Goal: Task Accomplishment & Management: Complete application form

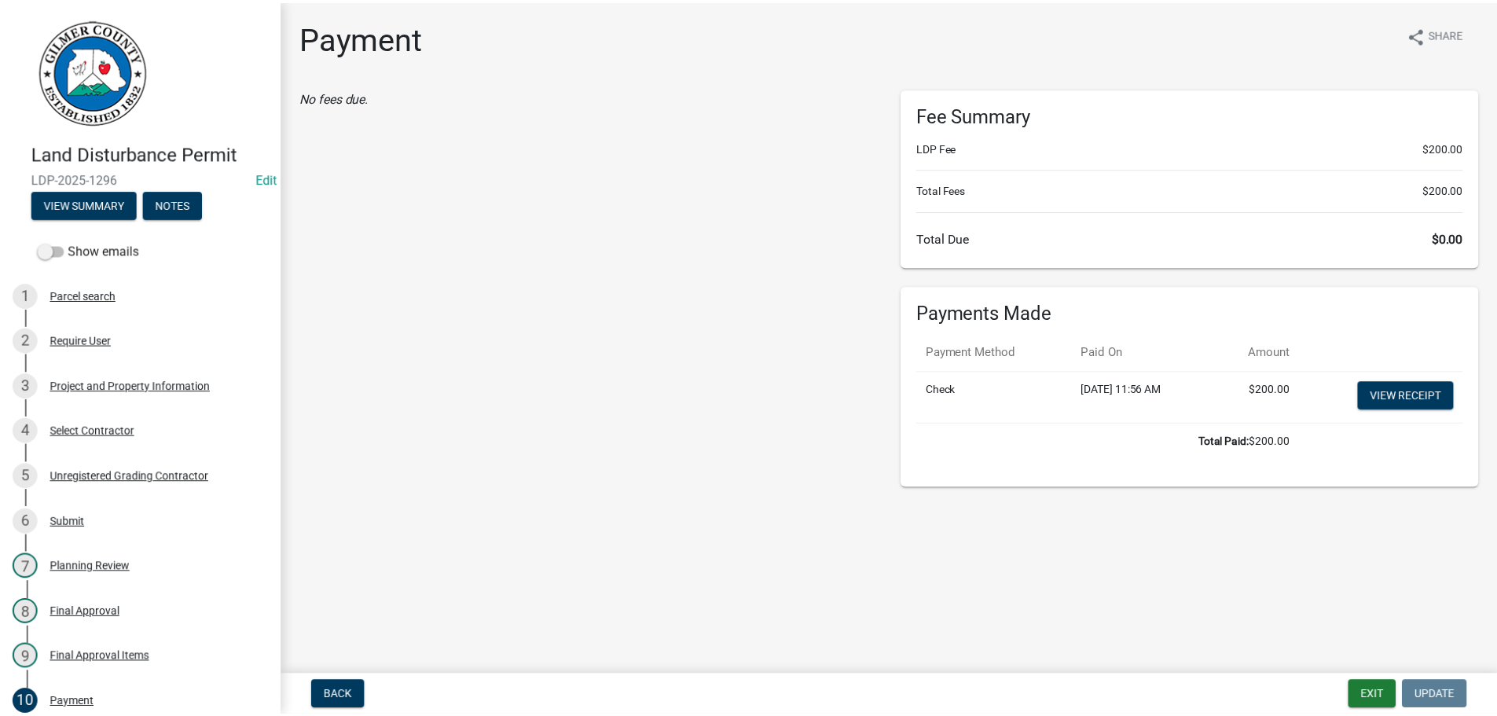
scroll to position [382, 0]
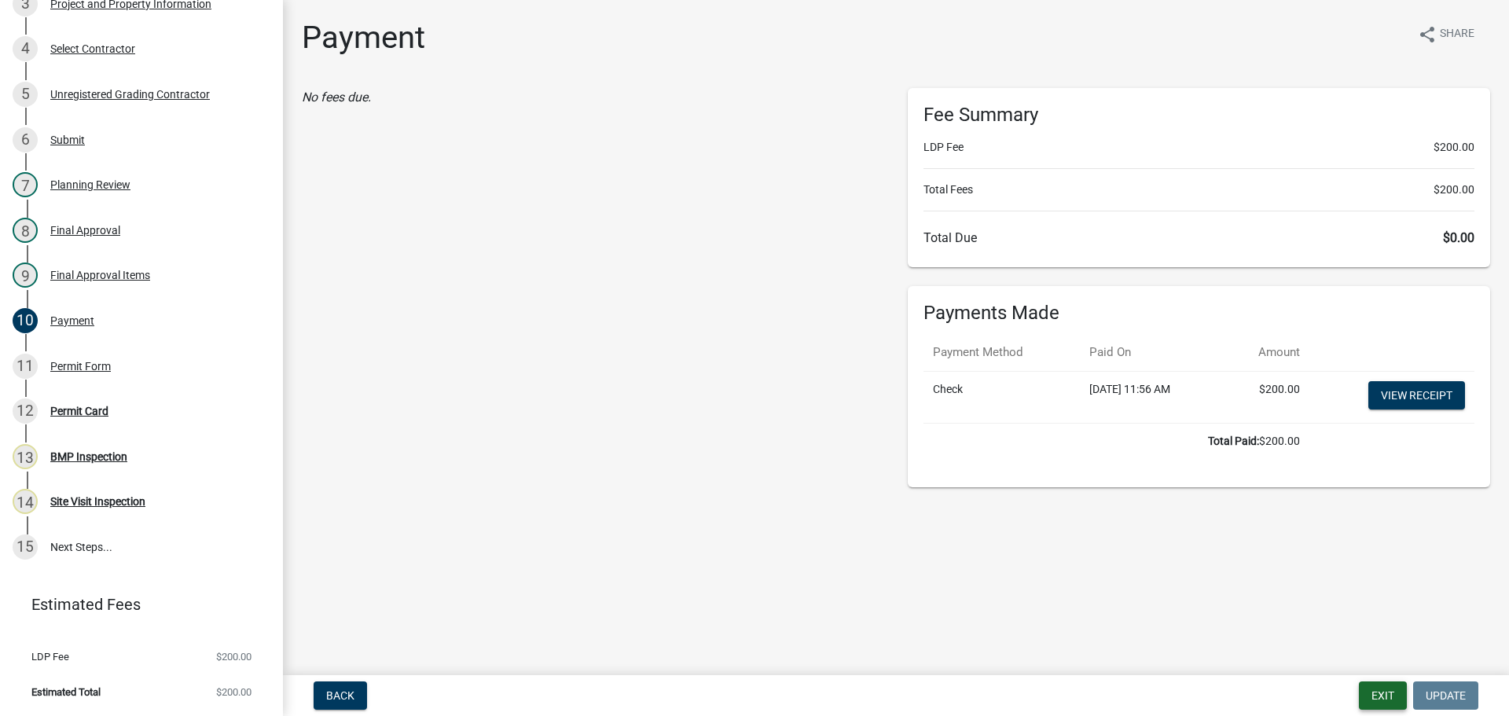
click at [1375, 692] on button "Exit" at bounding box center [1383, 695] width 48 height 28
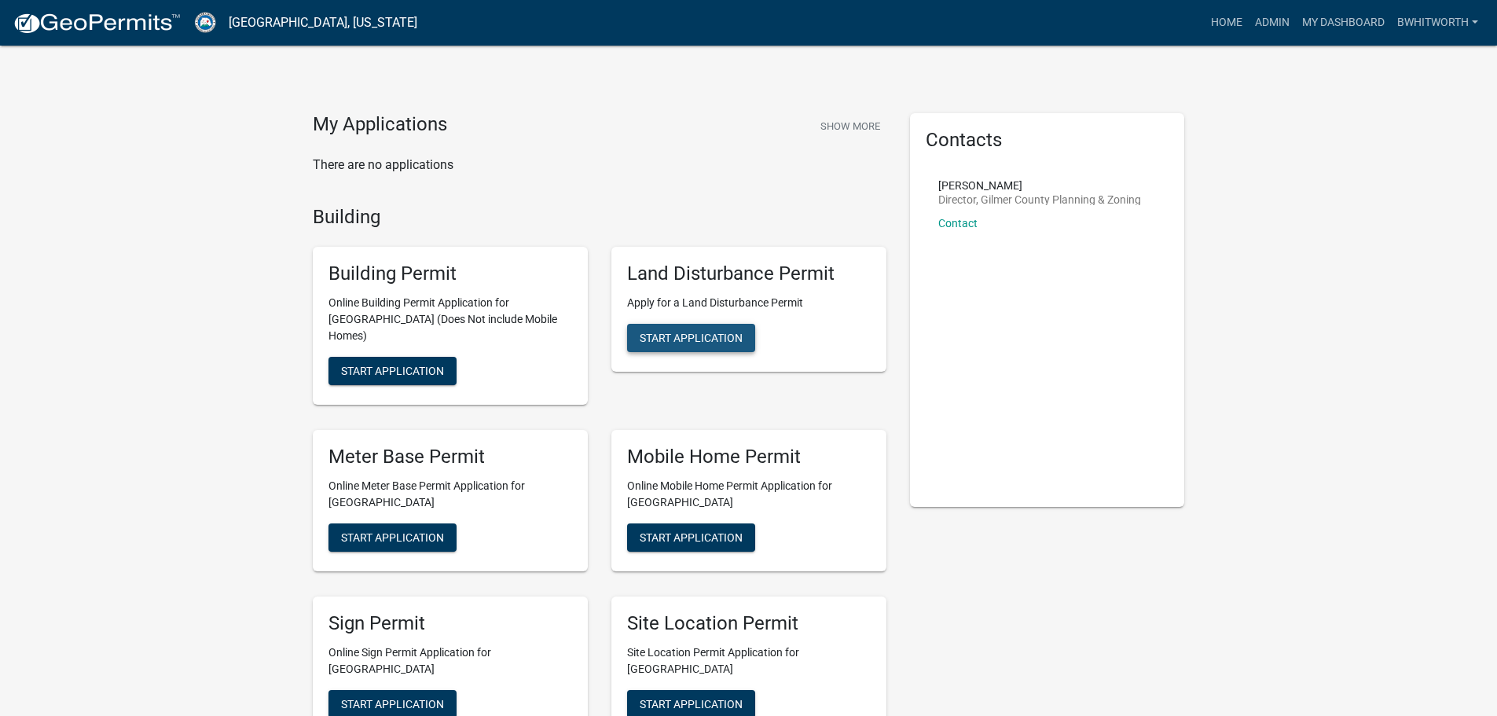
click at [704, 335] on span "Start Application" at bounding box center [691, 338] width 103 height 13
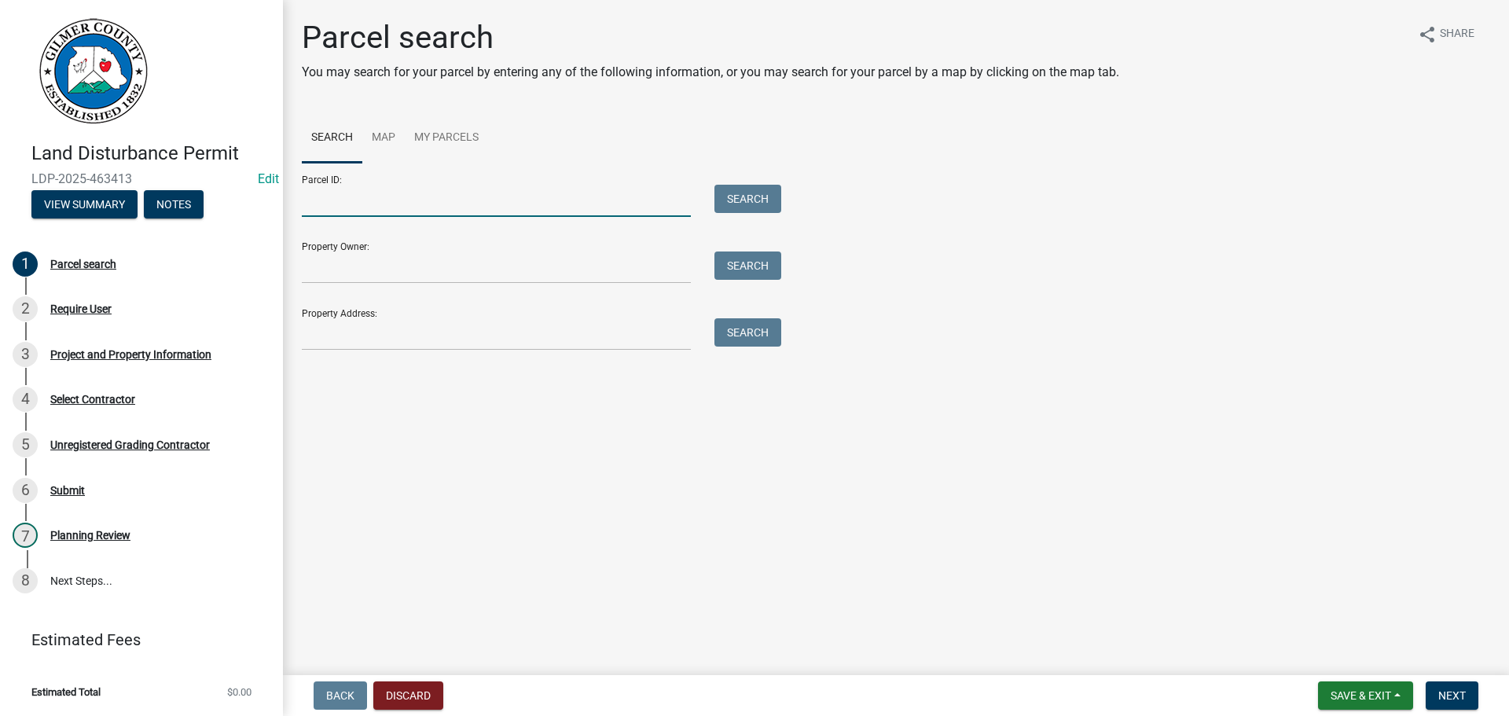
click at [327, 185] on input "Parcel ID:" at bounding box center [496, 201] width 389 height 32
type input "3011 008"
click at [752, 195] on button "Search" at bounding box center [747, 199] width 67 height 28
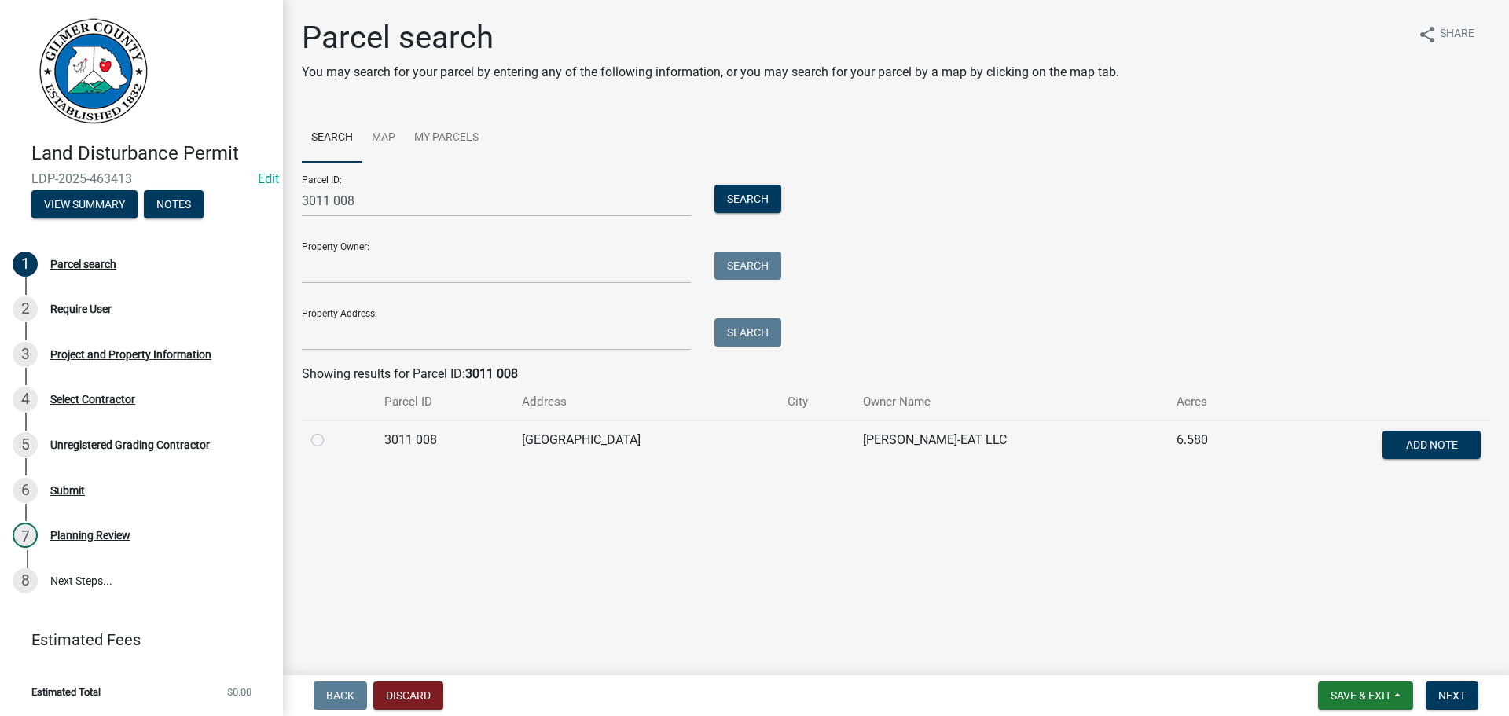
click at [330, 431] on label at bounding box center [330, 431] width 0 height 0
click at [330, 441] on 008 "radio" at bounding box center [335, 436] width 10 height 10
radio 008 "true"
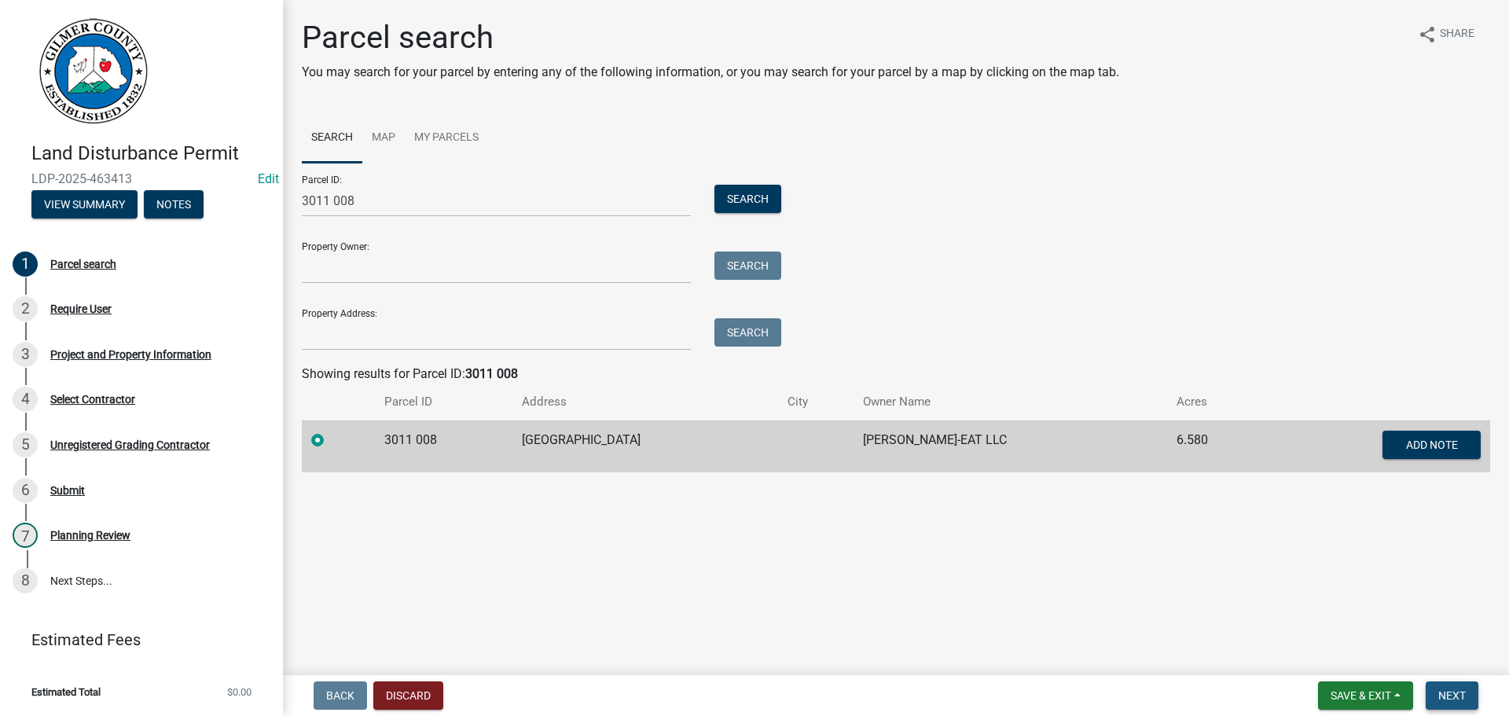
click at [1463, 692] on span "Next" at bounding box center [1452, 695] width 28 height 13
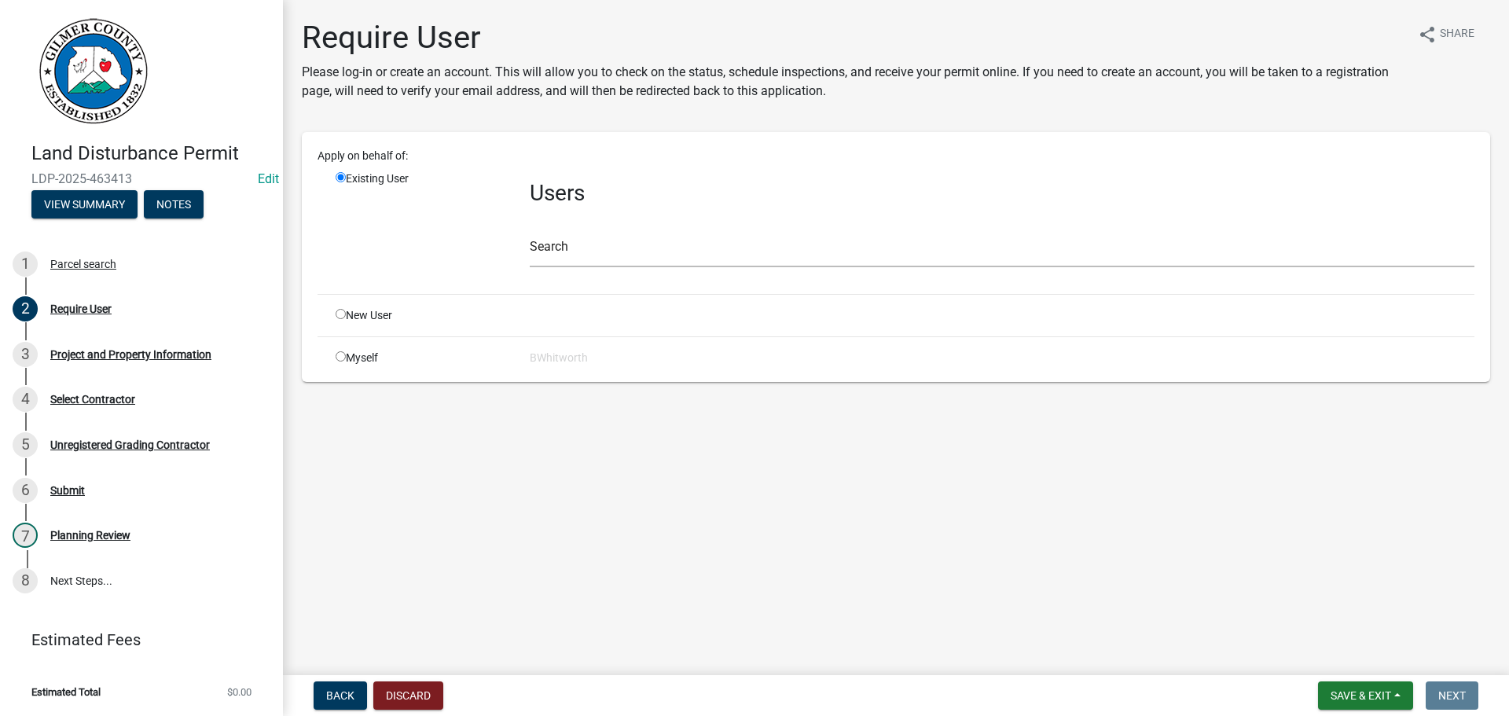
click at [339, 314] on input "radio" at bounding box center [341, 314] width 10 height 10
radio input "true"
radio input "false"
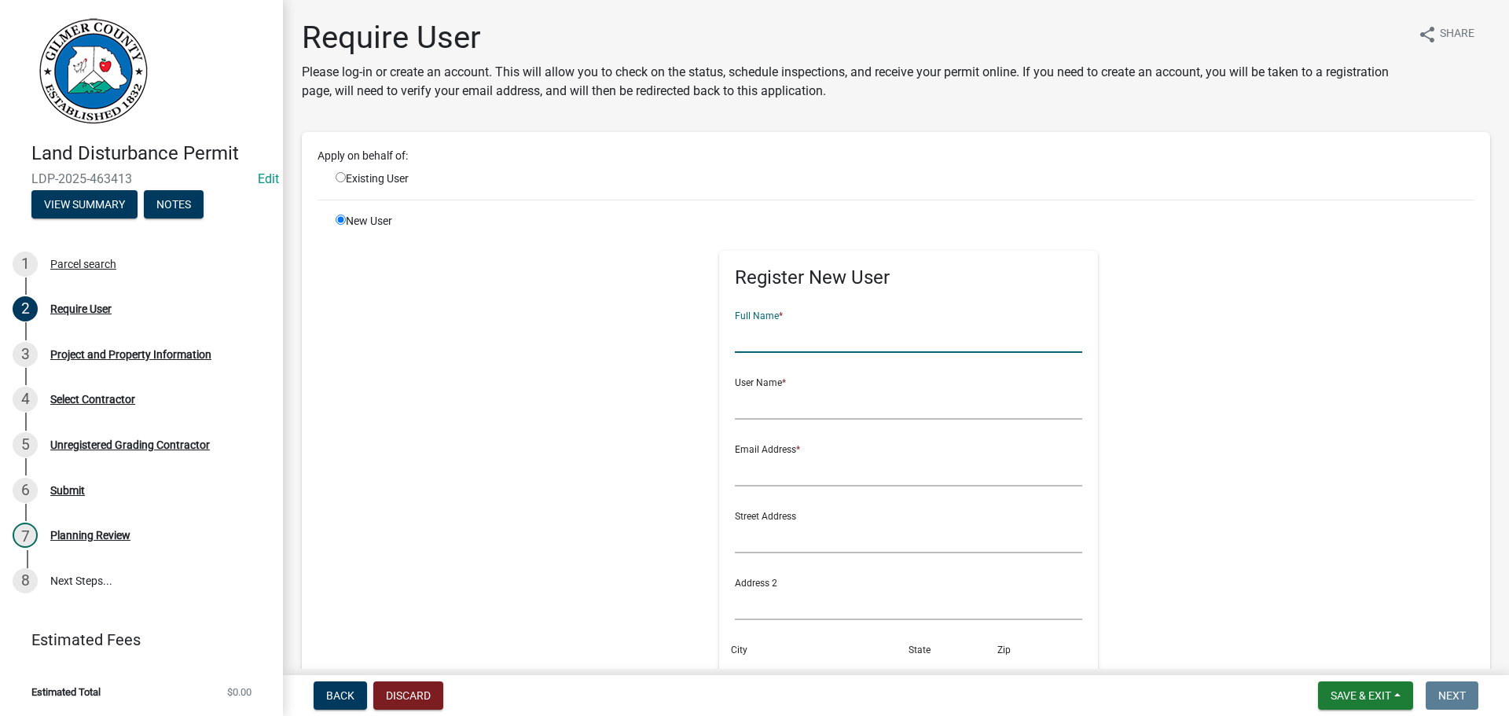
click at [759, 342] on input "text" at bounding box center [909, 337] width 348 height 32
type input "[PERSON_NAME]"
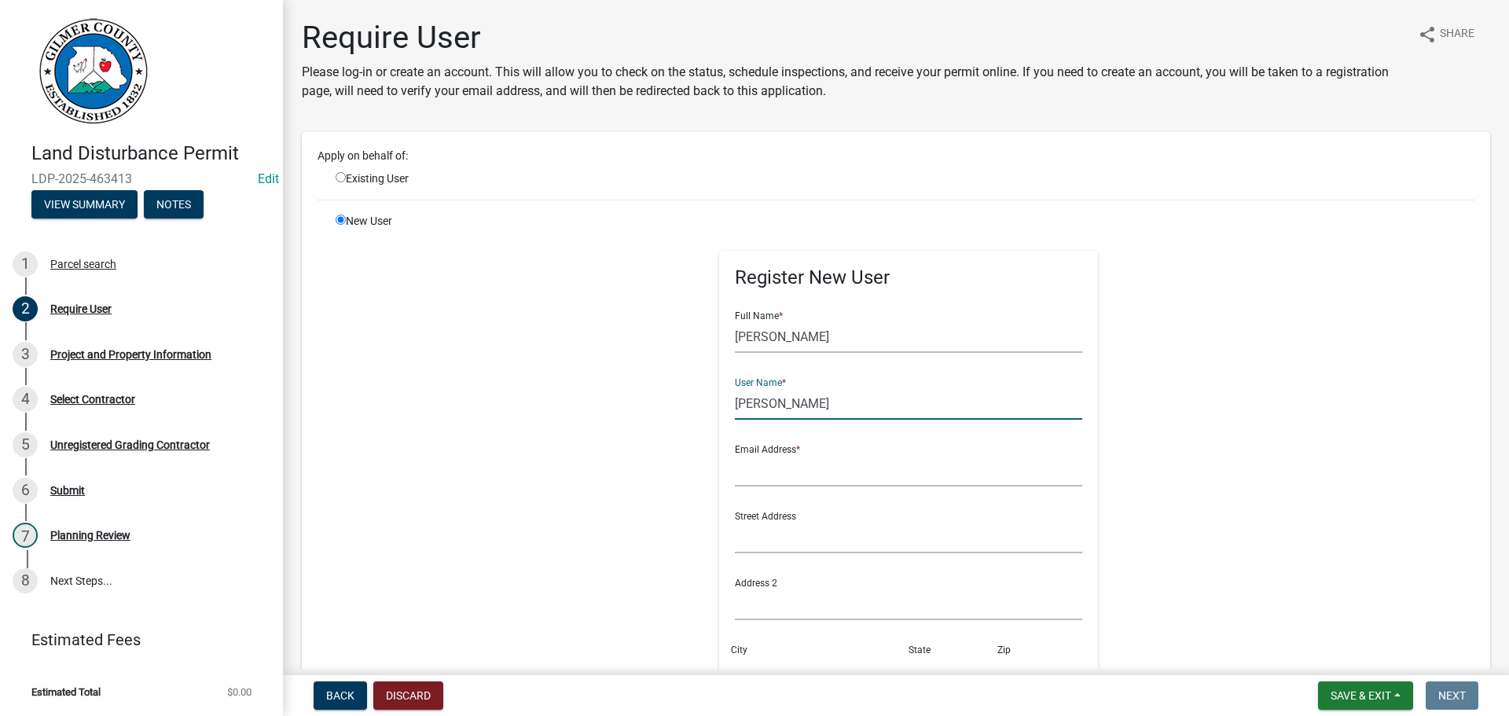
type input "[PERSON_NAME]"
click at [813, 459] on input "text" at bounding box center [909, 470] width 348 height 32
type input "[EMAIL_ADDRESS][DOMAIN_NAME]"
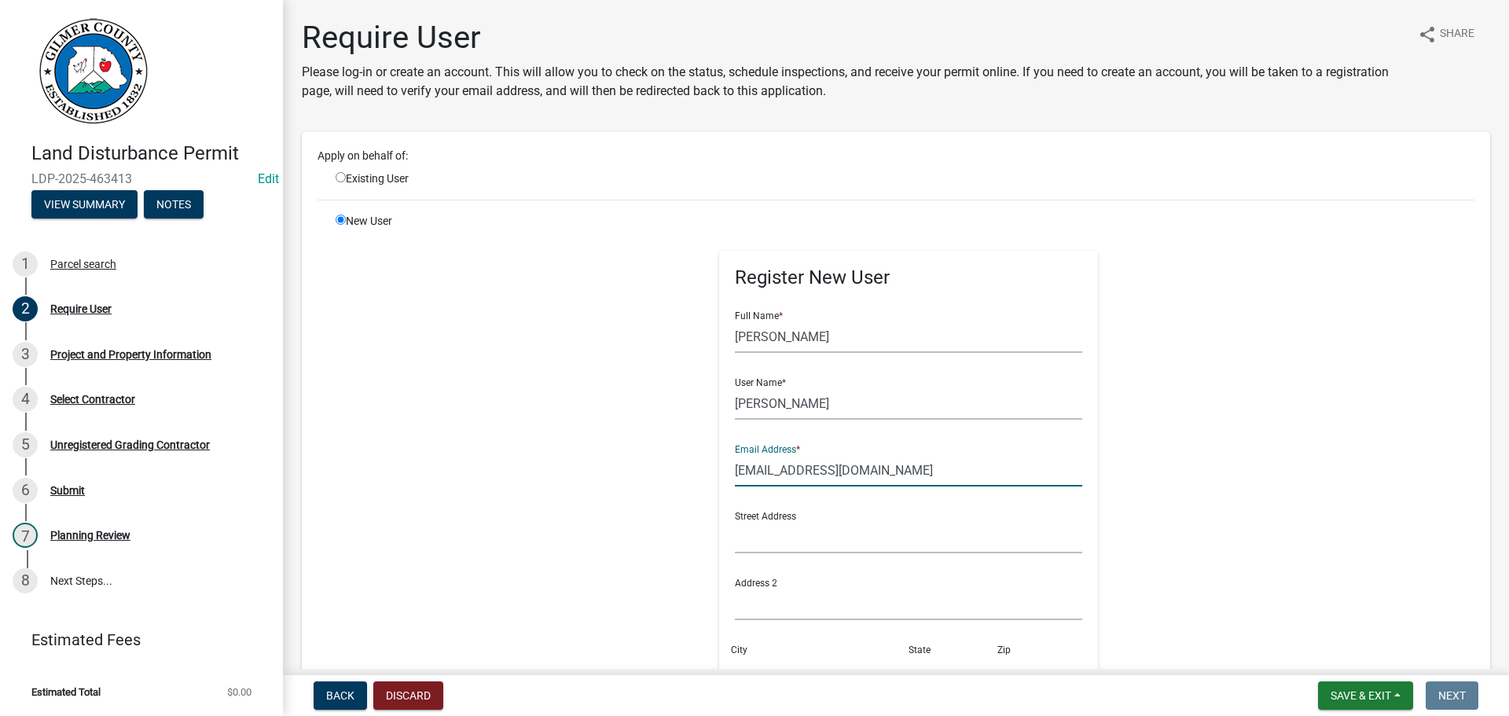
scroll to position [371, 0]
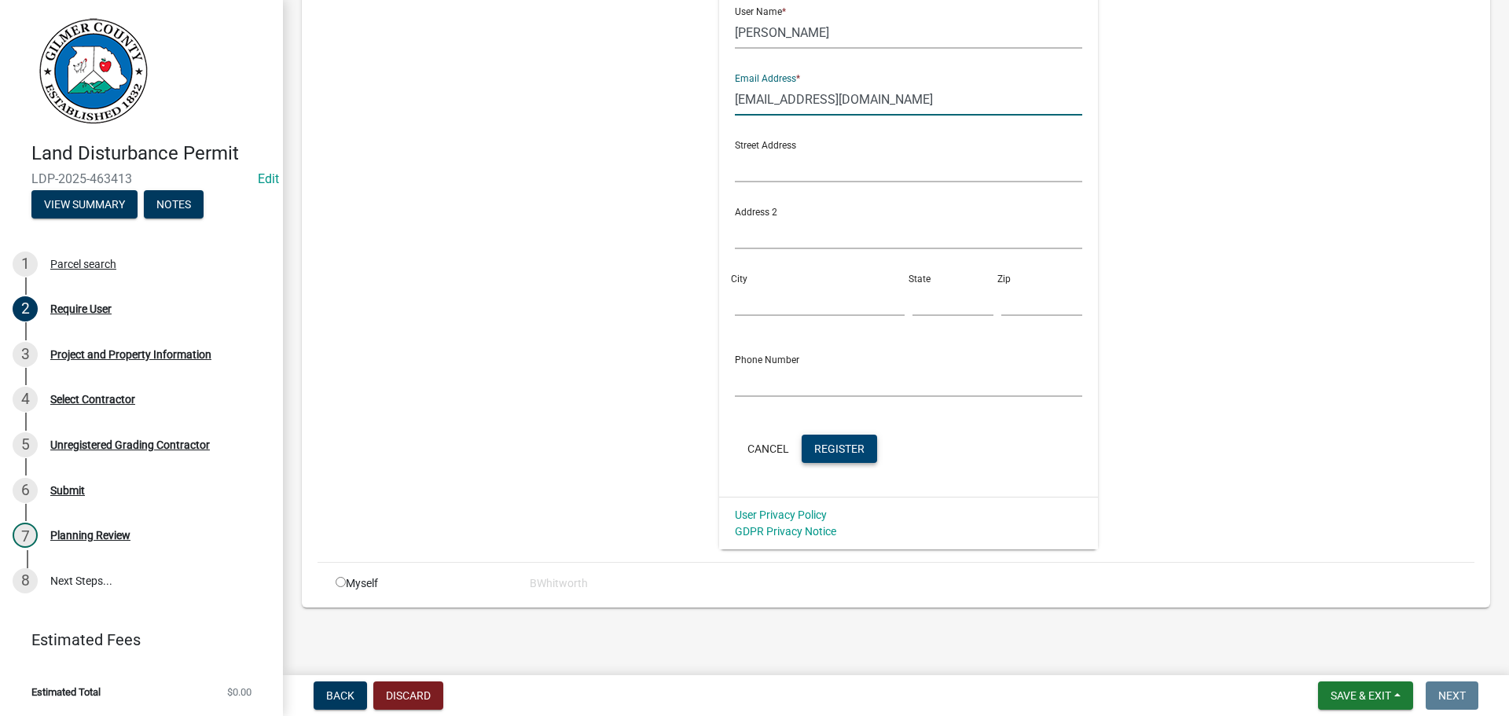
click at [833, 453] on span "Register" at bounding box center [839, 448] width 50 height 13
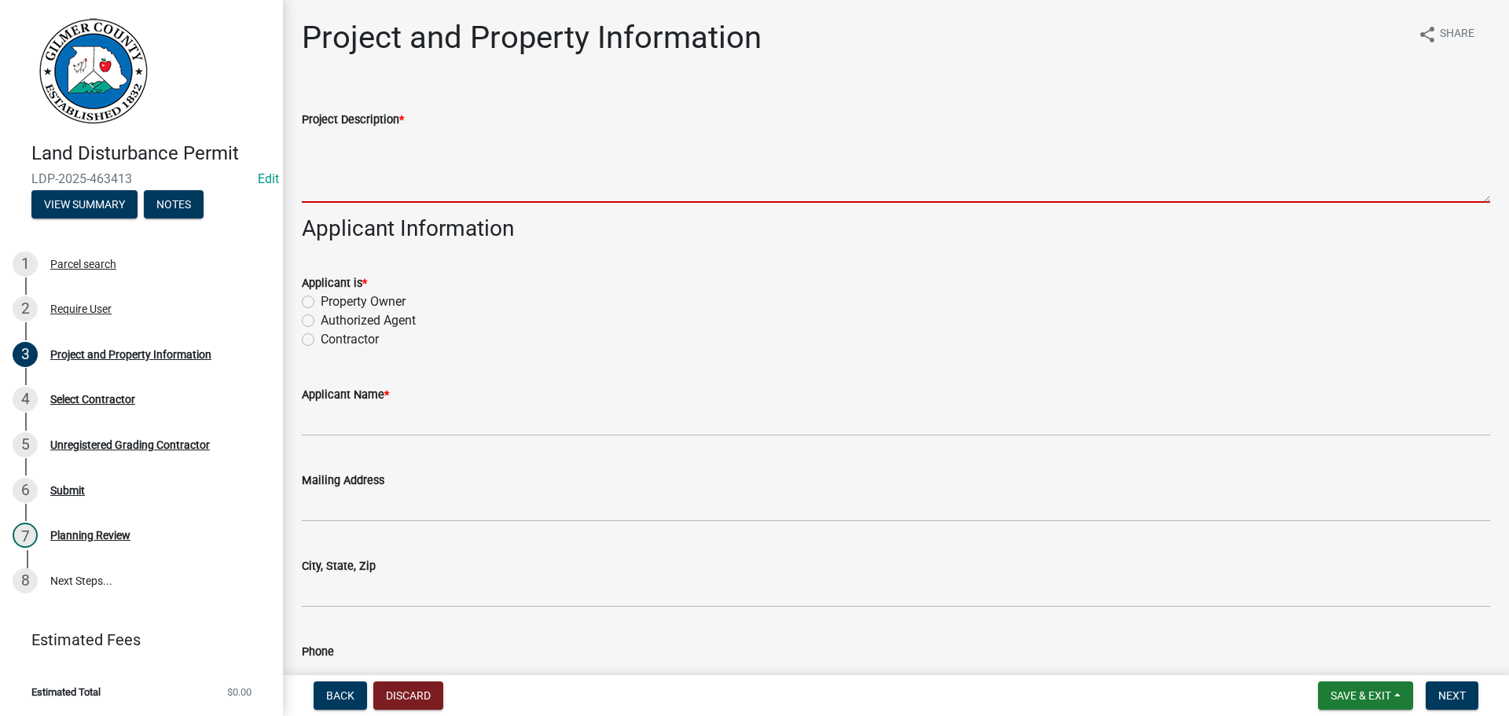
click at [334, 164] on textarea "Project Description *" at bounding box center [896, 166] width 1188 height 74
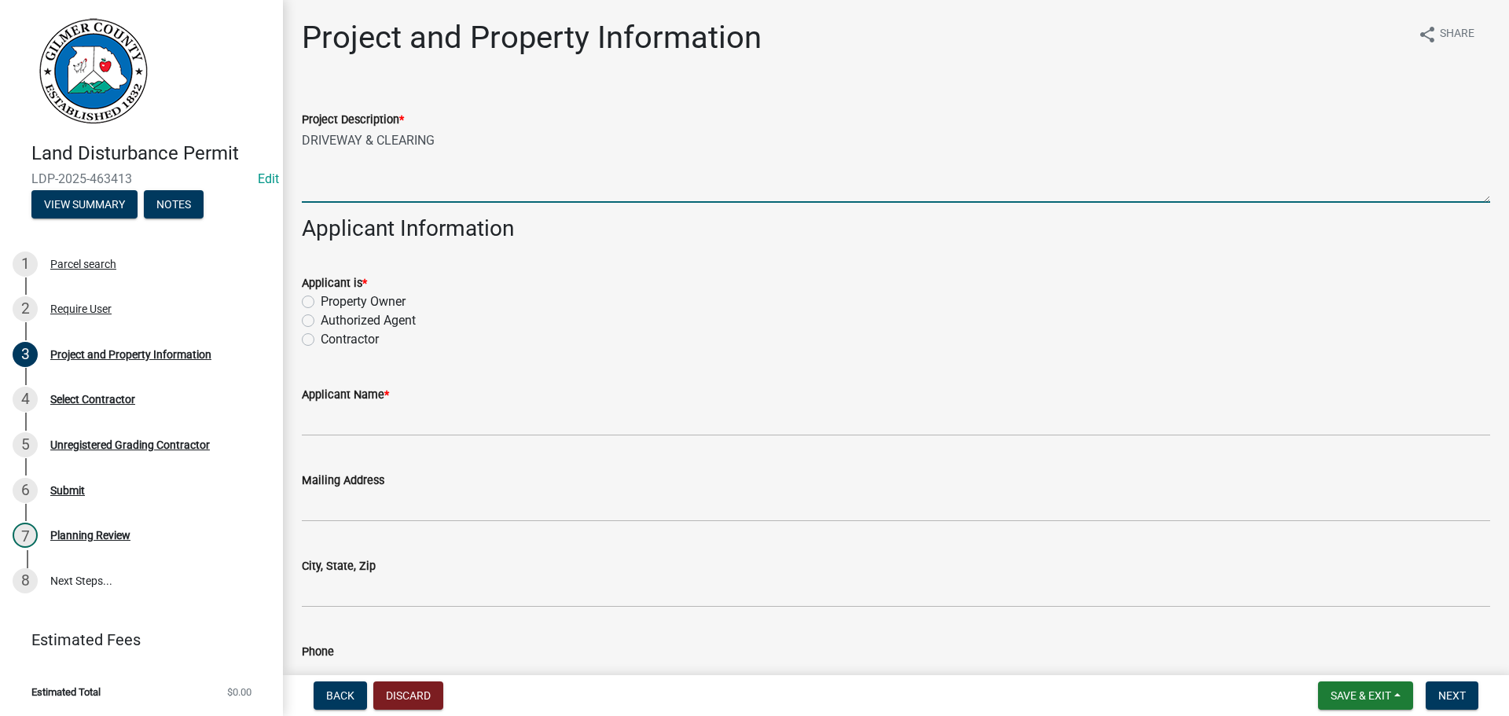
type textarea "DRIVEWAY & CLEARING"
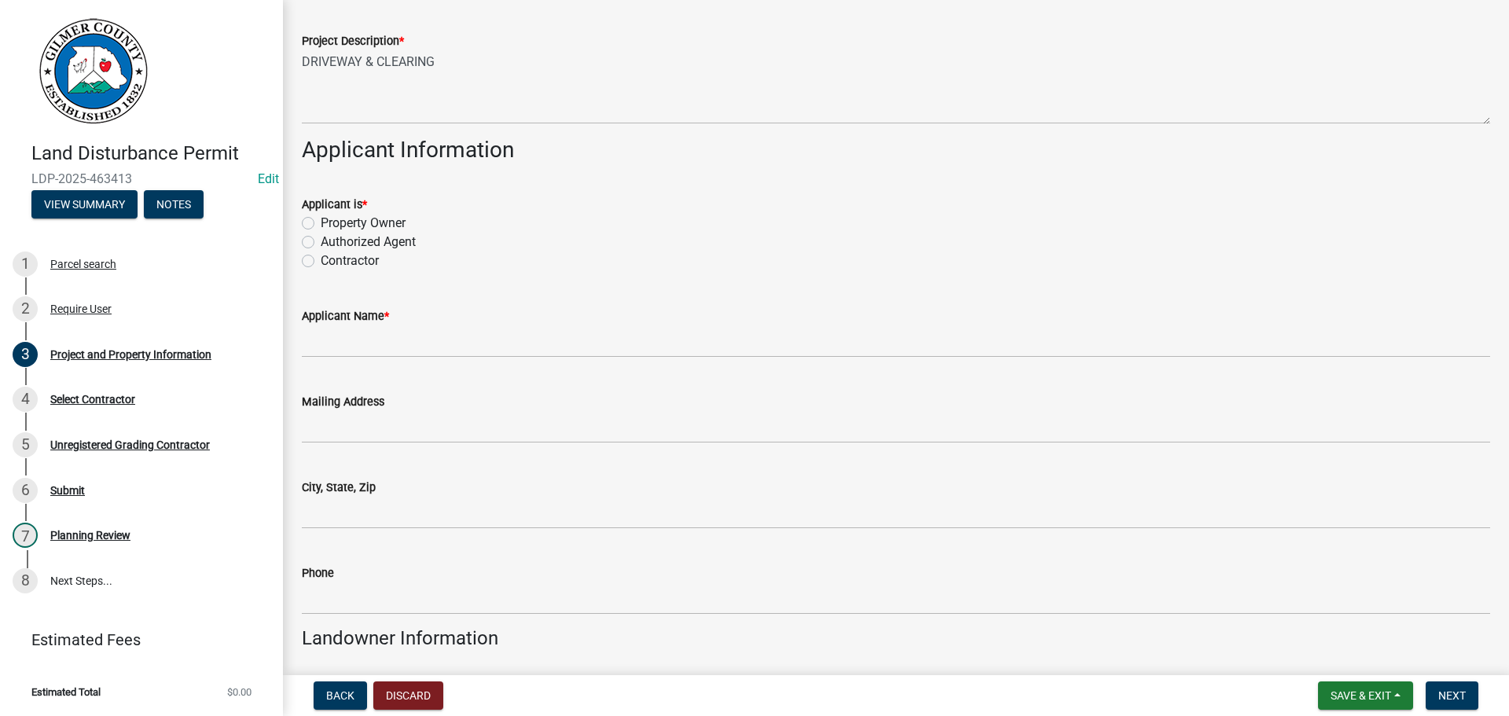
scroll to position [157, 0]
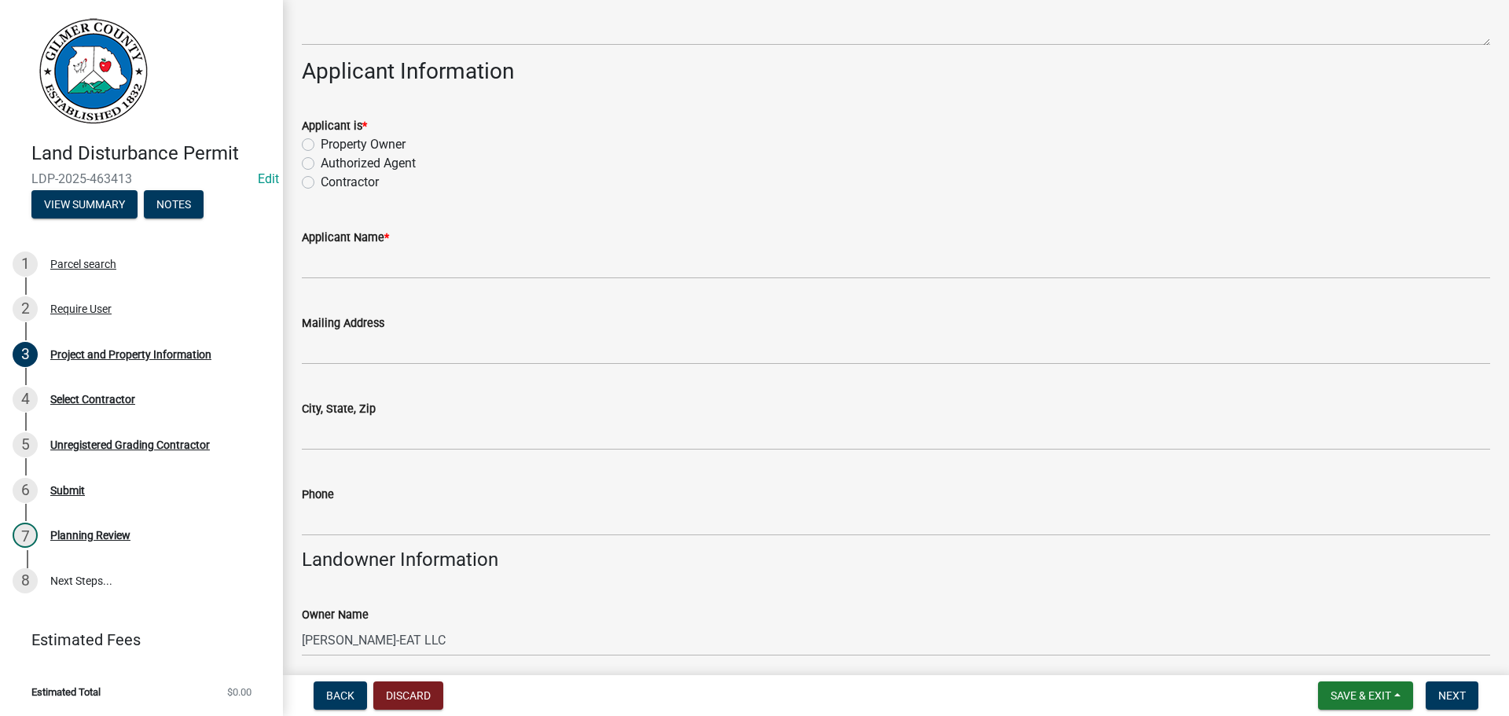
click at [321, 181] on label "Contractor" at bounding box center [350, 182] width 58 height 19
click at [321, 181] on input "Contractor" at bounding box center [326, 178] width 10 height 10
radio input "true"
click at [321, 181] on label "Contractor" at bounding box center [350, 182] width 58 height 19
click at [321, 181] on input "Contractor" at bounding box center [326, 178] width 10 height 10
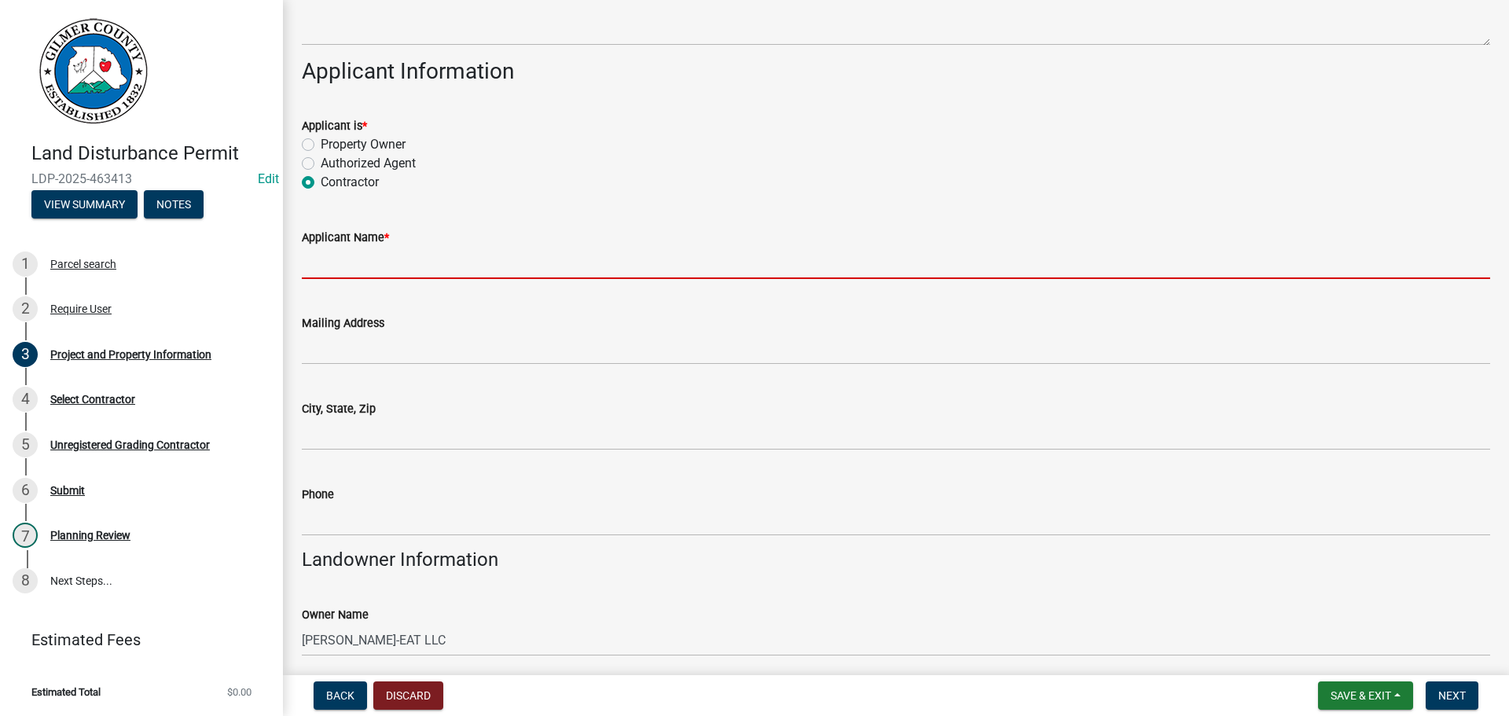
click at [361, 259] on input "Applicant Name *" at bounding box center [896, 263] width 1188 height 32
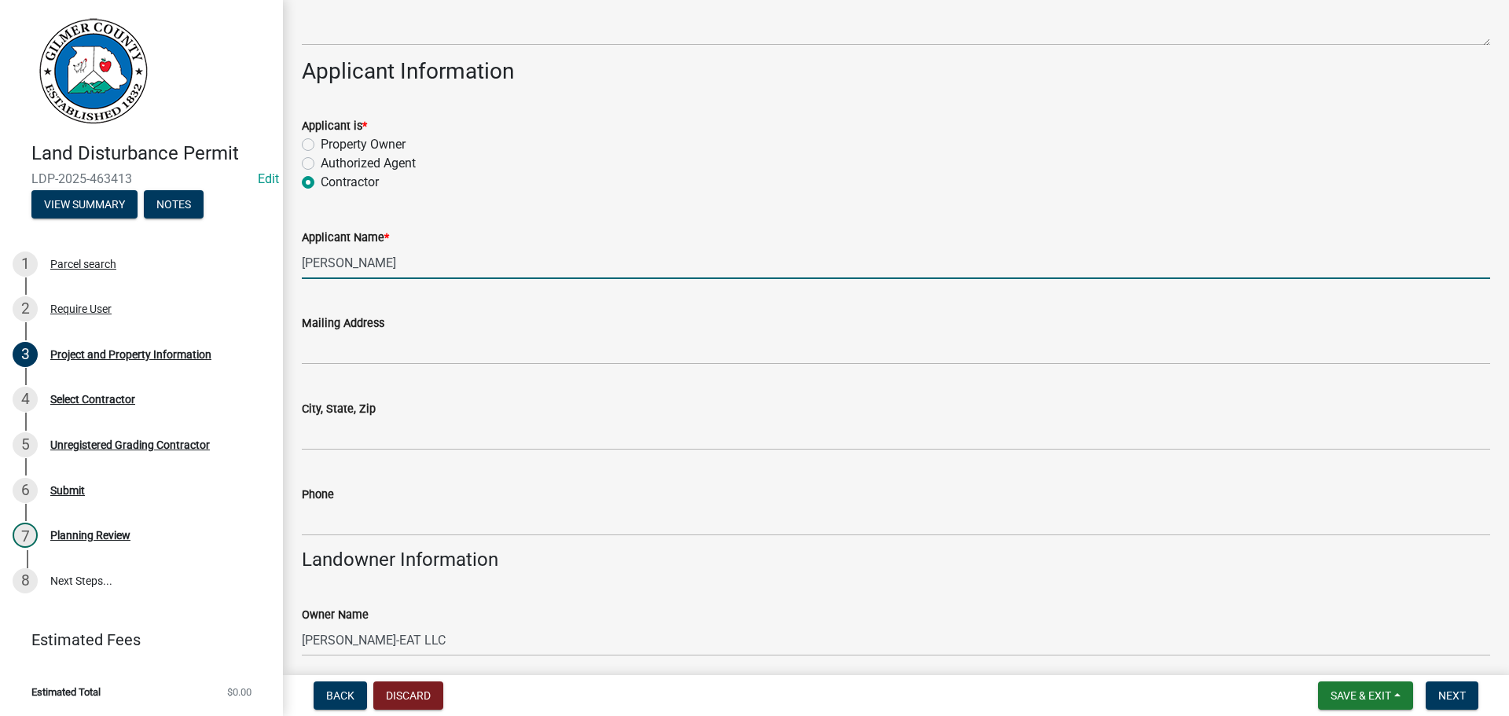
type input "[PERSON_NAME]"
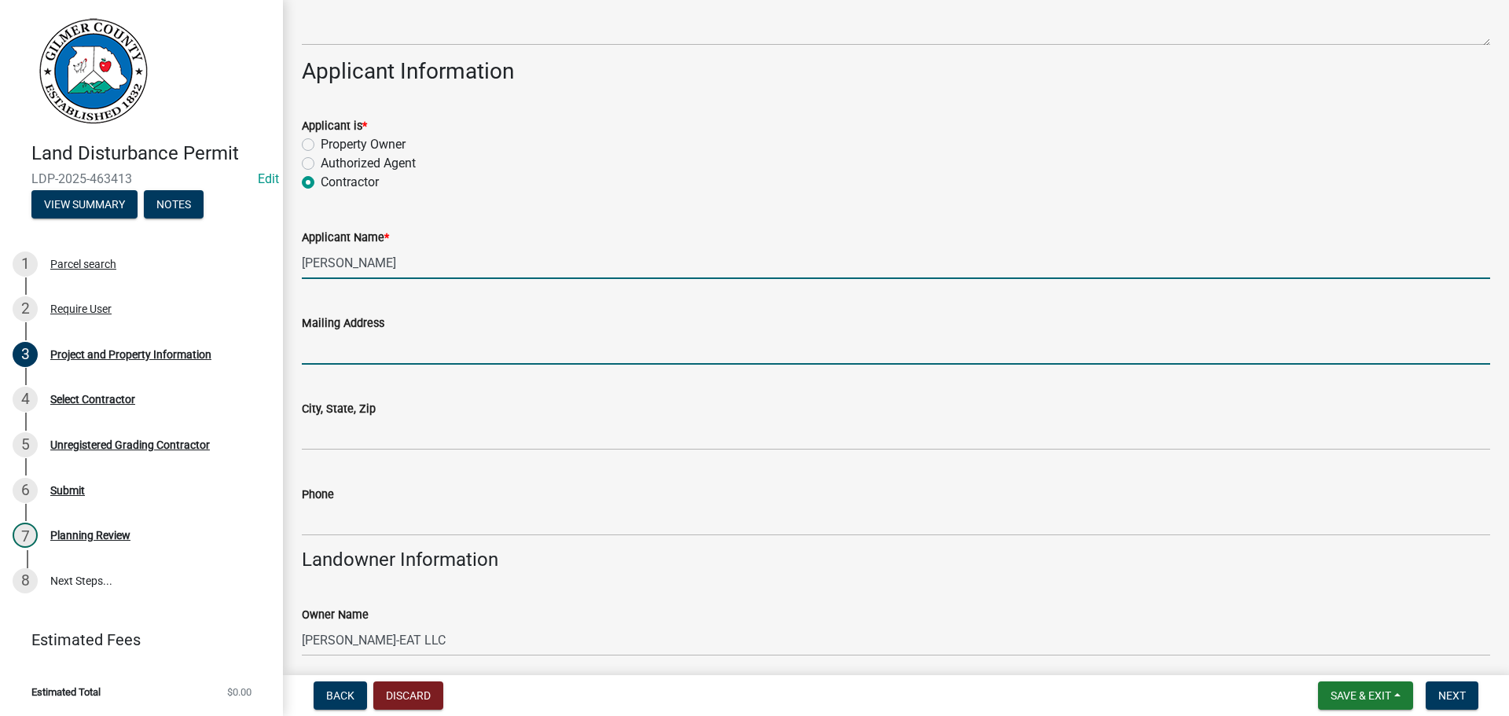
click at [401, 350] on input "Mailing Address" at bounding box center [896, 348] width 1188 height 32
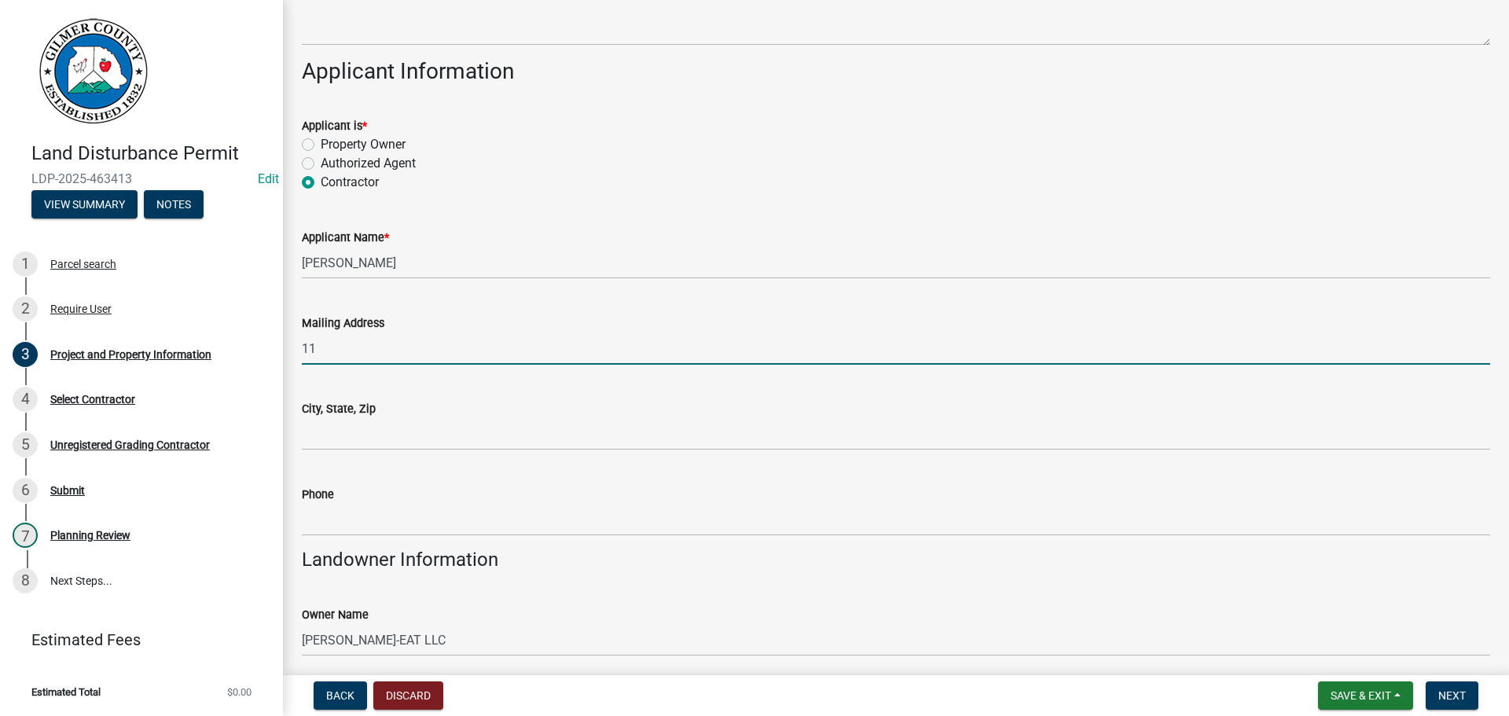
type input "1"
type input "[GEOGRAPHIC_DATA]"
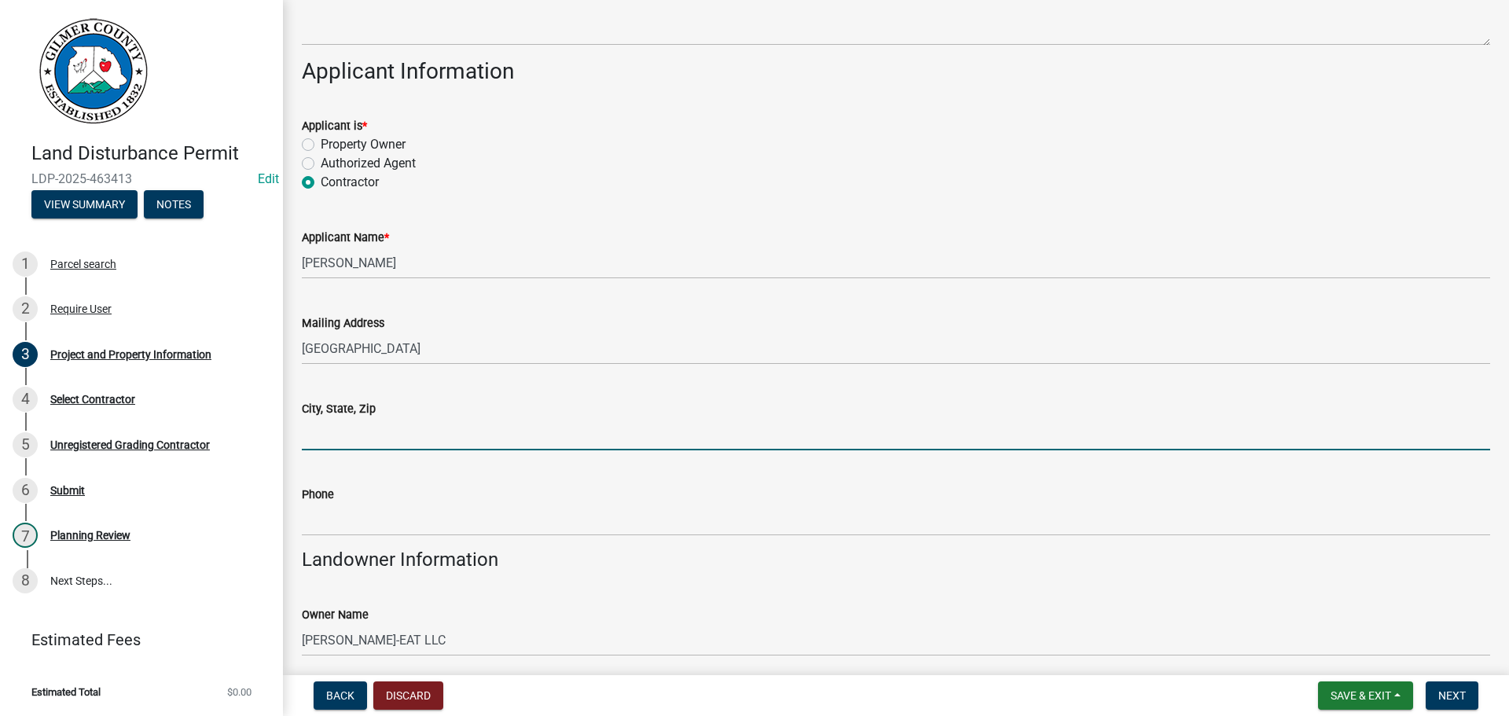
click at [385, 434] on input "City, State, Zip" at bounding box center [896, 434] width 1188 height 32
click at [332, 432] on input "City, State, Zip" at bounding box center [896, 434] width 1188 height 32
type input "Ellijay Ga 30540"
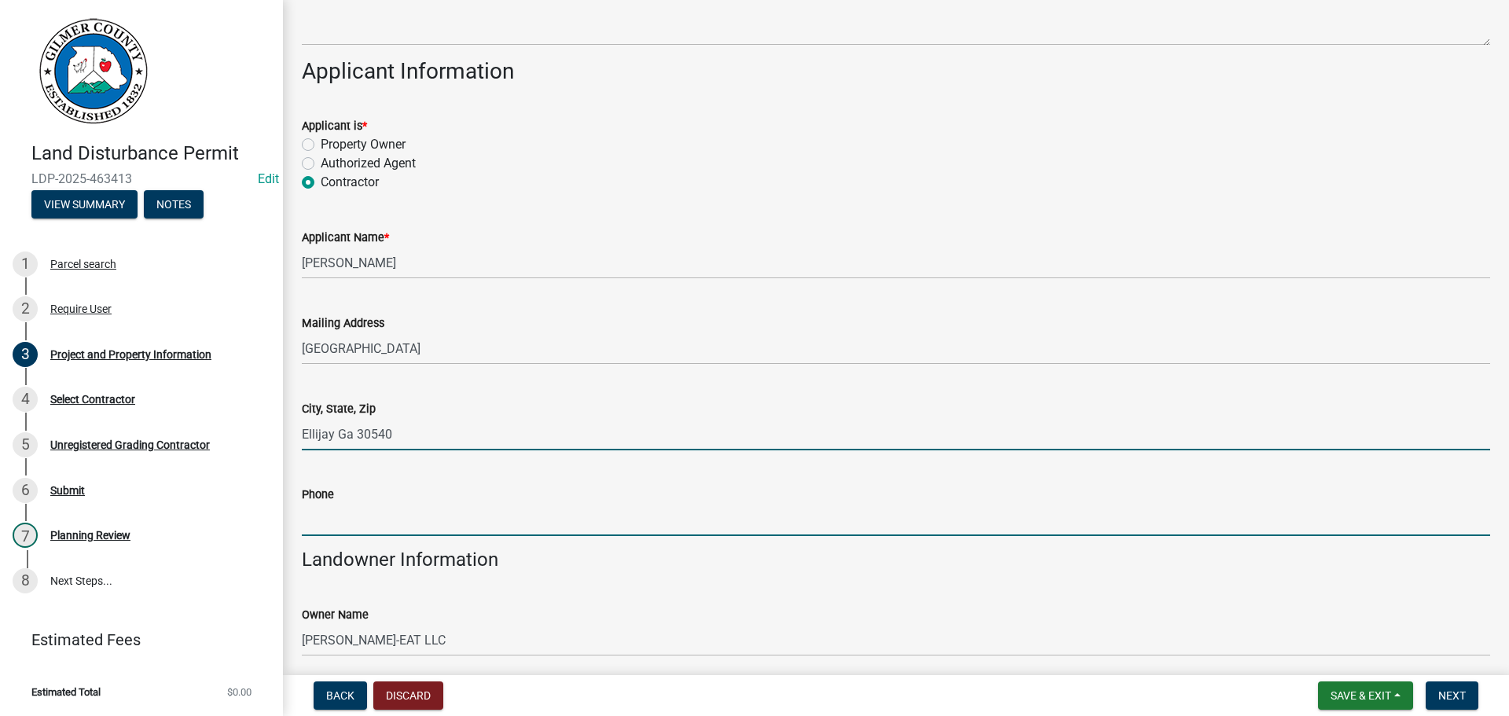
click at [396, 527] on input "Phone" at bounding box center [896, 520] width 1188 height 32
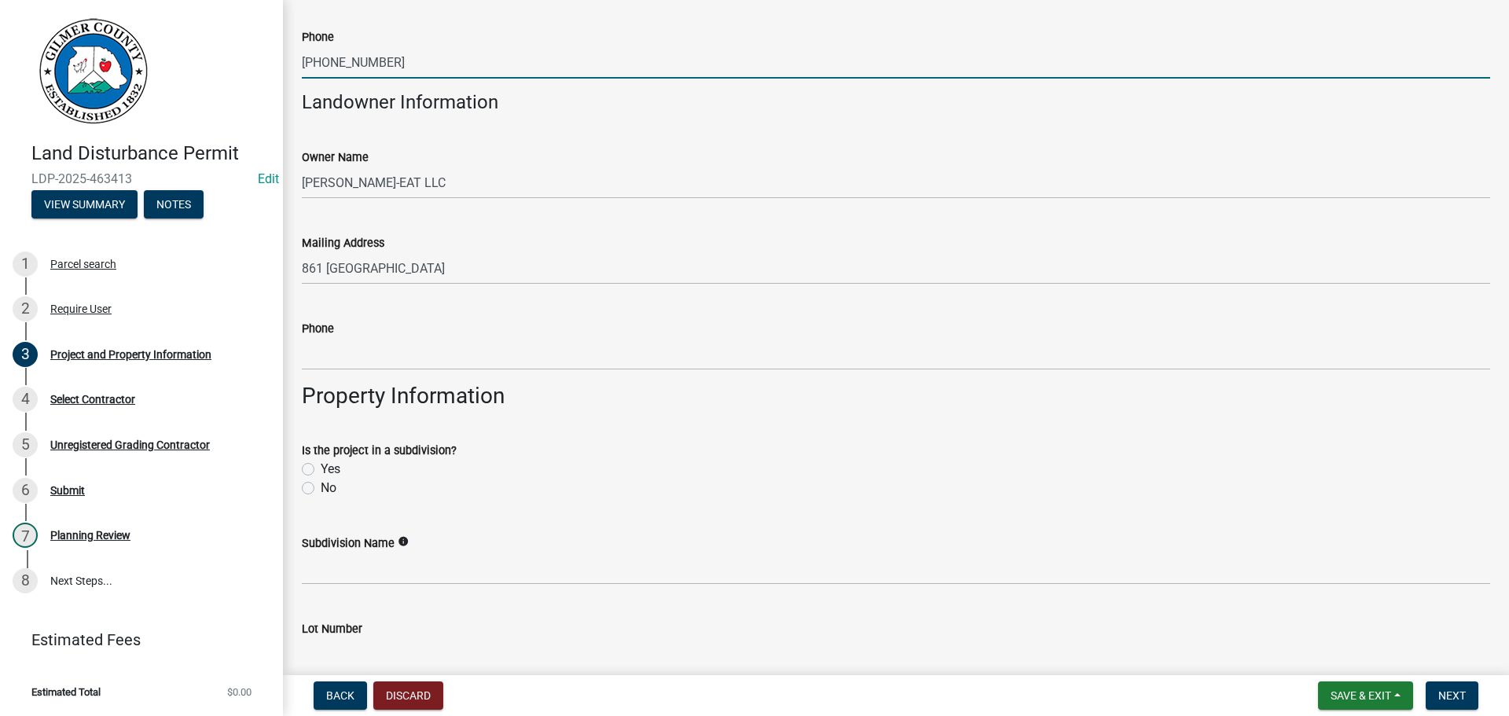
scroll to position [629, 0]
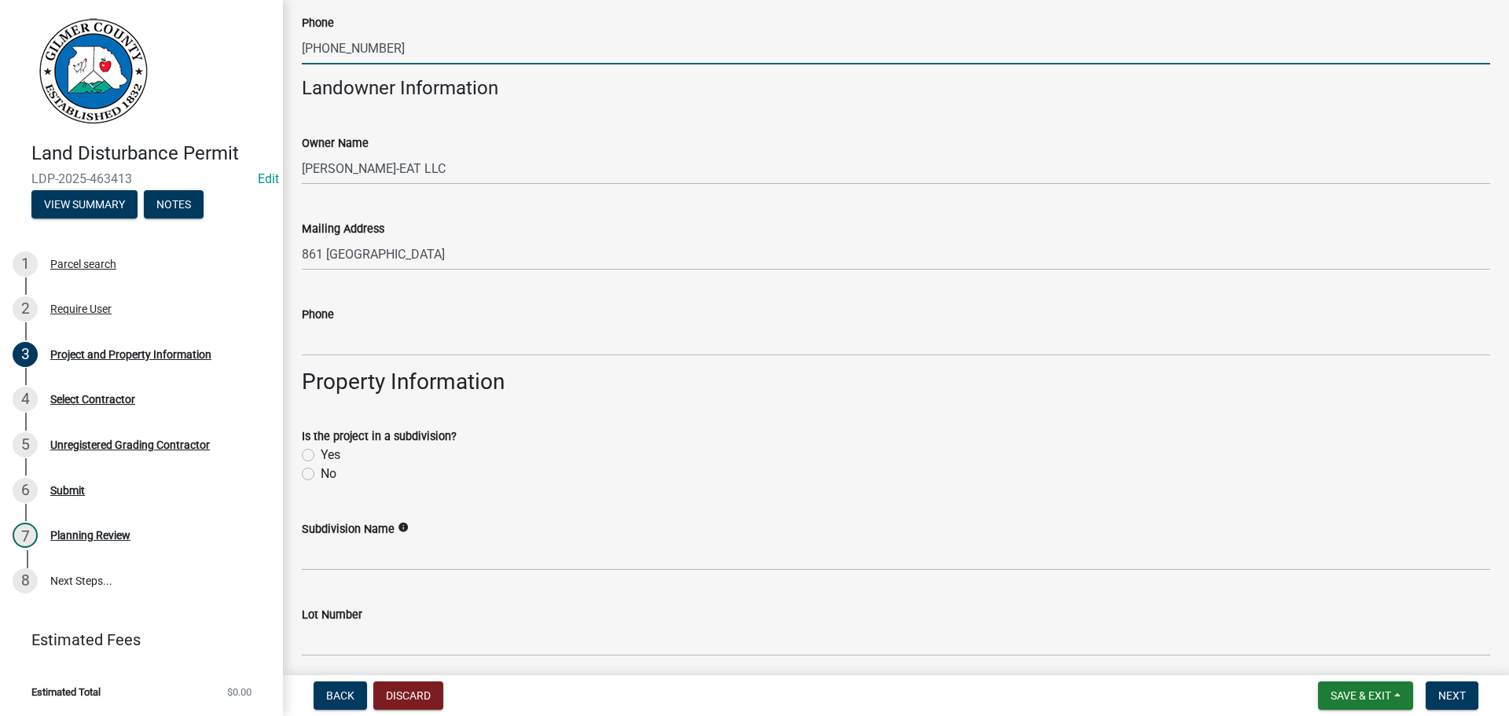
type input "[PHONE_NUMBER]"
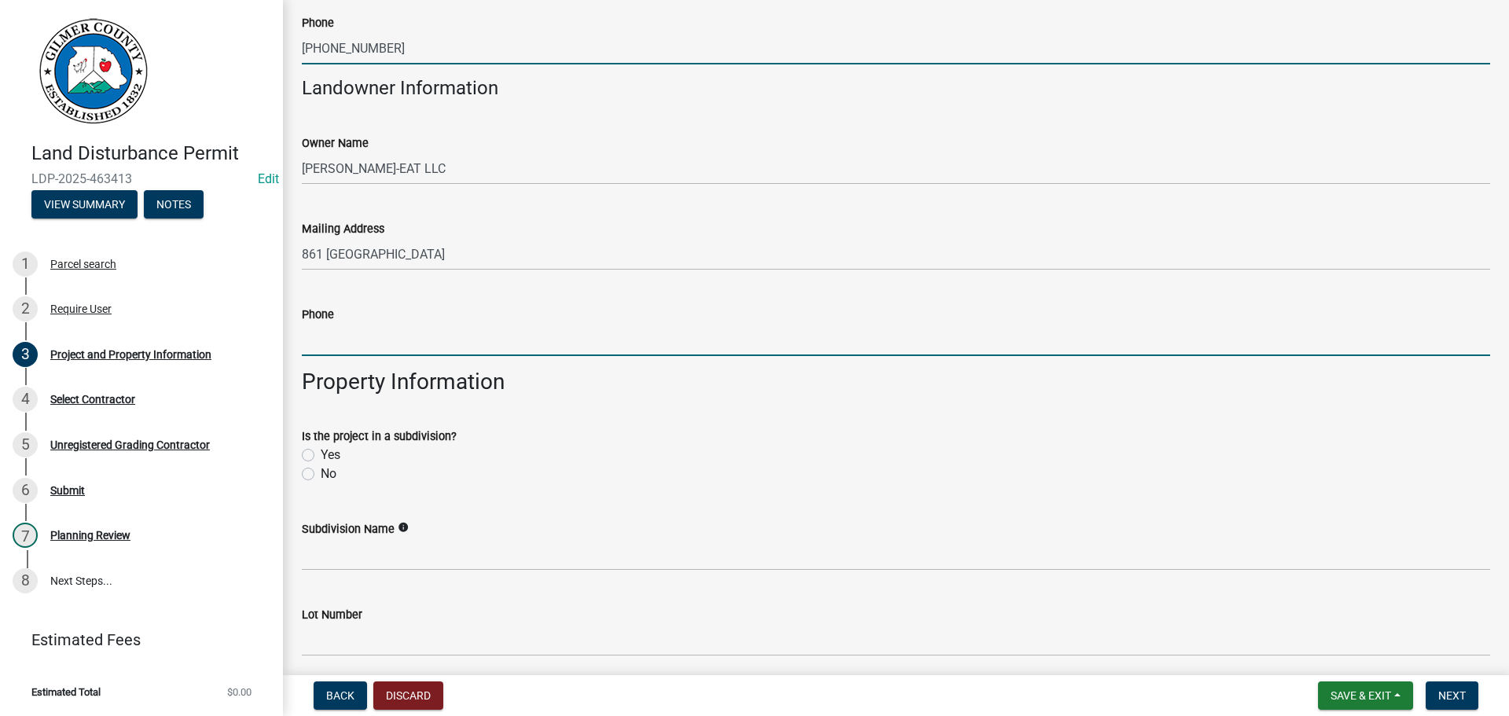
click at [335, 341] on input "Phone" at bounding box center [896, 340] width 1188 height 32
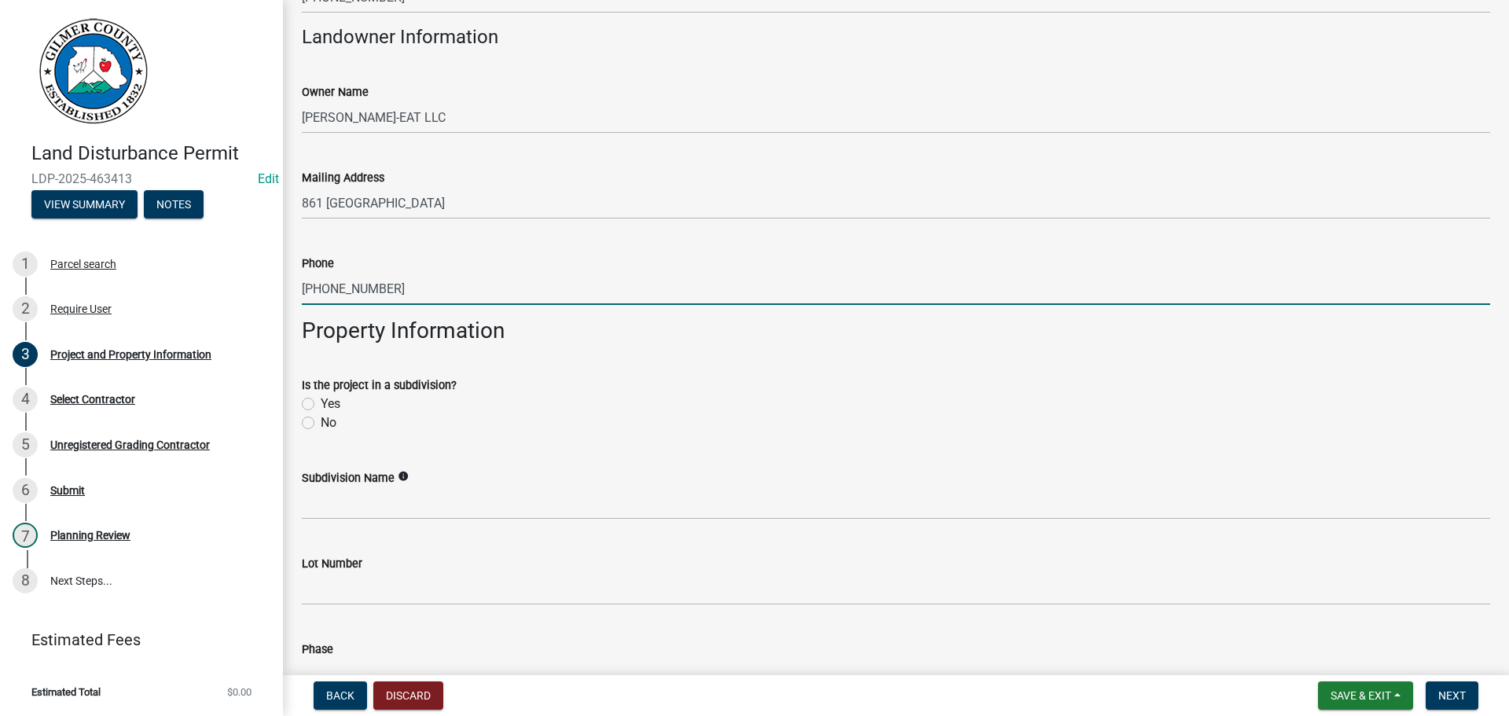
scroll to position [707, 0]
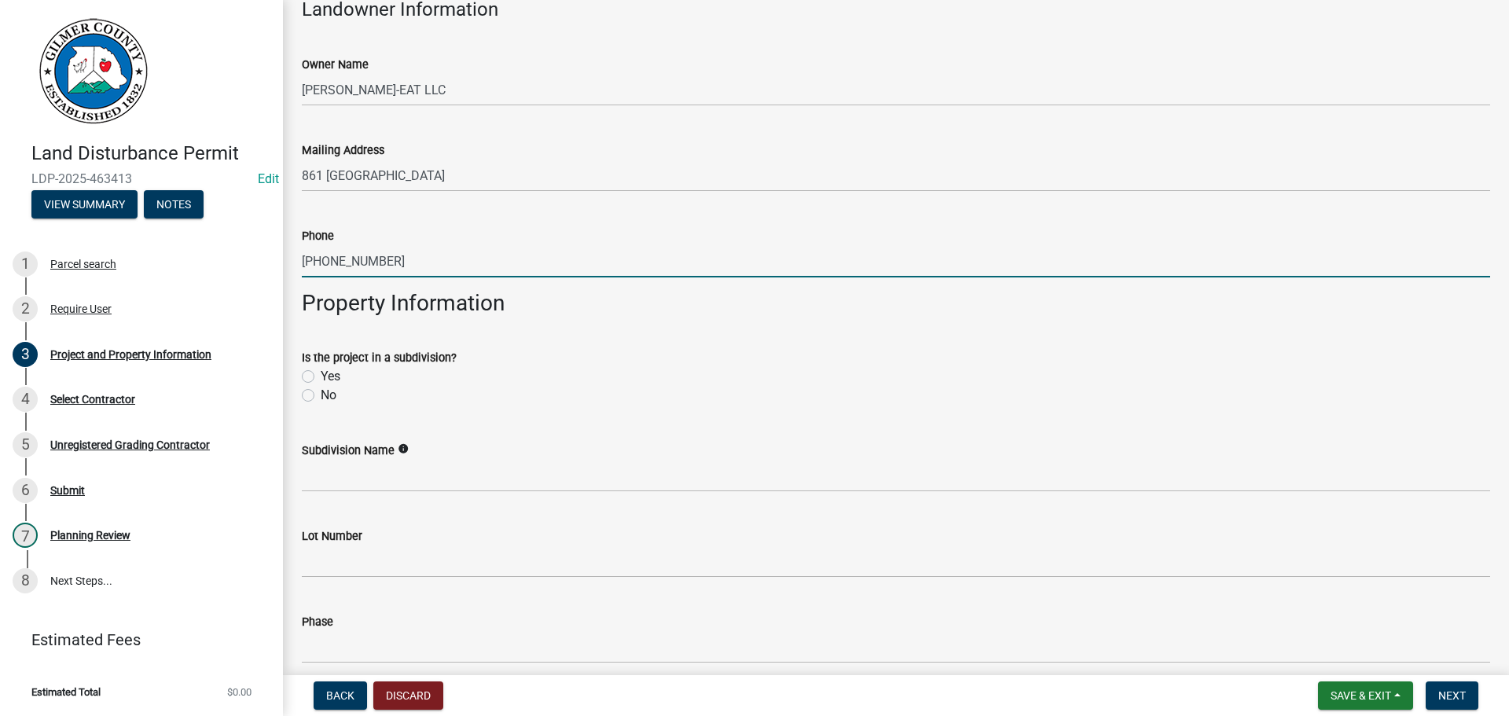
type input "404-502-6037"
click at [321, 395] on label "No" at bounding box center [329, 395] width 16 height 19
click at [321, 395] on input "No" at bounding box center [326, 391] width 10 height 10
radio input "true"
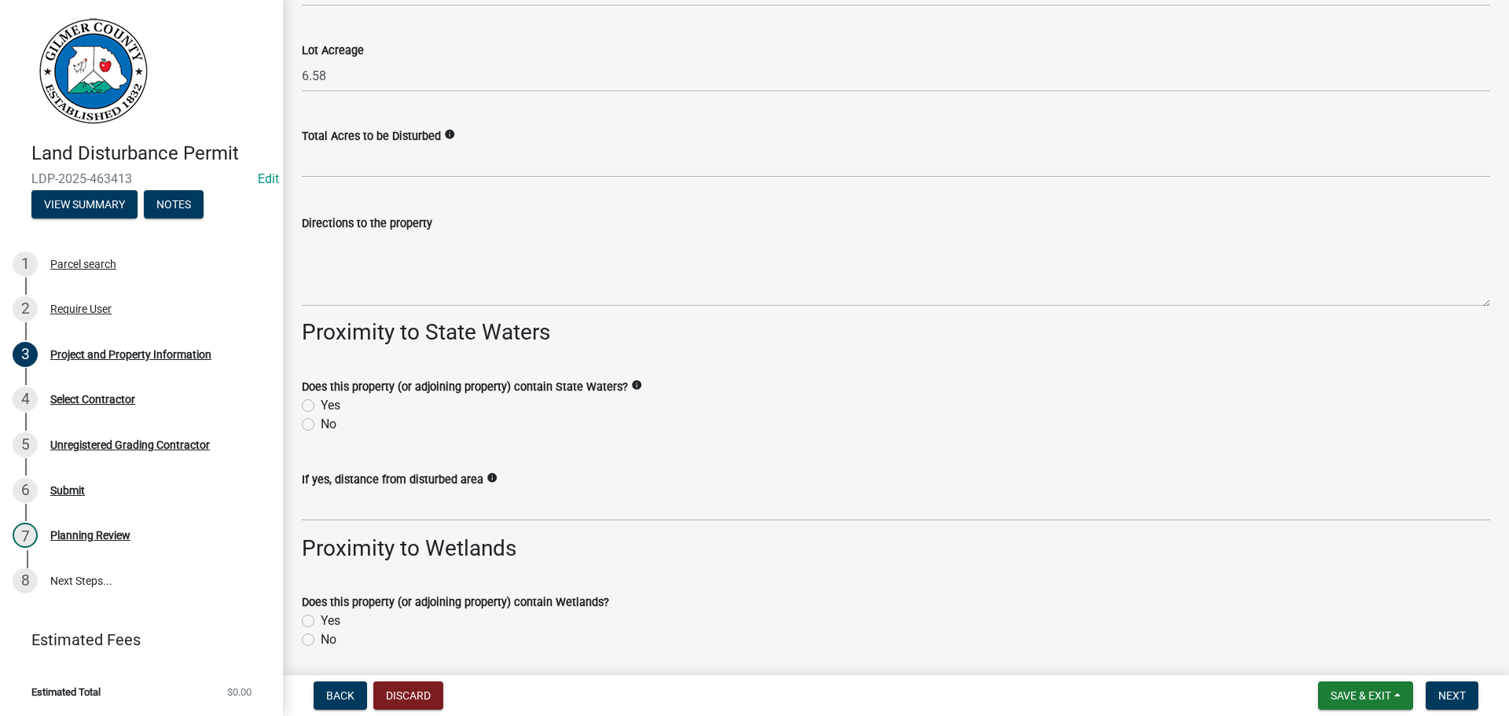
scroll to position [1886, 0]
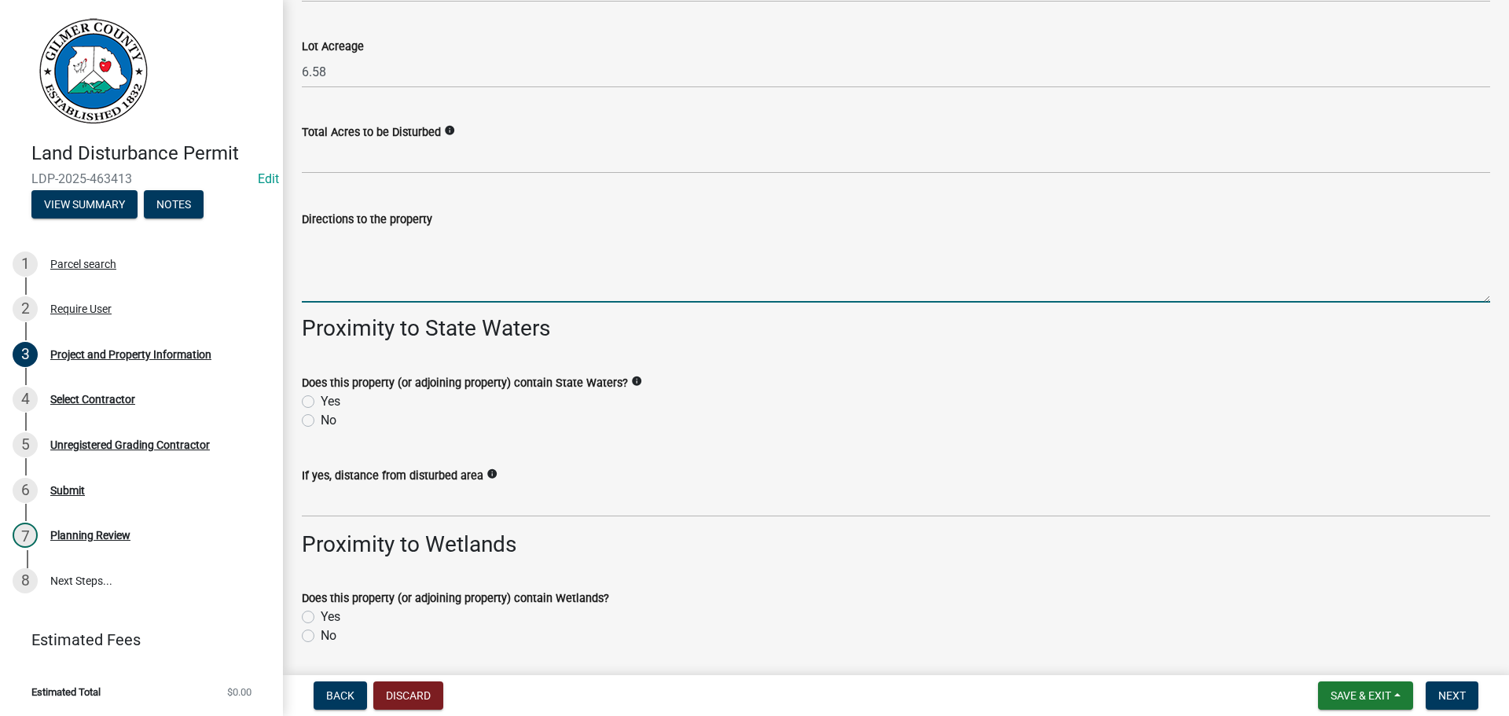
click at [432, 266] on textarea "Directions to the property" at bounding box center [896, 266] width 1188 height 74
click at [790, 240] on textarea "382, RT ON 136, LT ON SHADY GROVE RD SITE ON RT BEFORE YOU REACH CREEKSIDEE CRO…" at bounding box center [896, 266] width 1188 height 74
drag, startPoint x: 887, startPoint y: 238, endPoint x: 303, endPoint y: 260, distance: 584.4
click at [296, 260] on div "Directions to the property 382, RT ON 136, LT ON SHADY GROVE RD SITE ON RT BEFO…" at bounding box center [896, 245] width 1212 height 115
type textarea "382, RT ON 136, LT ON [GEOGRAPHIC_DATA] SITE ON RT BEFORE YOU REACH [GEOGRAPHIC…"
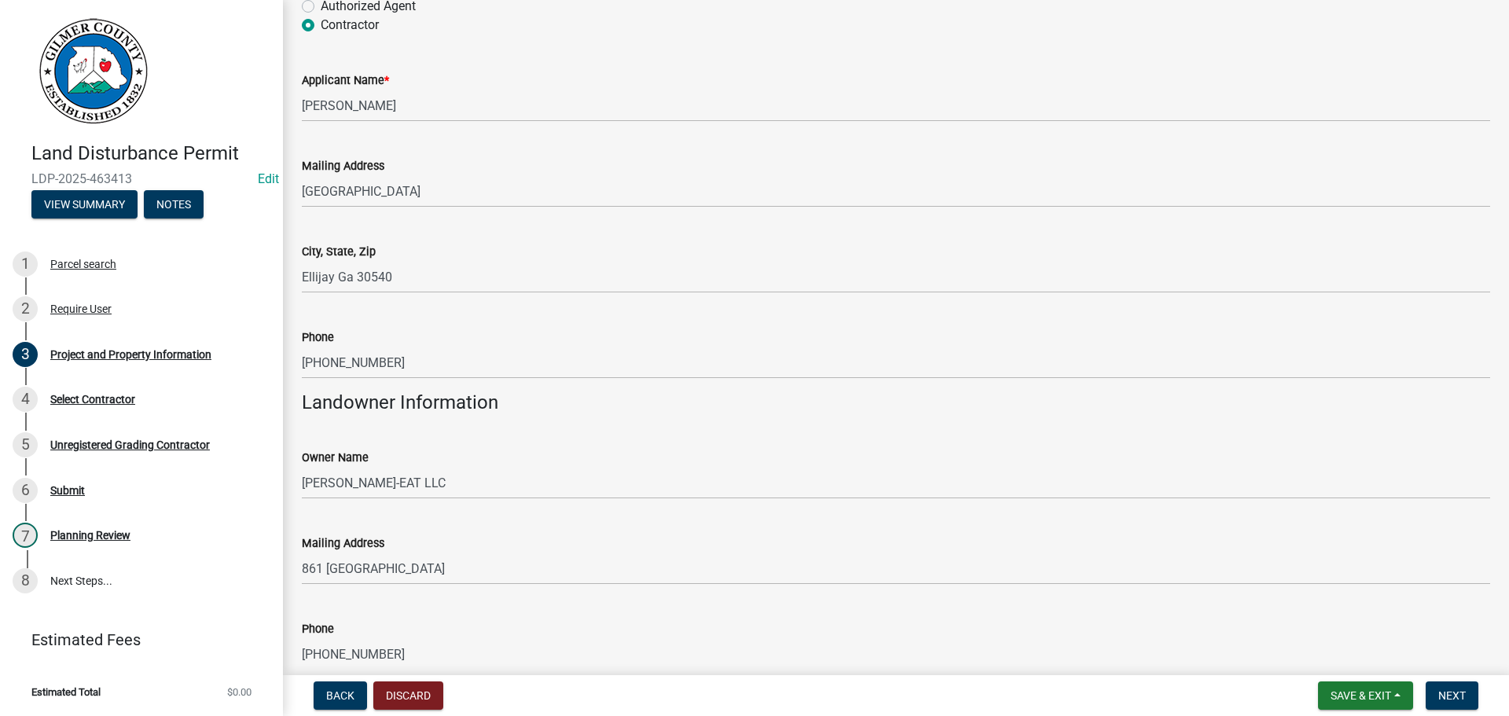
scroll to position [236, 0]
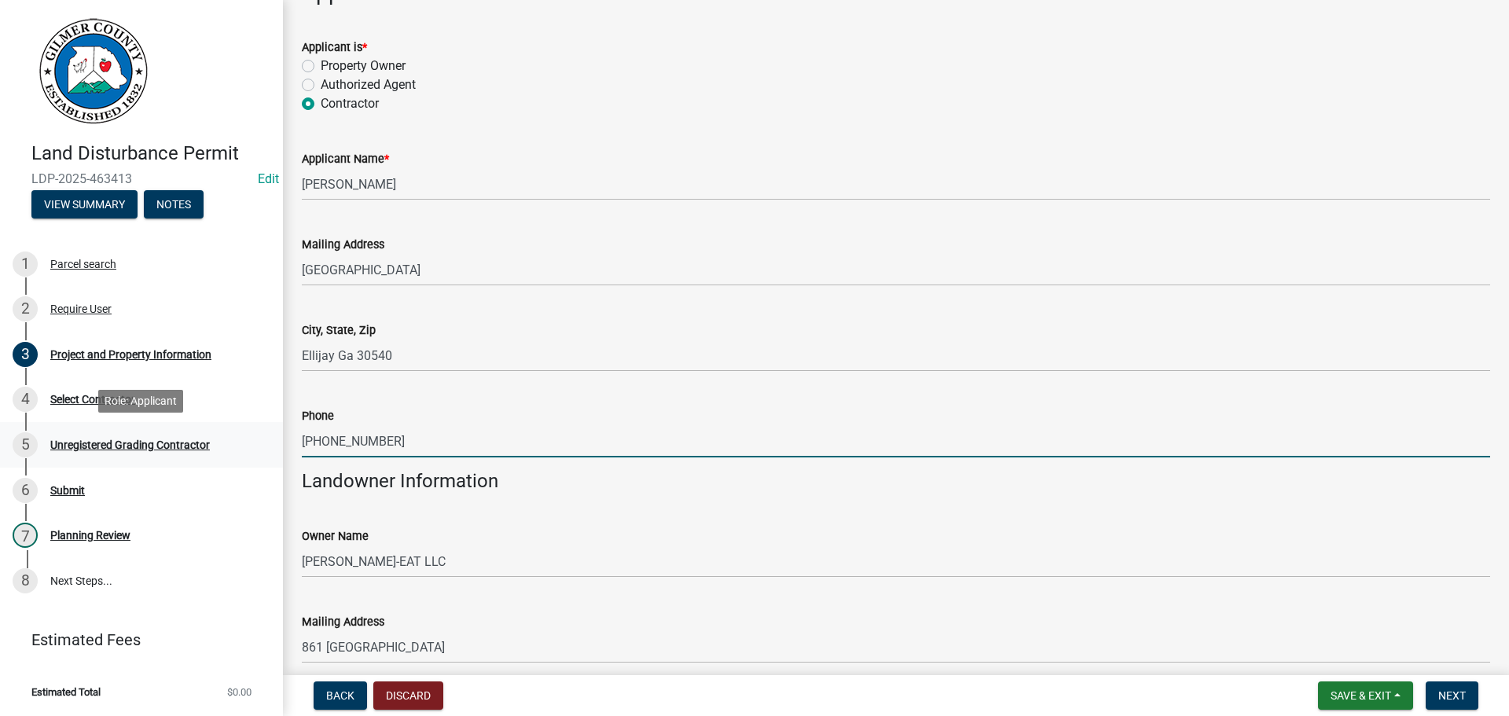
drag, startPoint x: 410, startPoint y: 433, endPoint x: 244, endPoint y: 439, distance: 166.0
click at [241, 441] on div "Land Disturbance Permit LDP-2025-463413 Edit View Summary Notes 1 Parcel search…" at bounding box center [754, 358] width 1509 height 716
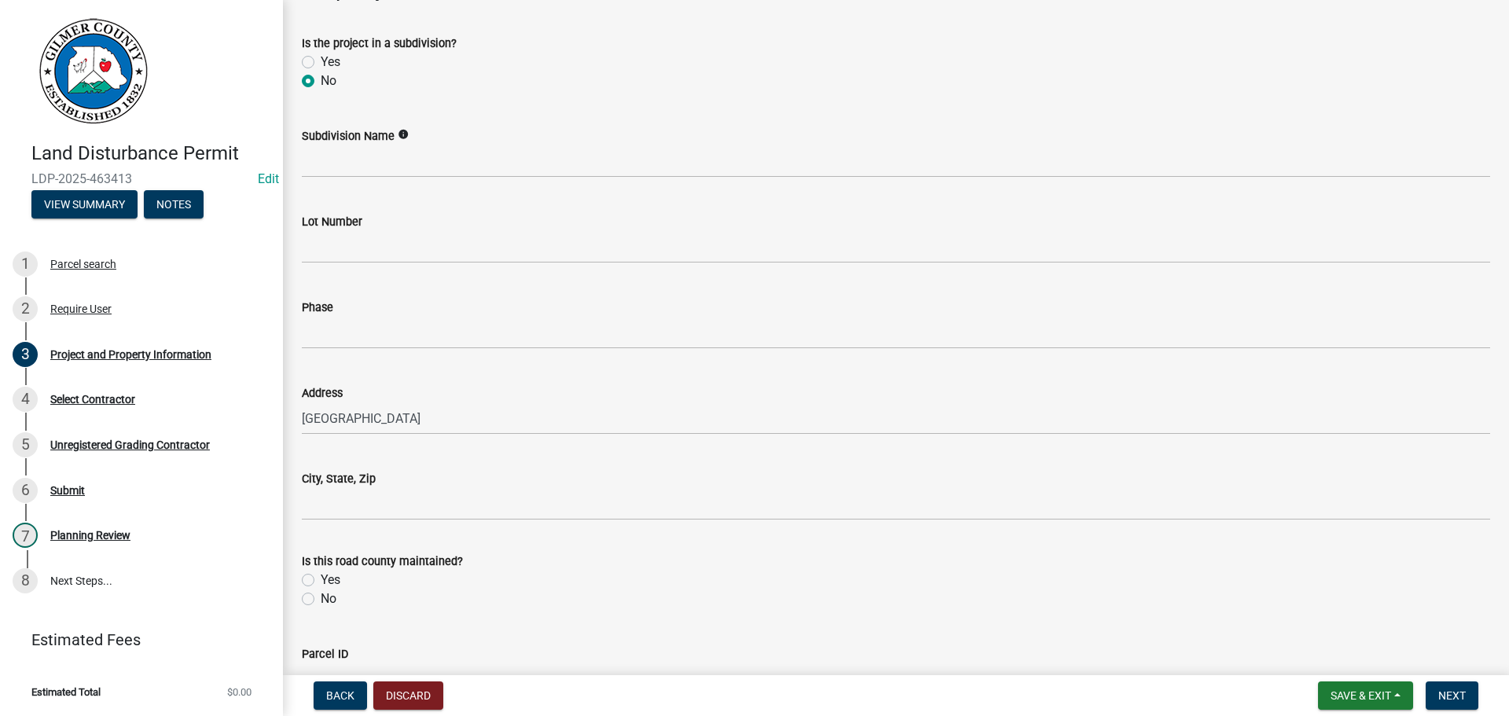
scroll to position [1100, 0]
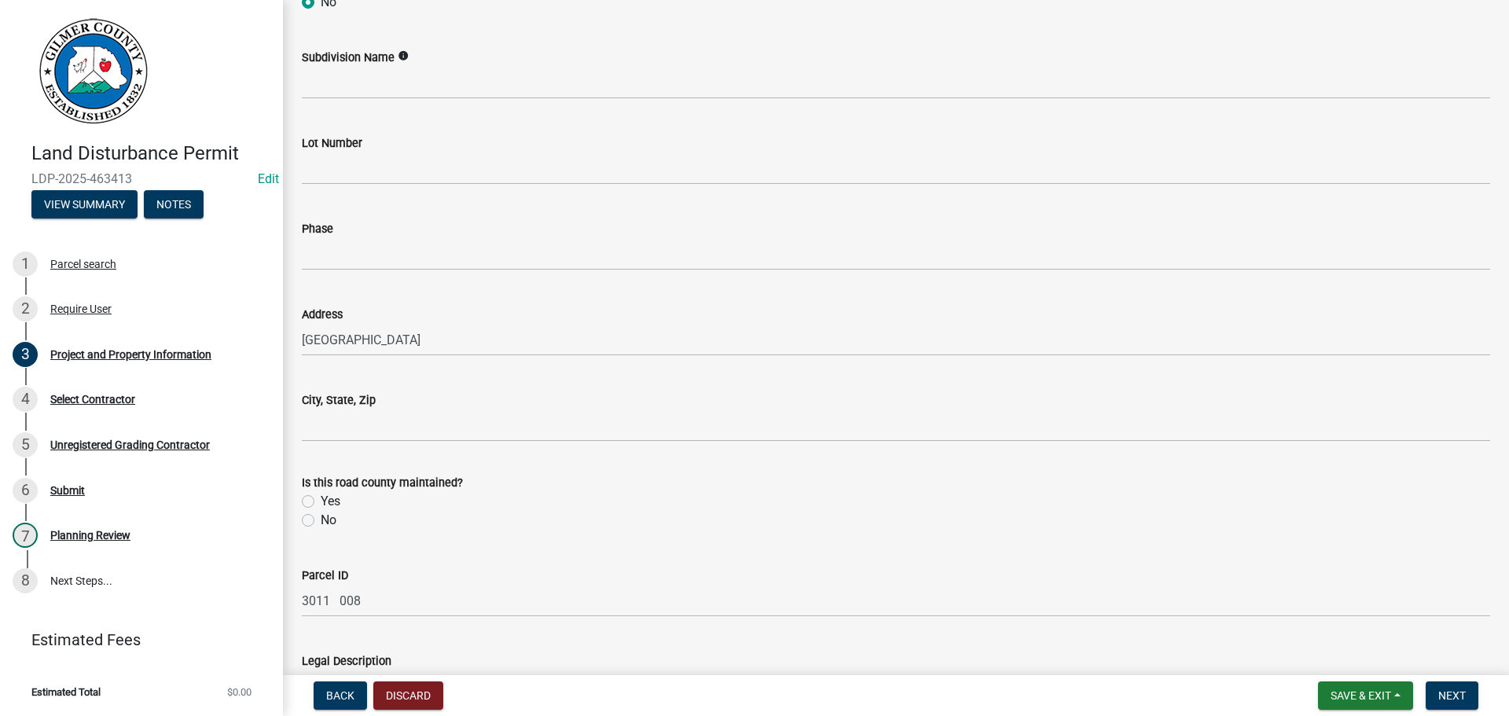
drag, startPoint x: 307, startPoint y: 501, endPoint x: 314, endPoint y: 502, distance: 8.0
click at [321, 501] on label "Yes" at bounding box center [331, 501] width 20 height 19
click at [321, 501] on input "Yes" at bounding box center [326, 497] width 10 height 10
radio input "true"
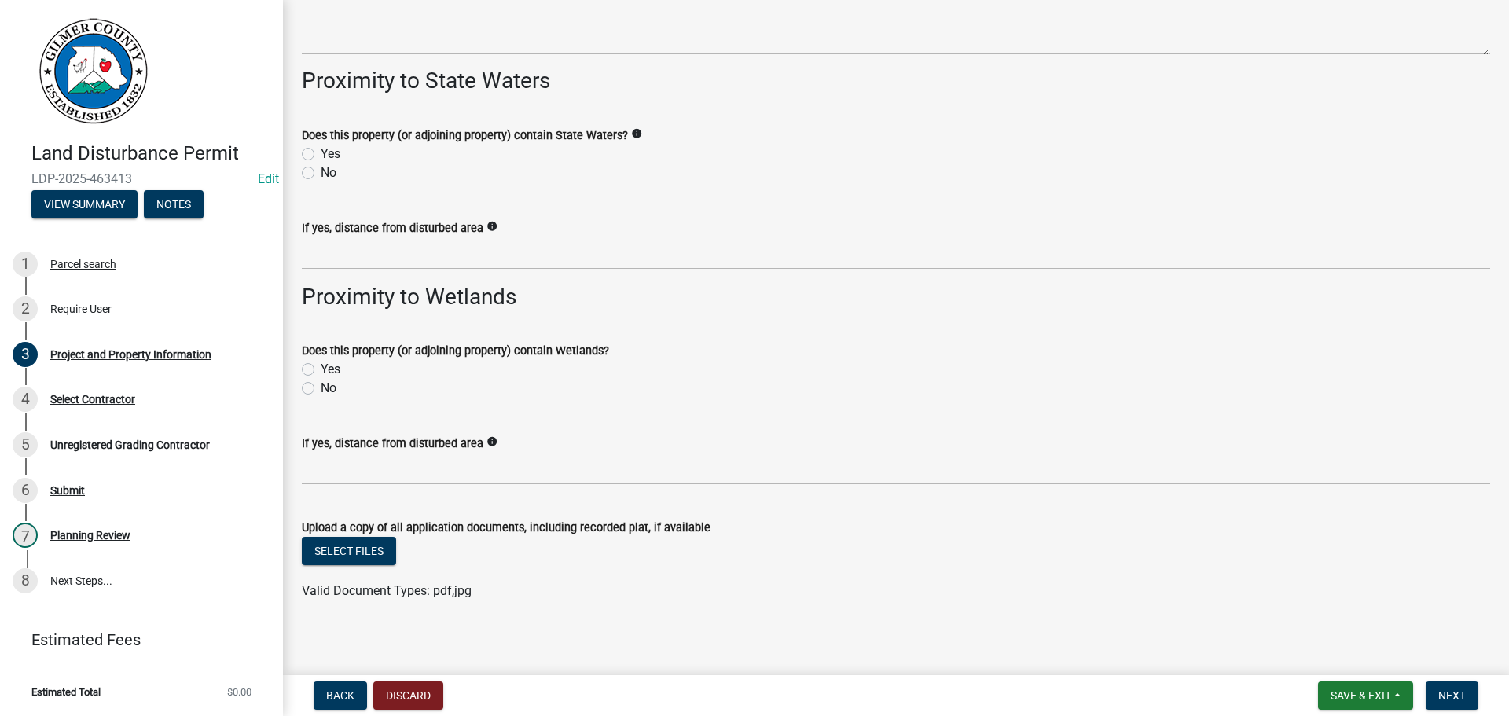
scroll to position [2141, 0]
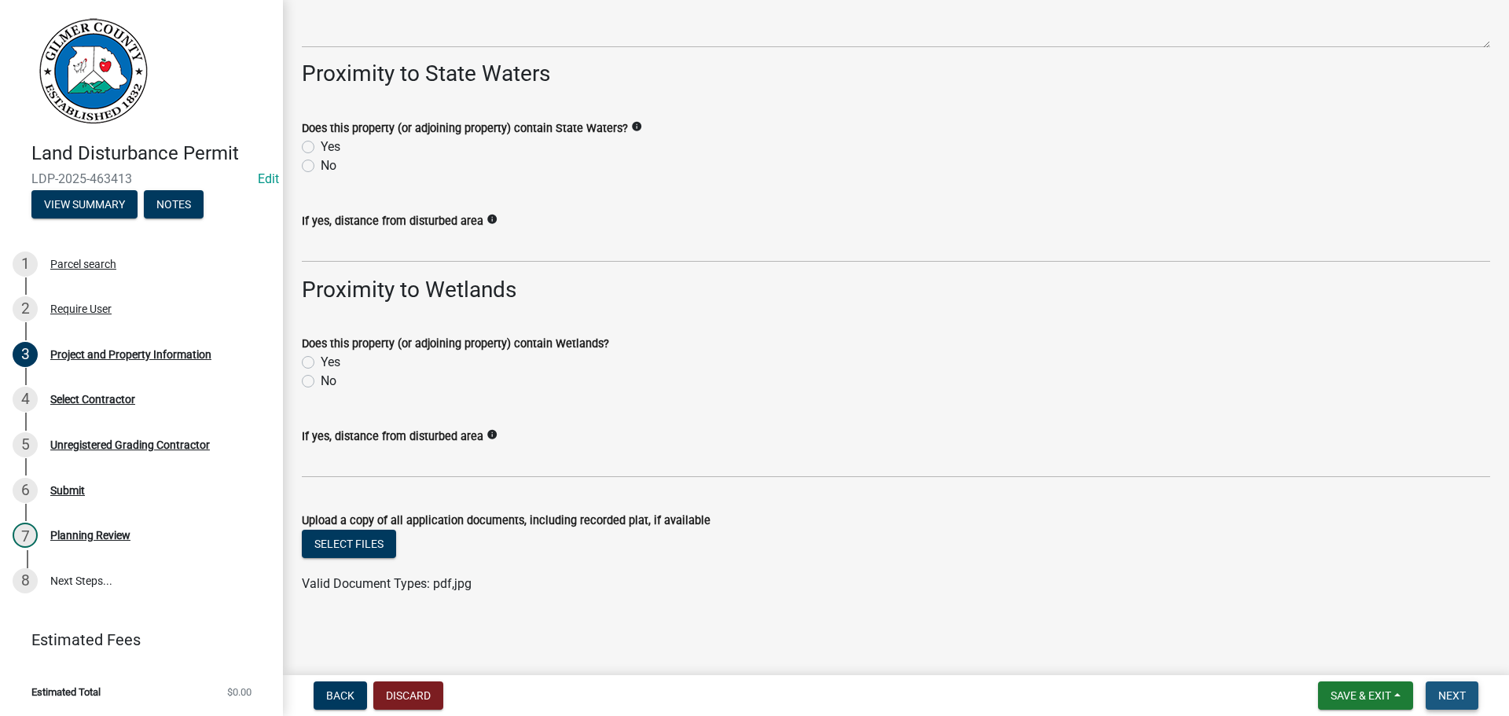
click at [1454, 699] on span "Next" at bounding box center [1452, 695] width 28 height 13
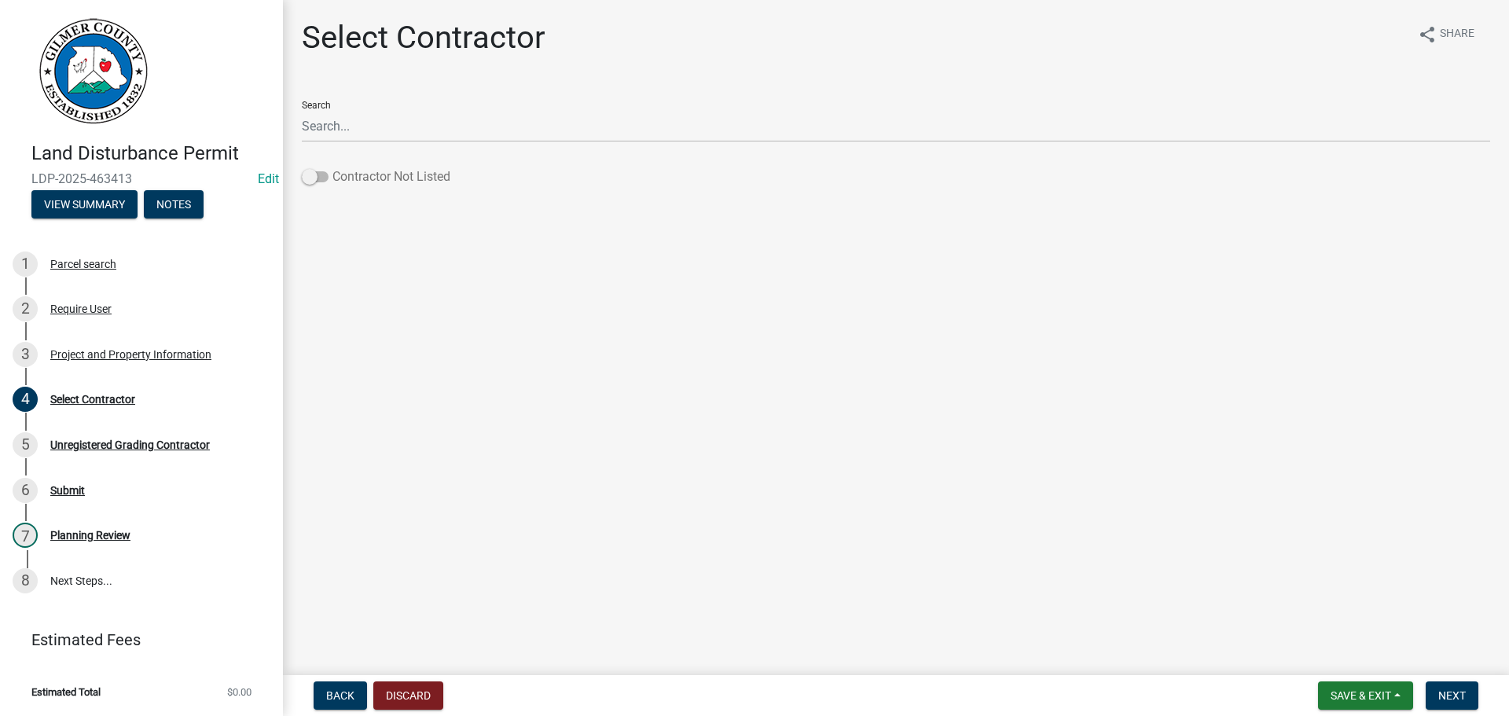
click at [304, 181] on span at bounding box center [315, 176] width 27 height 11
click at [332, 167] on input "Contractor Not Listed" at bounding box center [332, 167] width 0 height 0
click at [1445, 690] on span "Next" at bounding box center [1452, 695] width 28 height 13
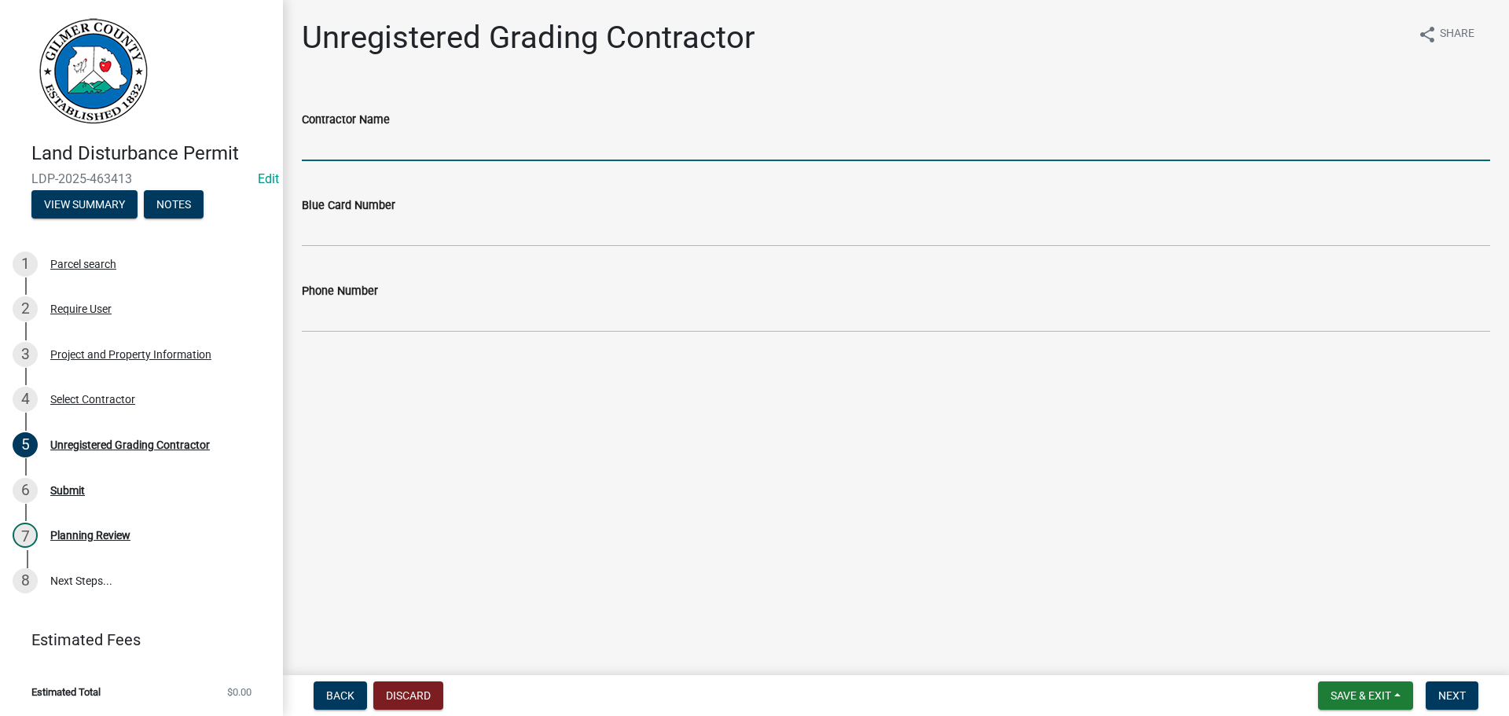
click at [397, 145] on input "Contractor Name" at bounding box center [896, 145] width 1188 height 32
type input "[PERSON_NAME]"
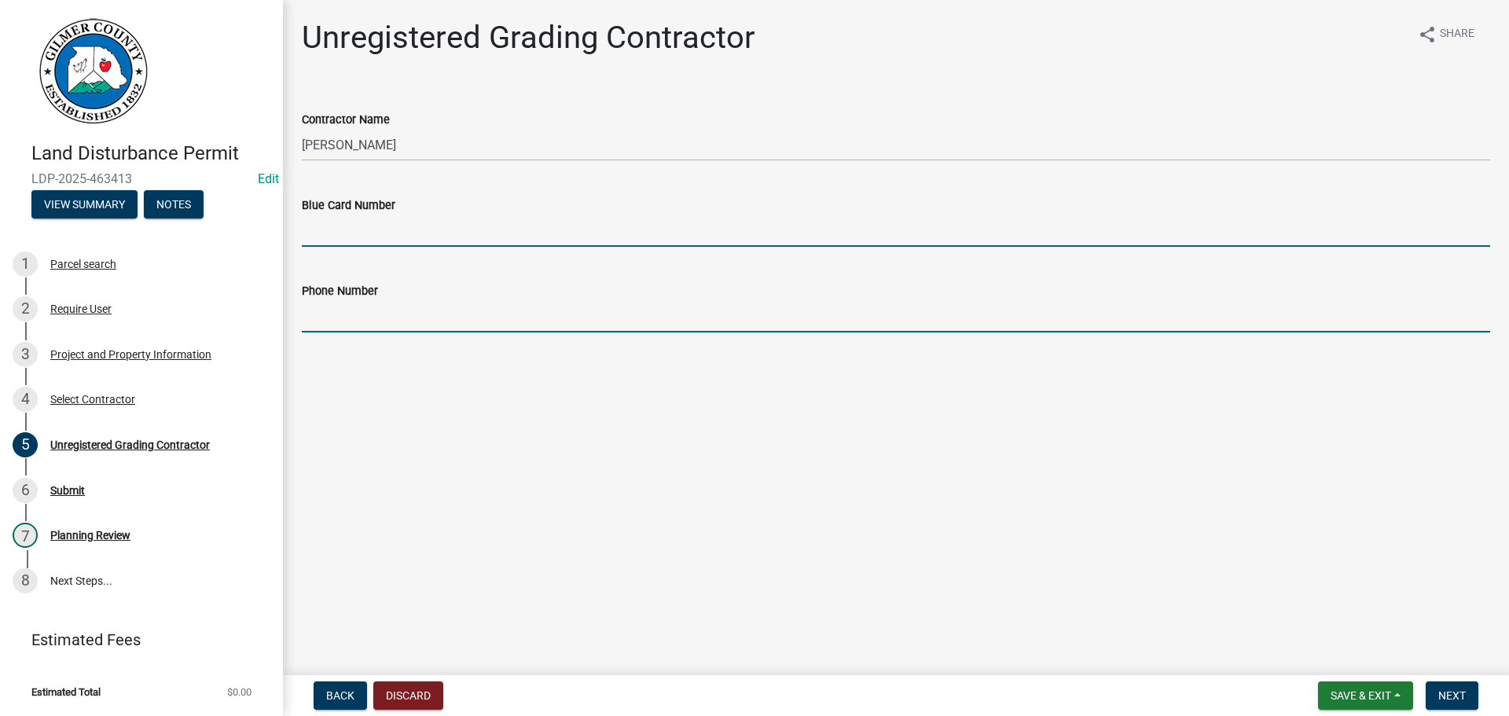
click at [351, 229] on input "Blue Card Number" at bounding box center [896, 231] width 1188 height 32
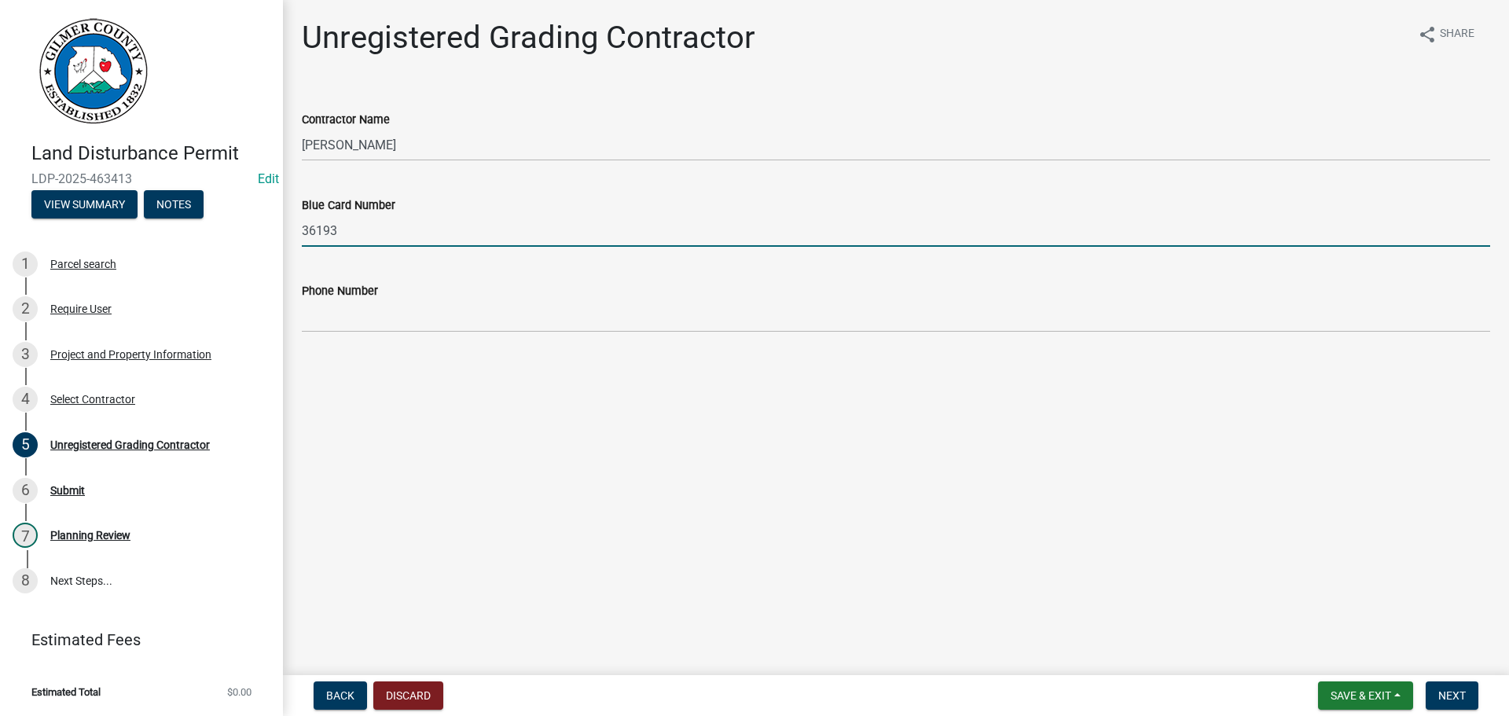
type input "36193"
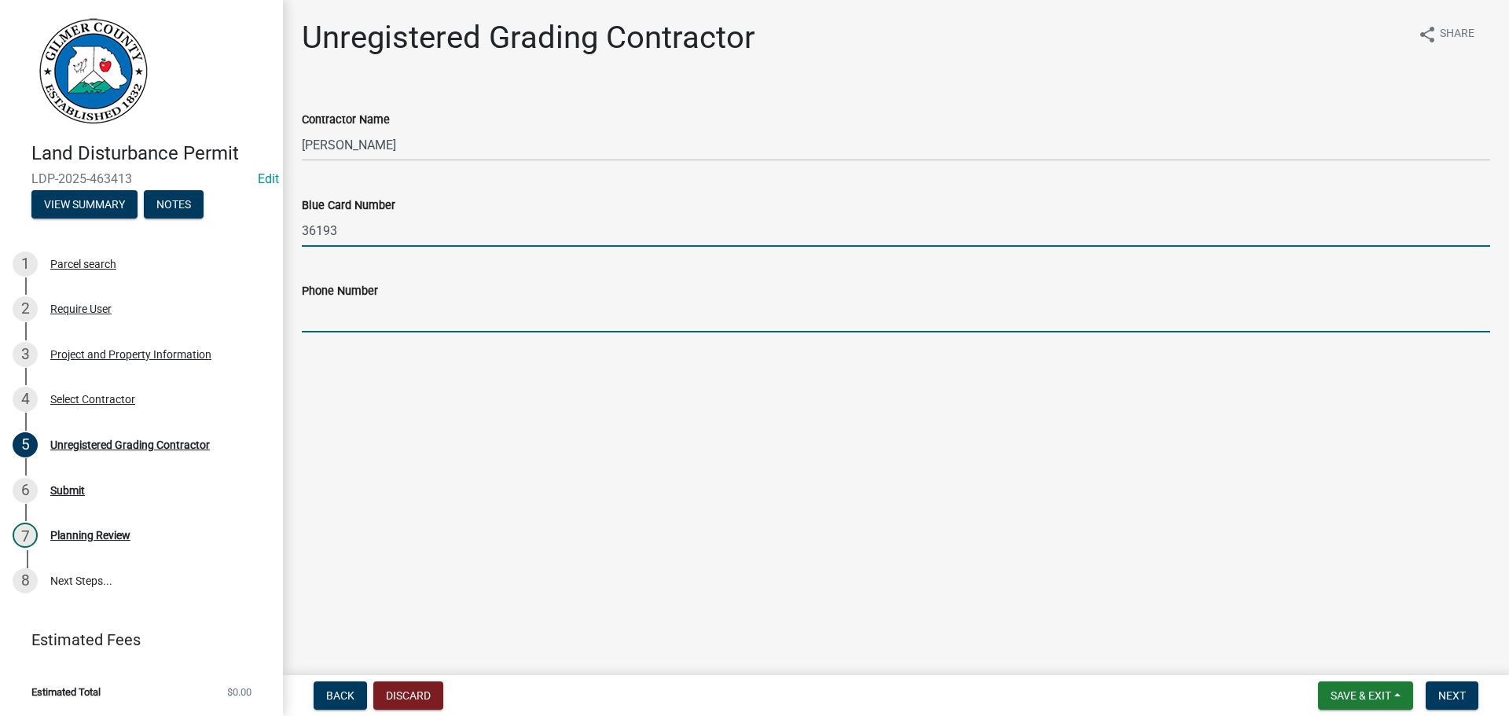
click at [349, 318] on input "Phone Number" at bounding box center [896, 316] width 1188 height 32
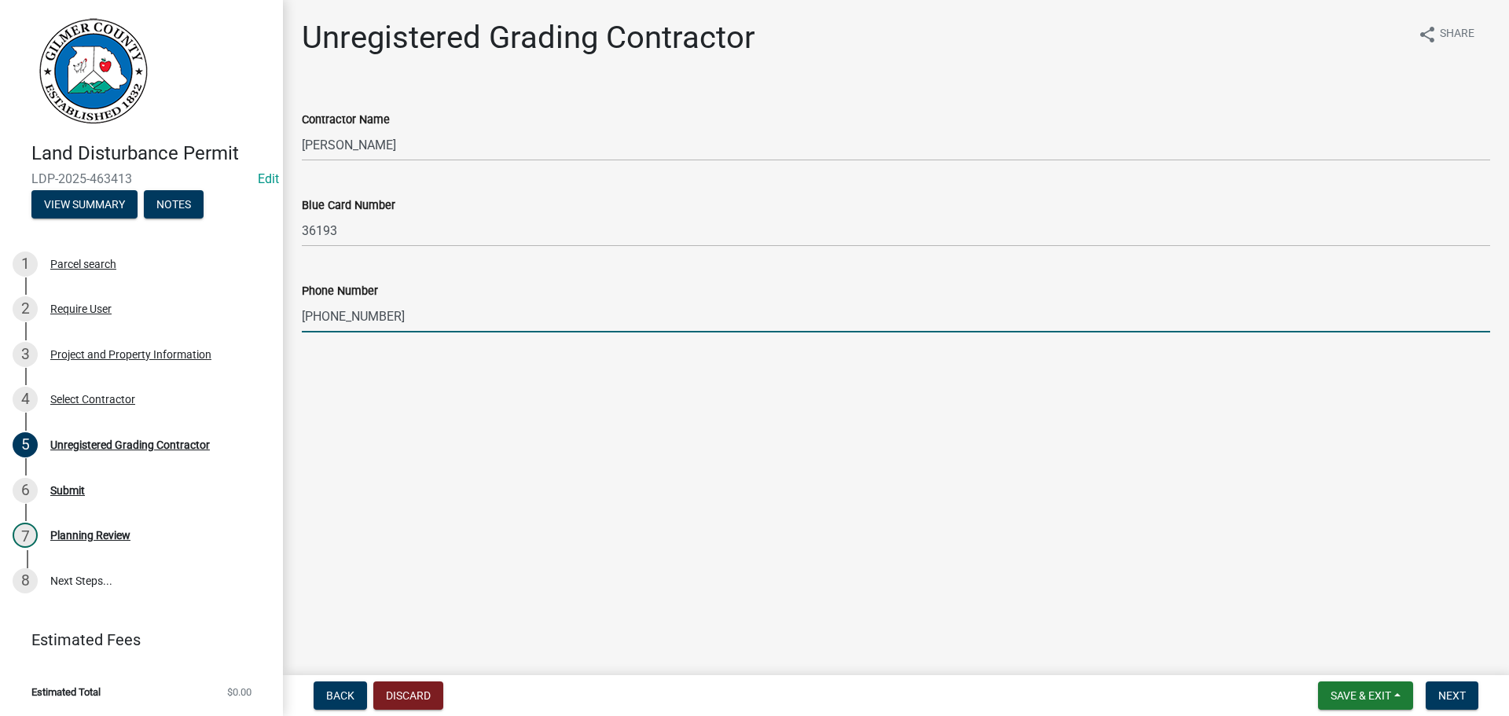
type input "[PHONE_NUMBER]"
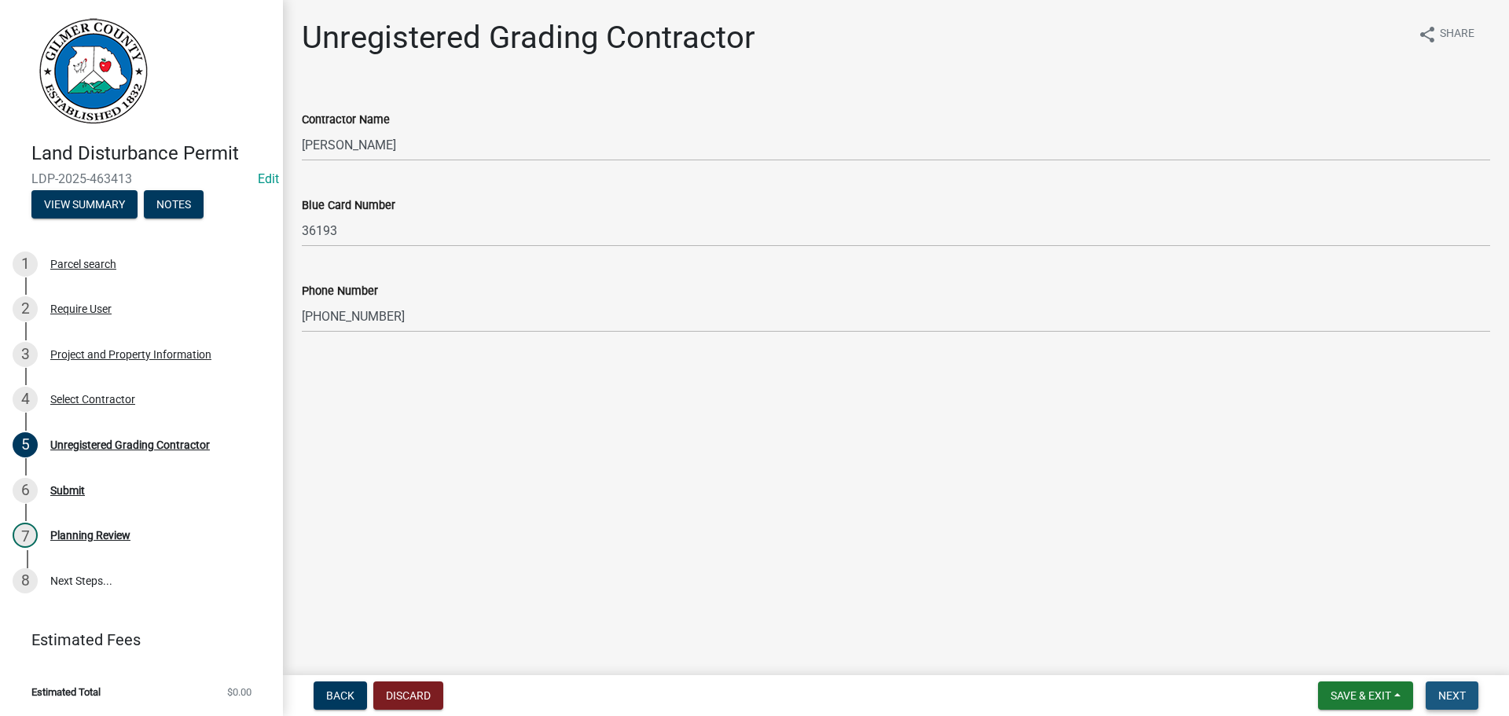
click at [1449, 696] on span "Next" at bounding box center [1452, 695] width 28 height 13
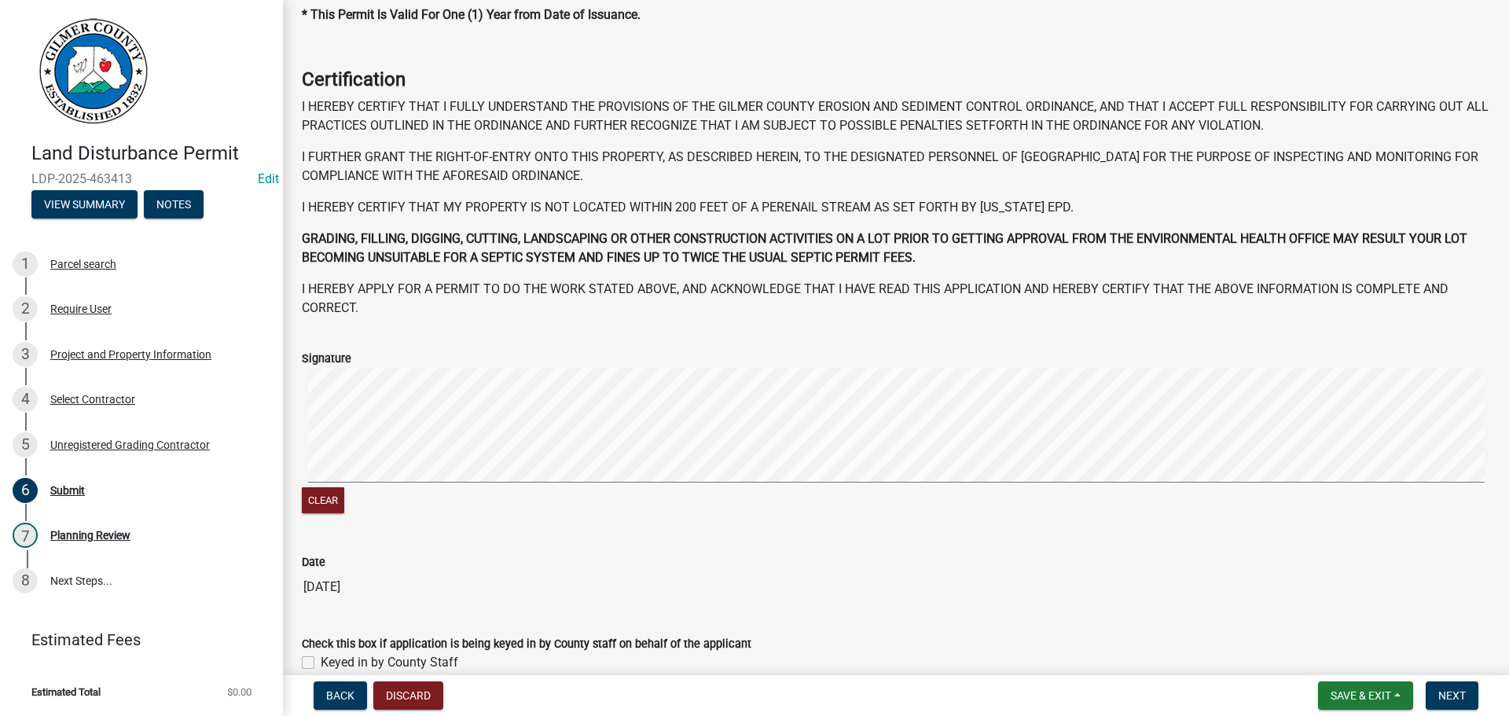
scroll to position [161, 0]
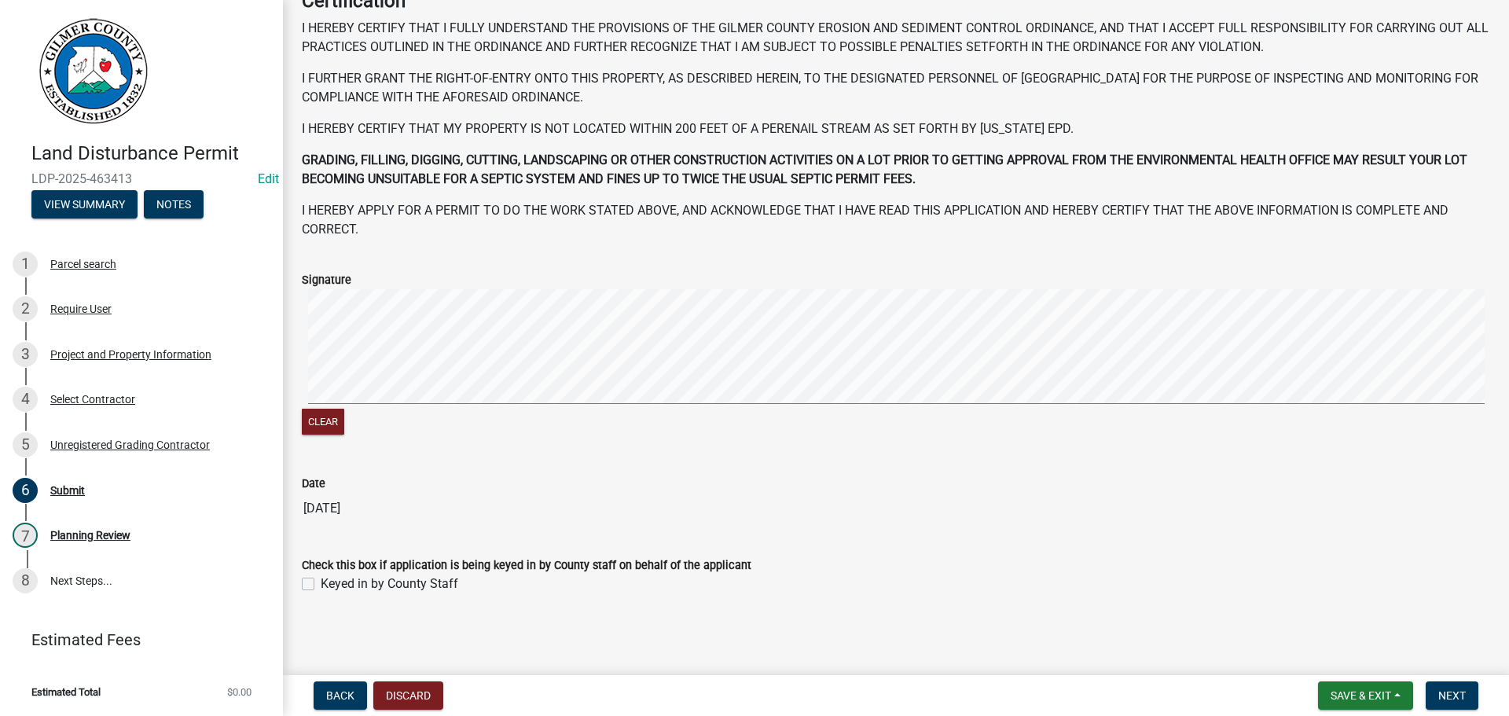
click at [292, 579] on div "Check this box if application is being keyed in by County staff on behalf of th…" at bounding box center [896, 565] width 1212 height 57
click at [321, 580] on label "Keyed in by County Staff" at bounding box center [390, 584] width 138 height 19
click at [321, 580] on input "Keyed in by County Staff" at bounding box center [326, 580] width 10 height 10
checkbox input "true"
click at [1460, 696] on span "Next" at bounding box center [1452, 695] width 28 height 13
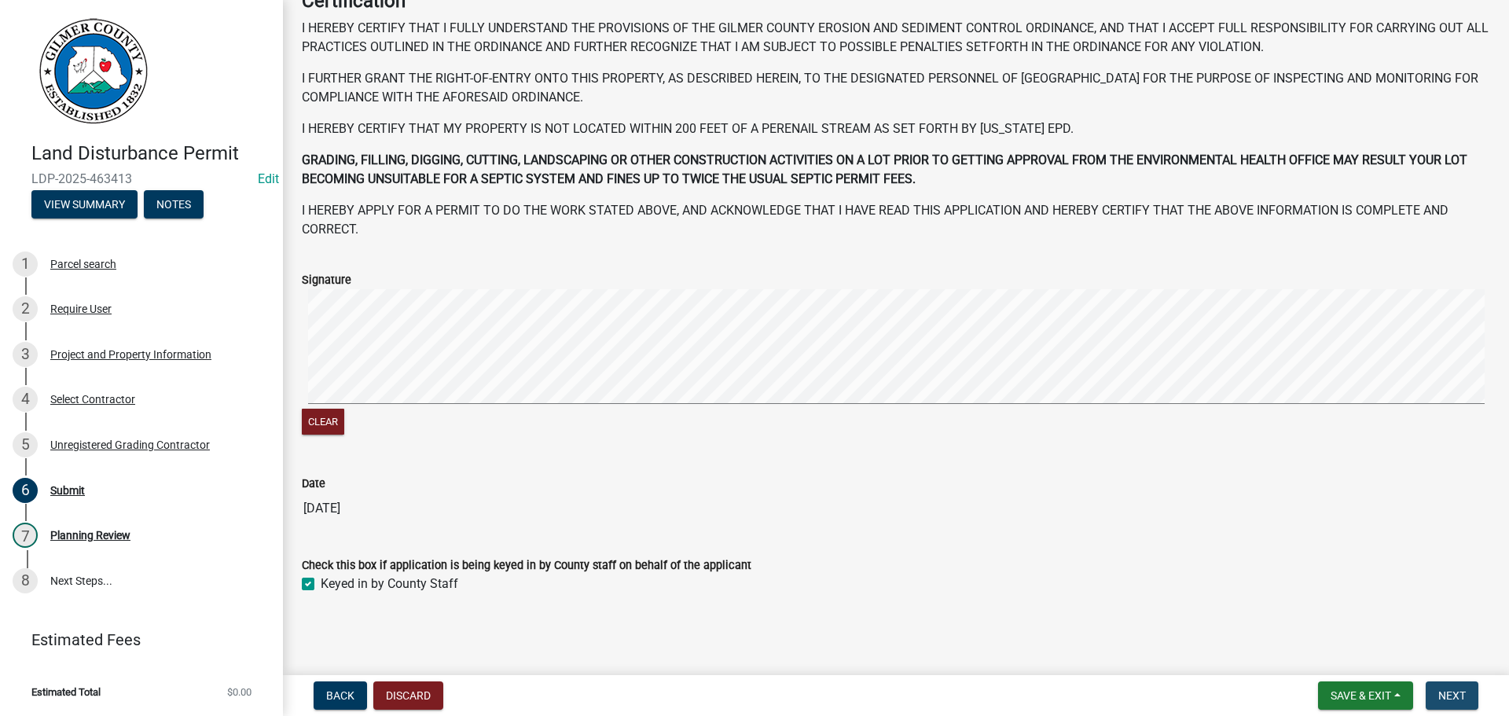
scroll to position [0, 0]
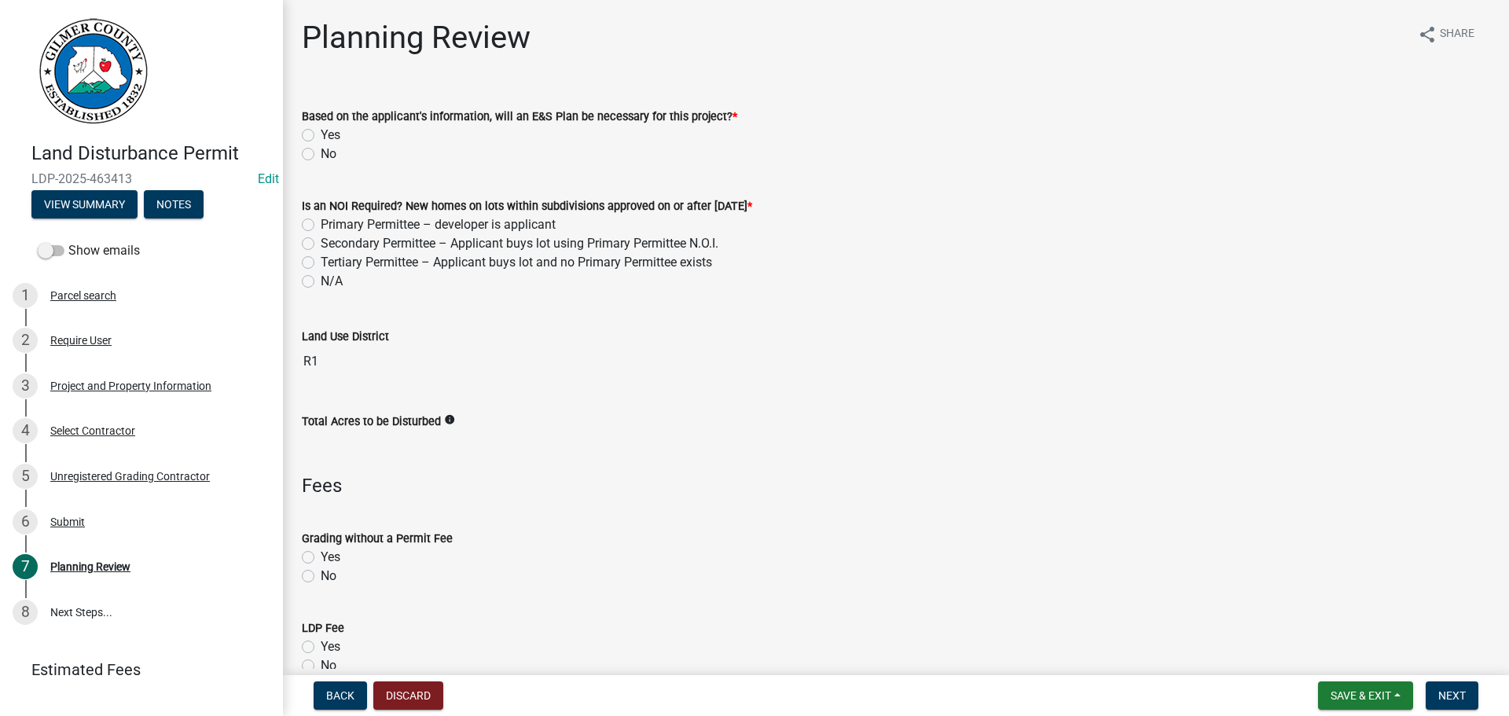
click at [321, 152] on label "No" at bounding box center [329, 154] width 16 height 19
click at [321, 152] on input "No" at bounding box center [326, 150] width 10 height 10
radio input "true"
click at [321, 279] on label "N/A" at bounding box center [332, 281] width 22 height 19
click at [321, 279] on input "N/A" at bounding box center [326, 277] width 10 height 10
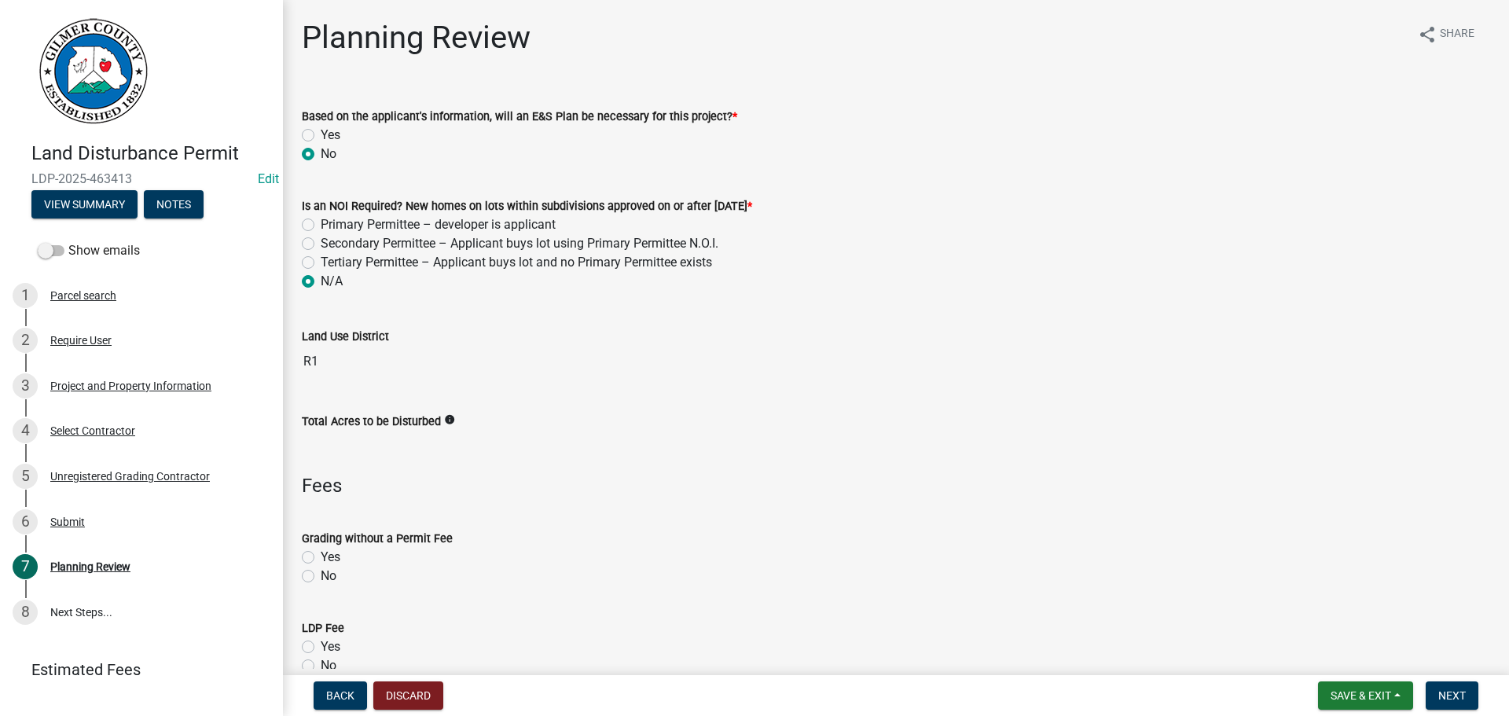
radio input "true"
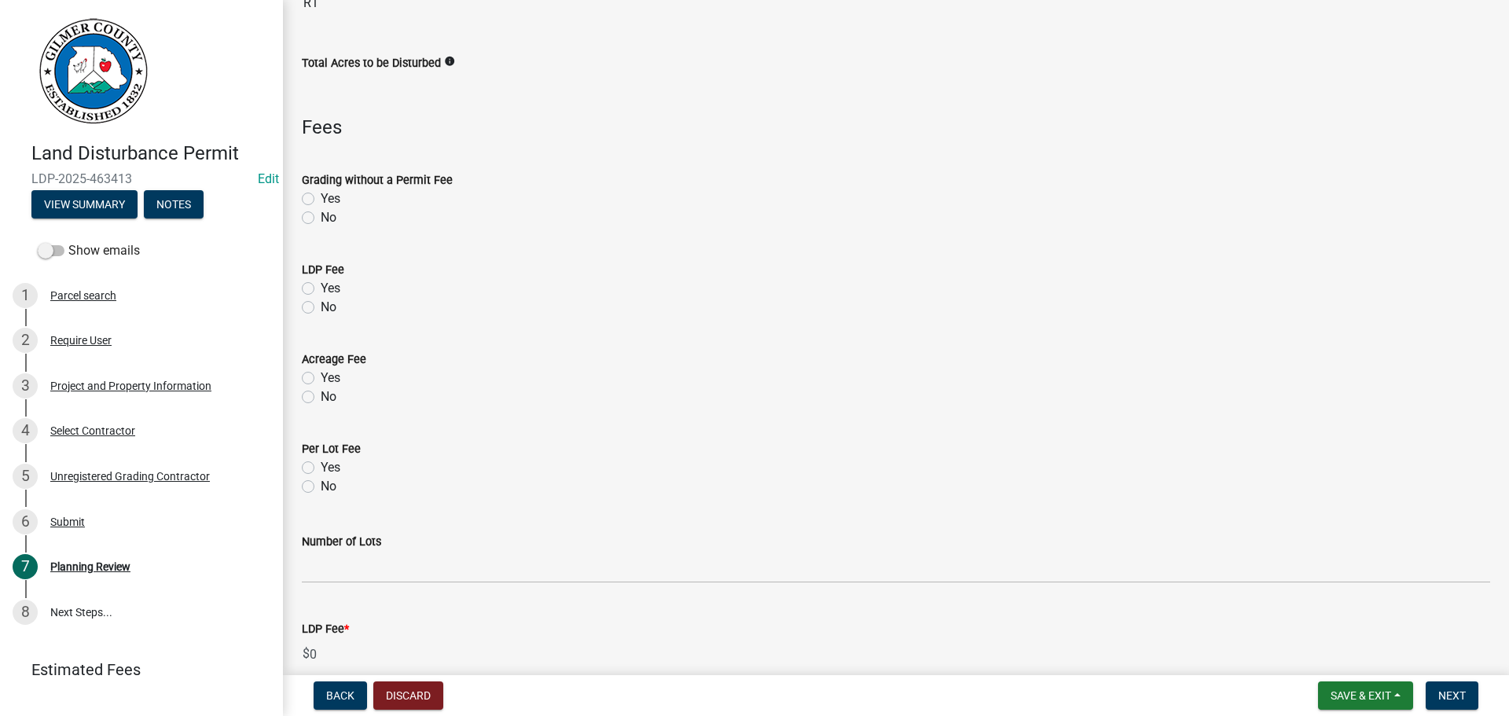
scroll to position [393, 0]
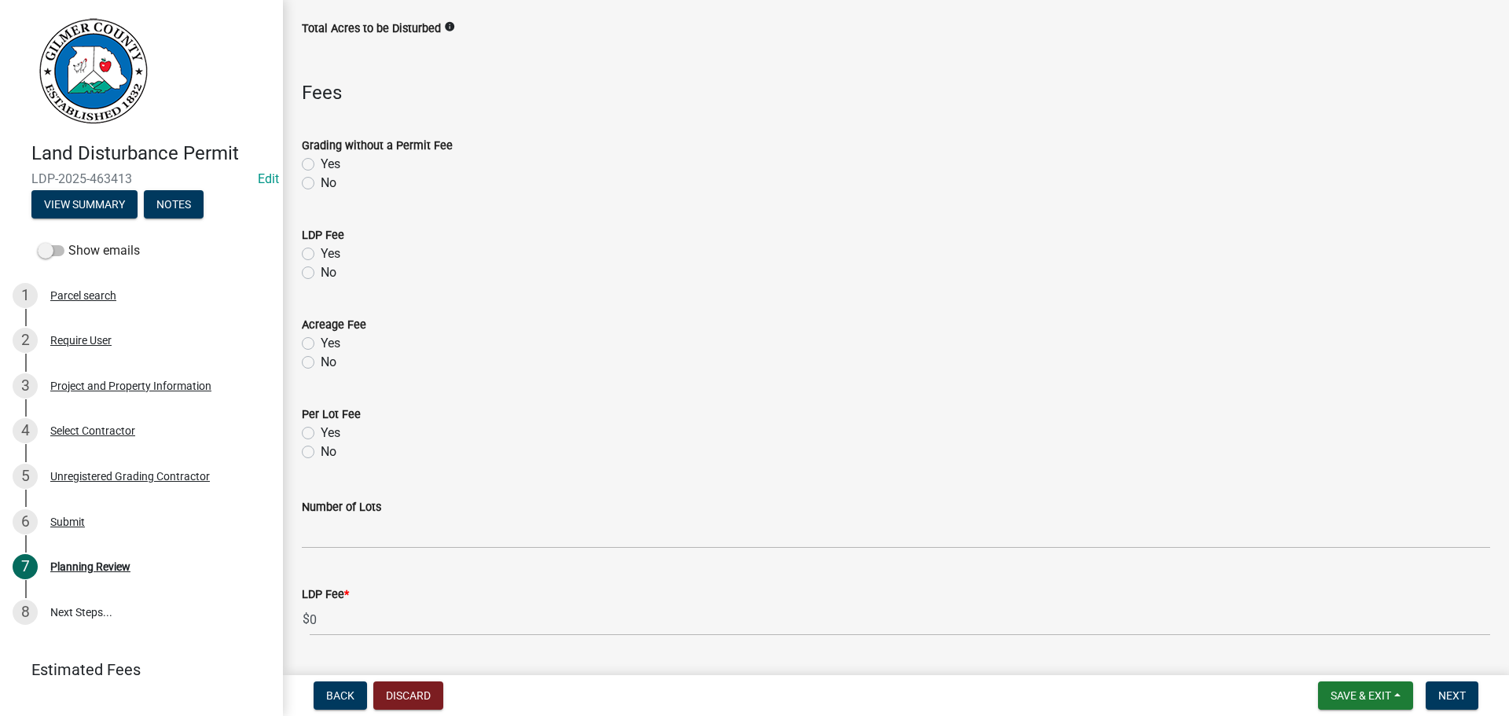
click at [321, 181] on label "No" at bounding box center [329, 183] width 16 height 19
click at [321, 181] on input "No" at bounding box center [326, 179] width 10 height 10
radio input "true"
click at [321, 253] on label "Yes" at bounding box center [331, 253] width 20 height 19
click at [321, 253] on input "Yes" at bounding box center [326, 249] width 10 height 10
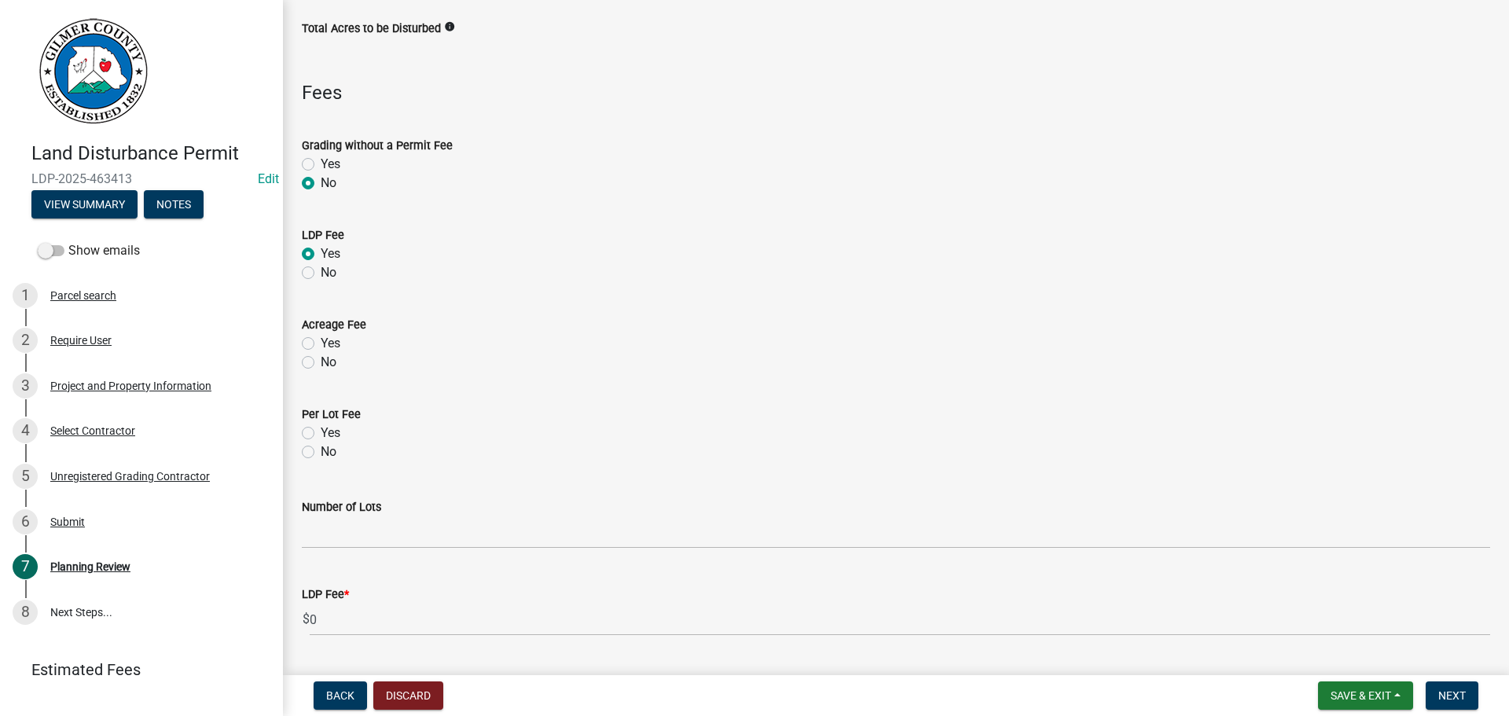
radio input "true"
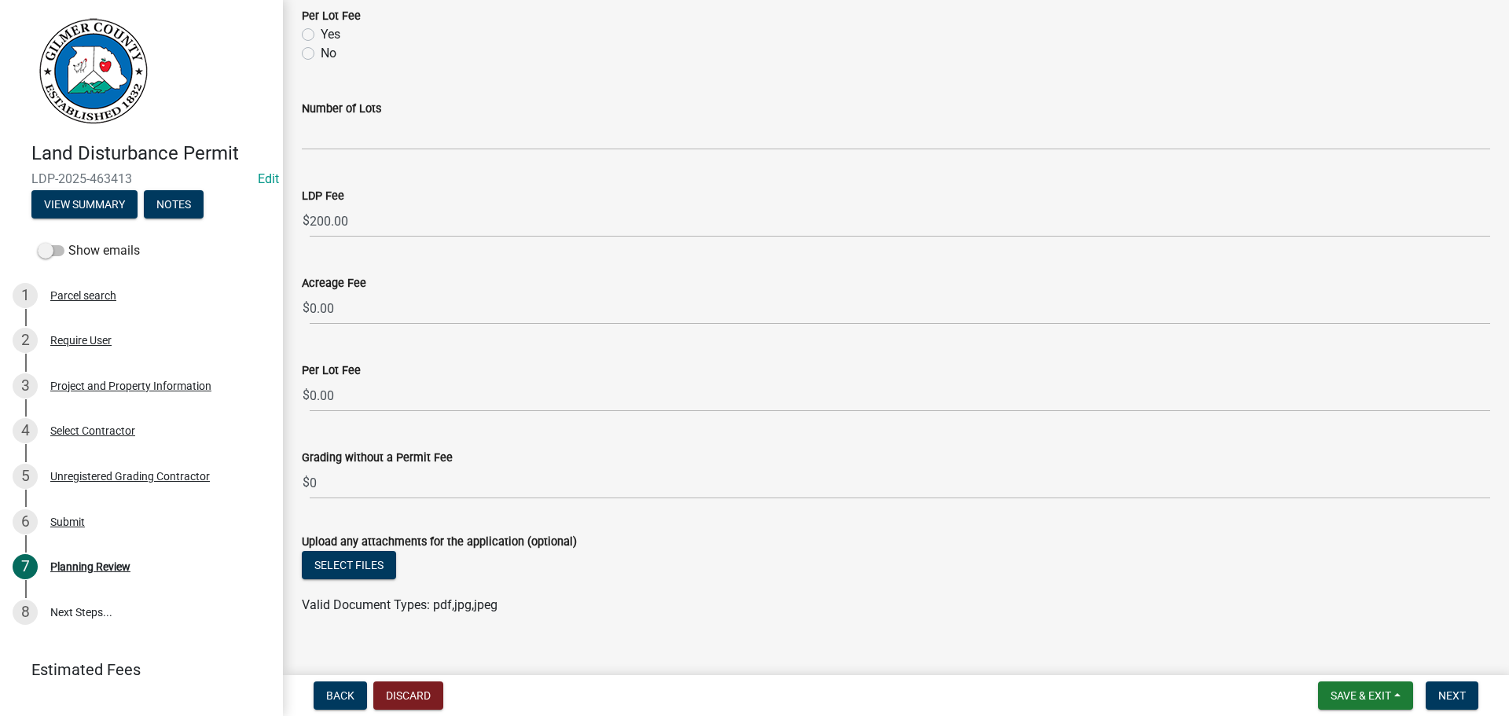
scroll to position [813, 0]
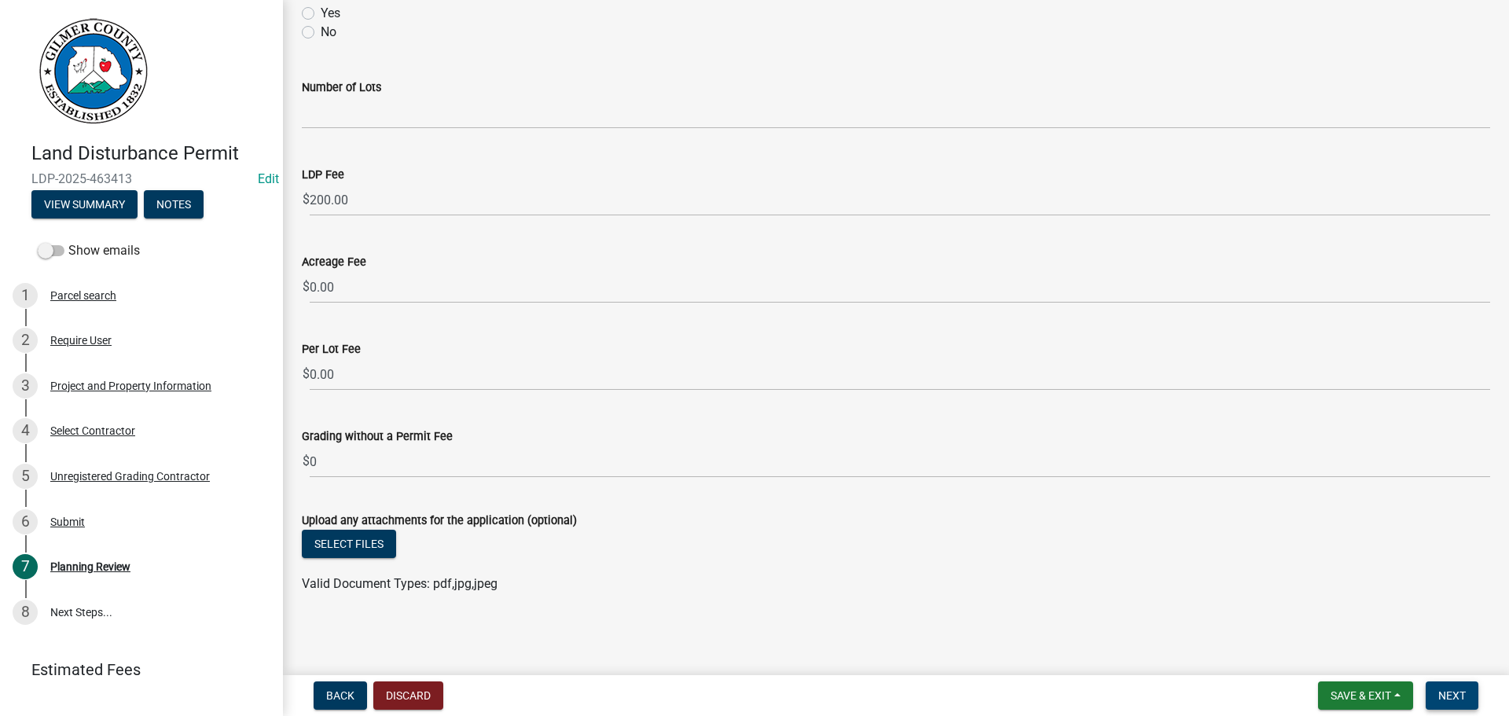
click at [1463, 692] on span "Next" at bounding box center [1452, 695] width 28 height 13
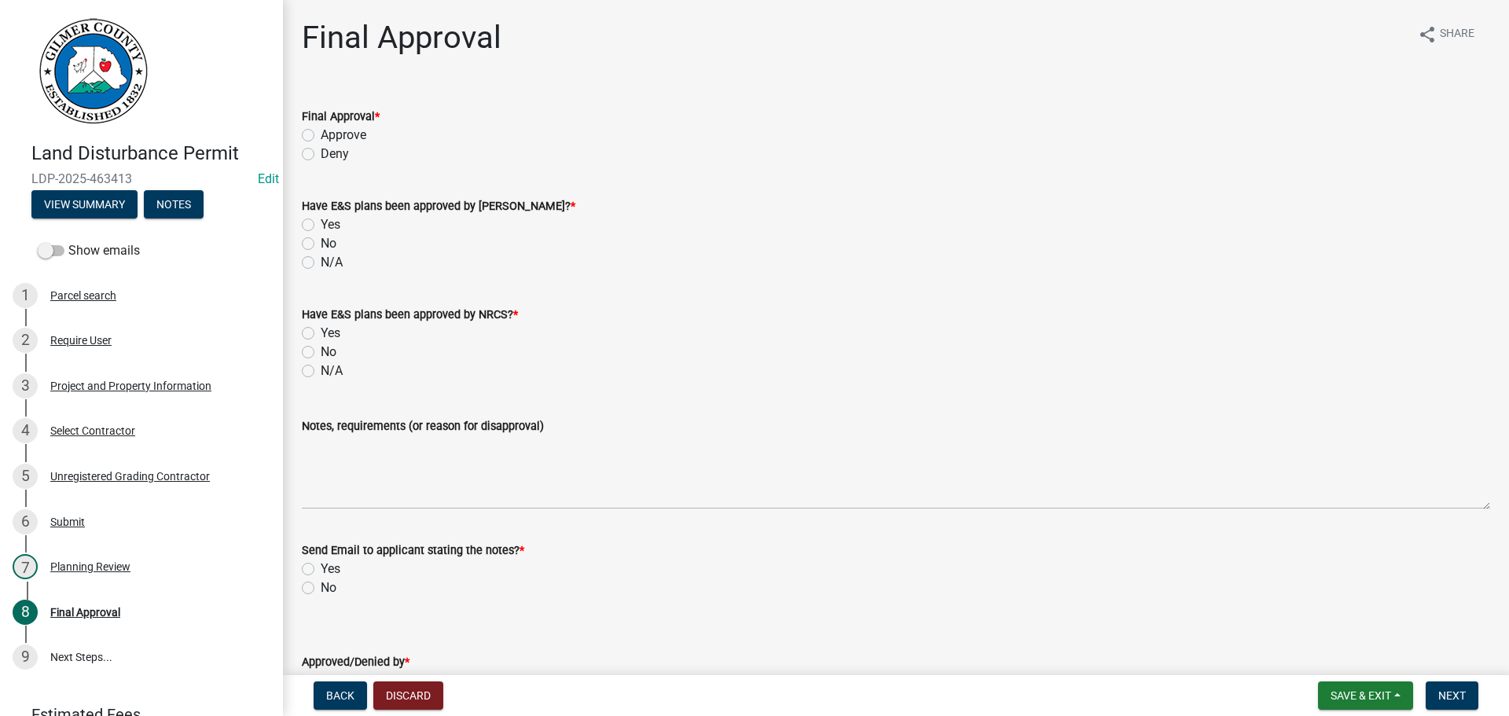
click at [321, 133] on label "Approve" at bounding box center [344, 135] width 46 height 19
click at [321, 133] on input "Approve" at bounding box center [326, 131] width 10 height 10
radio input "true"
click at [321, 262] on label "N/A" at bounding box center [332, 262] width 22 height 19
click at [321, 262] on input "N/A" at bounding box center [326, 258] width 10 height 10
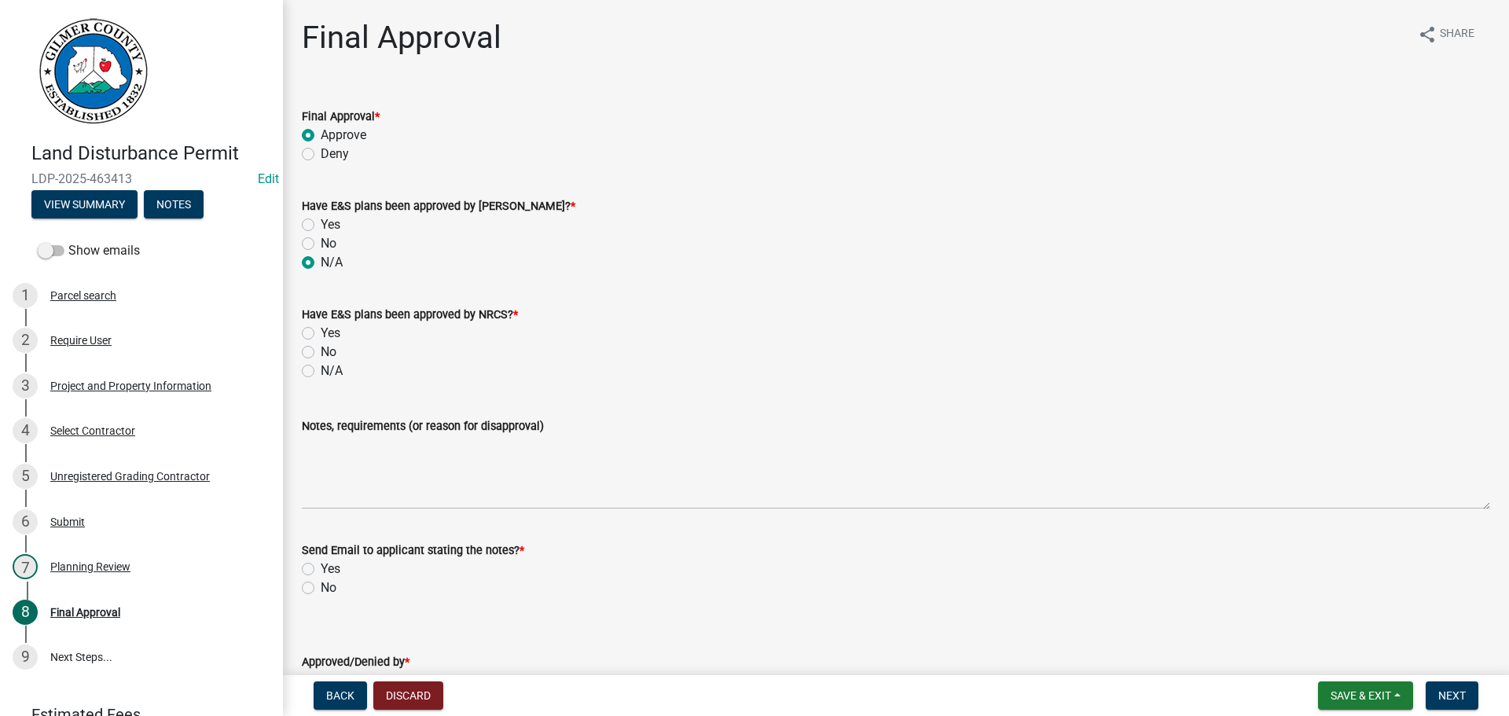
radio input "true"
click at [321, 367] on label "N/A" at bounding box center [332, 371] width 22 height 19
click at [321, 367] on input "N/A" at bounding box center [326, 367] width 10 height 10
radio input "true"
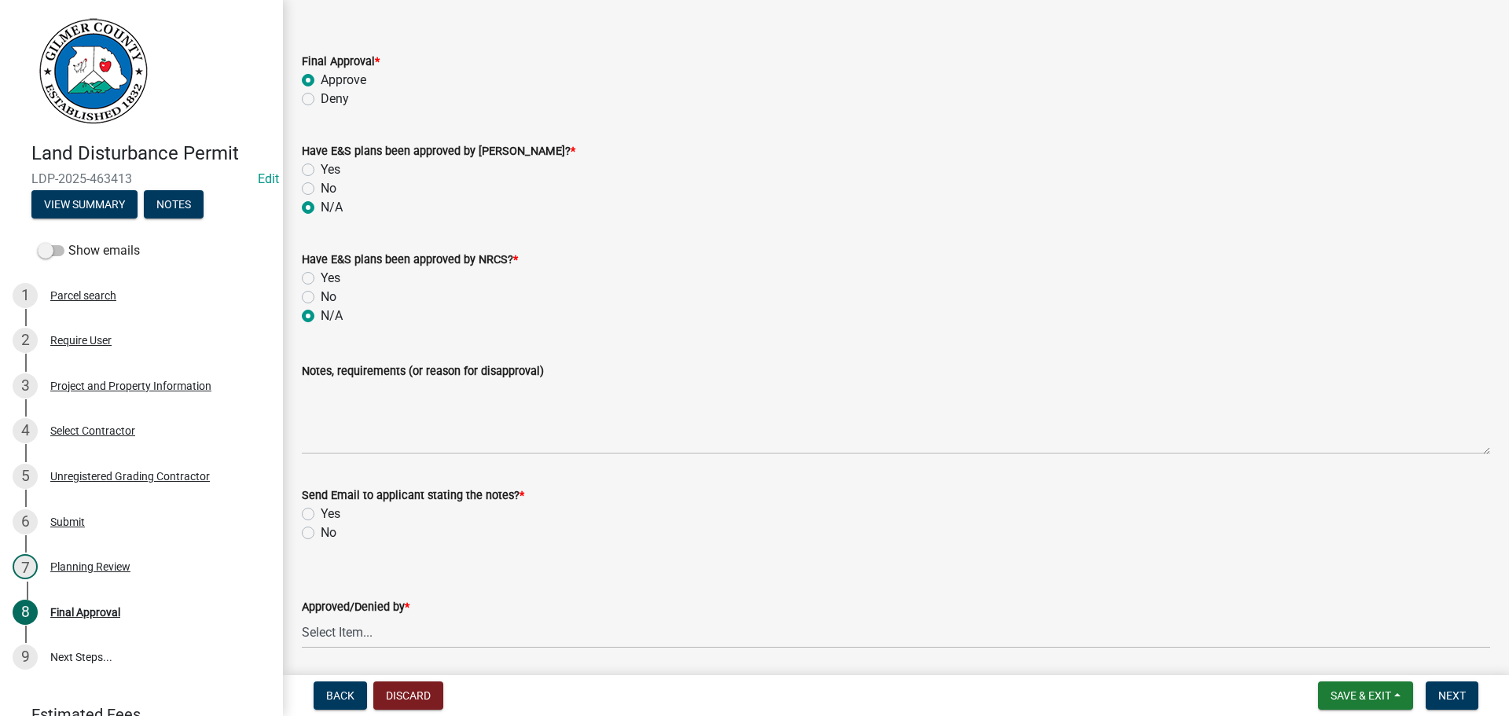
scroll to position [110, 0]
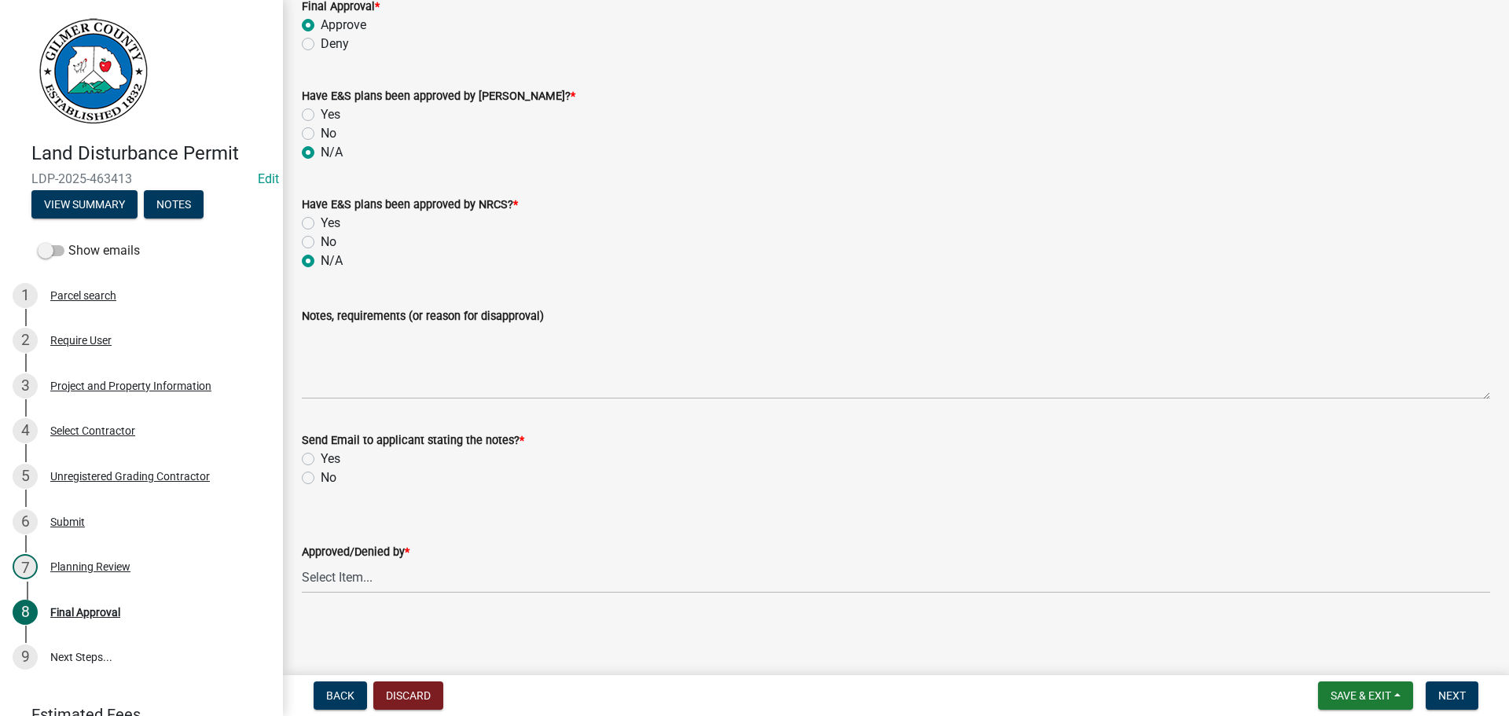
click at [321, 474] on label "No" at bounding box center [329, 477] width 16 height 19
click at [321, 474] on input "No" at bounding box center [326, 473] width 10 height 10
radio input "true"
click at [328, 579] on select "Select Item... [PERSON_NAME] [PERSON_NAME] [PERSON_NAME] [PERSON_NAME] [PERSON_…" at bounding box center [896, 577] width 1188 height 32
click at [302, 561] on select "Select Item... [PERSON_NAME] [PERSON_NAME] [PERSON_NAME] [PERSON_NAME] [PERSON_…" at bounding box center [896, 577] width 1188 height 32
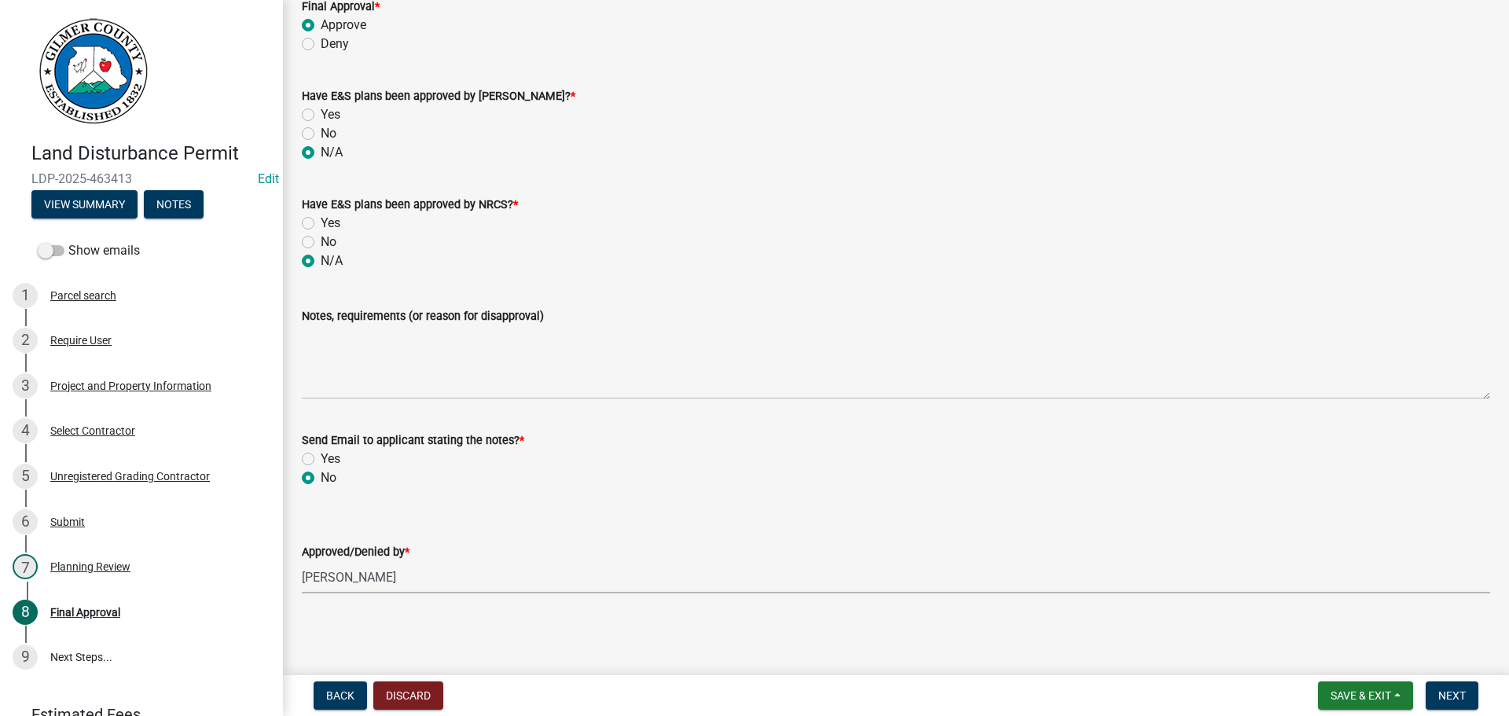
select select "f66b4cef-93c9-440c-84d8-a2c8d35cb7c1"
click at [1455, 689] on span "Next" at bounding box center [1452, 695] width 28 height 13
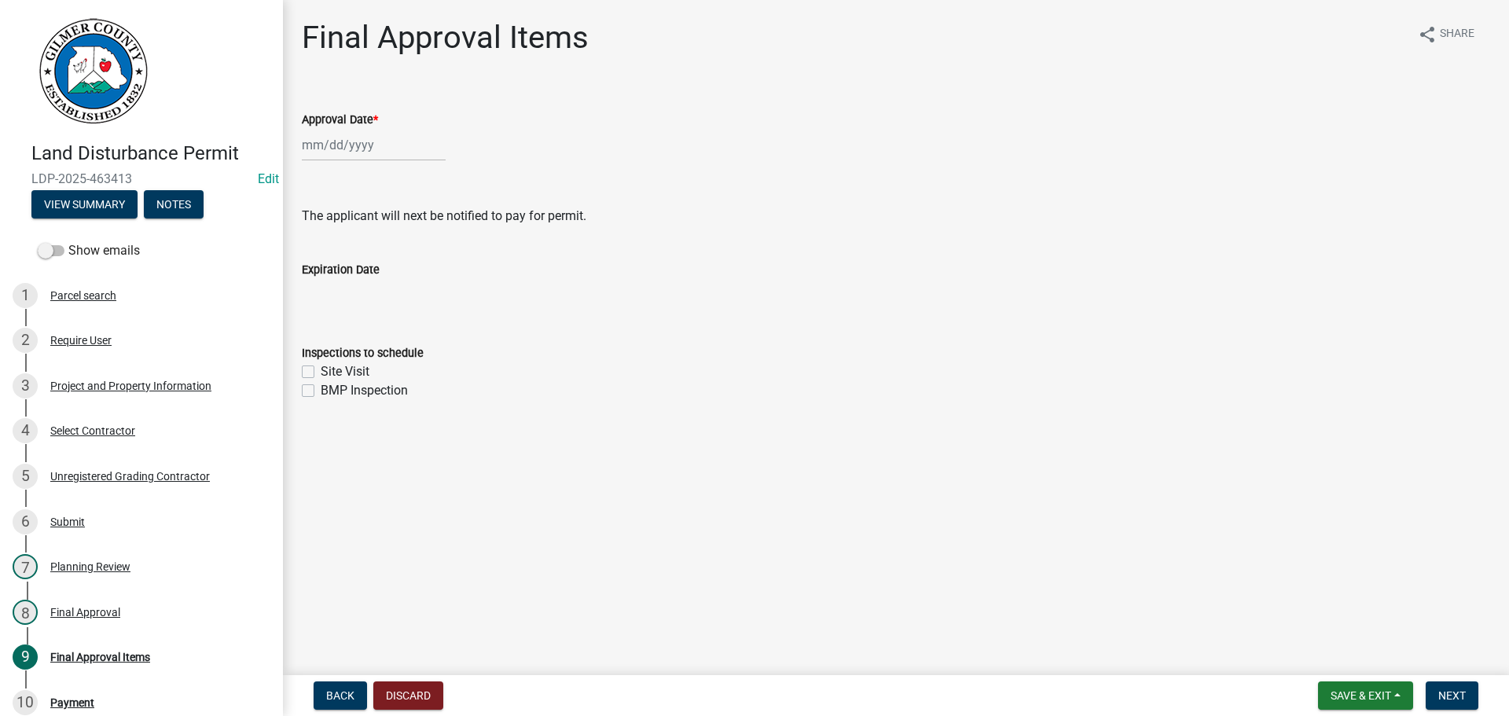
click at [314, 138] on div at bounding box center [374, 145] width 144 height 32
select select "8"
select select "2025"
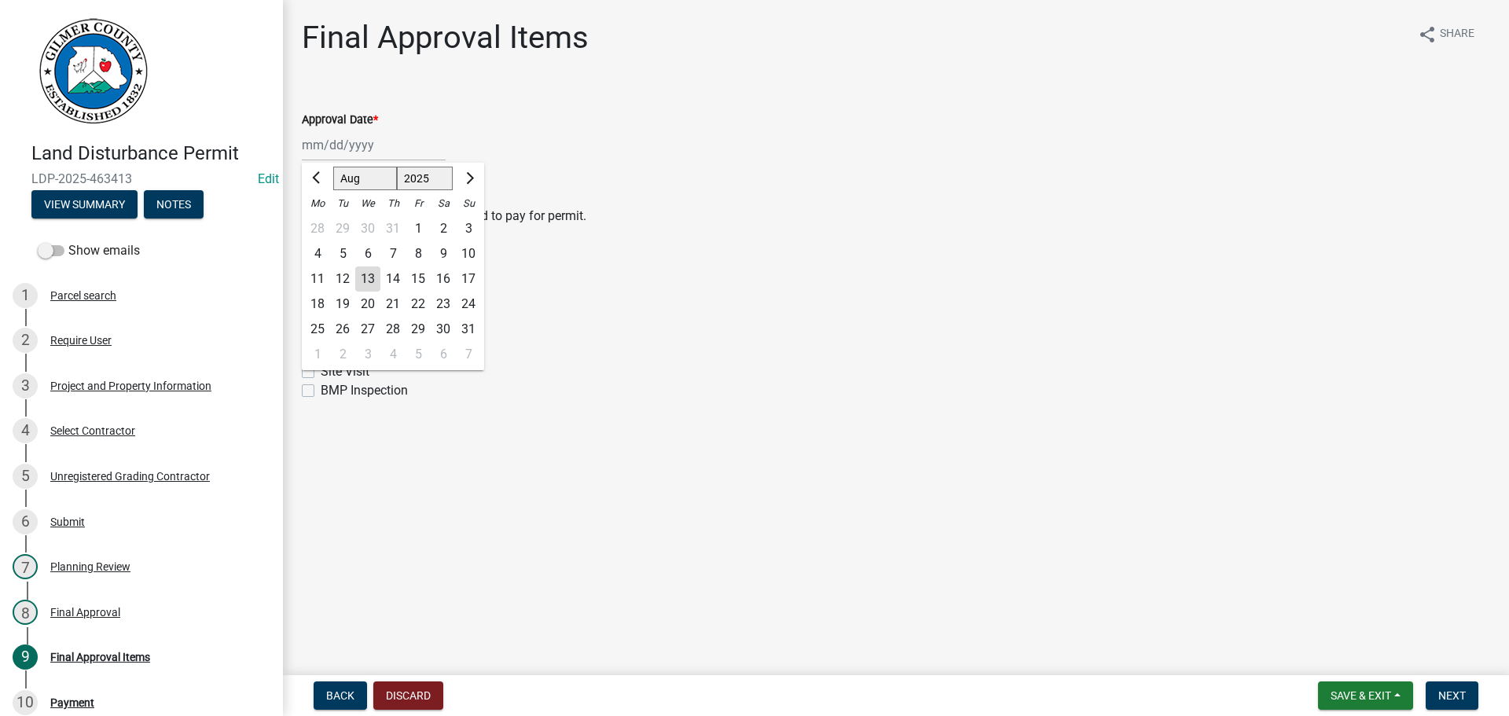
click at [365, 277] on div "13" at bounding box center [367, 278] width 25 height 25
type input "[DATE]"
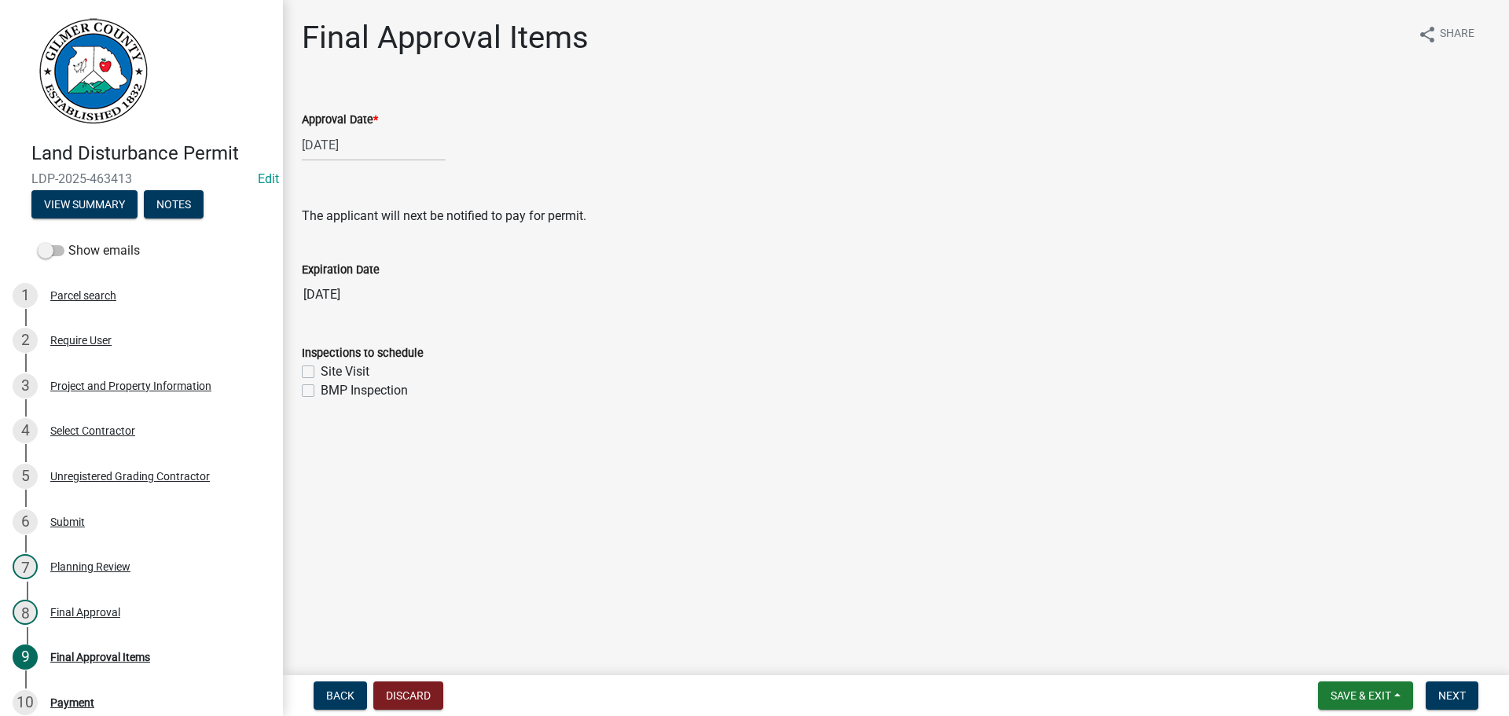
click at [321, 373] on label "Site Visit" at bounding box center [345, 371] width 49 height 19
click at [321, 373] on input "Site Visit" at bounding box center [326, 367] width 10 height 10
checkbox input "true"
click at [321, 391] on label "BMP Inspection" at bounding box center [364, 390] width 87 height 19
click at [321, 391] on input "BMP Inspection" at bounding box center [326, 386] width 10 height 10
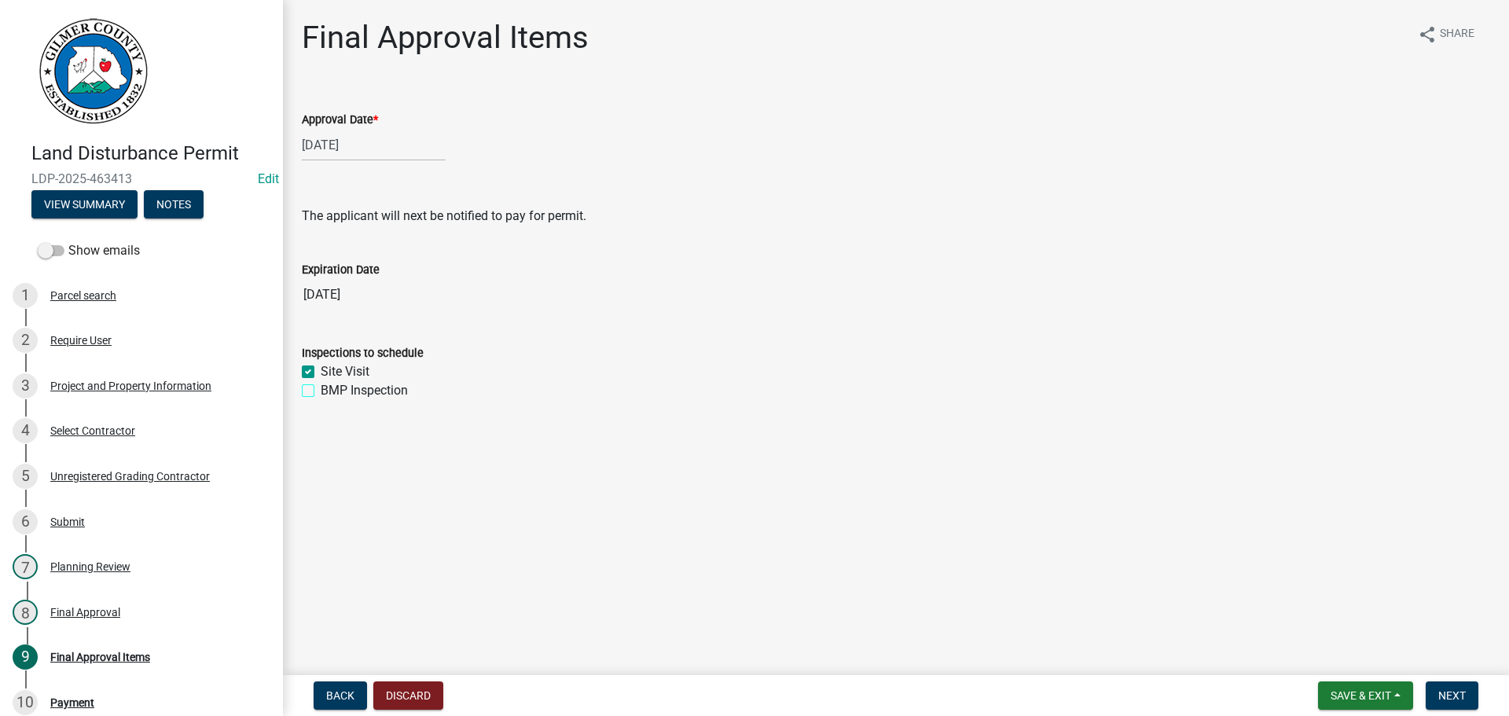
checkbox input "true"
drag, startPoint x: 1444, startPoint y: 697, endPoint x: 1454, endPoint y: 695, distance: 10.5
click at [1445, 697] on span "Next" at bounding box center [1452, 695] width 28 height 13
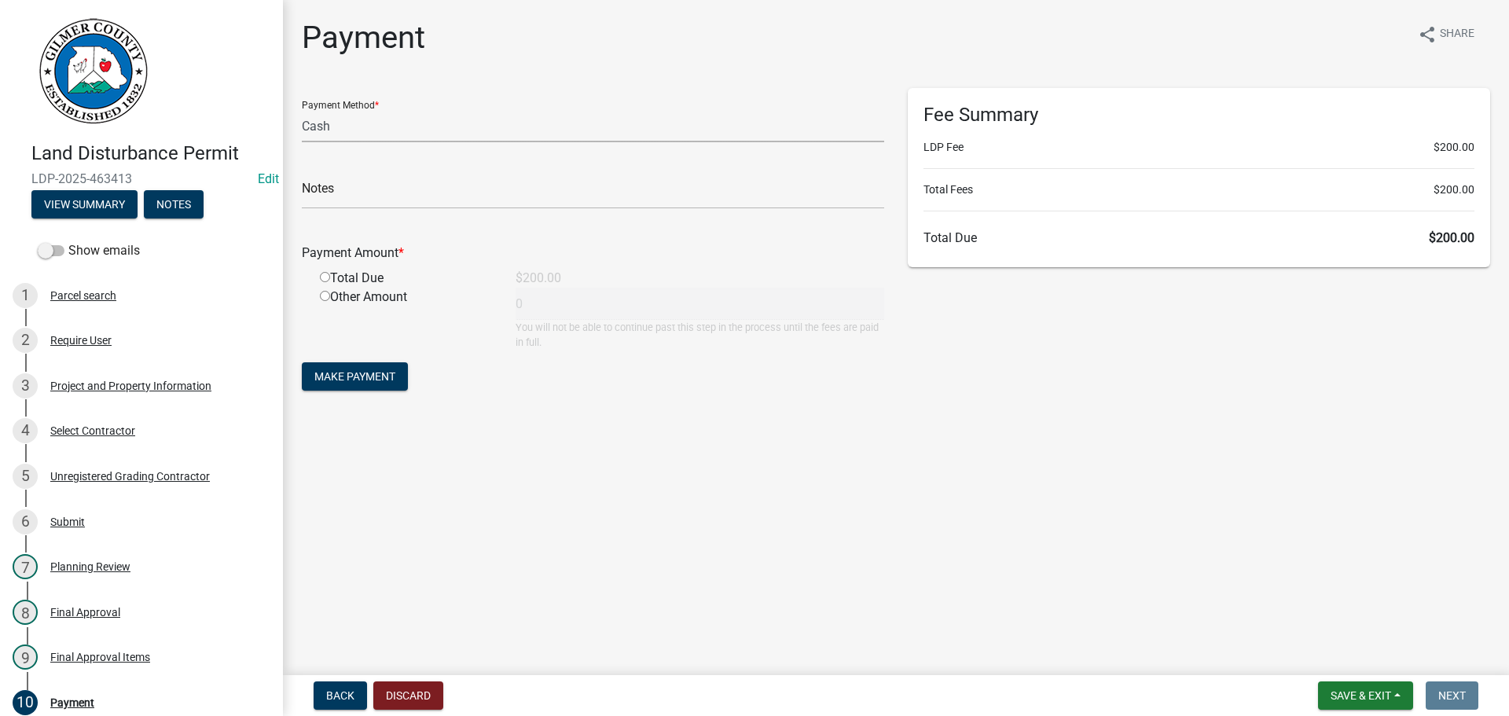
click at [364, 130] on select "Credit Card POS Check Cash" at bounding box center [593, 126] width 582 height 32
select select "1: 0"
click at [302, 110] on select "Credit Card POS Check Cash" at bounding box center [593, 126] width 582 height 32
click at [358, 199] on input "text" at bounding box center [593, 193] width 582 height 32
click at [363, 187] on input "text" at bounding box center [593, 193] width 582 height 32
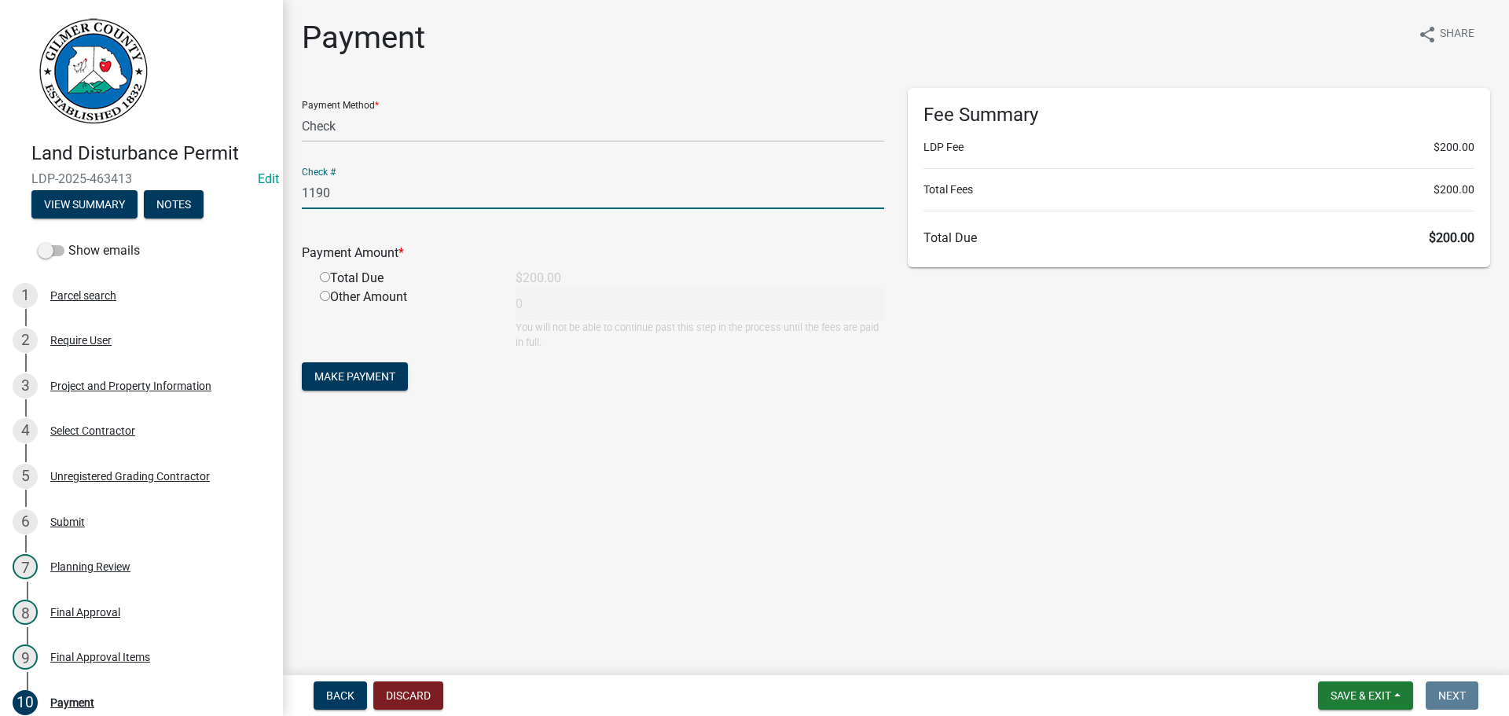
type input "1190"
drag, startPoint x: 357, startPoint y: 177, endPoint x: 328, endPoint y: 274, distance: 101.7
click at [328, 274] on input "radio" at bounding box center [325, 277] width 10 height 10
radio input "true"
type input "200"
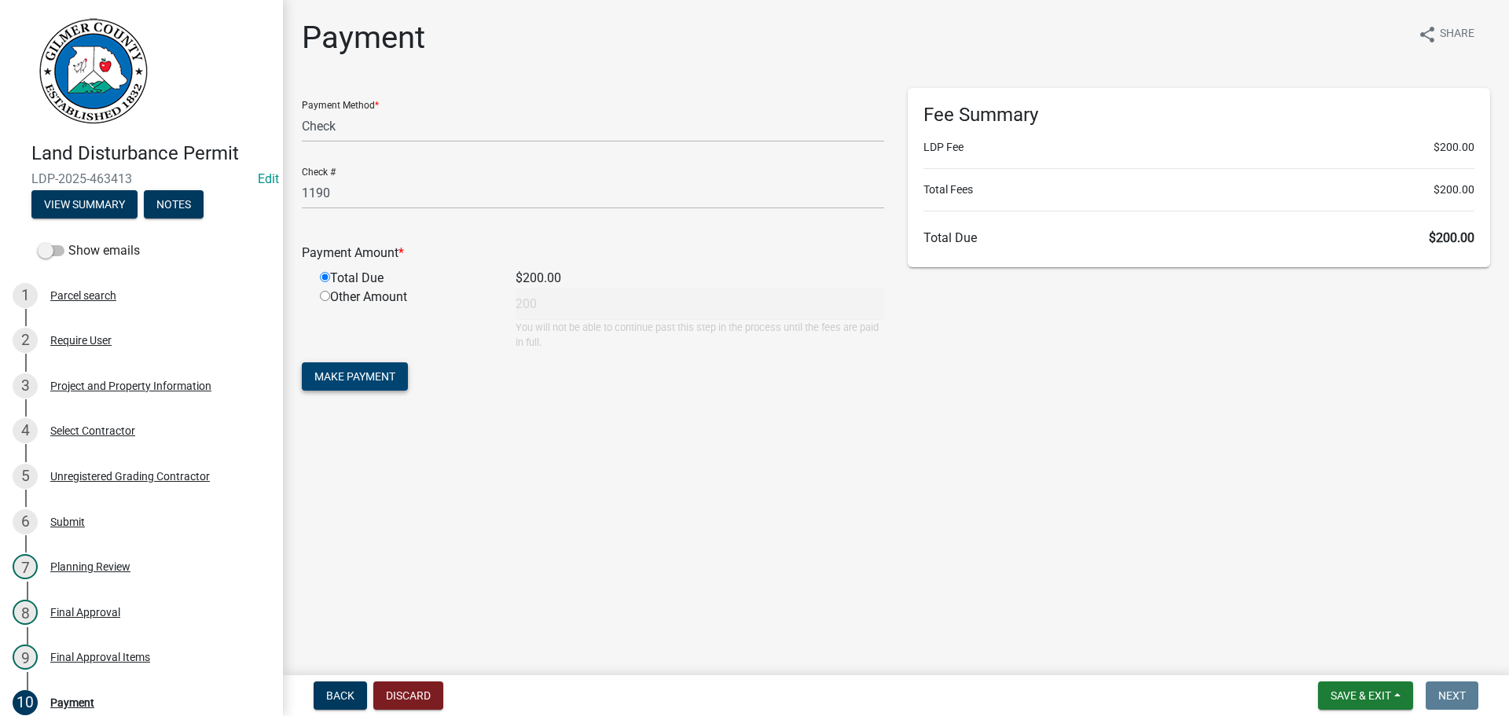
click at [347, 370] on button "Make Payment" at bounding box center [355, 376] width 106 height 28
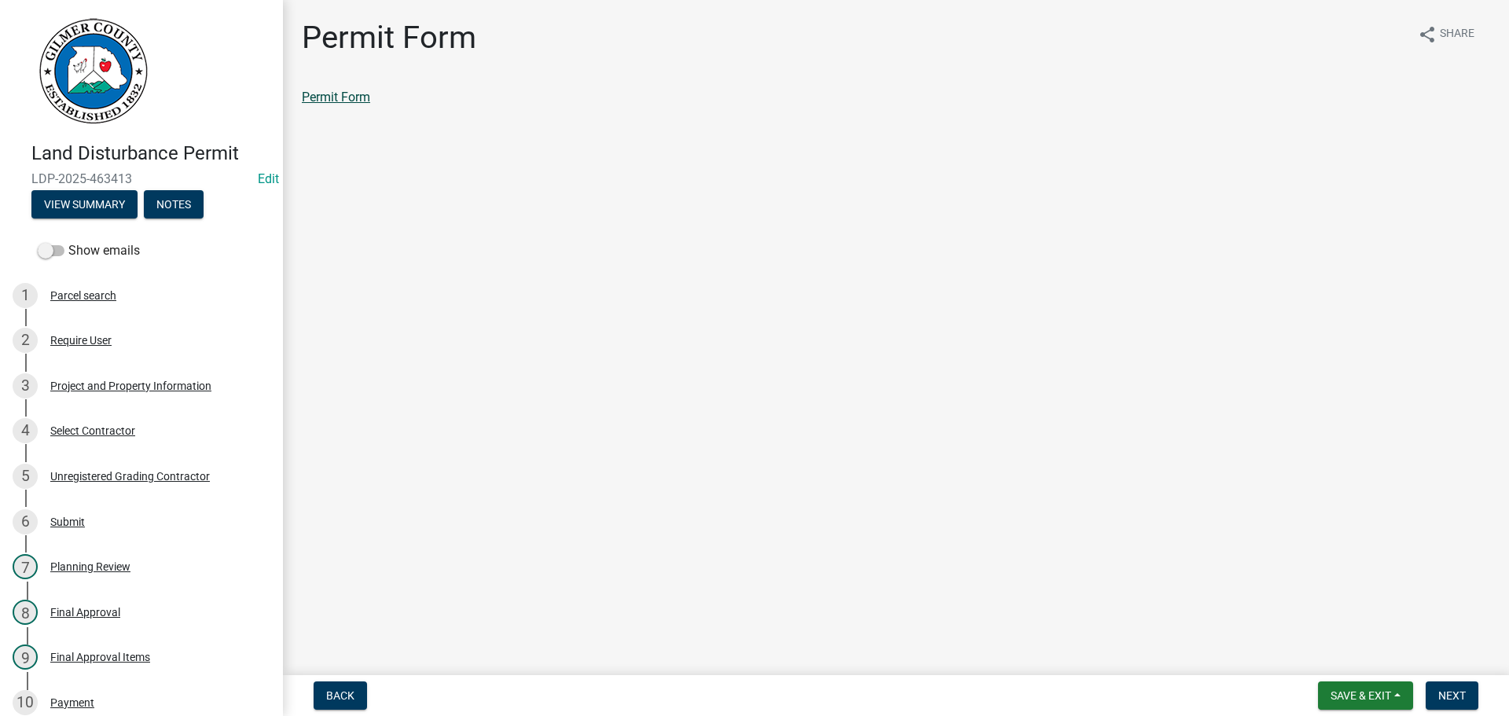
click at [318, 95] on link "Permit Form" at bounding box center [336, 97] width 68 height 15
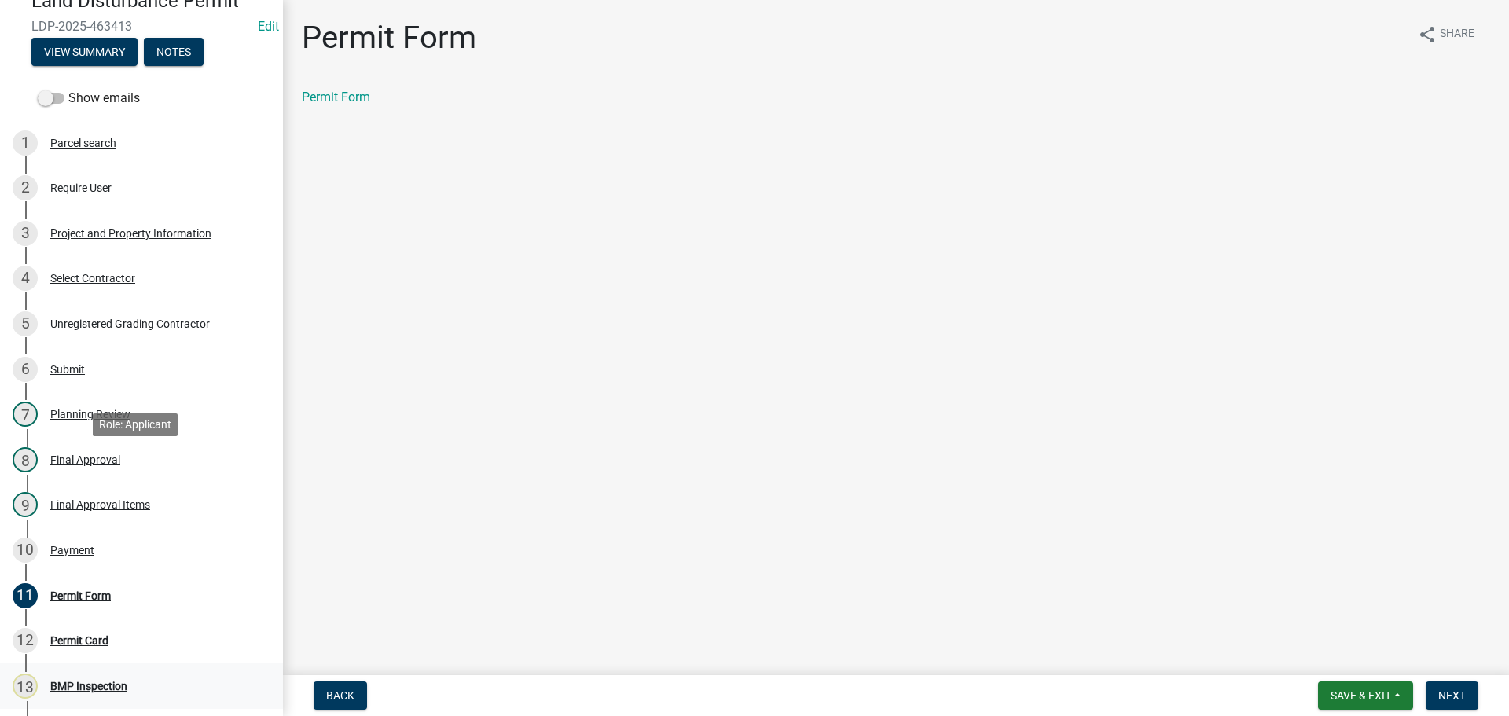
scroll to position [382, 0]
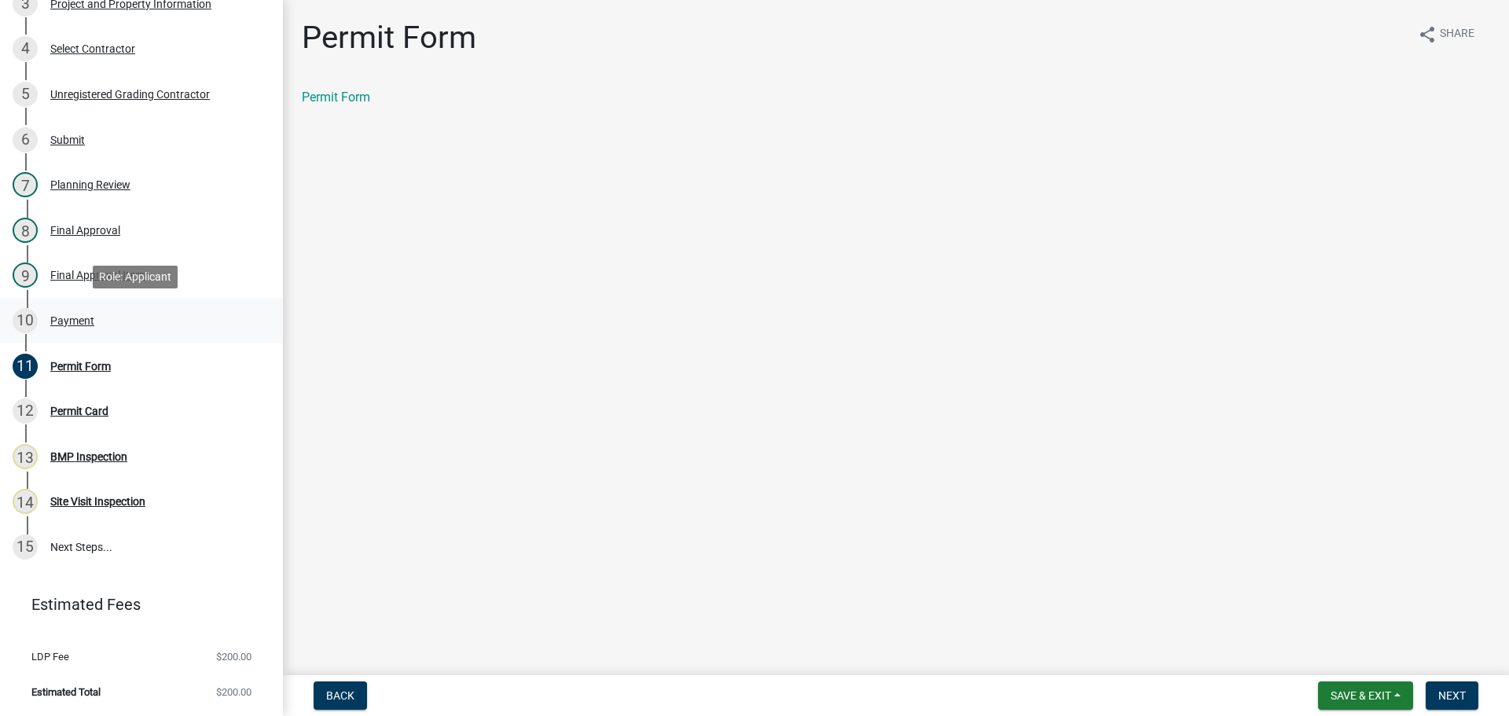
click at [57, 315] on div "Payment" at bounding box center [72, 320] width 44 height 11
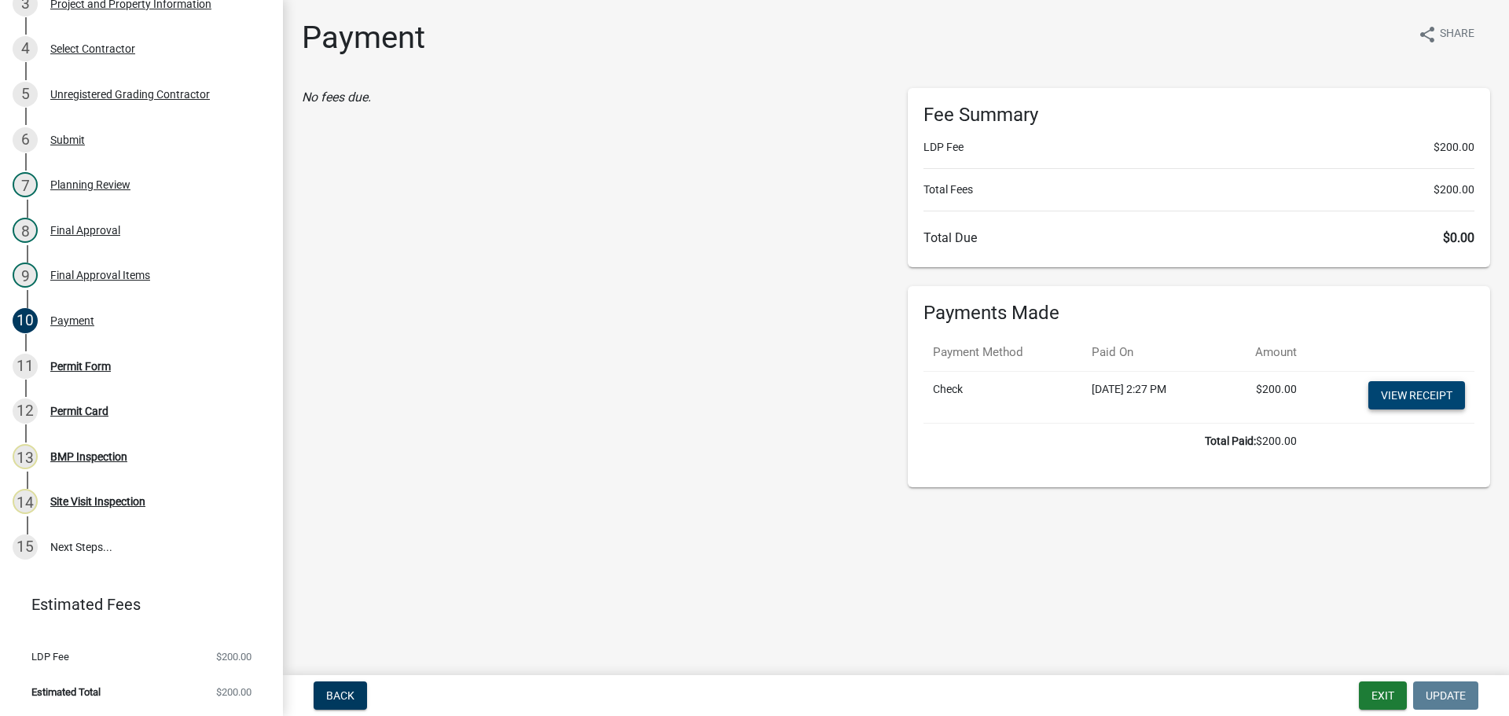
click at [1394, 398] on link "View receipt" at bounding box center [1416, 395] width 97 height 28
click at [49, 363] on div "11 Permit Form" at bounding box center [135, 366] width 245 height 25
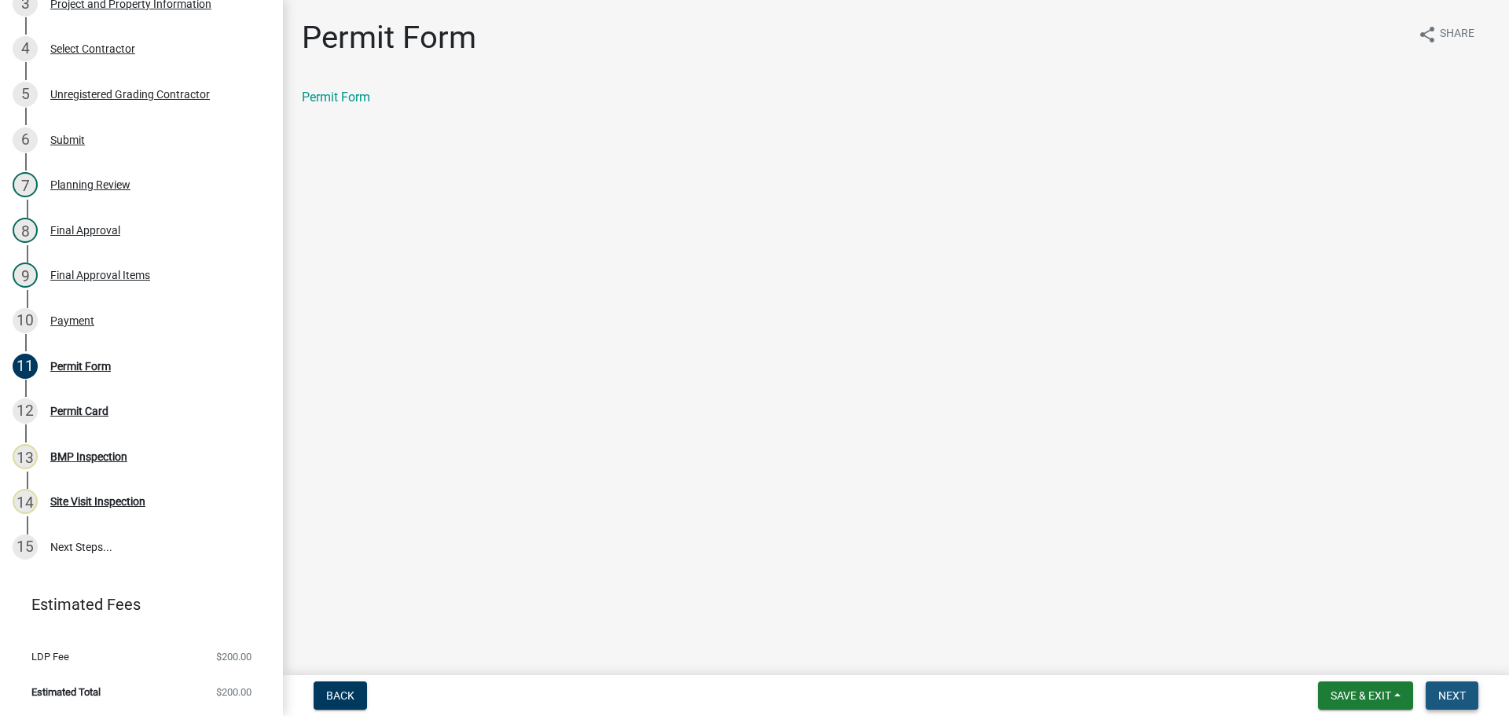
click at [1449, 698] on span "Next" at bounding box center [1452, 695] width 28 height 13
click at [351, 95] on link "Permit Card" at bounding box center [334, 97] width 65 height 15
click at [490, 295] on main "Permit Card share Share Permit Card" at bounding box center [896, 334] width 1226 height 669
click at [1441, 690] on span "Next" at bounding box center [1452, 695] width 28 height 13
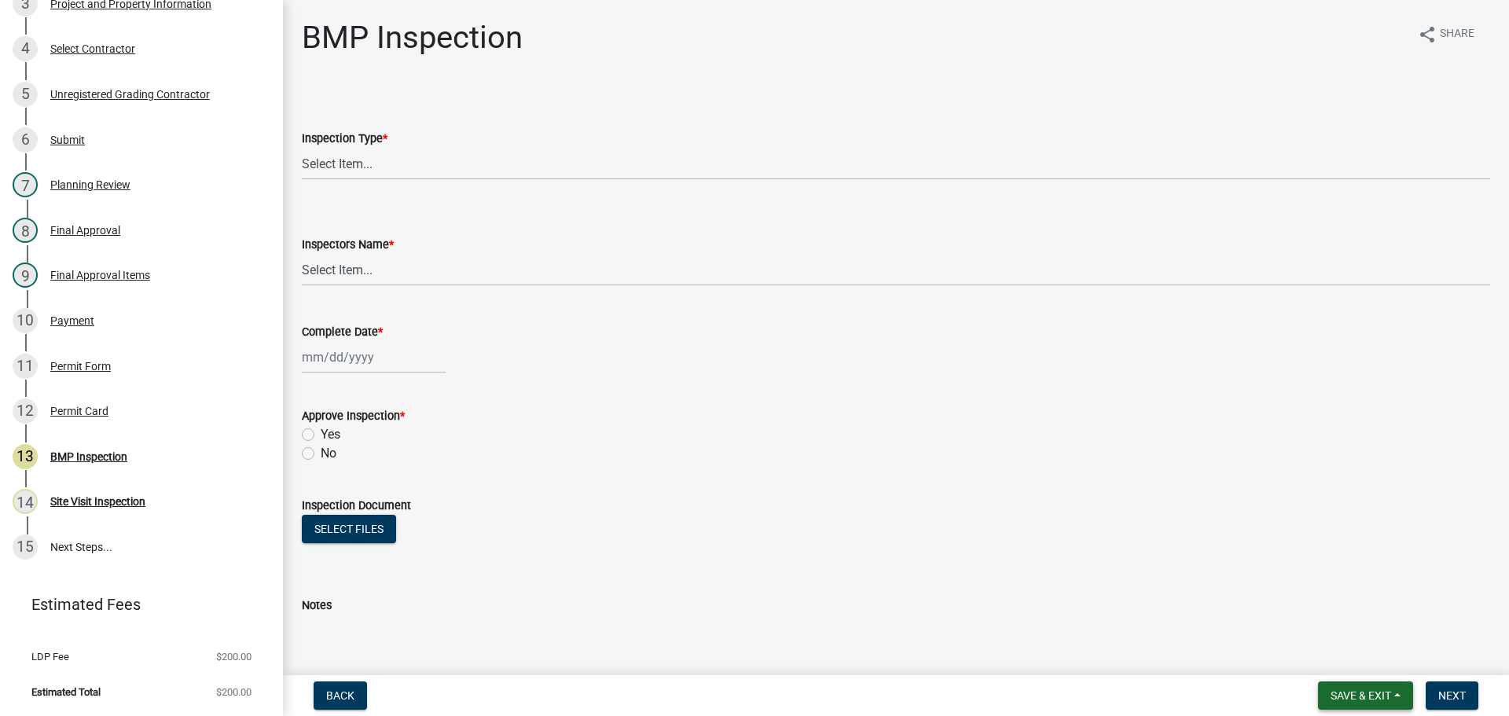
click at [1338, 689] on span "Save & Exit" at bounding box center [1361, 695] width 61 height 13
click at [1353, 674] on div "Save Save & Exit" at bounding box center [1350, 636] width 126 height 88
click at [1344, 684] on button "Save & Exit" at bounding box center [1365, 695] width 95 height 28
click at [1347, 655] on button "Save & Exit" at bounding box center [1350, 655] width 126 height 38
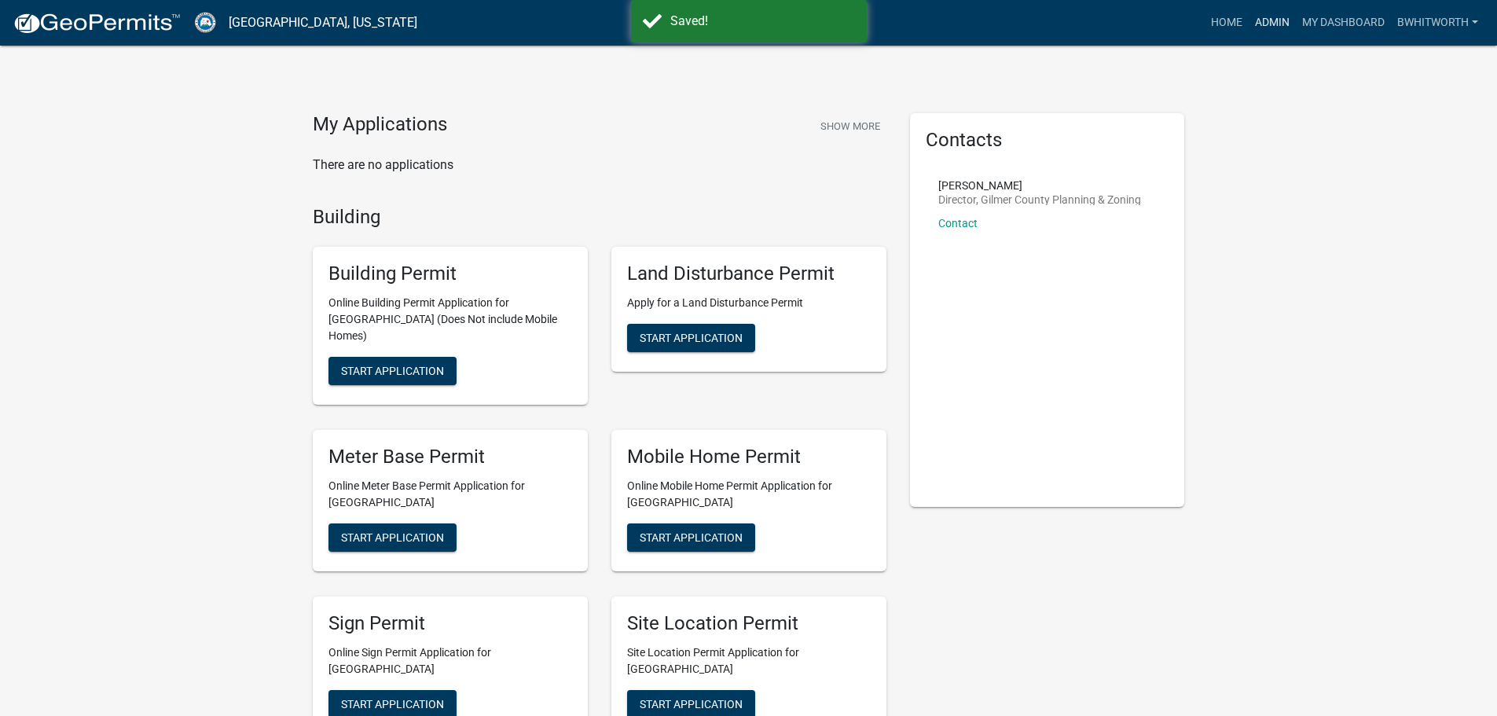
click at [1267, 20] on link "Admin" at bounding box center [1272, 23] width 47 height 30
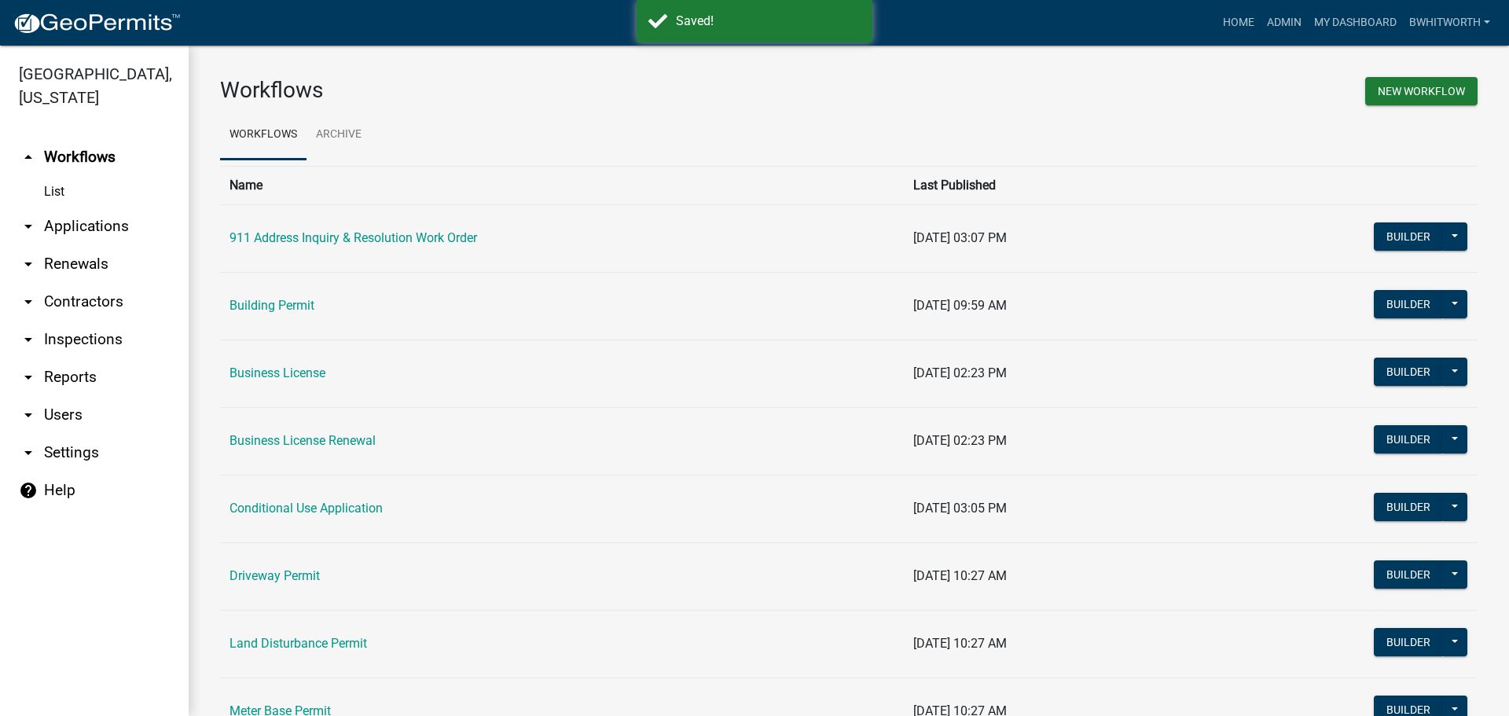
click at [84, 225] on link "arrow_drop_down Applications" at bounding box center [94, 226] width 189 height 38
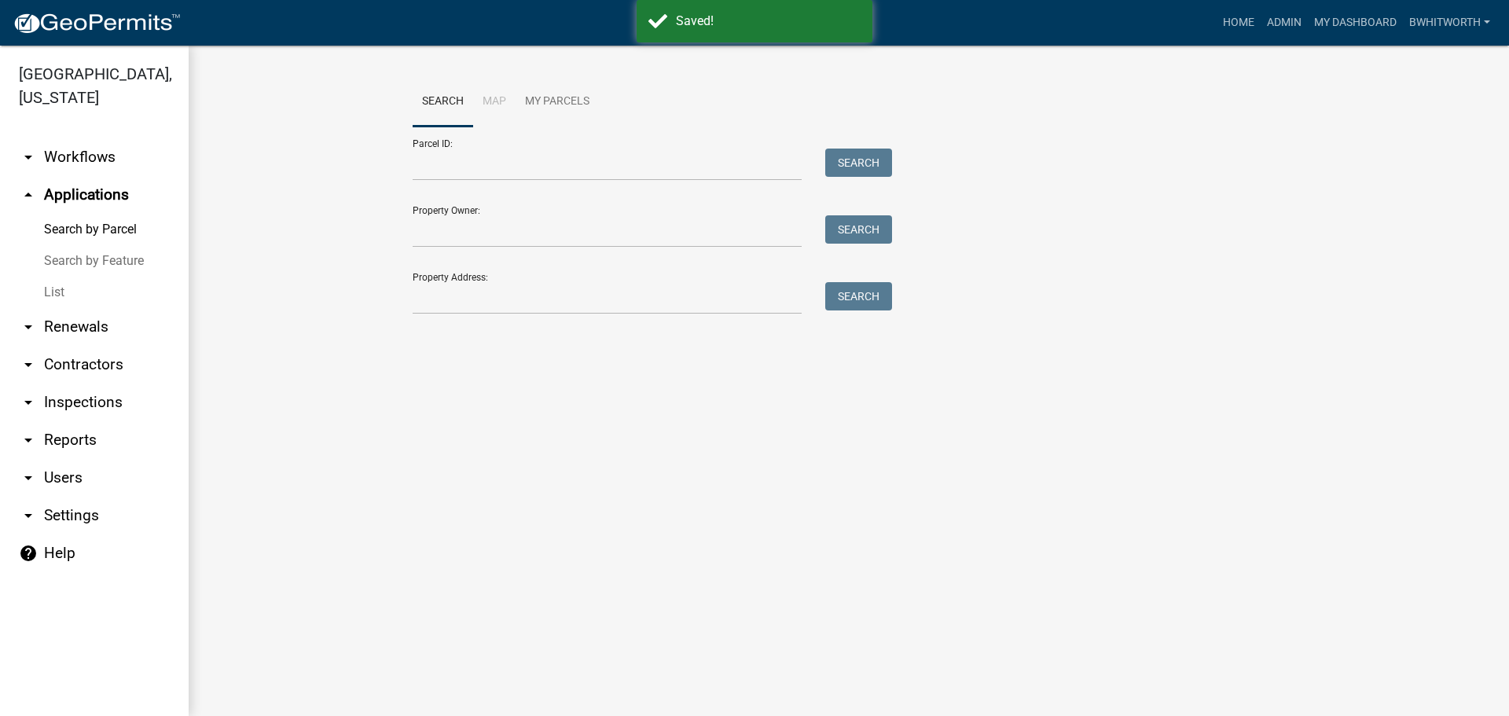
click at [54, 290] on link "List" at bounding box center [94, 292] width 189 height 31
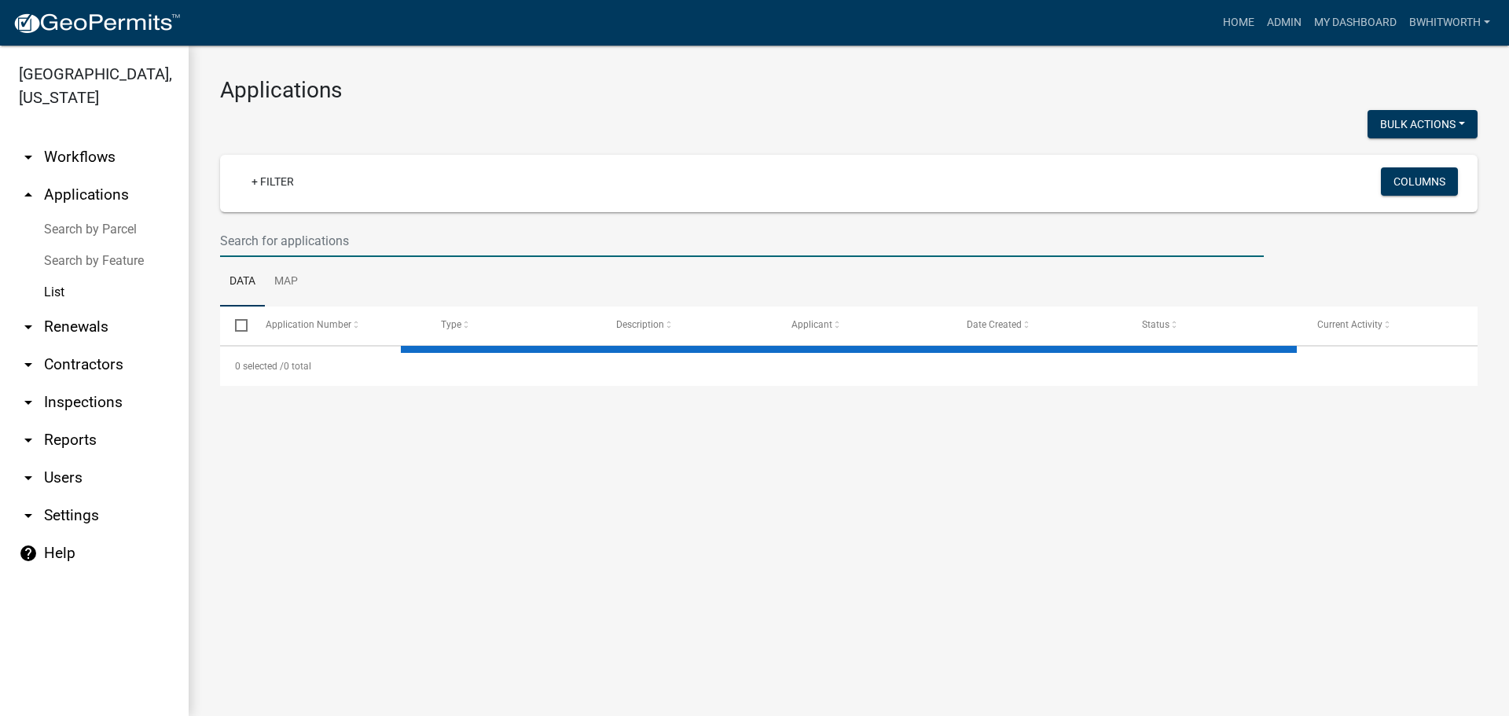
click at [268, 248] on input "text" at bounding box center [742, 241] width 1044 height 32
type input "1"
select select "3: 100"
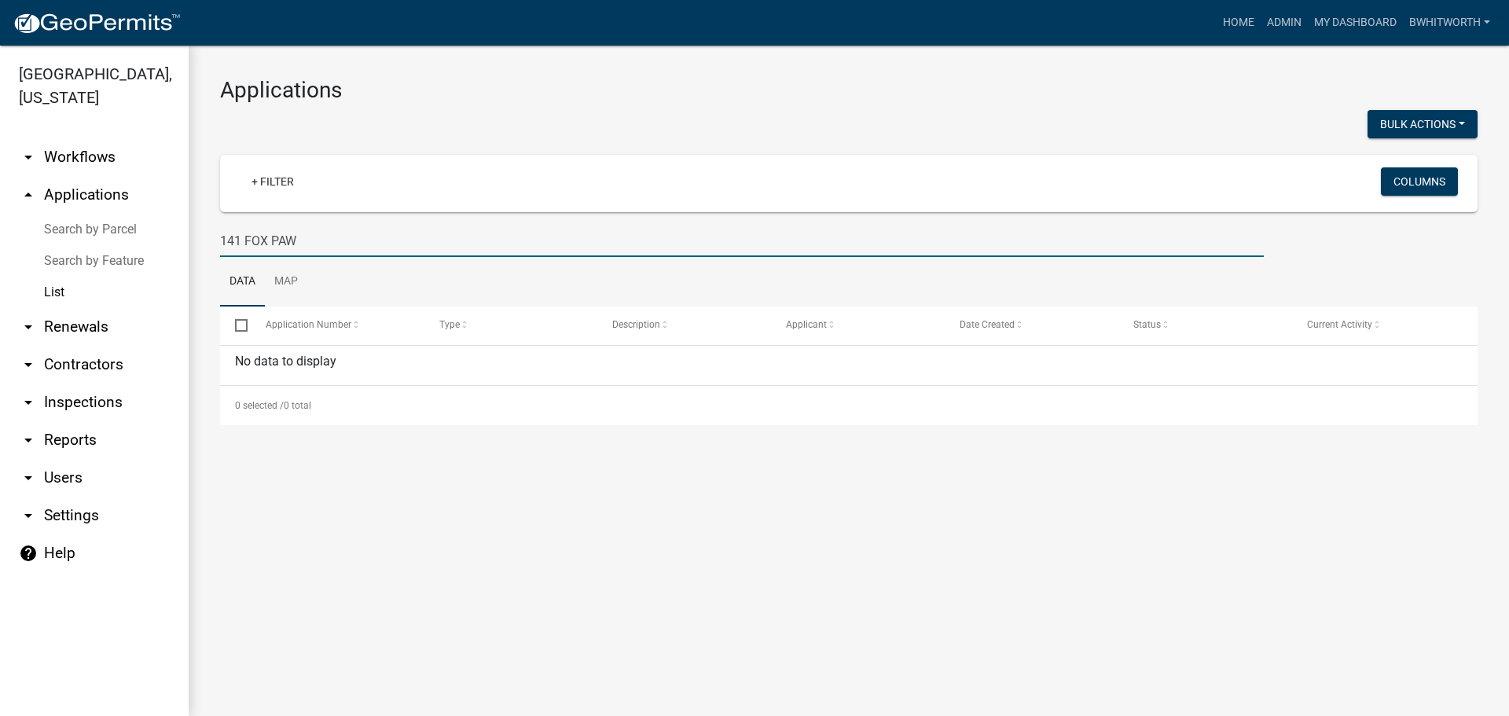
click at [238, 235] on input "141 FOX PAW" at bounding box center [742, 241] width 1044 height 32
type input "140 FOX PAW"
drag, startPoint x: 300, startPoint y: 238, endPoint x: 94, endPoint y: 238, distance: 205.9
click at [97, 238] on div "Gilmer County, Georgia arrow_drop_down Workflows List arrow_drop_up Application…" at bounding box center [754, 381] width 1509 height 670
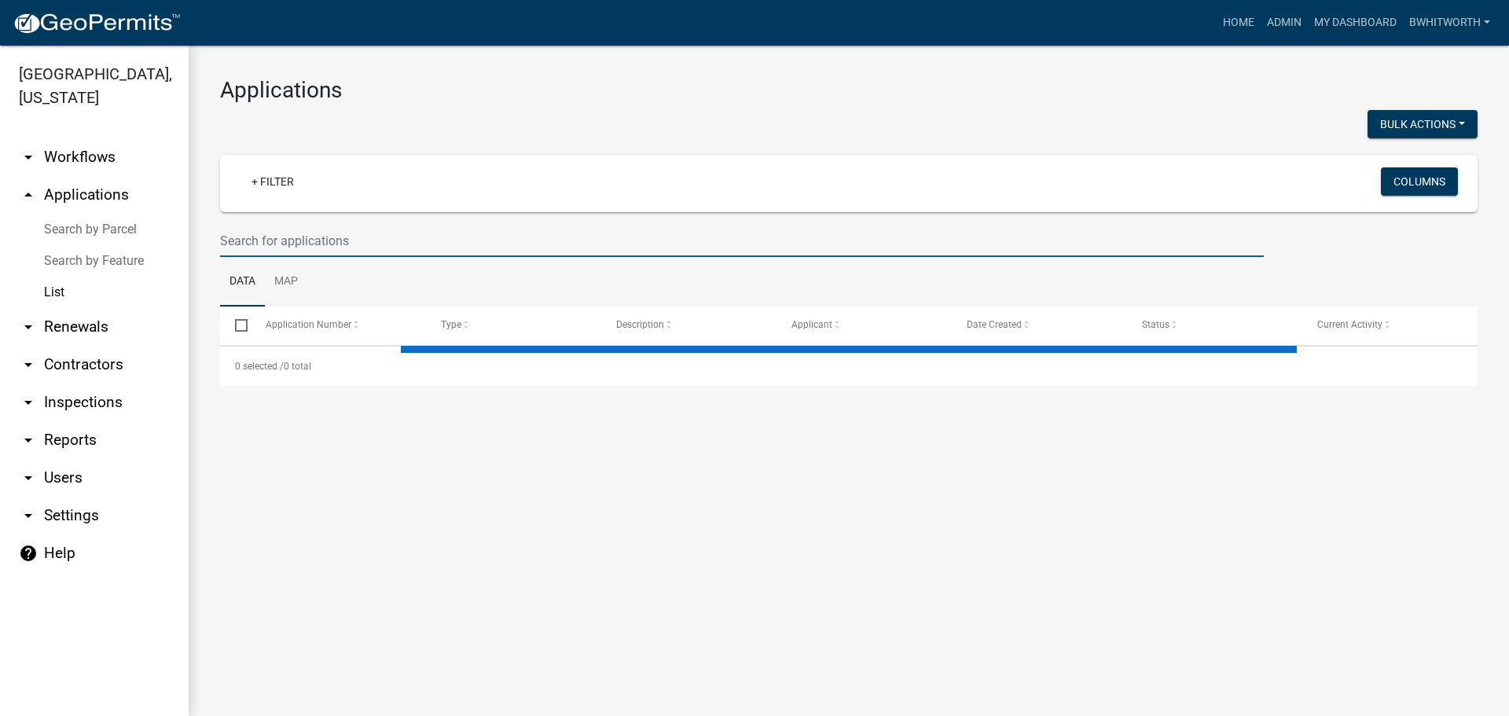
type input "M"
select select "3: 100"
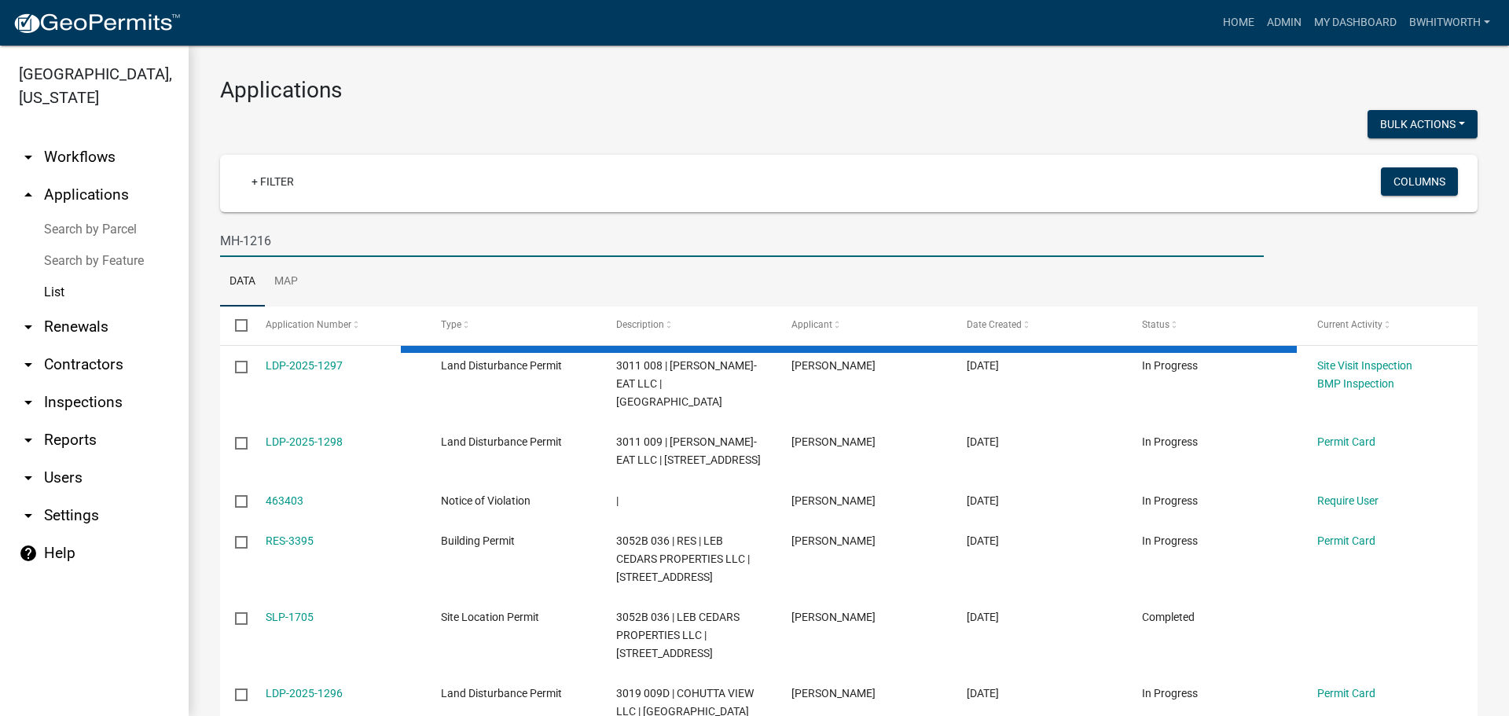
type input "MH-1216"
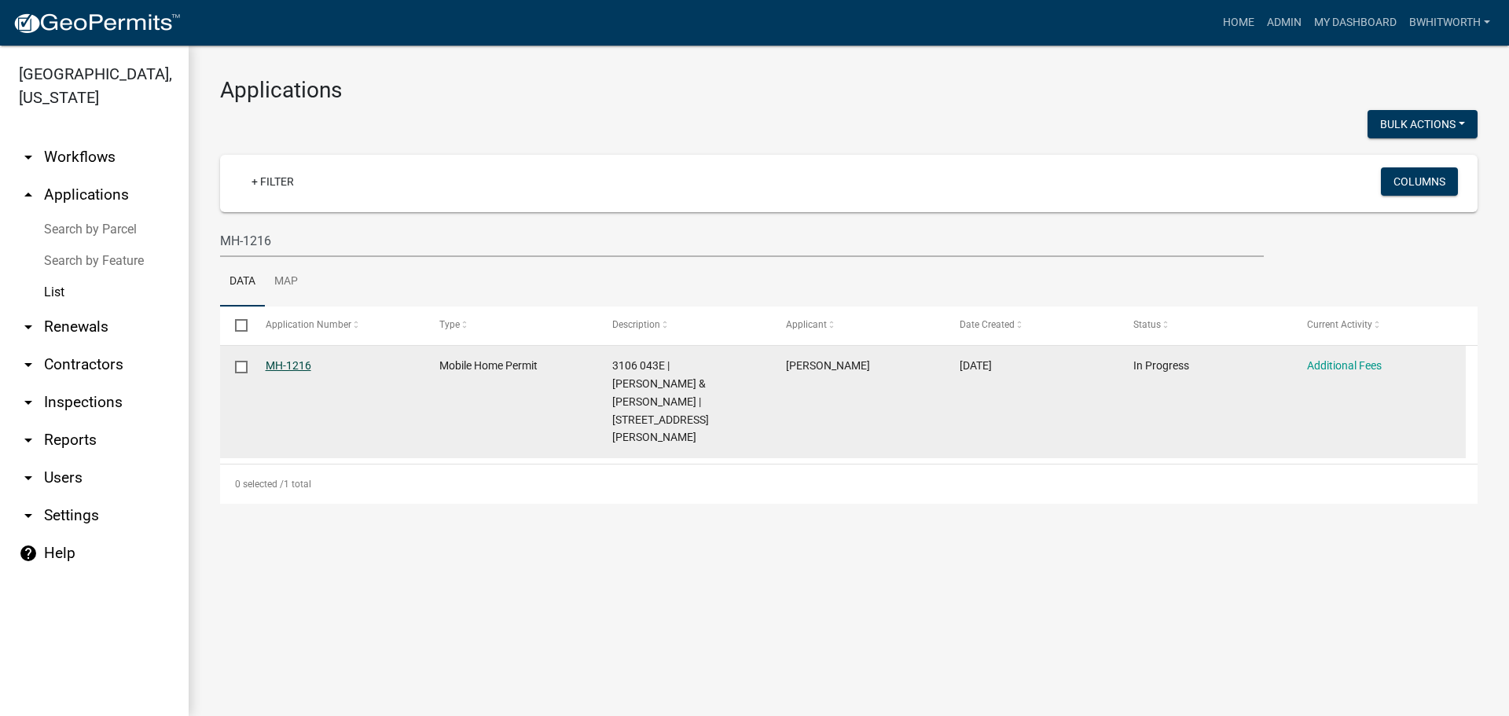
click at [275, 363] on link "MH-1216" at bounding box center [289, 365] width 46 height 13
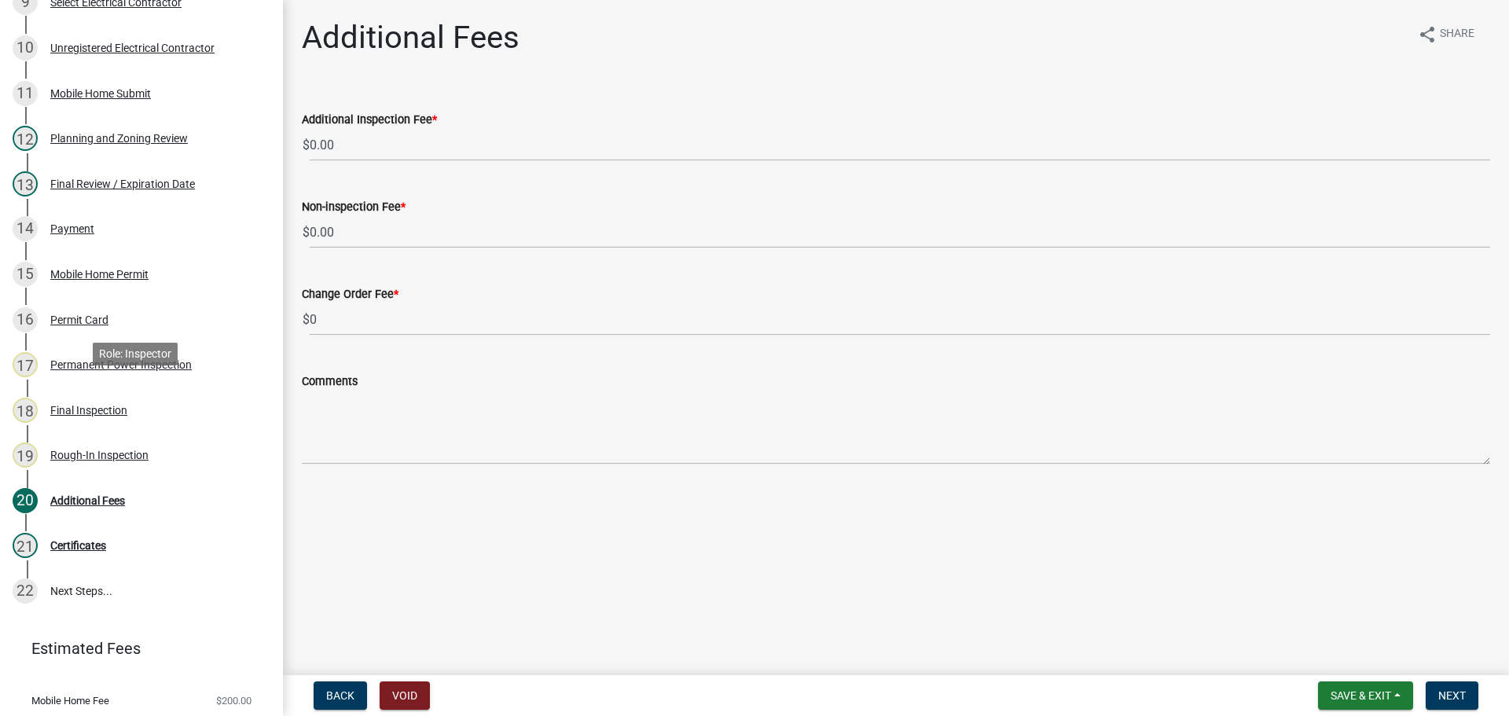
scroll to position [620, 0]
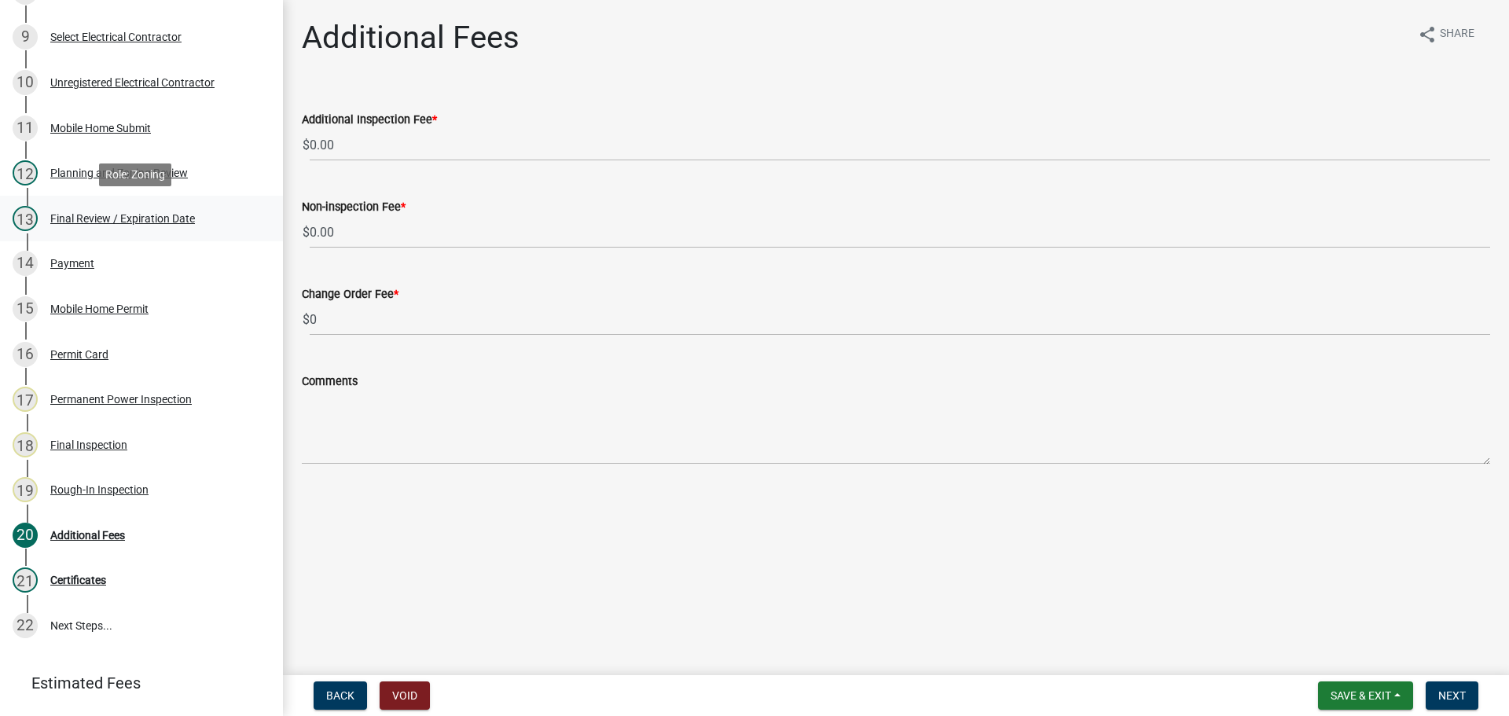
click at [93, 215] on div "Final Review / Expiration Date" at bounding box center [122, 218] width 145 height 11
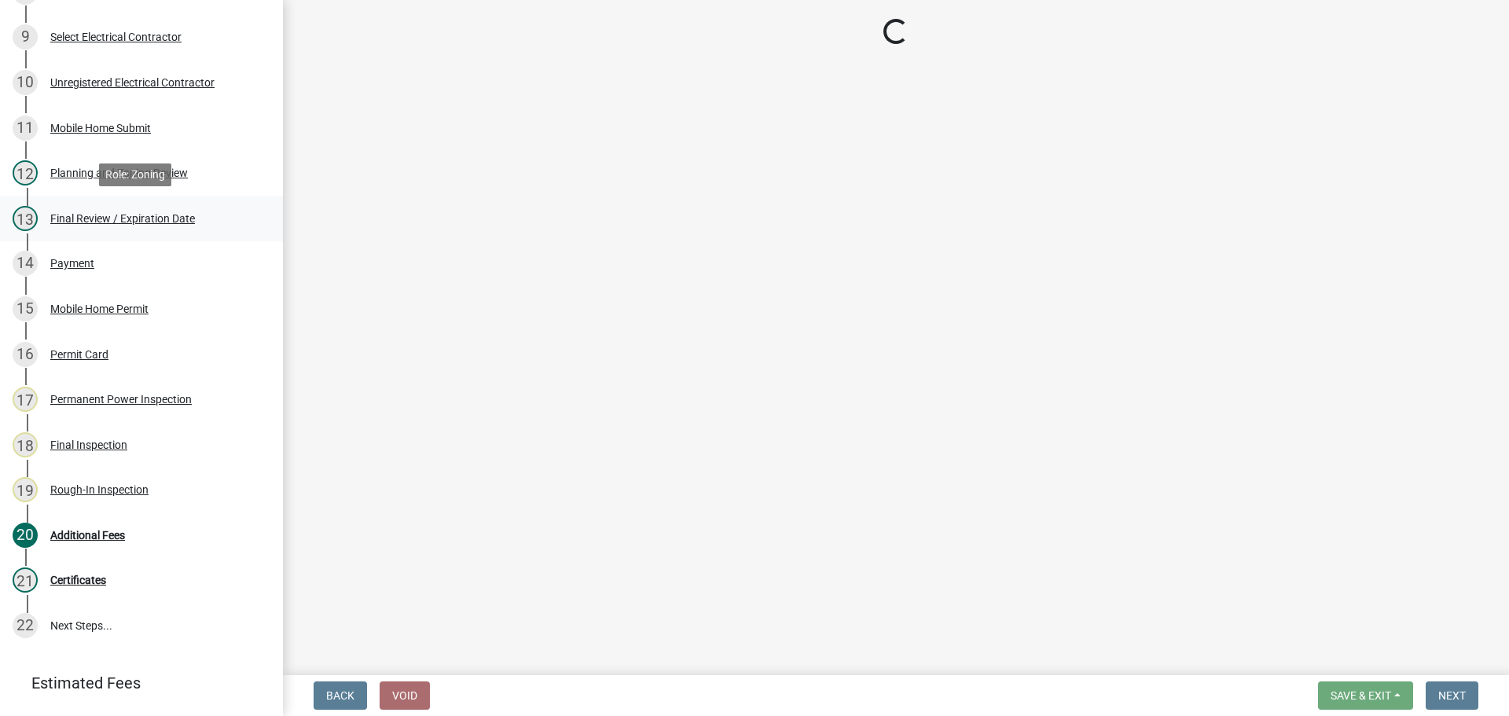
select select "f66b4cef-93c9-440c-84d8-a2c8d35cb7c1"
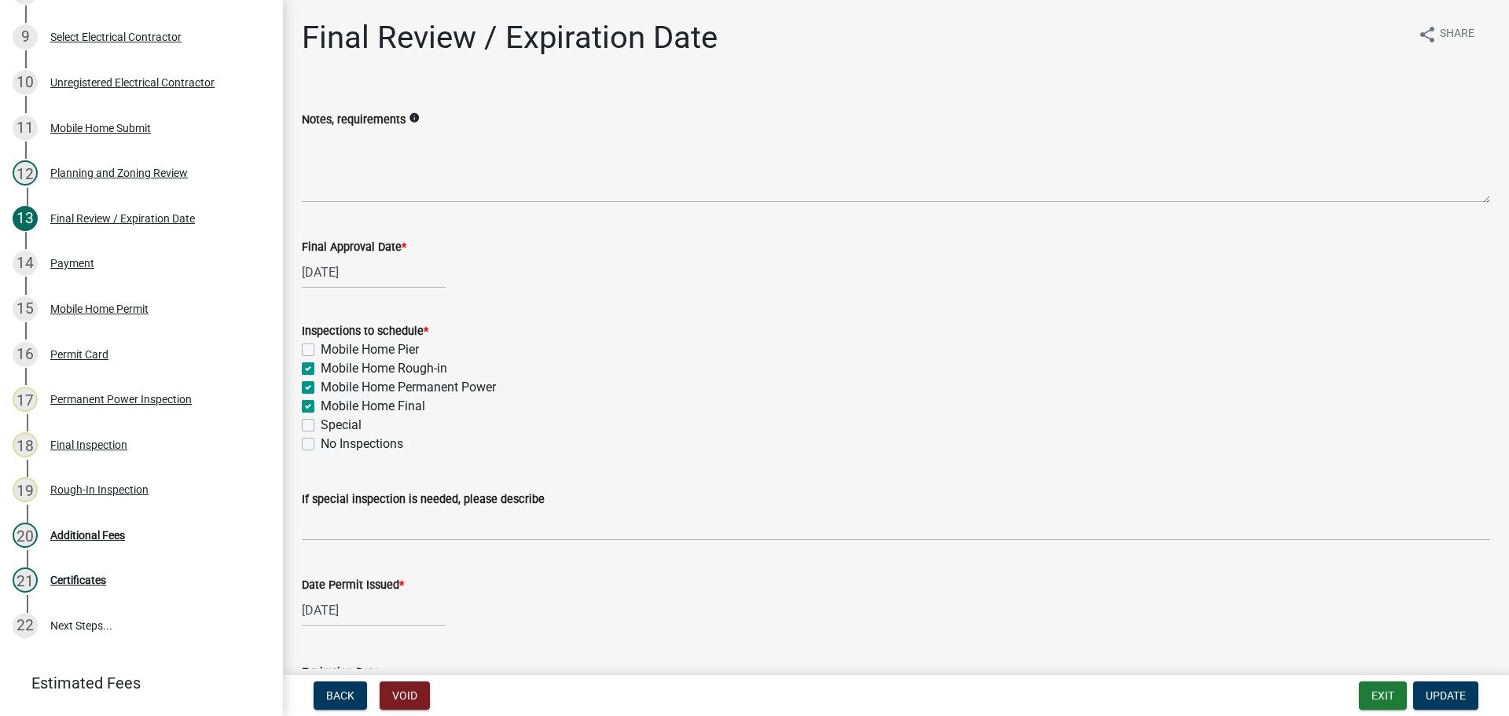
click at [321, 369] on label "Mobile Home Rough-in" at bounding box center [384, 368] width 127 height 19
click at [321, 369] on input "Mobile Home Rough-in" at bounding box center [326, 364] width 10 height 10
checkbox input "false"
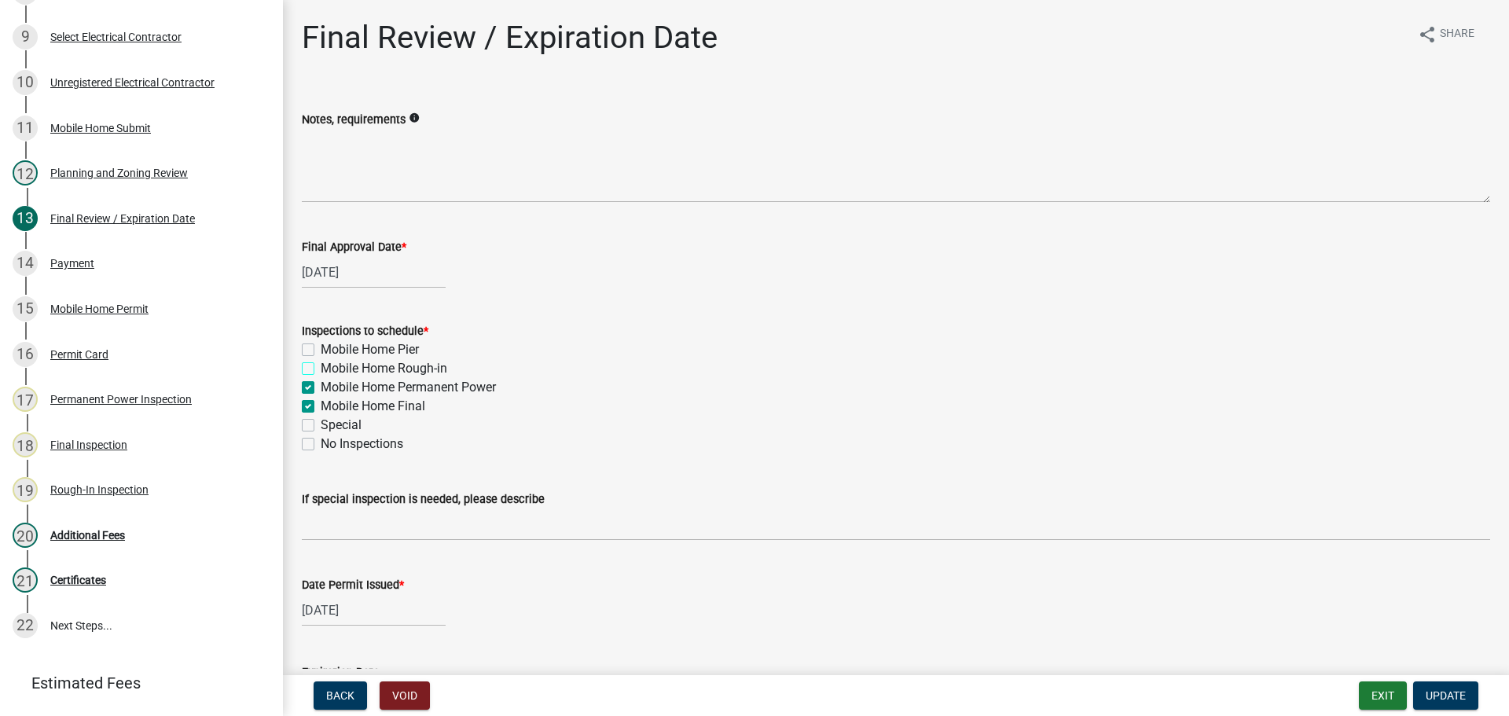
checkbox input "true"
checkbox input "false"
click at [321, 385] on label "Mobile Home Permanent Power" at bounding box center [408, 387] width 175 height 19
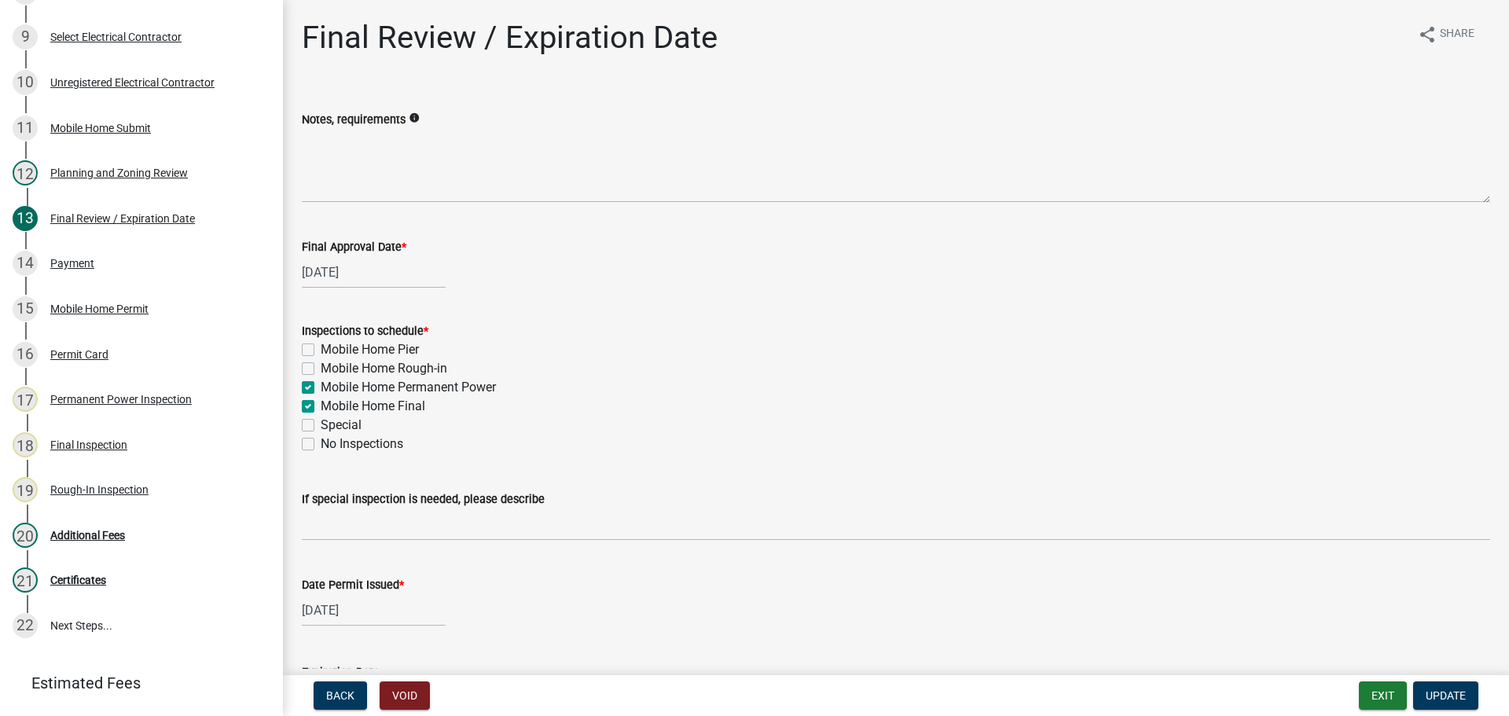
click at [321, 385] on input "Mobile Home Permanent Power" at bounding box center [326, 383] width 10 height 10
checkbox input "false"
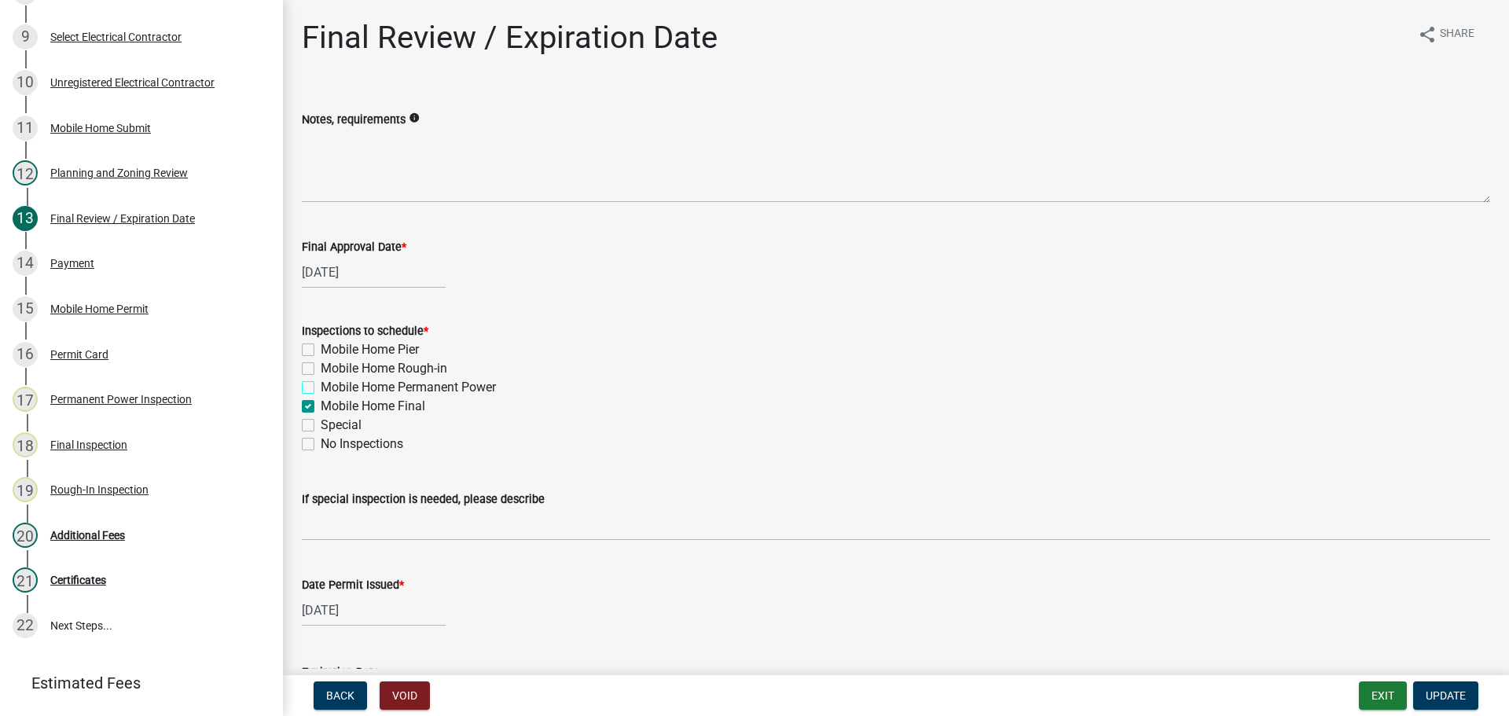
checkbox input "true"
checkbox input "false"
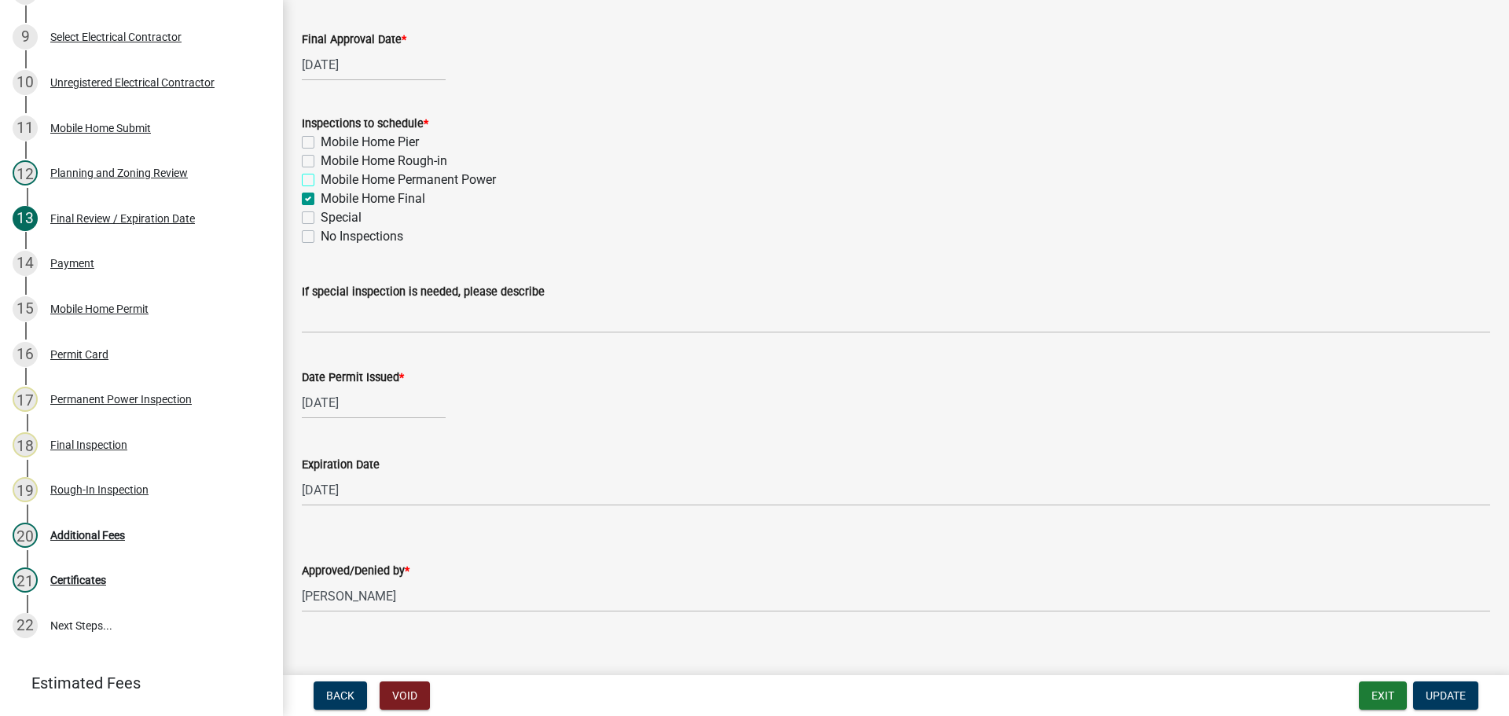
scroll to position [226, 0]
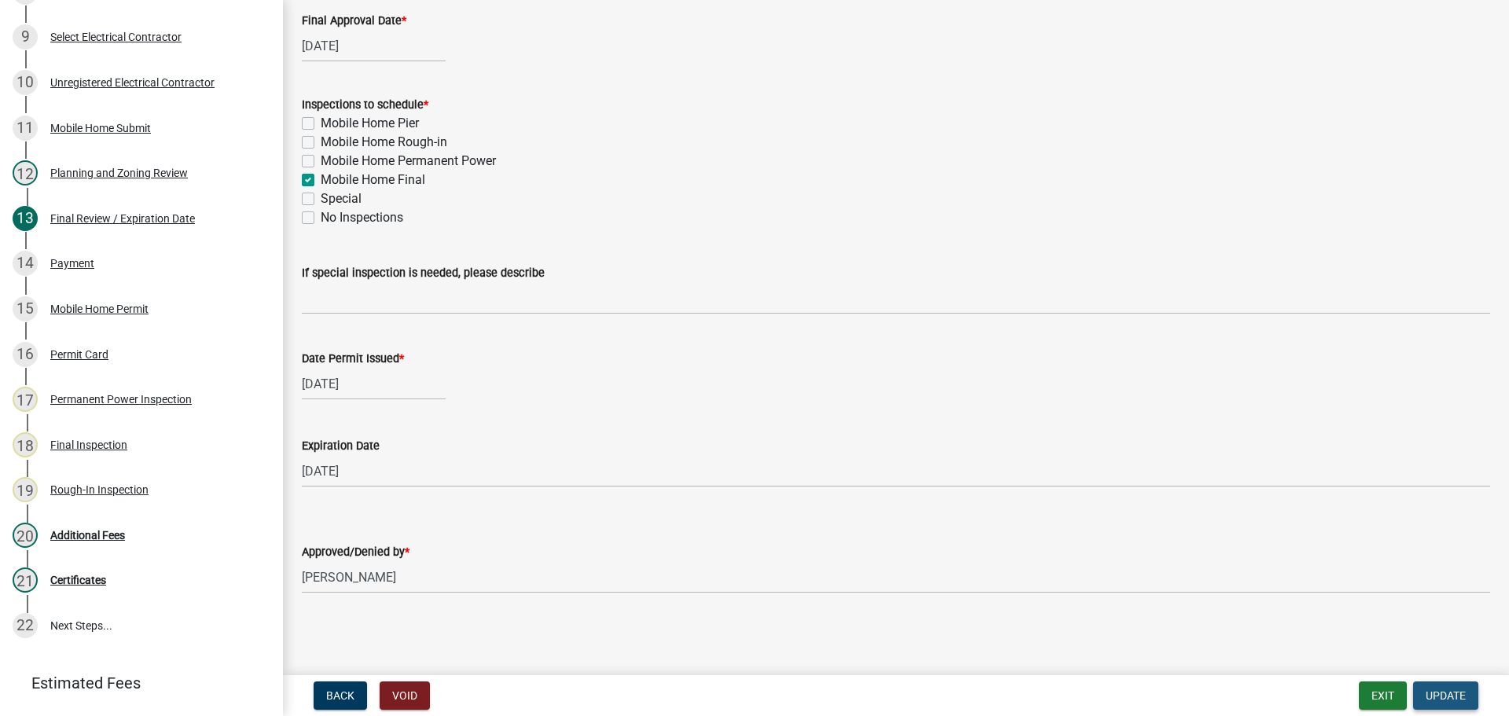
click at [1435, 691] on span "Update" at bounding box center [1446, 695] width 40 height 13
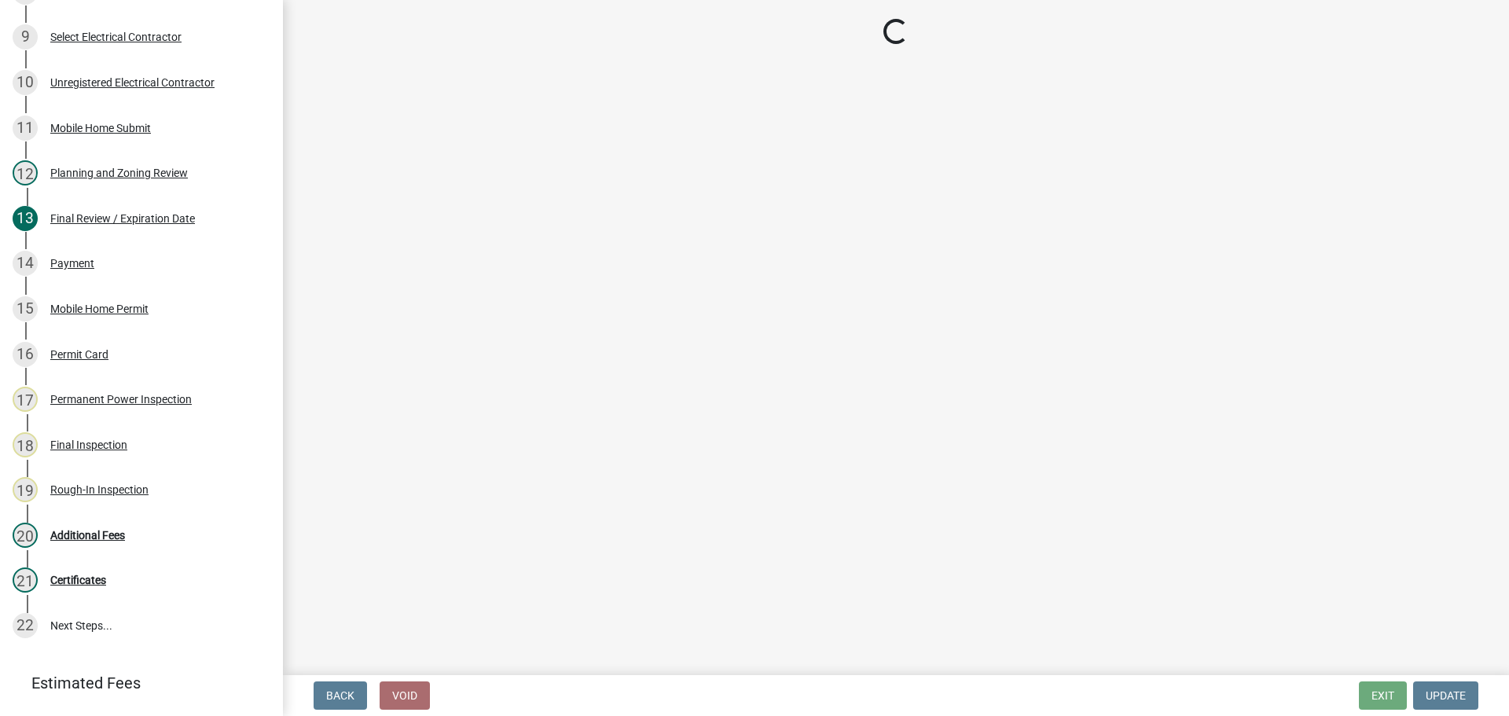
scroll to position [530, 0]
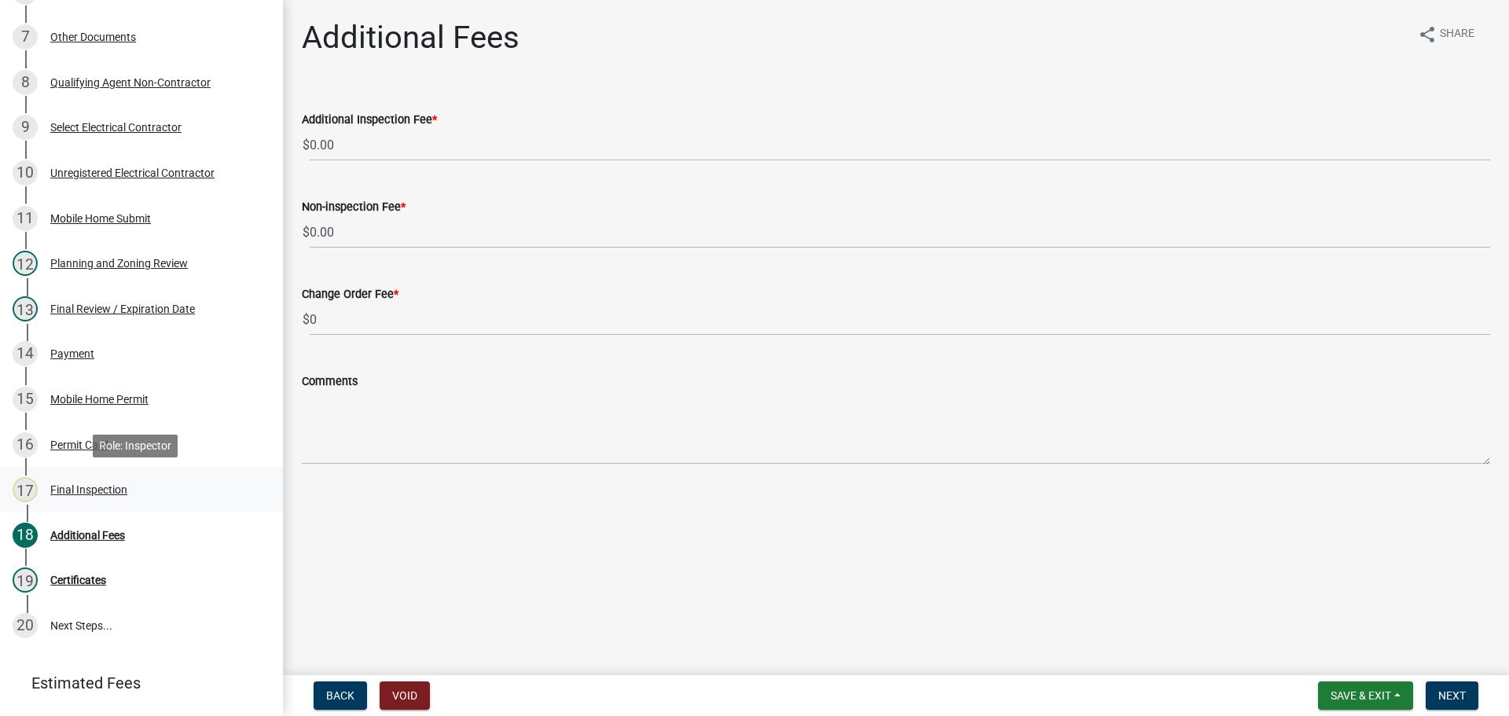
click at [79, 481] on div "17 Final Inspection" at bounding box center [135, 489] width 245 height 25
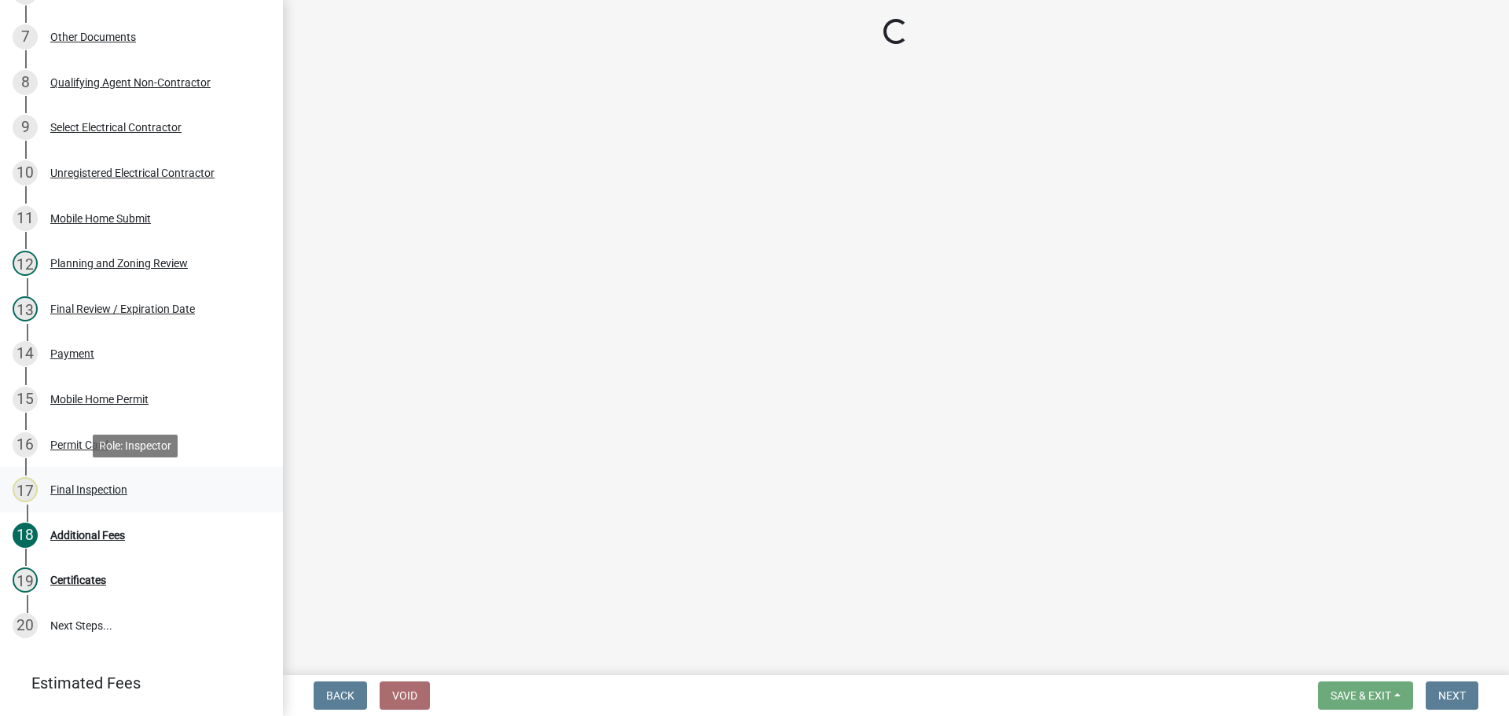
select select "68ea9506-92d8-4c77-854c-a0c5738c2580"
select select "8dfc8809-68b2-4bc3-a0d1-6f7e000e7487"
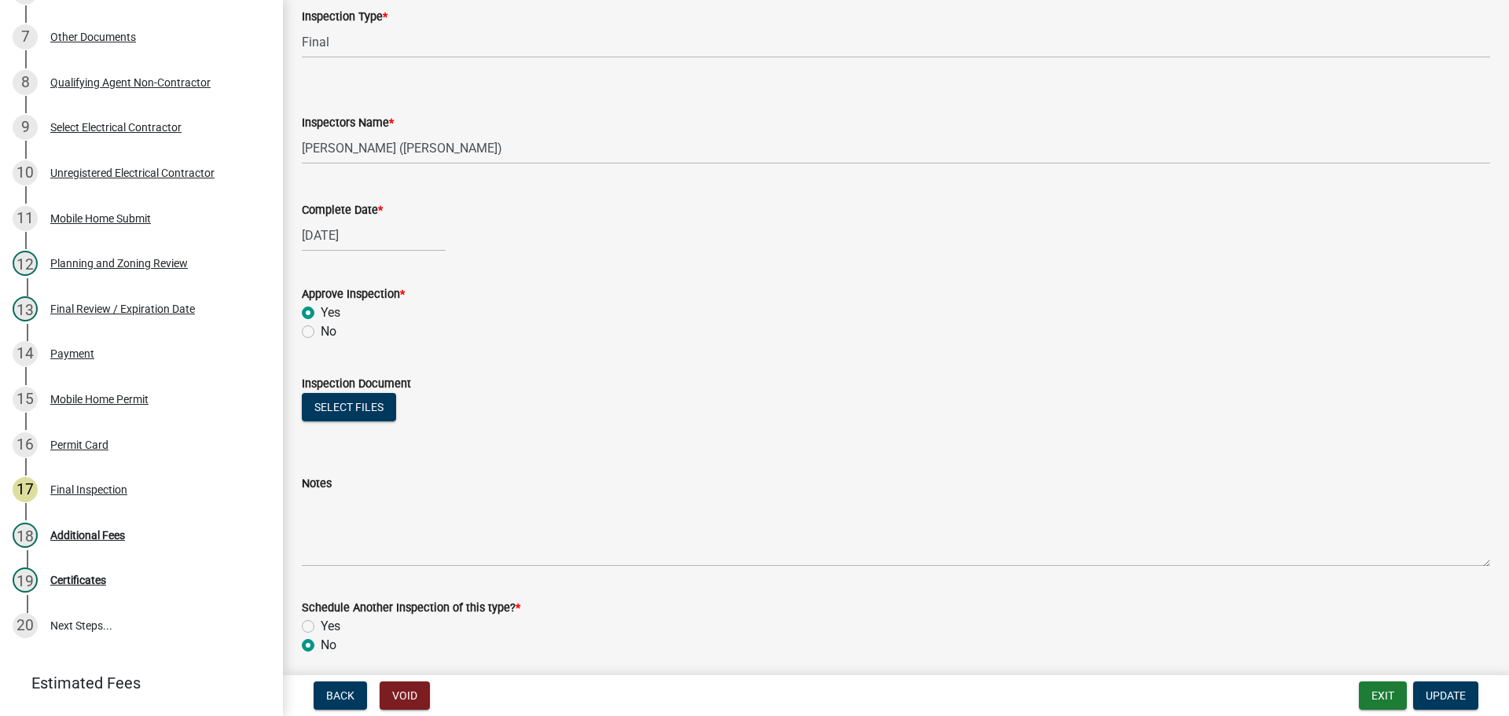
scroll to position [183, 0]
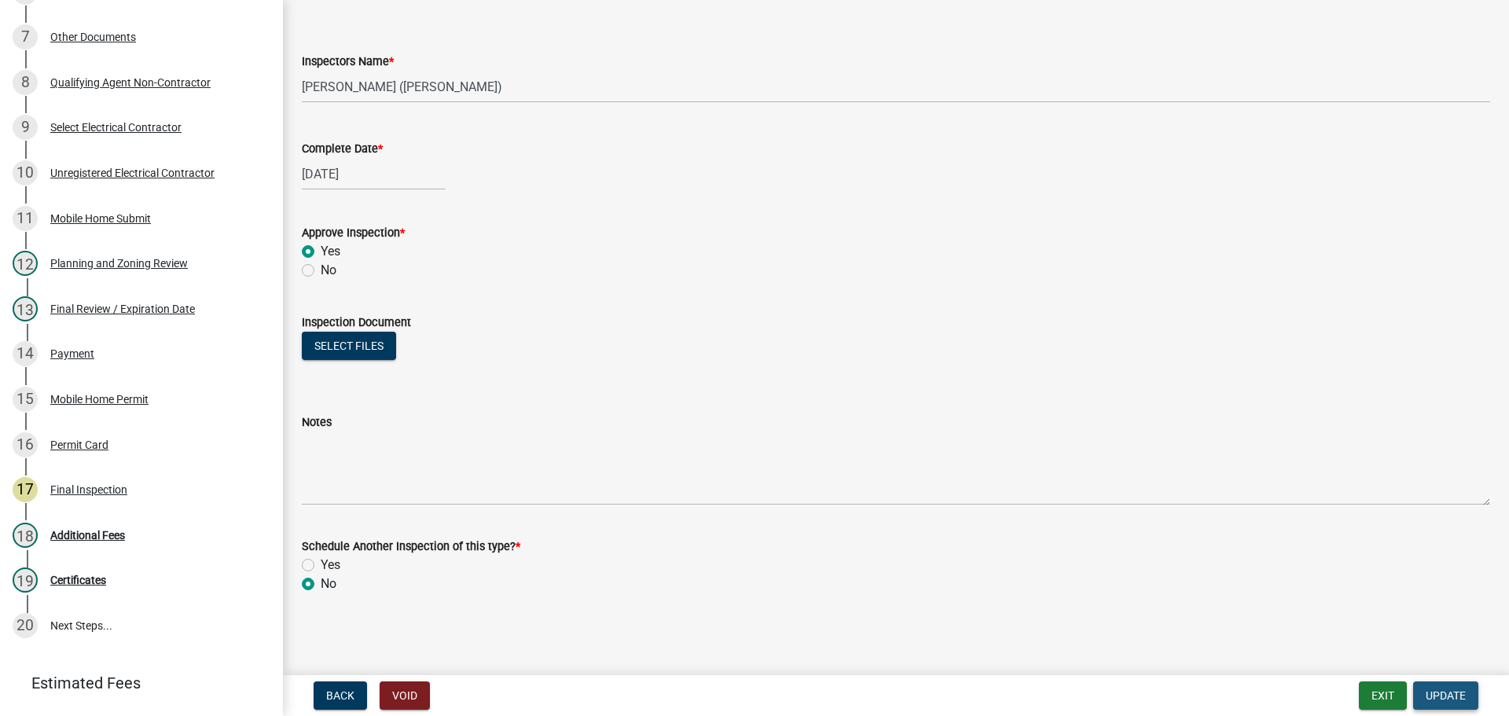
click at [1429, 696] on span "Update" at bounding box center [1446, 695] width 40 height 13
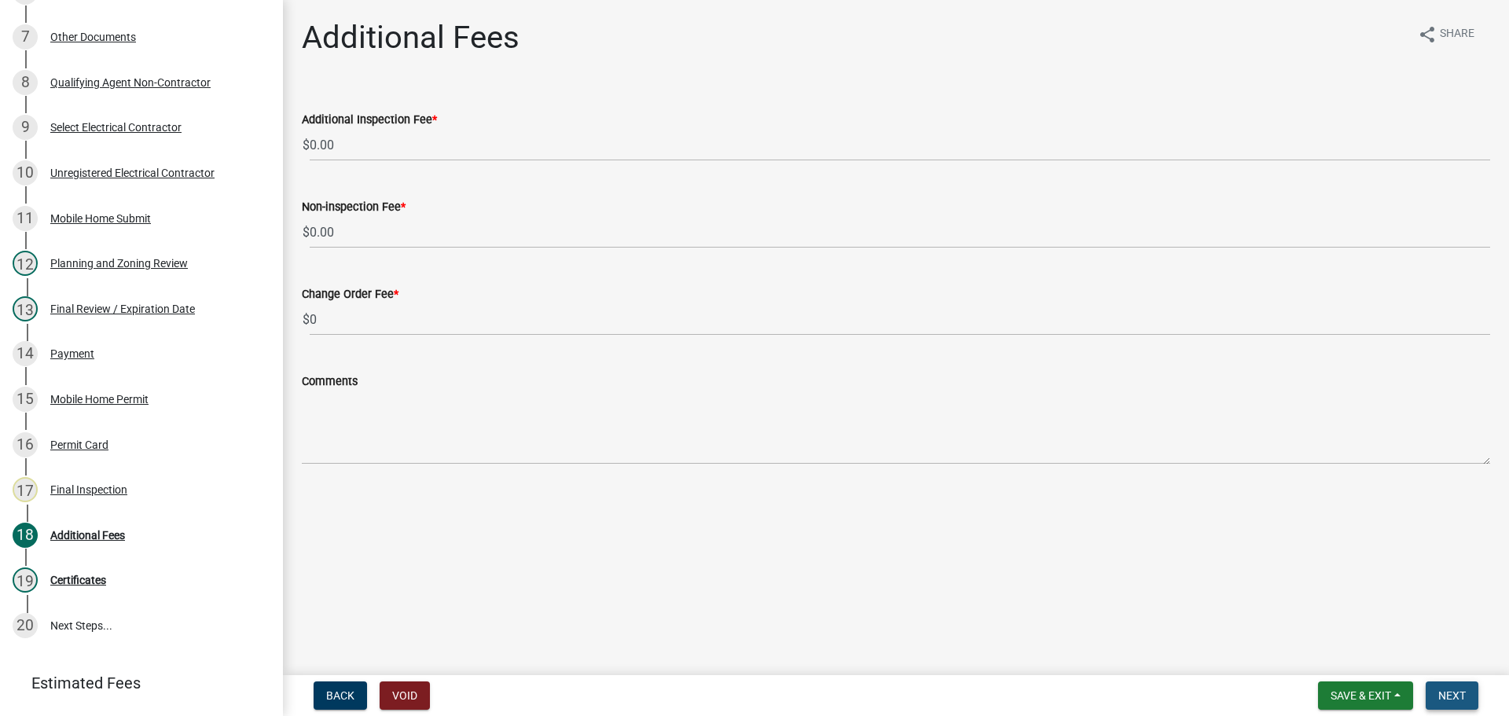
click at [1471, 699] on button "Next" at bounding box center [1452, 695] width 53 height 28
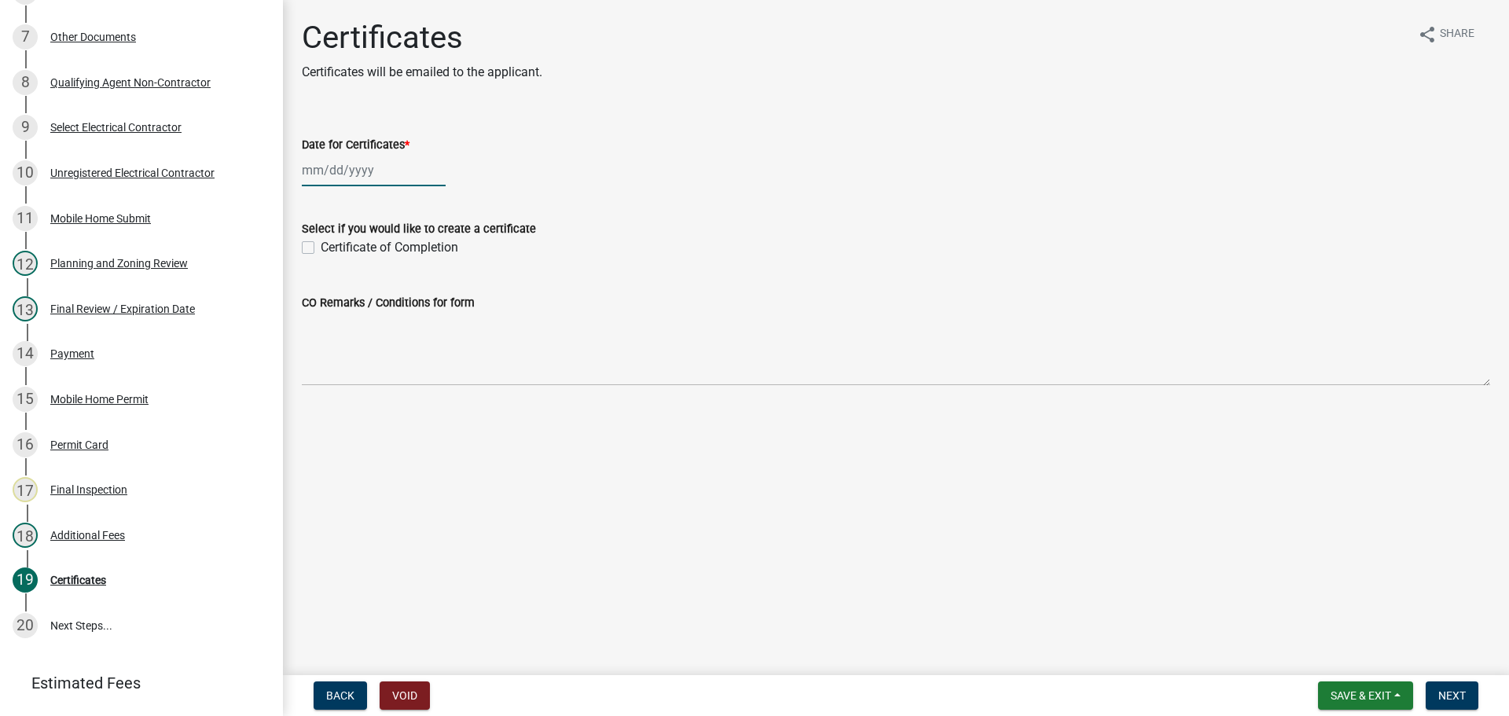
click at [348, 171] on div at bounding box center [374, 170] width 144 height 32
select select "8"
select select "2025"
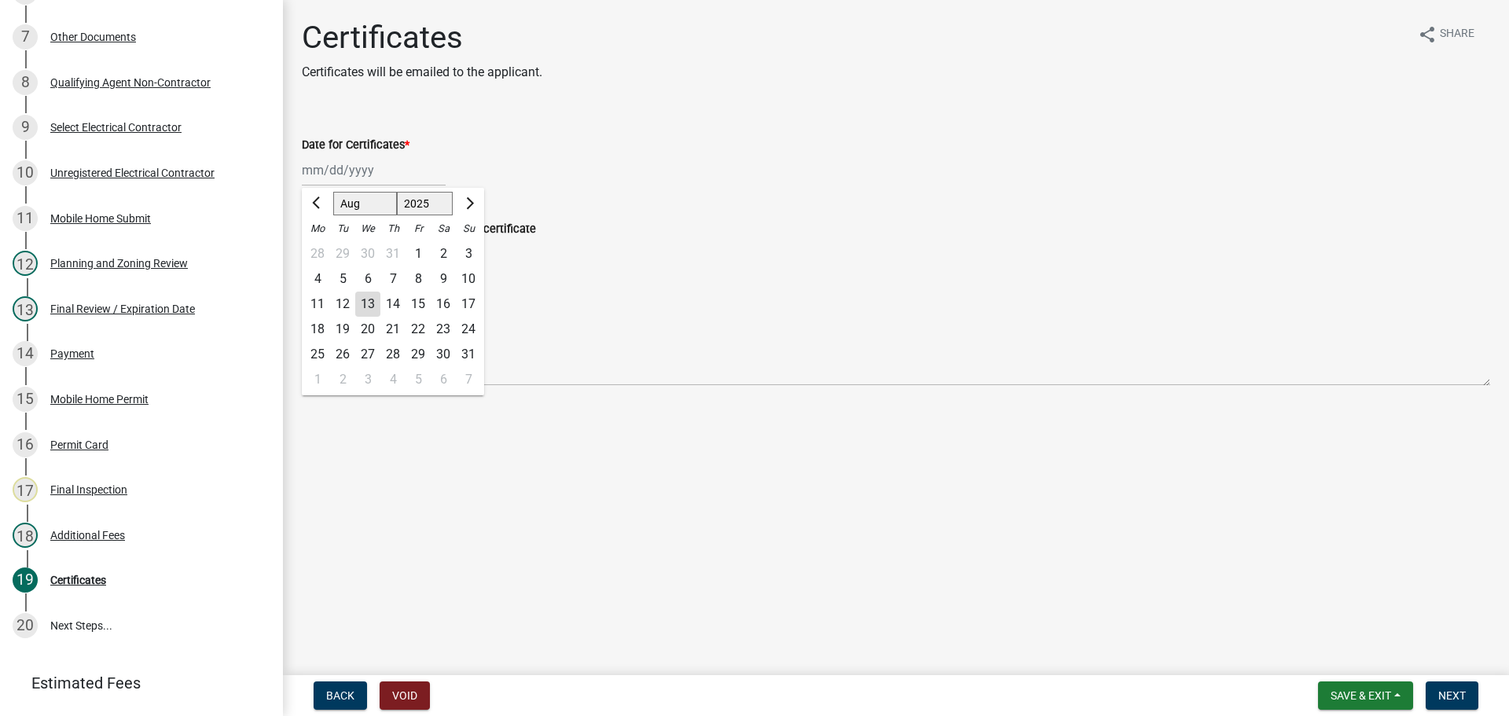
click at [365, 301] on div "13" at bounding box center [367, 304] width 25 height 25
type input "[DATE]"
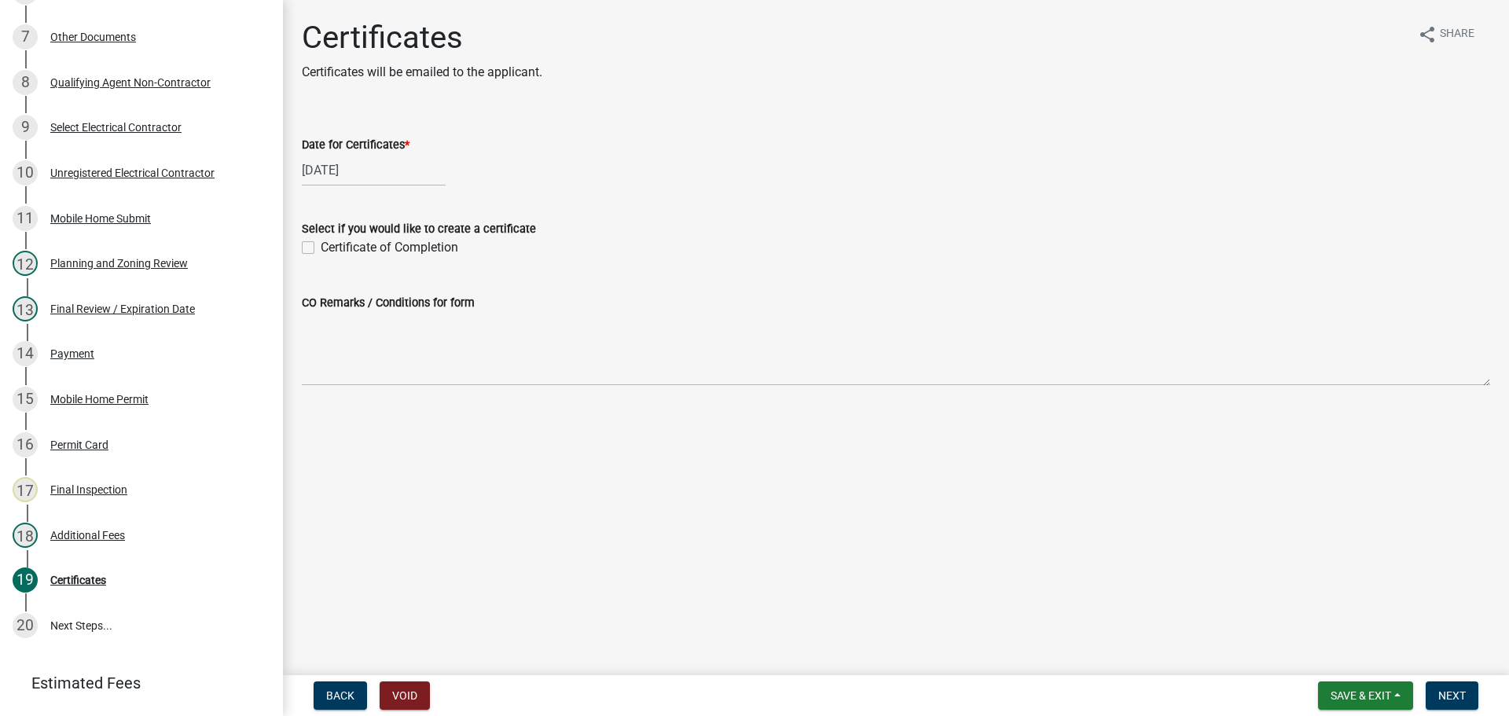
click at [321, 247] on label "Certificate of Completion" at bounding box center [390, 247] width 138 height 19
click at [321, 247] on input "Certificate of Completion" at bounding box center [326, 243] width 10 height 10
checkbox input "true"
click at [1450, 688] on button "Next" at bounding box center [1452, 695] width 53 height 28
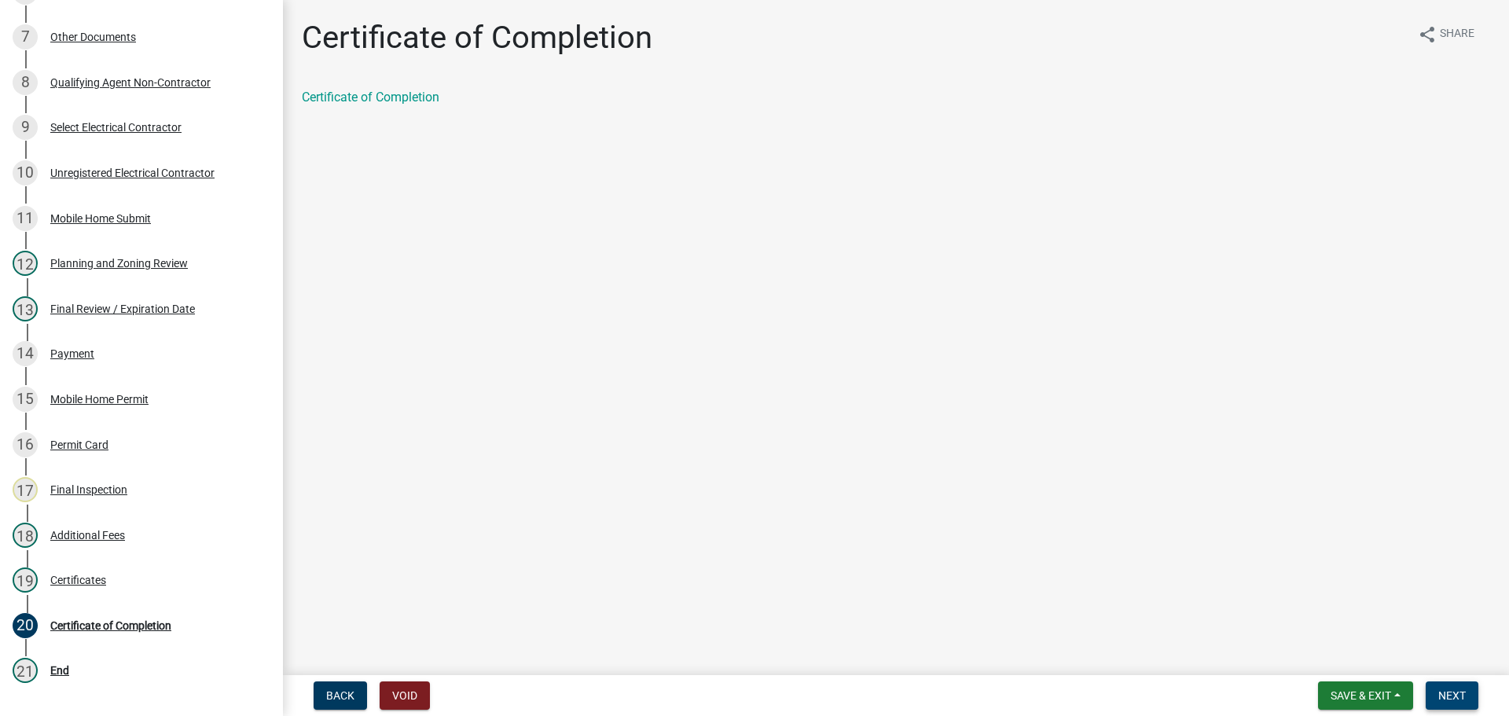
click at [1444, 690] on span "Next" at bounding box center [1452, 695] width 28 height 13
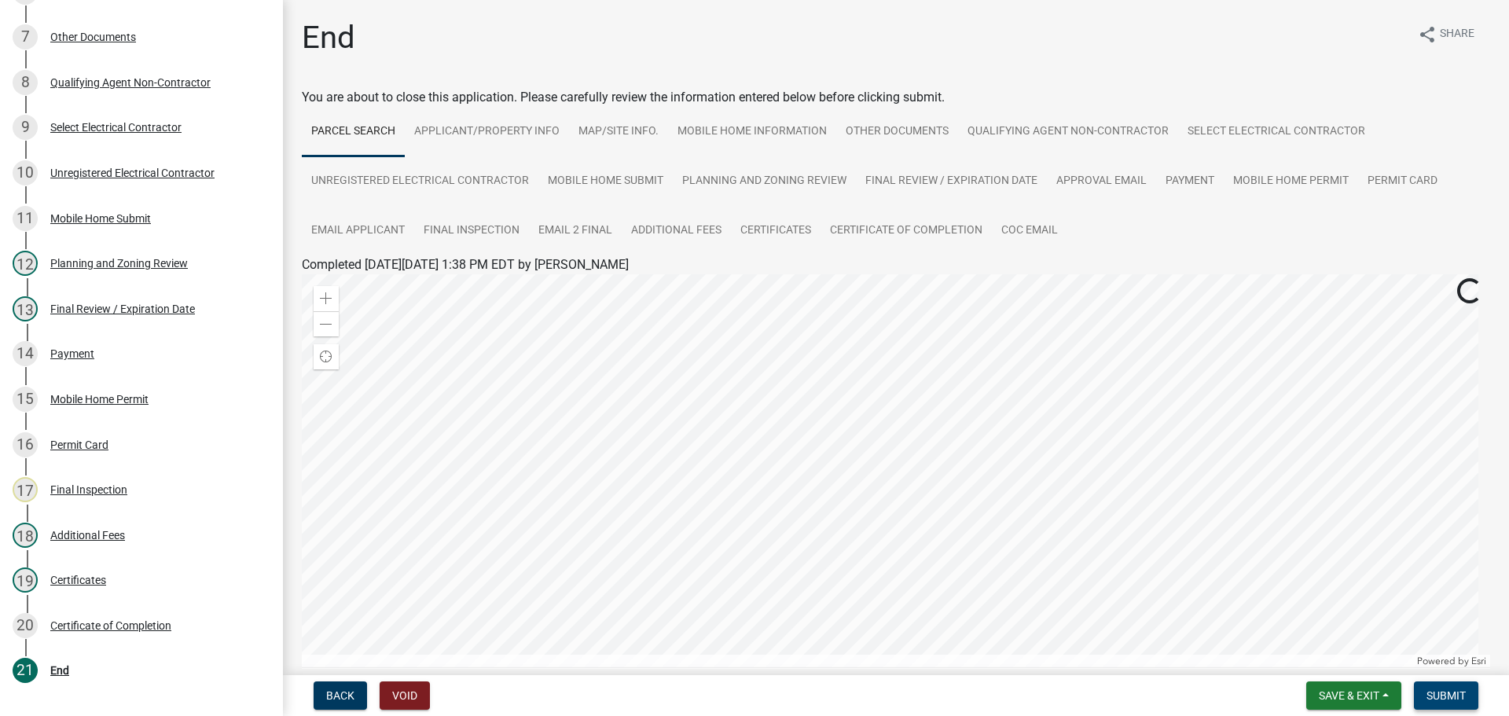
click at [1462, 694] on span "Submit" at bounding box center [1446, 695] width 39 height 13
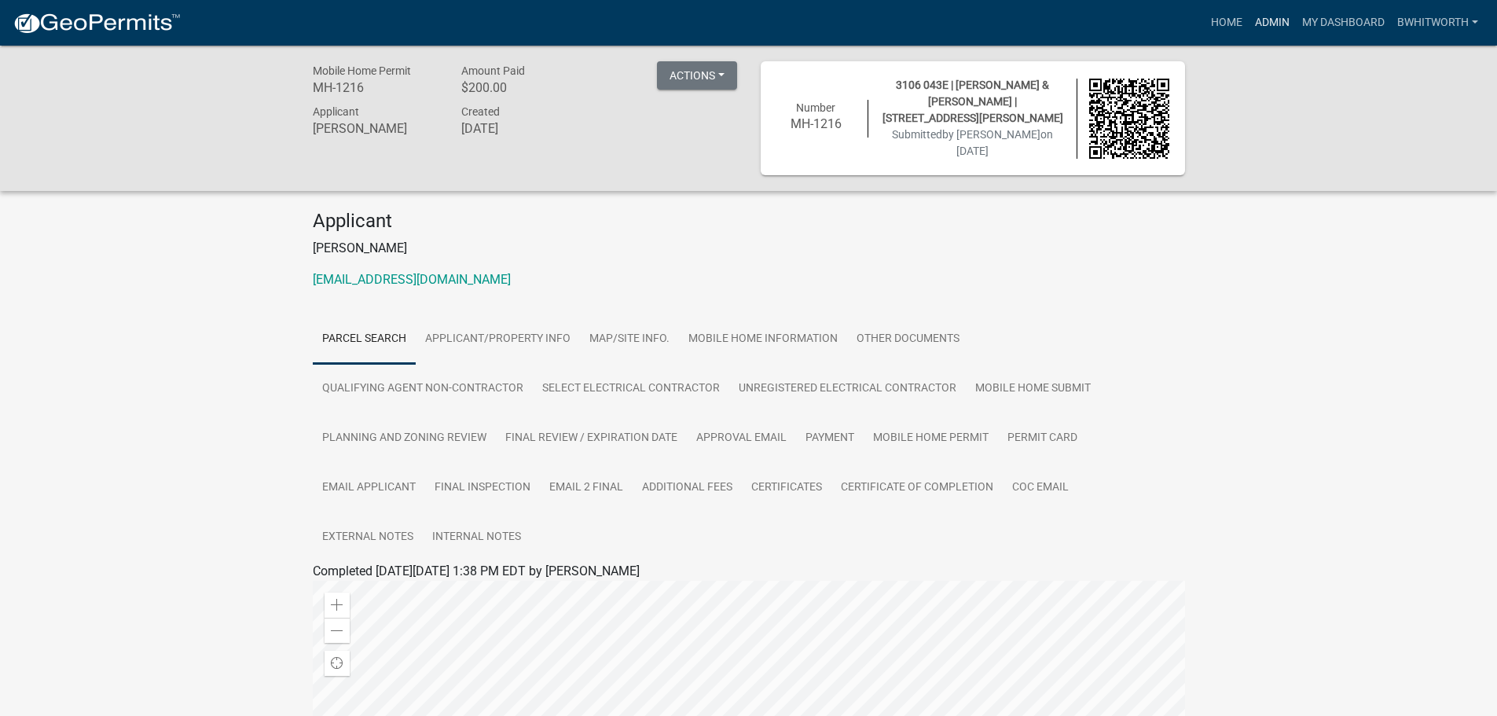
click at [1270, 17] on link "Admin" at bounding box center [1272, 23] width 47 height 30
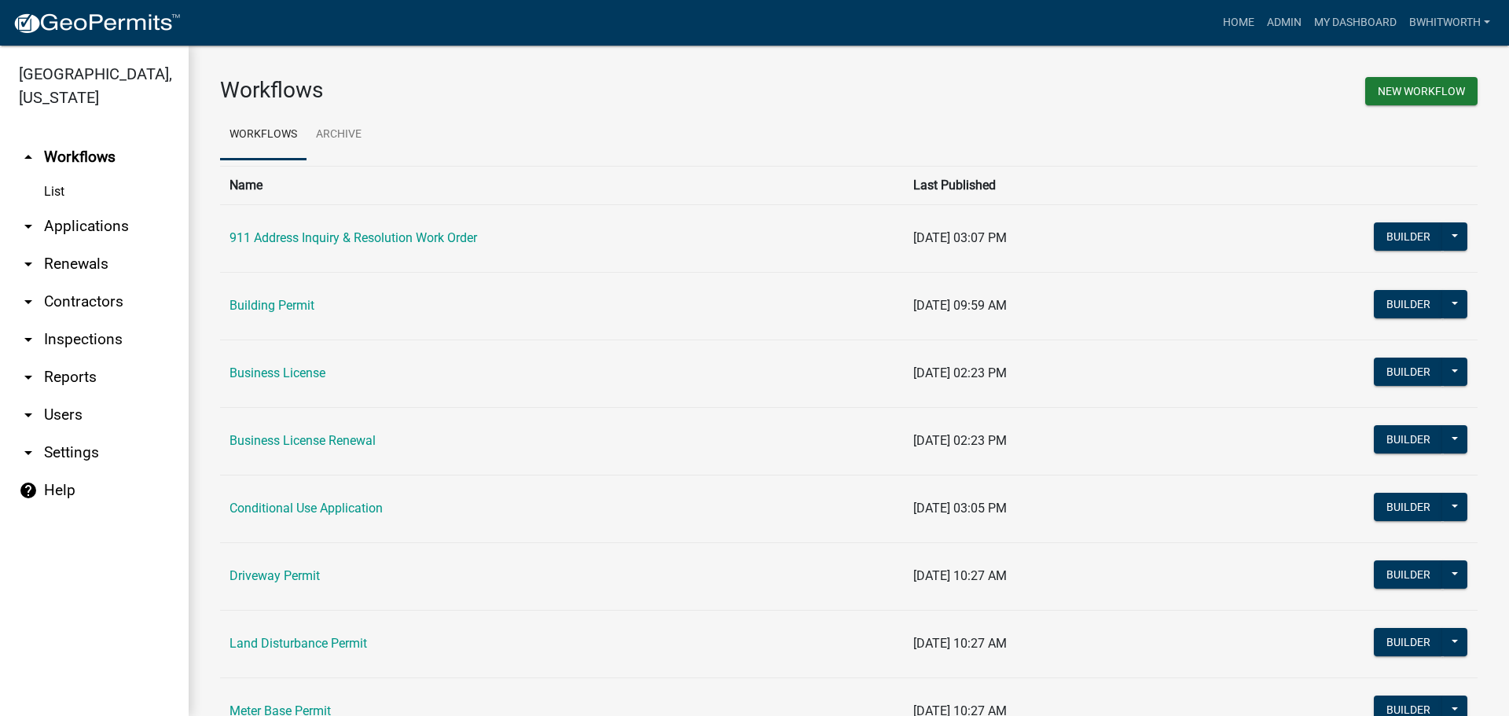
click at [75, 227] on link "arrow_drop_down Applications" at bounding box center [94, 226] width 189 height 38
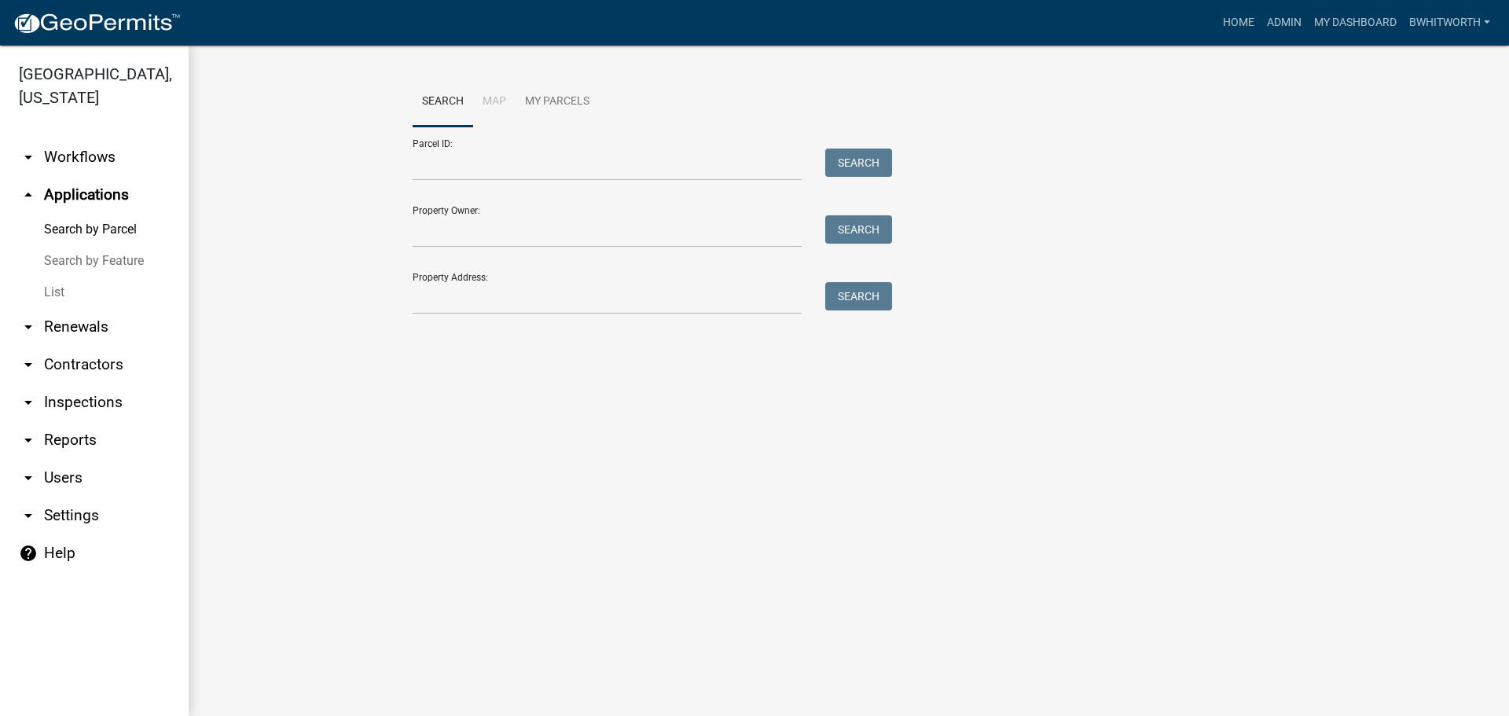
click at [50, 299] on link "List" at bounding box center [94, 292] width 189 height 31
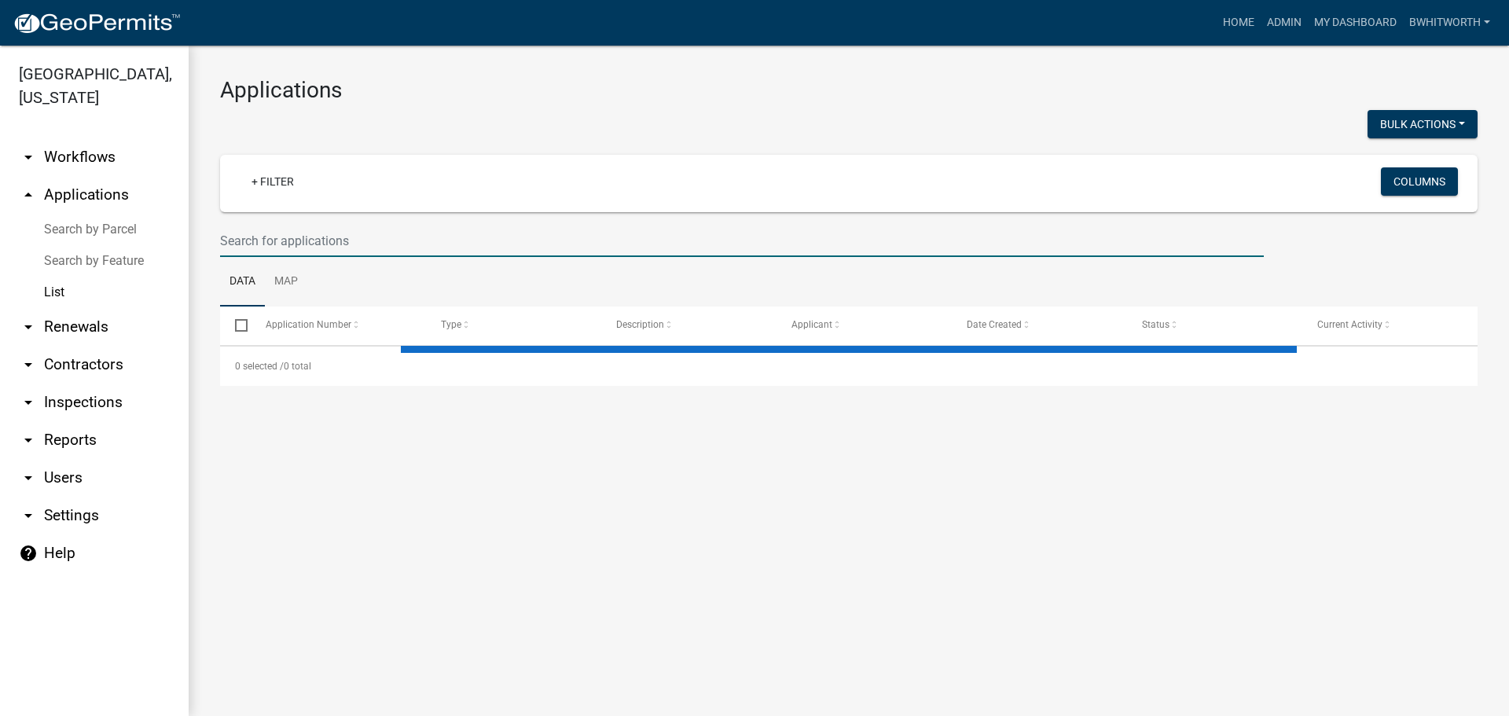
click at [342, 241] on input "text" at bounding box center [742, 241] width 1044 height 32
select select "3: 100"
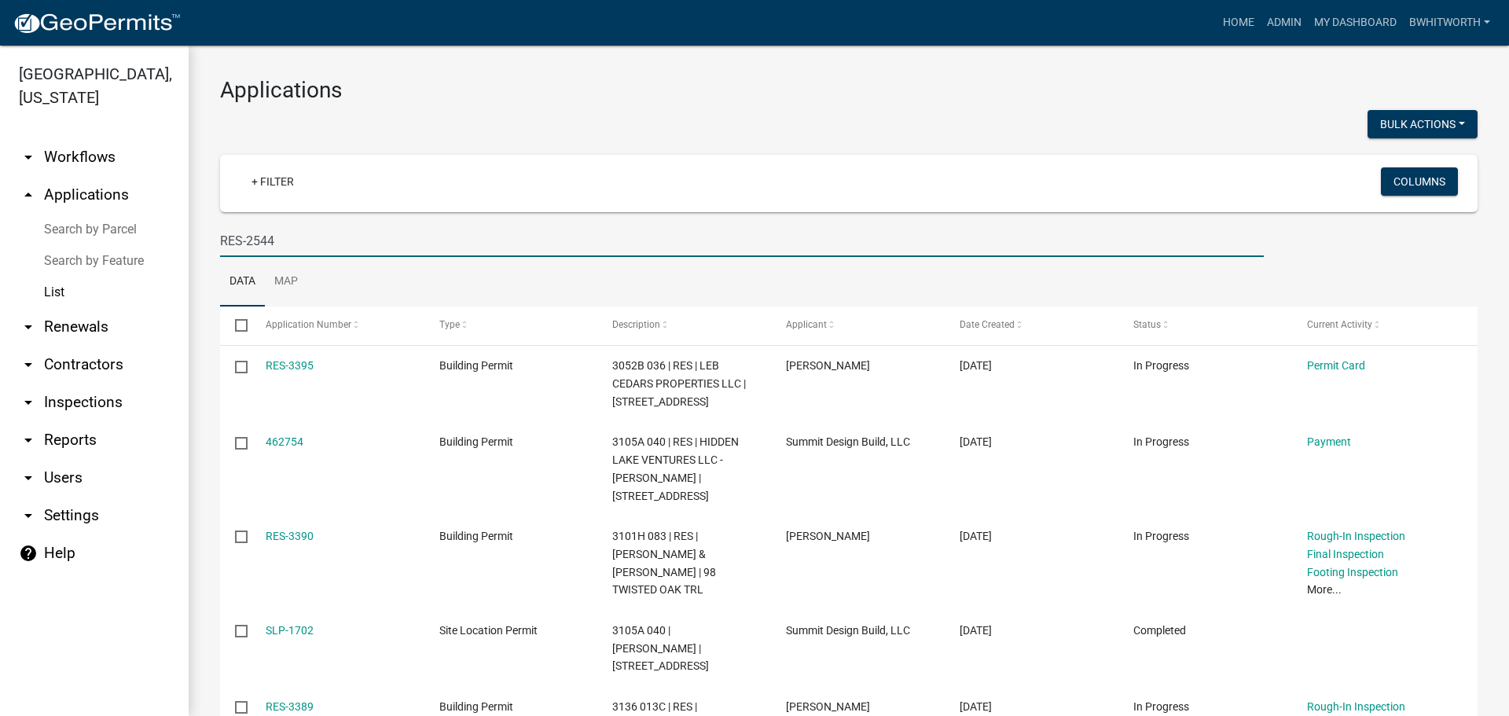
type input "RES-2544"
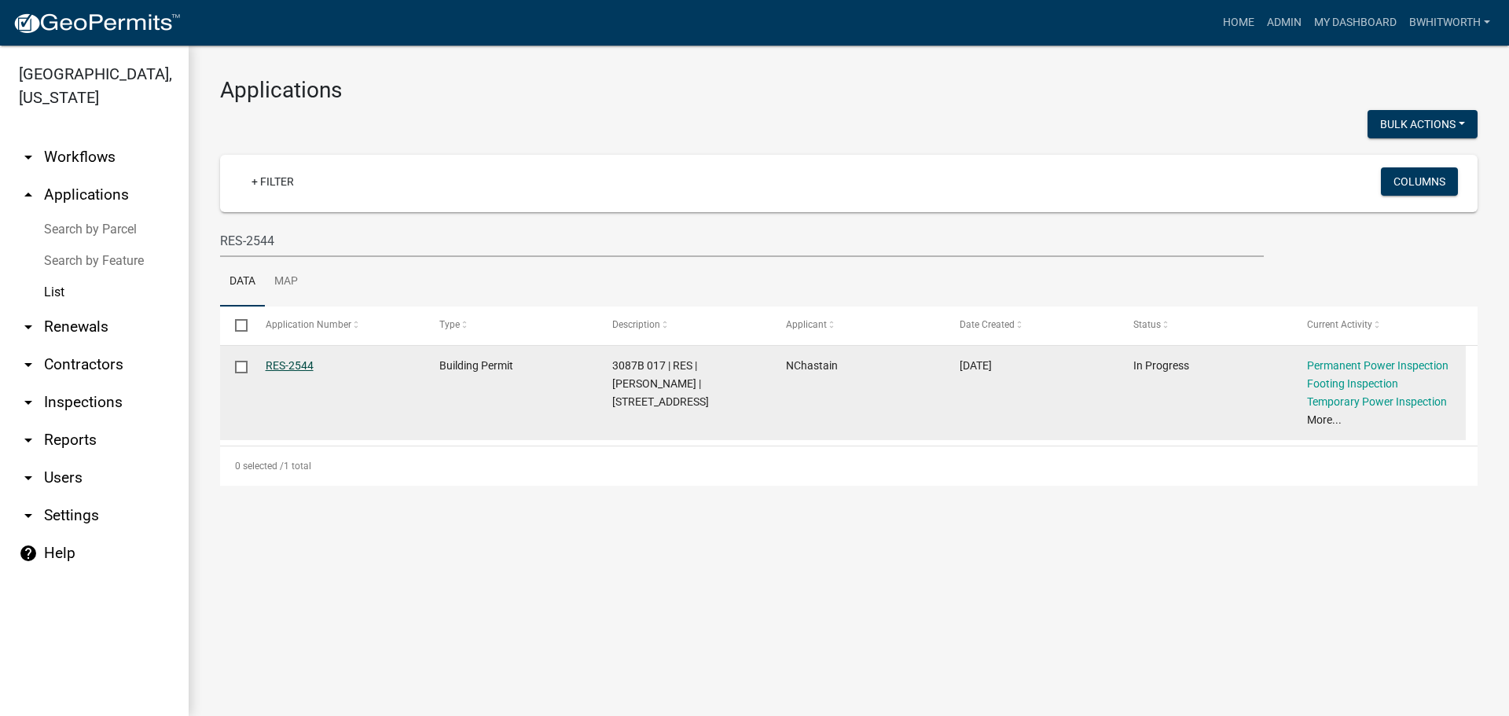
click at [293, 362] on link "RES-2544" at bounding box center [290, 365] width 48 height 13
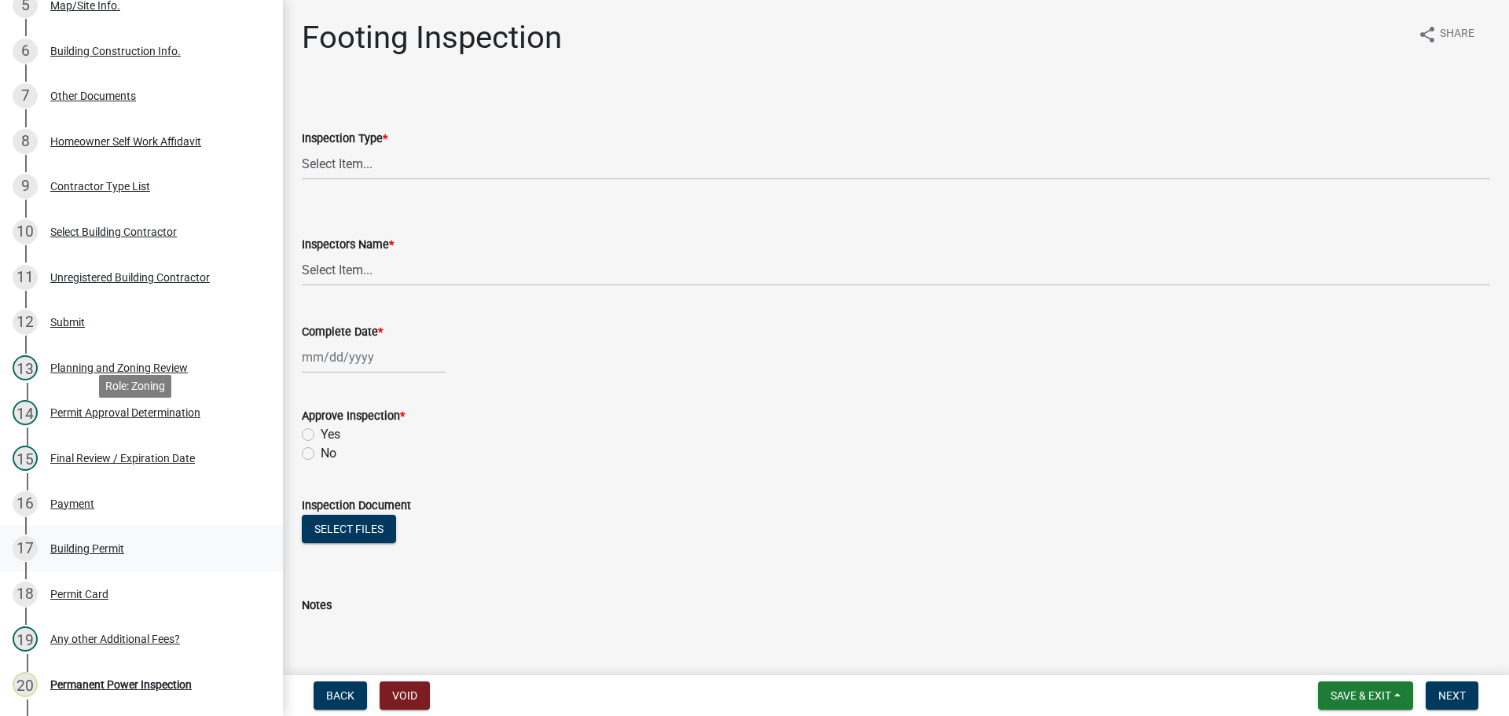
scroll to position [472, 0]
click at [91, 454] on div "Final Review / Expiration Date" at bounding box center [122, 457] width 145 height 11
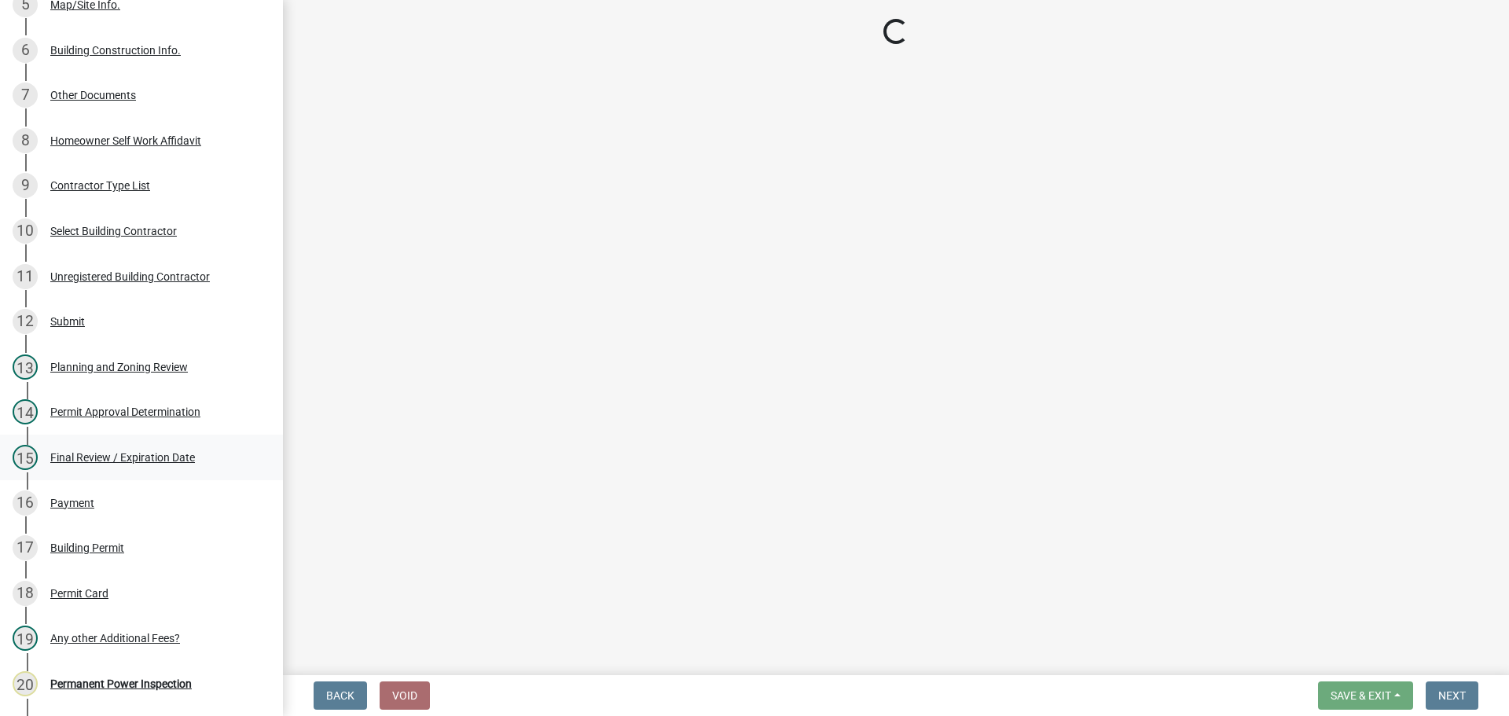
select select "b44f7338-8171-40f4-83dd-b8ba3065c966"
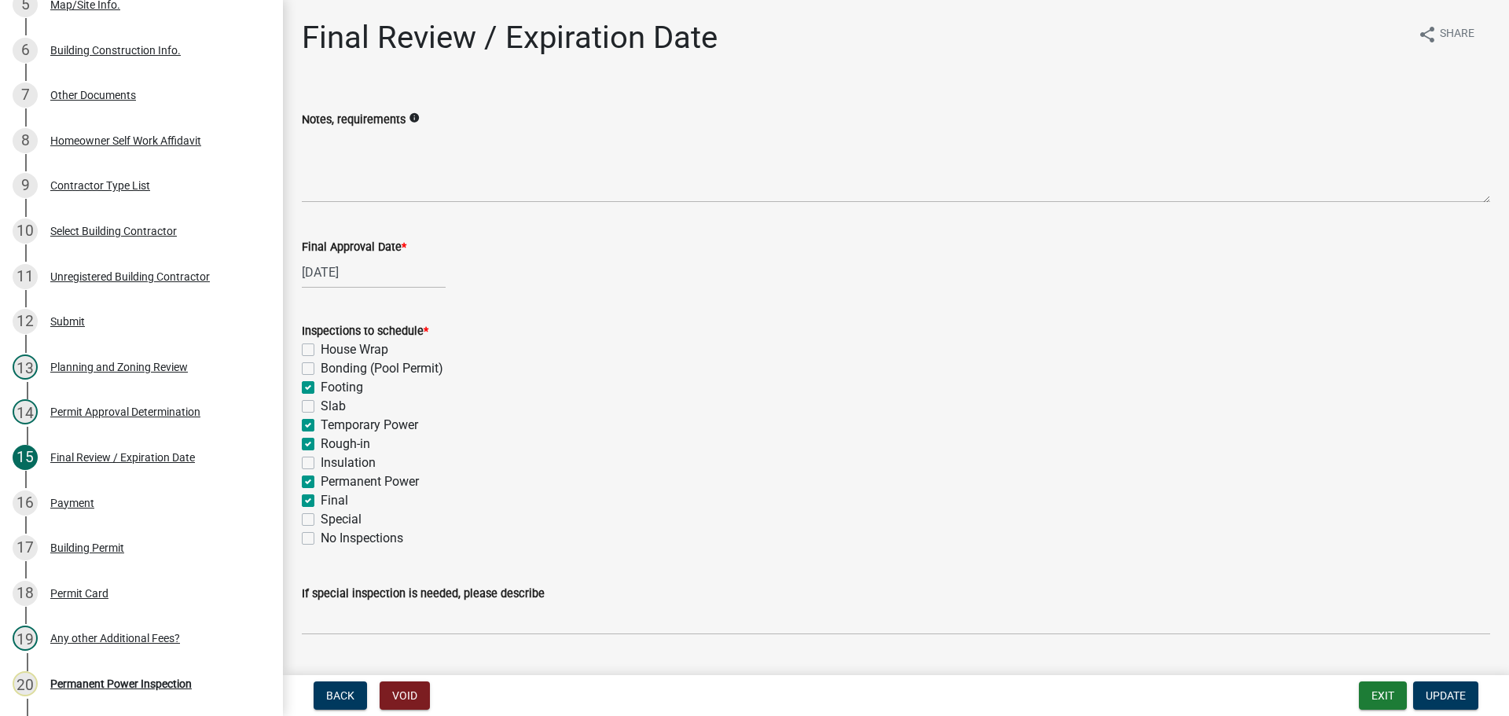
click at [321, 385] on label "Footing" at bounding box center [342, 387] width 42 height 19
click at [321, 385] on input "Footing" at bounding box center [326, 383] width 10 height 10
checkbox input "false"
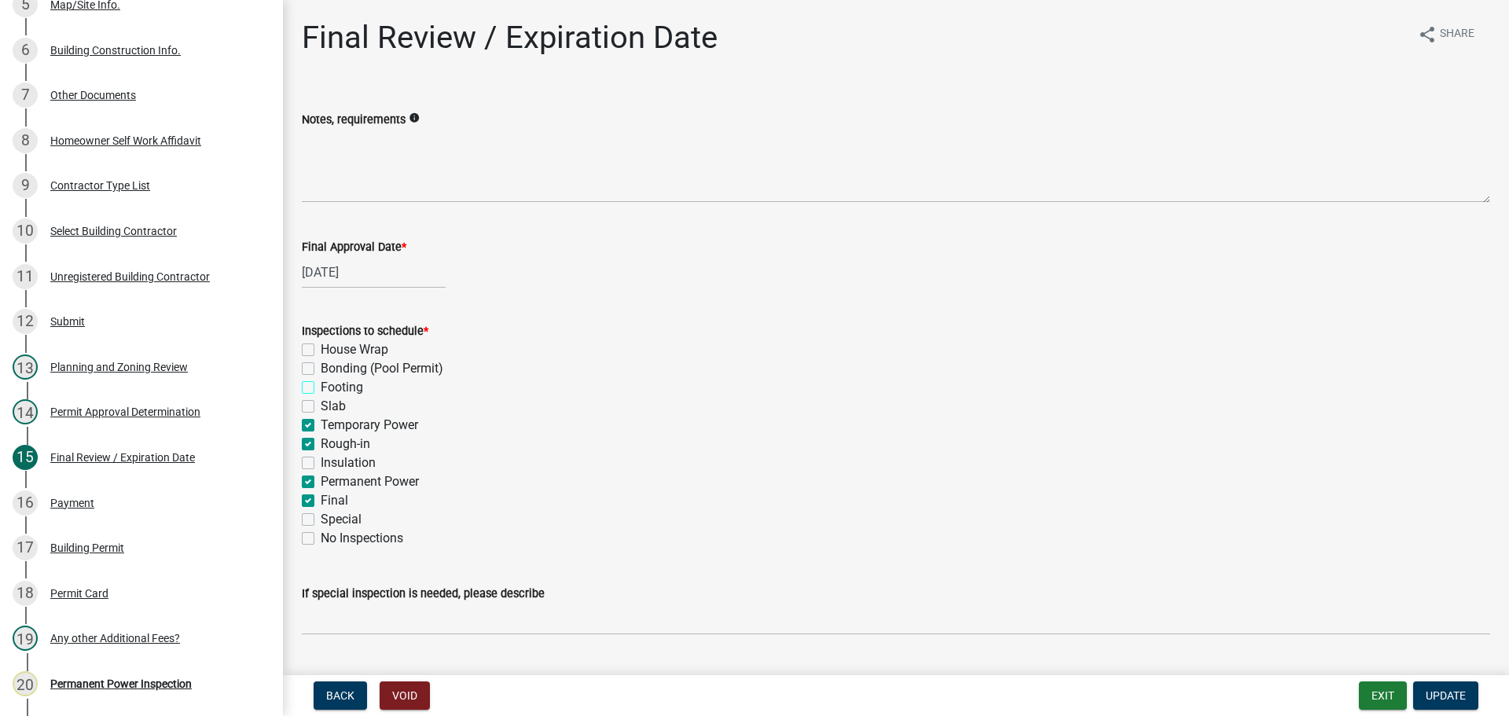
checkbox input "false"
checkbox input "true"
checkbox input "false"
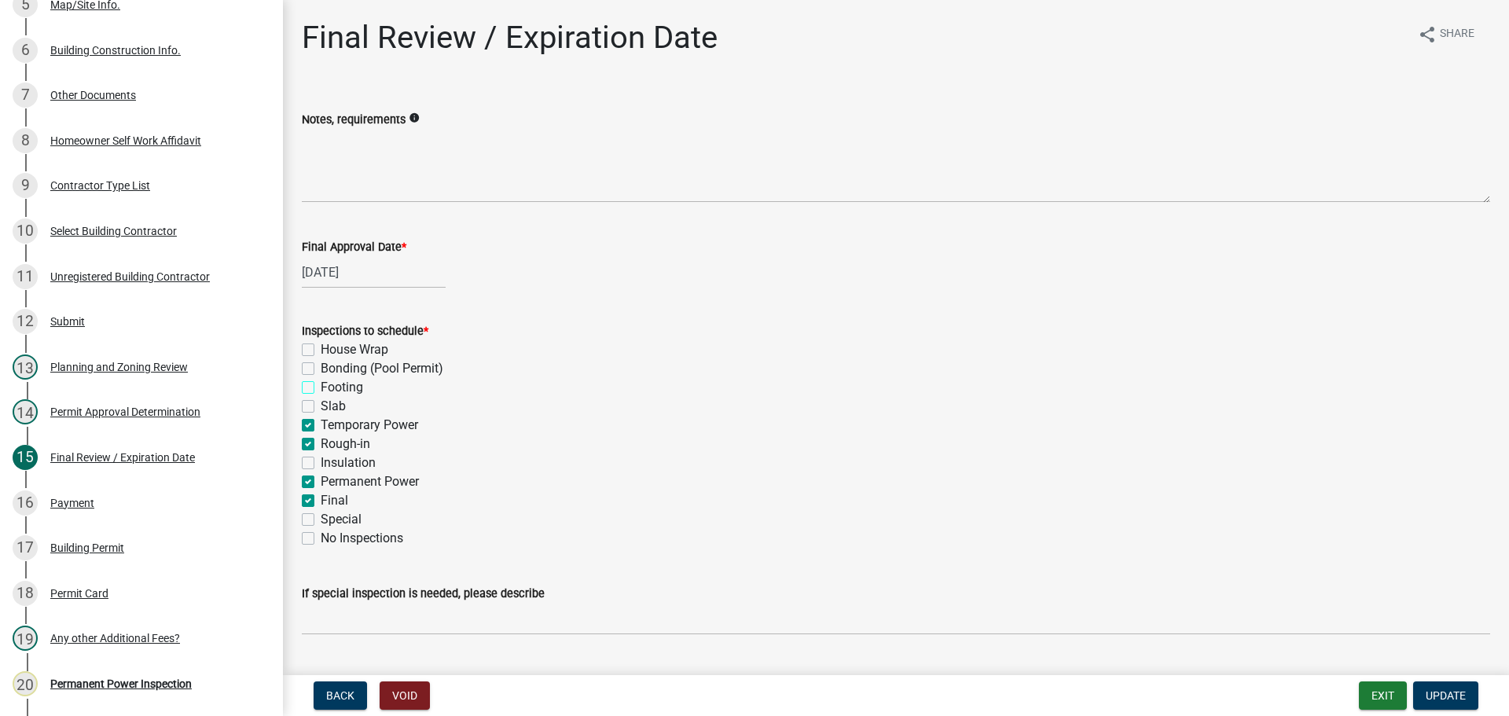
checkbox input "true"
checkbox input "false"
click at [321, 424] on label "Temporary Power" at bounding box center [369, 425] width 97 height 19
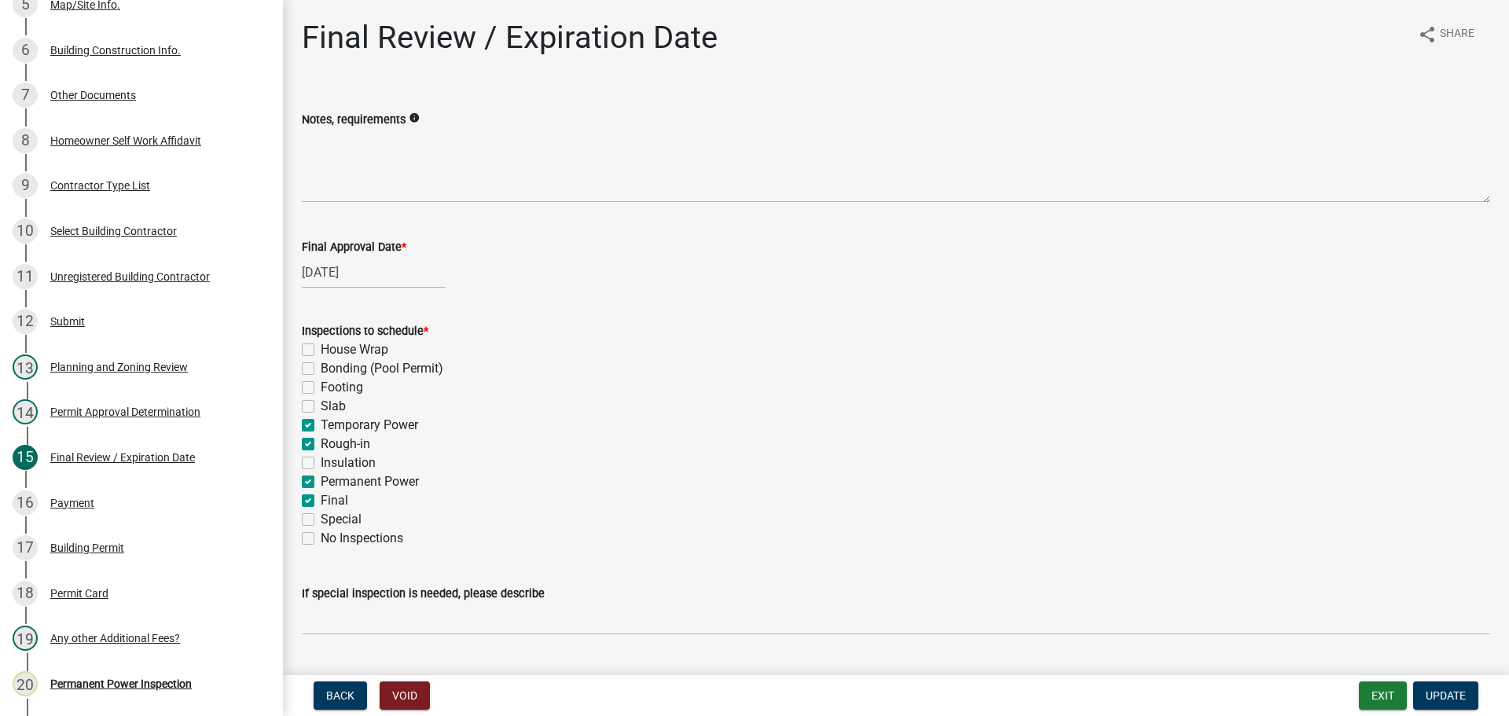
click at [321, 424] on input "Temporary Power" at bounding box center [326, 421] width 10 height 10
checkbox input "false"
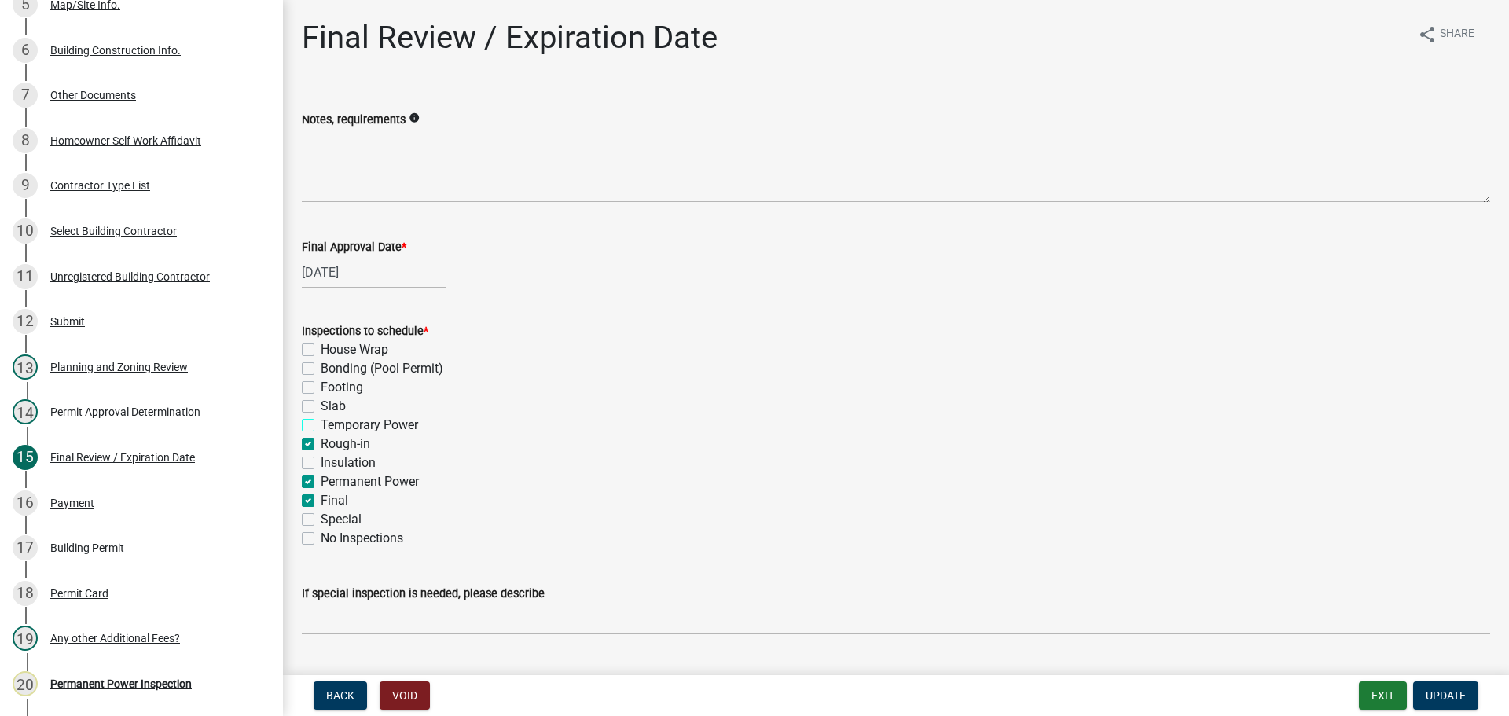
checkbox input "false"
checkbox input "true"
checkbox input "false"
checkbox input "true"
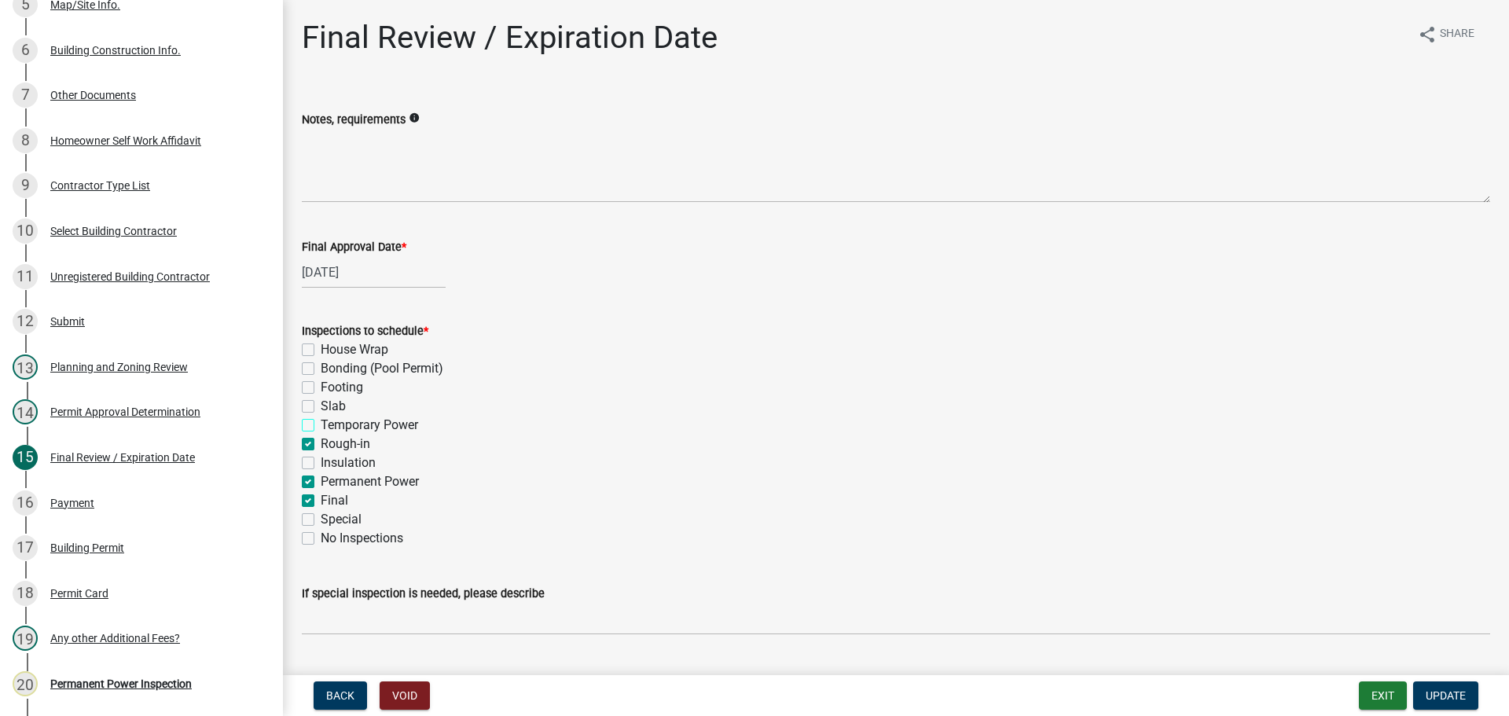
checkbox input "true"
checkbox input "false"
click at [321, 444] on label "Rough-in" at bounding box center [346, 444] width 50 height 19
click at [321, 444] on input "Rough-in" at bounding box center [326, 440] width 10 height 10
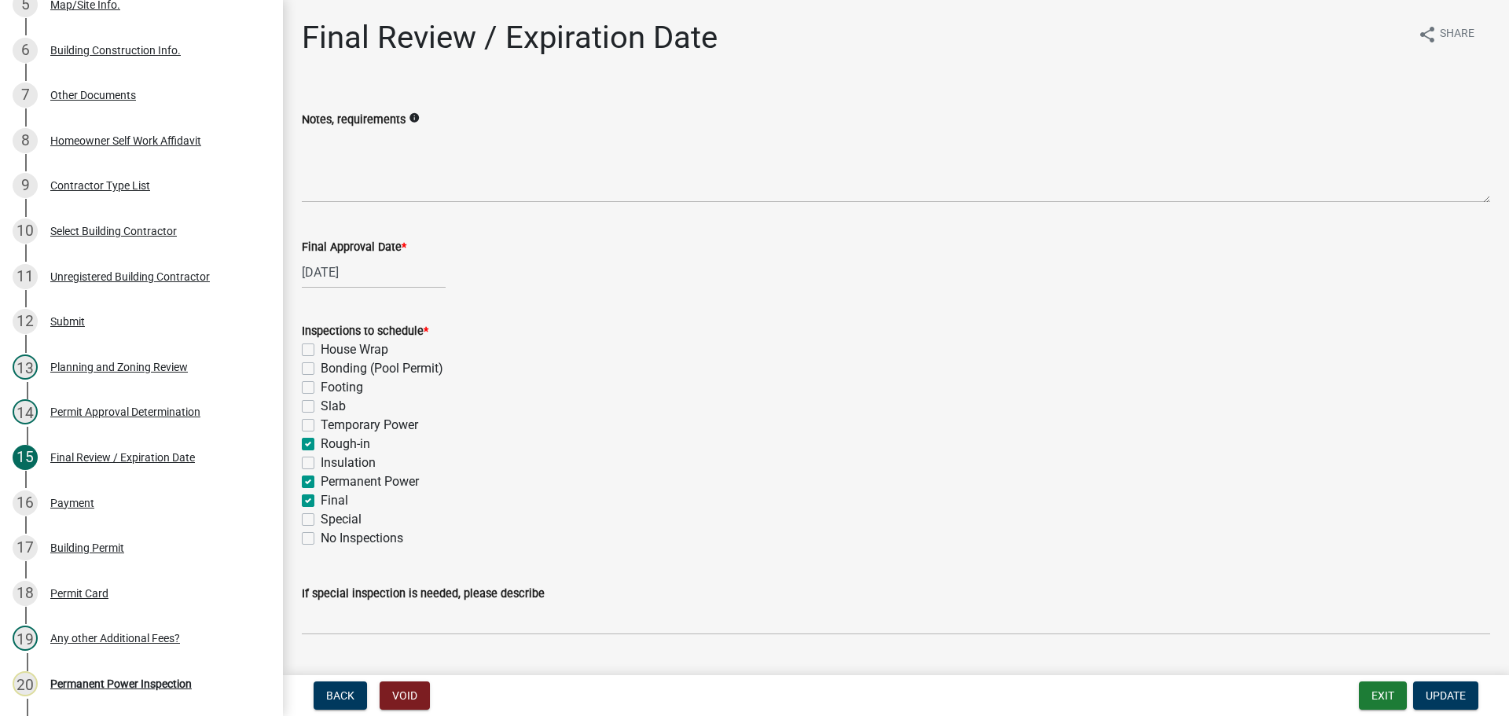
checkbox input "false"
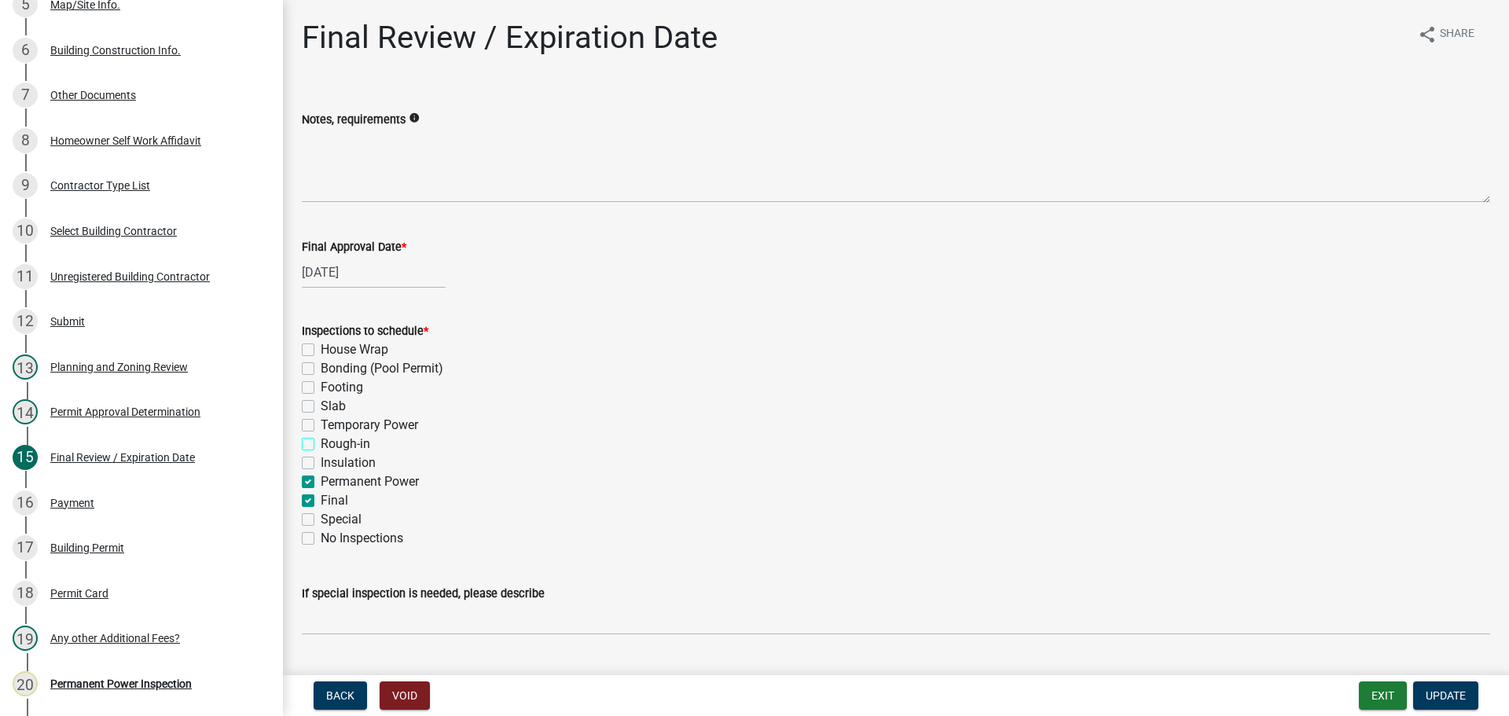
checkbox input "false"
checkbox input "true"
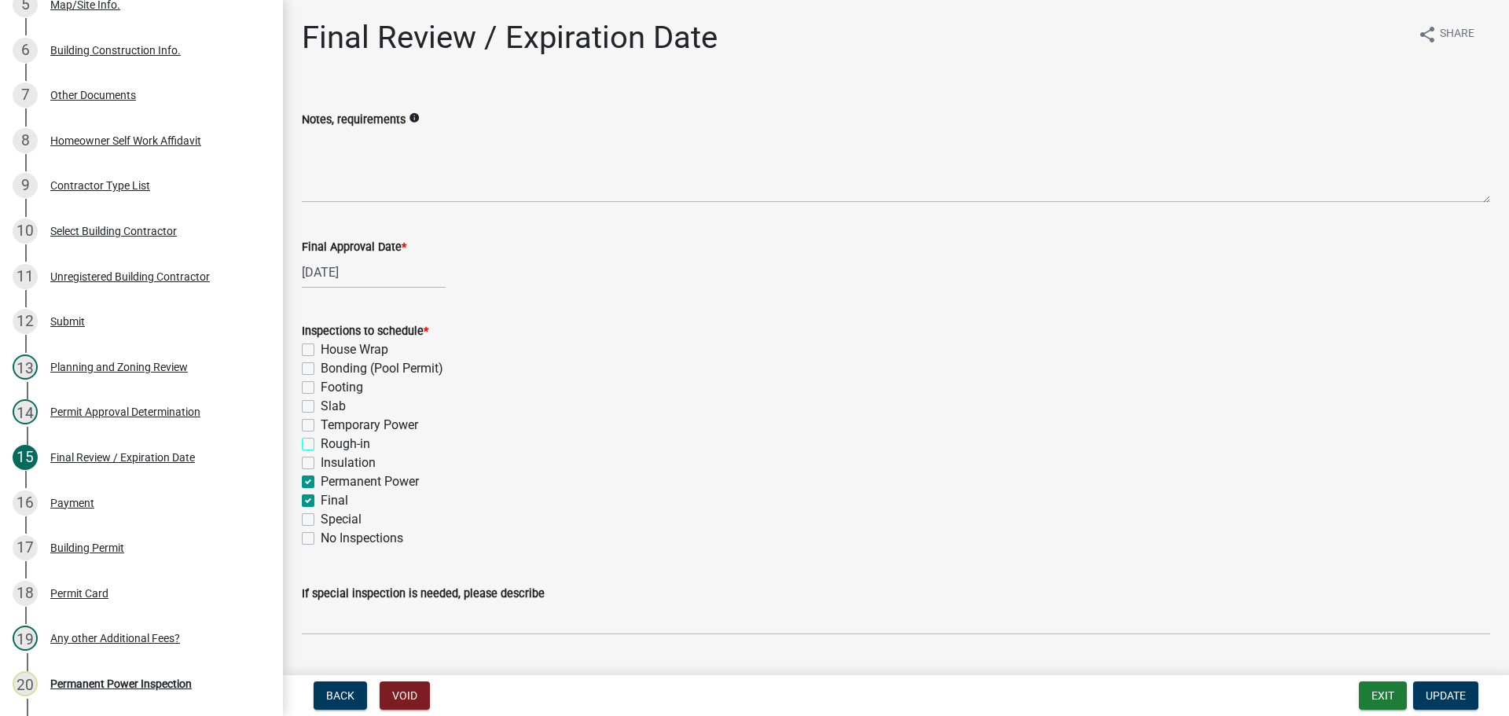
checkbox input "false"
click at [304, 475] on div "Permanent Power" at bounding box center [896, 481] width 1188 height 19
click at [321, 483] on label "Permanent Power" at bounding box center [370, 481] width 98 height 19
click at [321, 483] on input "Permanent Power" at bounding box center [326, 477] width 10 height 10
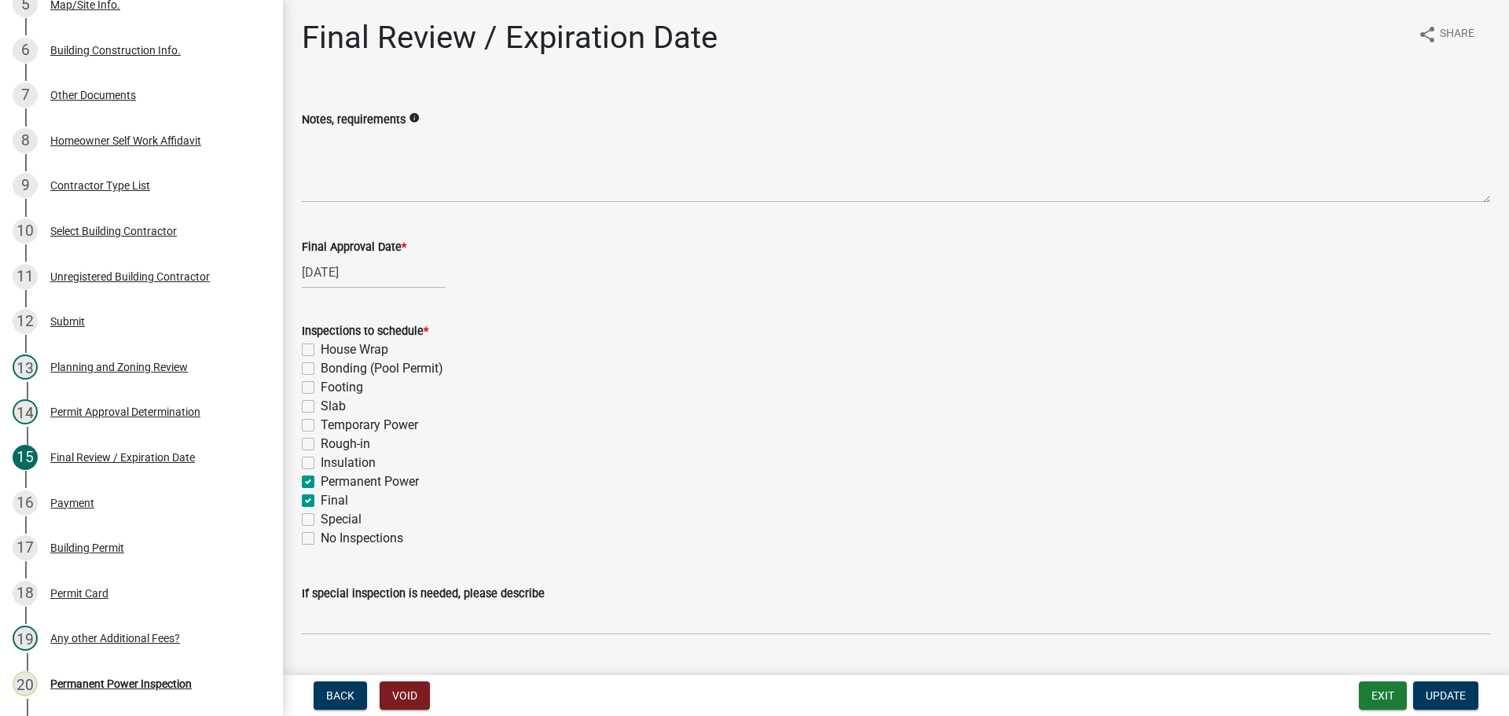
checkbox input "false"
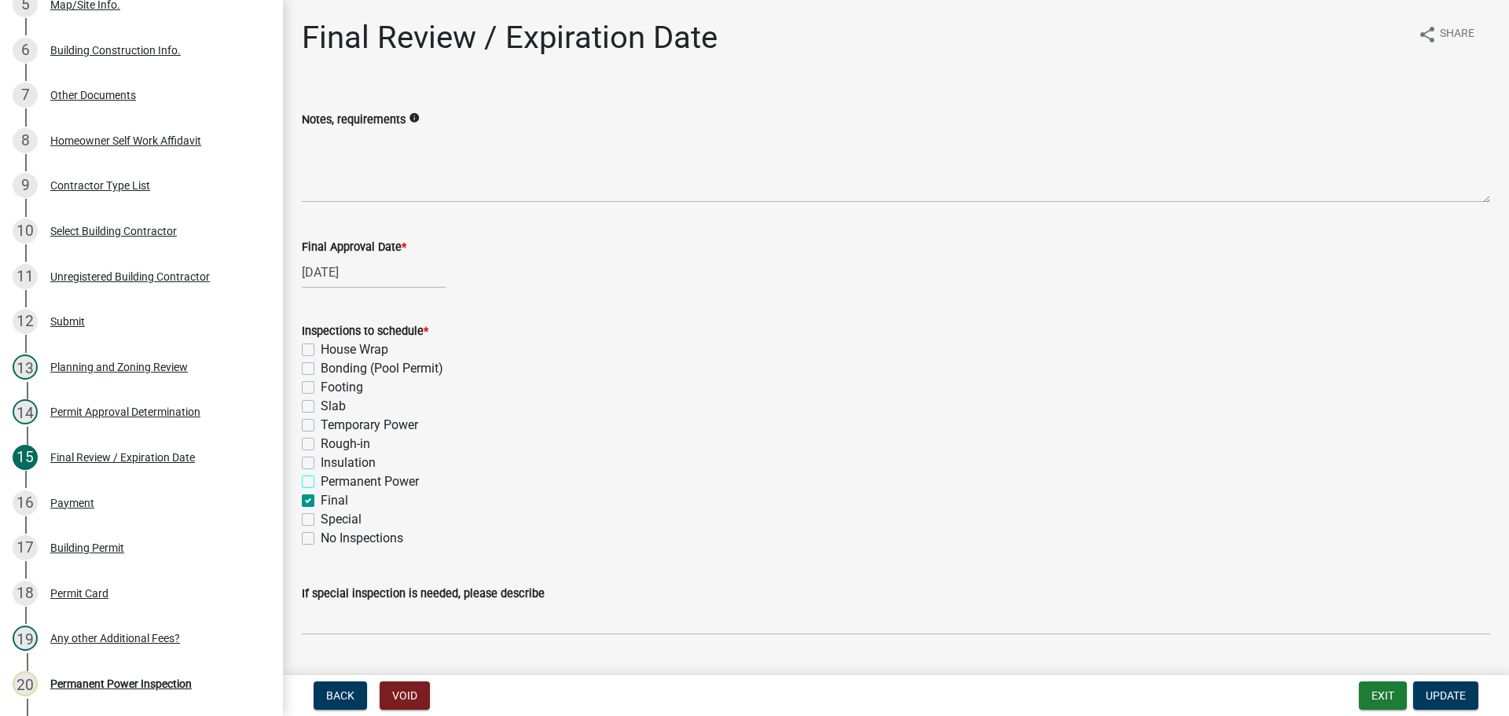
checkbox input "false"
checkbox input "true"
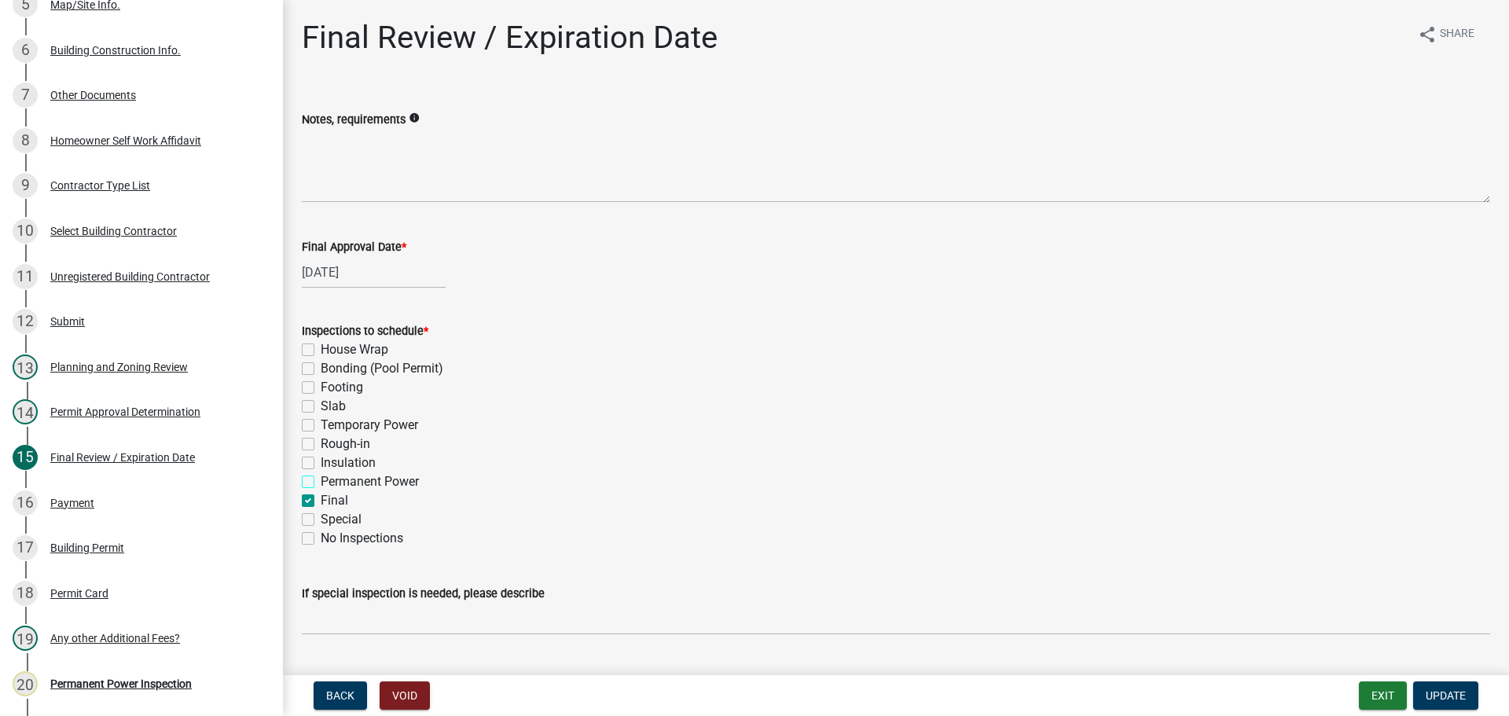
checkbox input "false"
click at [1452, 696] on span "Update" at bounding box center [1446, 695] width 40 height 13
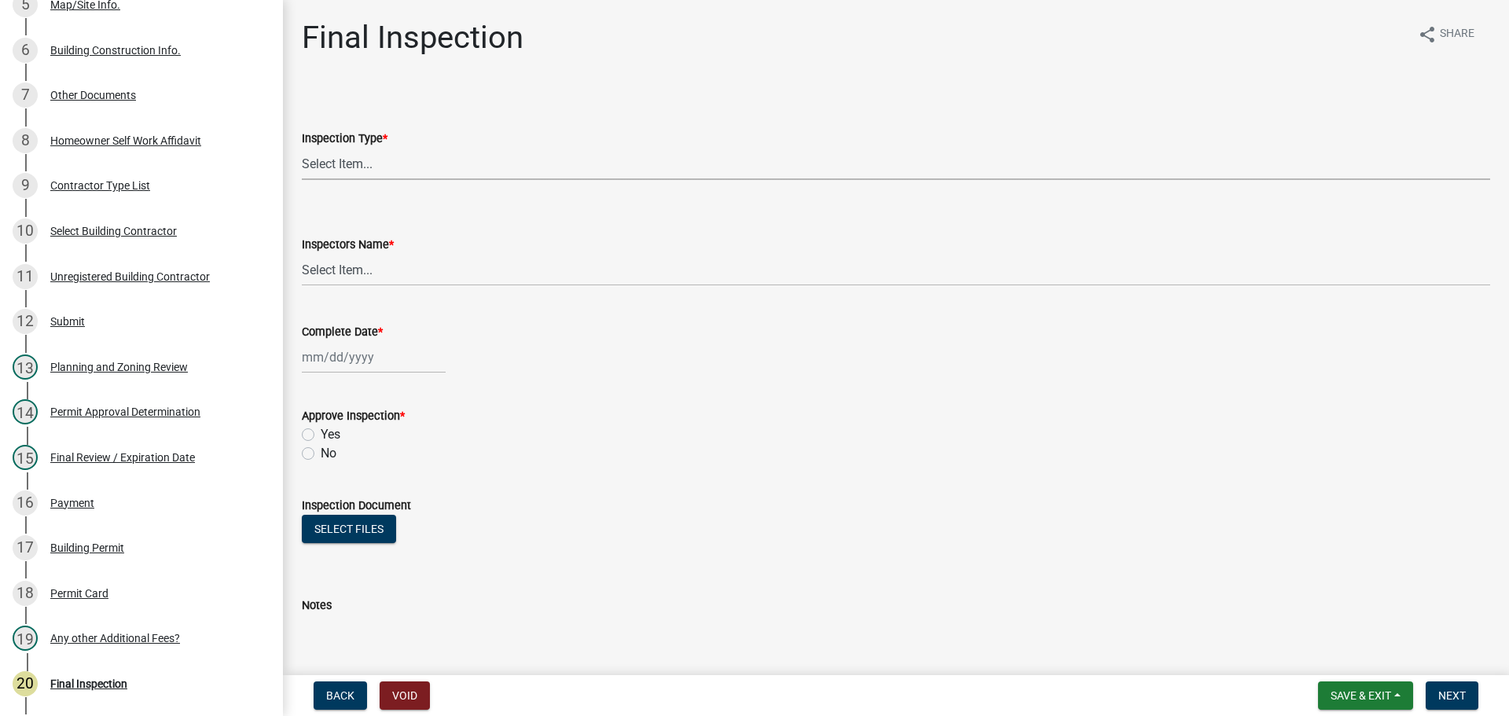
click at [350, 167] on select "Select Item... Final" at bounding box center [896, 164] width 1188 height 32
click at [302, 148] on select "Select Item... Final" at bounding box center [896, 164] width 1188 height 32
select select "895eead6-d784-4fdc-a4a3-66a9075c153d"
click at [358, 266] on select "Select Item... khenson (Karen Henson) j.bouhl (Joe Bouhl) Engineer / Electricia…" at bounding box center [896, 270] width 1188 height 32
select select "8dfc8809-68b2-4bc3-a0d1-6f7e000e7487"
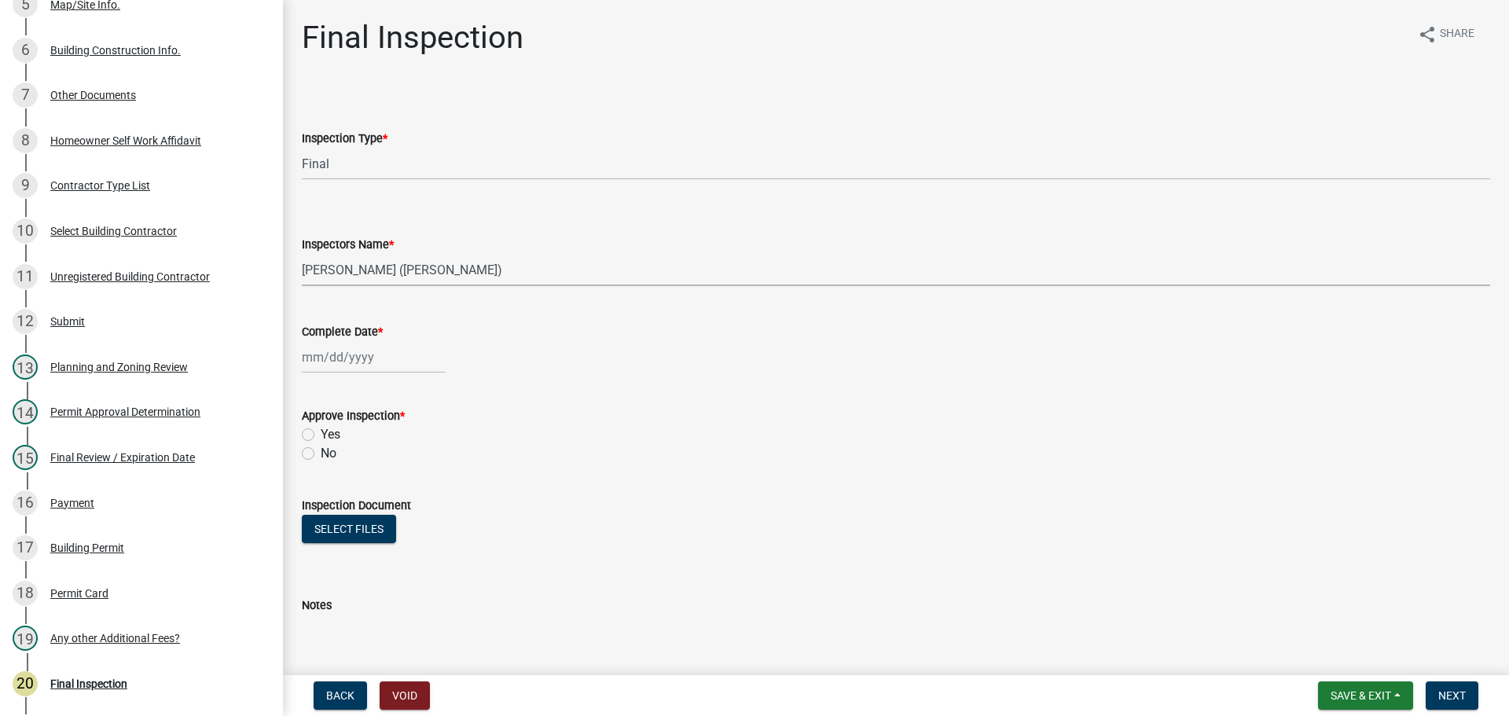
click at [302, 254] on select "Select Item... khenson (Karen Henson) j.bouhl (Joe Bouhl) Engineer / Electricia…" at bounding box center [896, 270] width 1188 height 32
click at [368, 361] on div at bounding box center [374, 357] width 144 height 32
select select "8"
select select "2025"
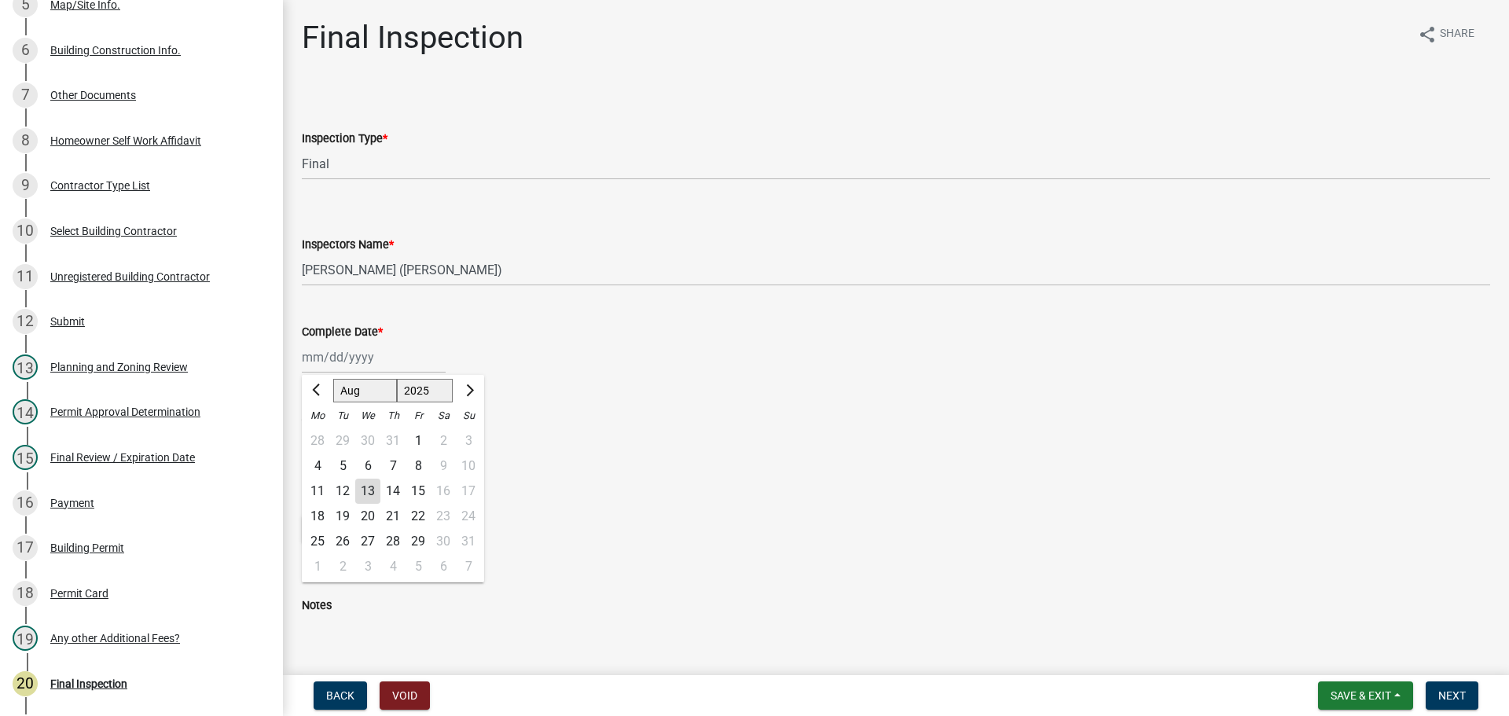
click at [362, 483] on div "13" at bounding box center [367, 491] width 25 height 25
type input "[DATE]"
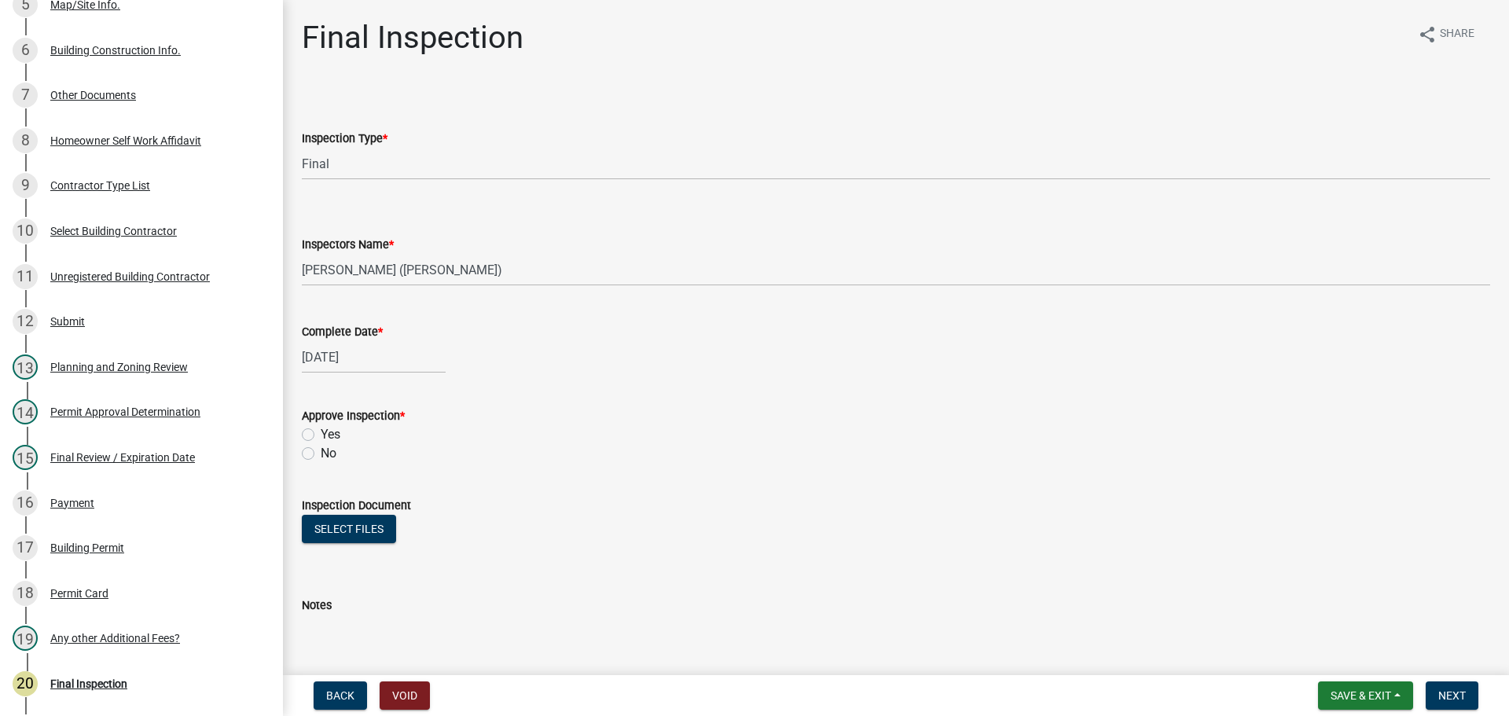
click at [321, 434] on label "Yes" at bounding box center [331, 434] width 20 height 19
click at [321, 434] on input "Yes" at bounding box center [326, 430] width 10 height 10
radio input "true"
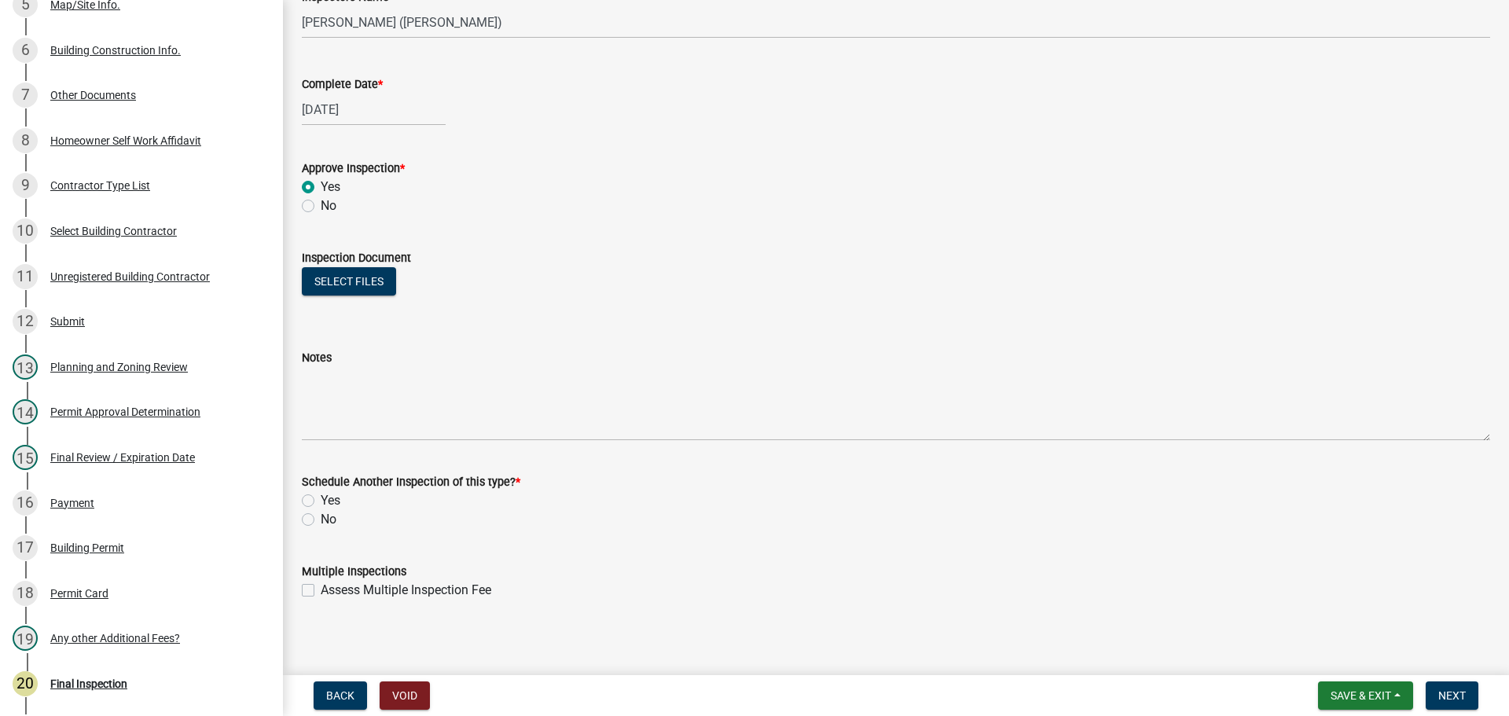
scroll to position [254, 0]
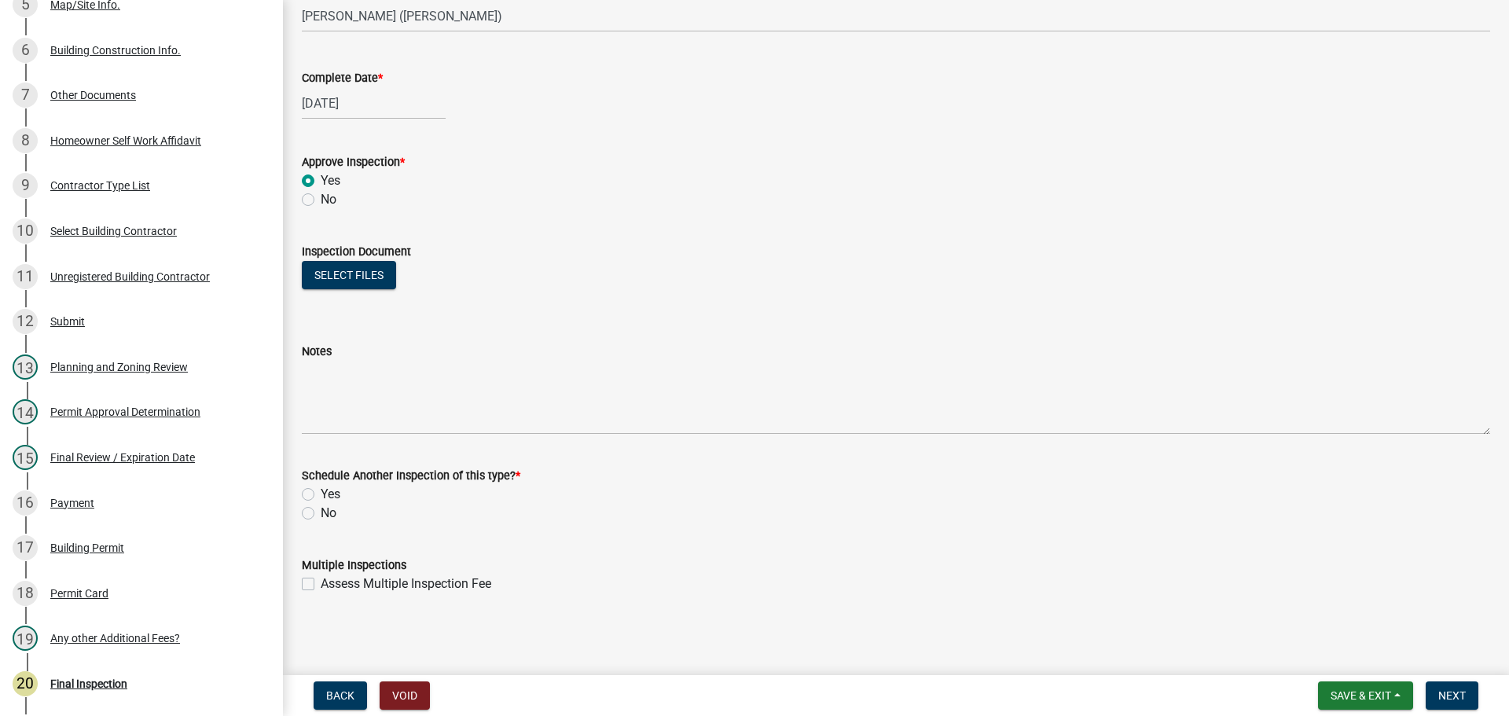
click at [321, 513] on label "No" at bounding box center [329, 513] width 16 height 19
click at [321, 513] on input "No" at bounding box center [326, 509] width 10 height 10
radio input "true"
click at [1433, 696] on button "Next" at bounding box center [1452, 695] width 53 height 28
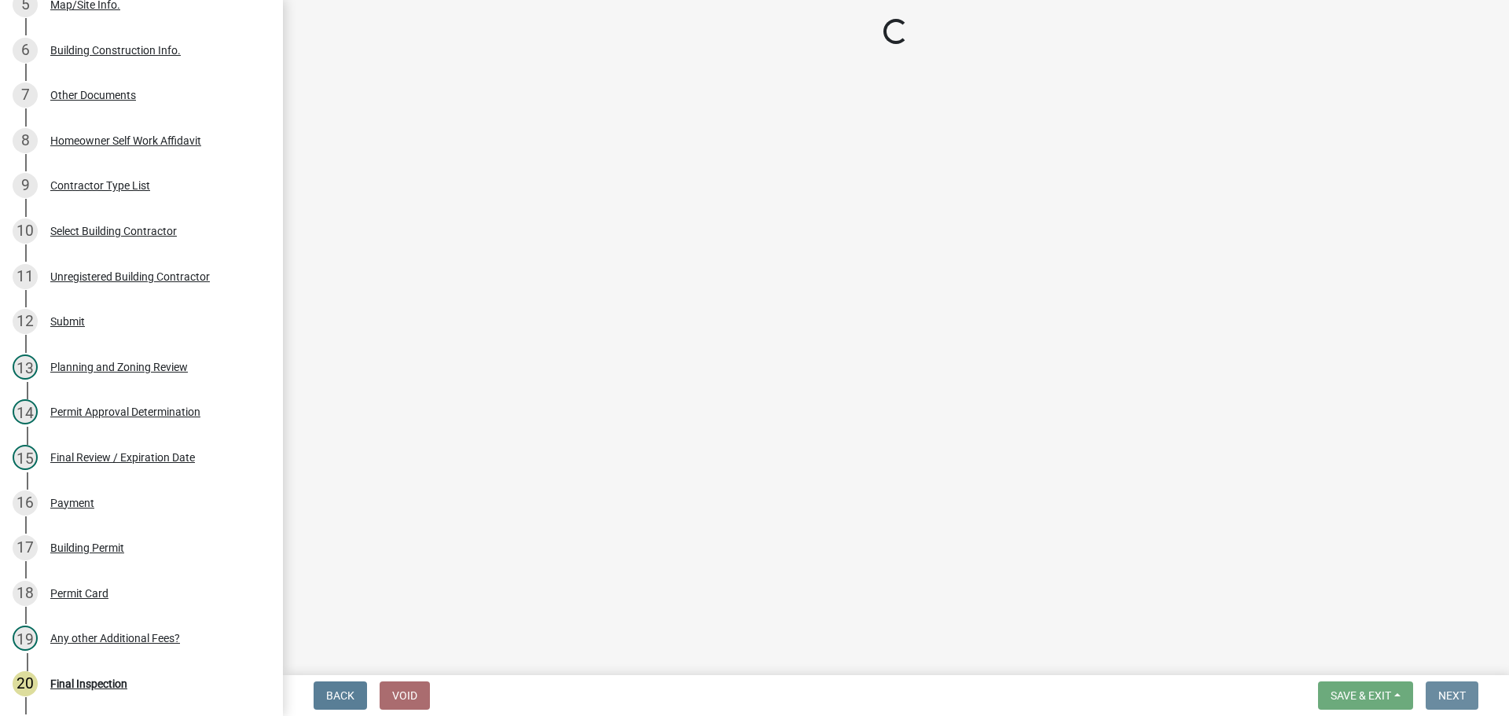
scroll to position [0, 0]
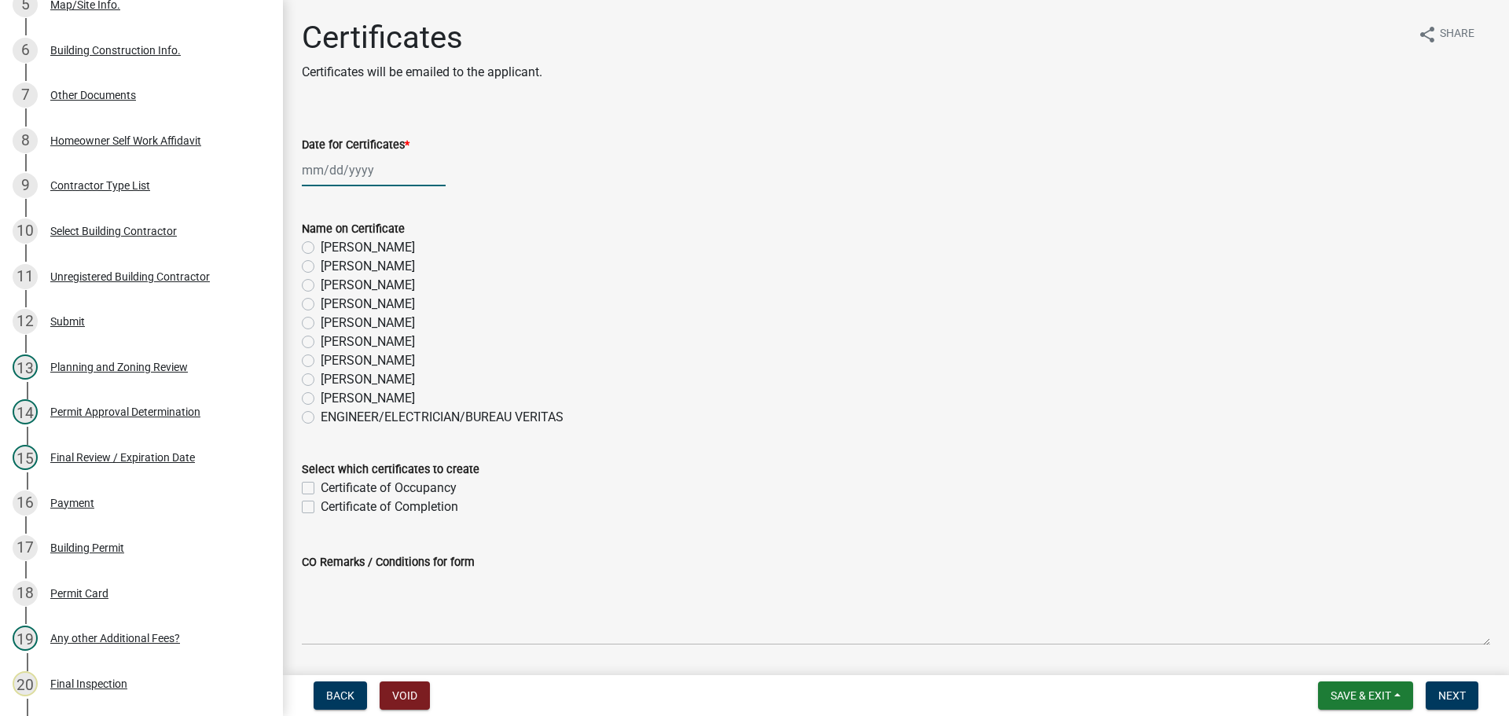
click at [351, 168] on div at bounding box center [374, 170] width 144 height 32
select select "8"
select select "2025"
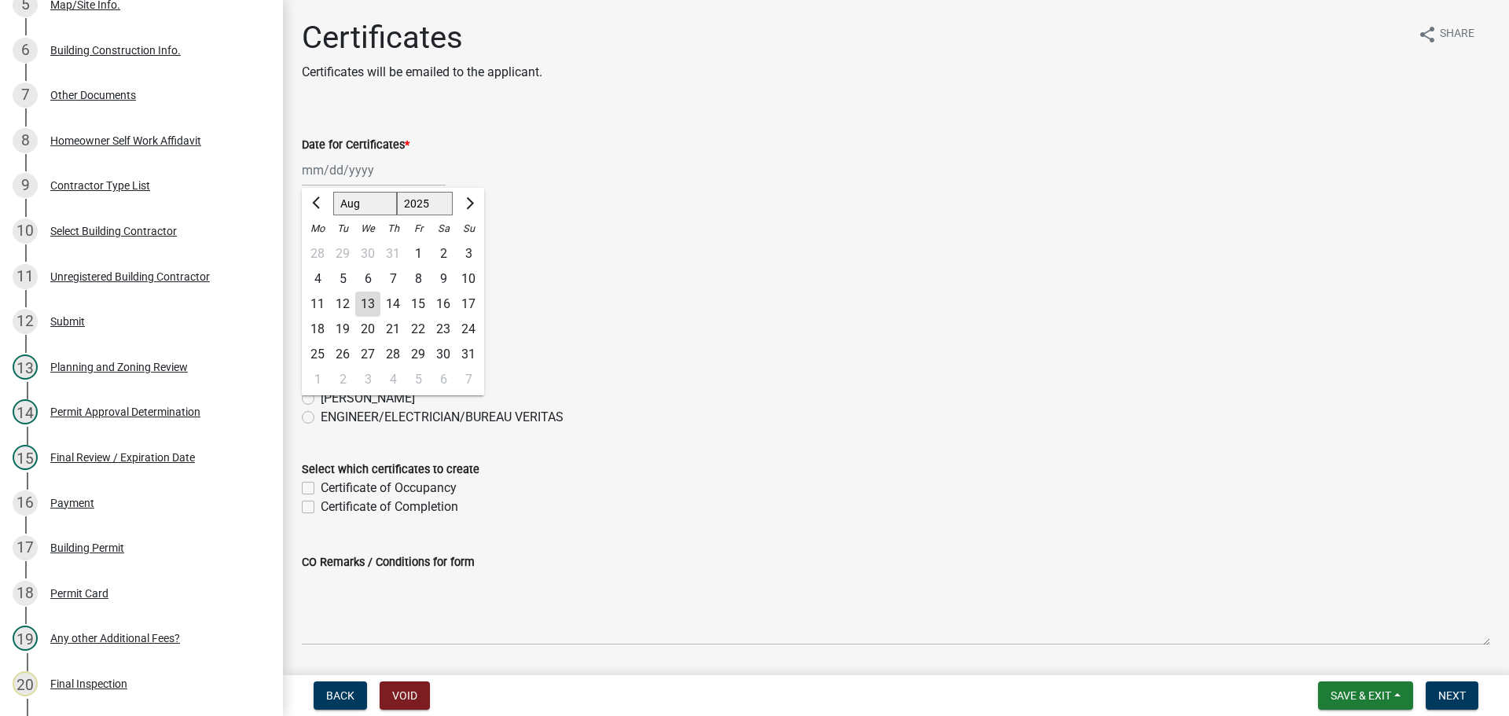
click at [364, 300] on div "13" at bounding box center [367, 304] width 25 height 25
type input "[DATE]"
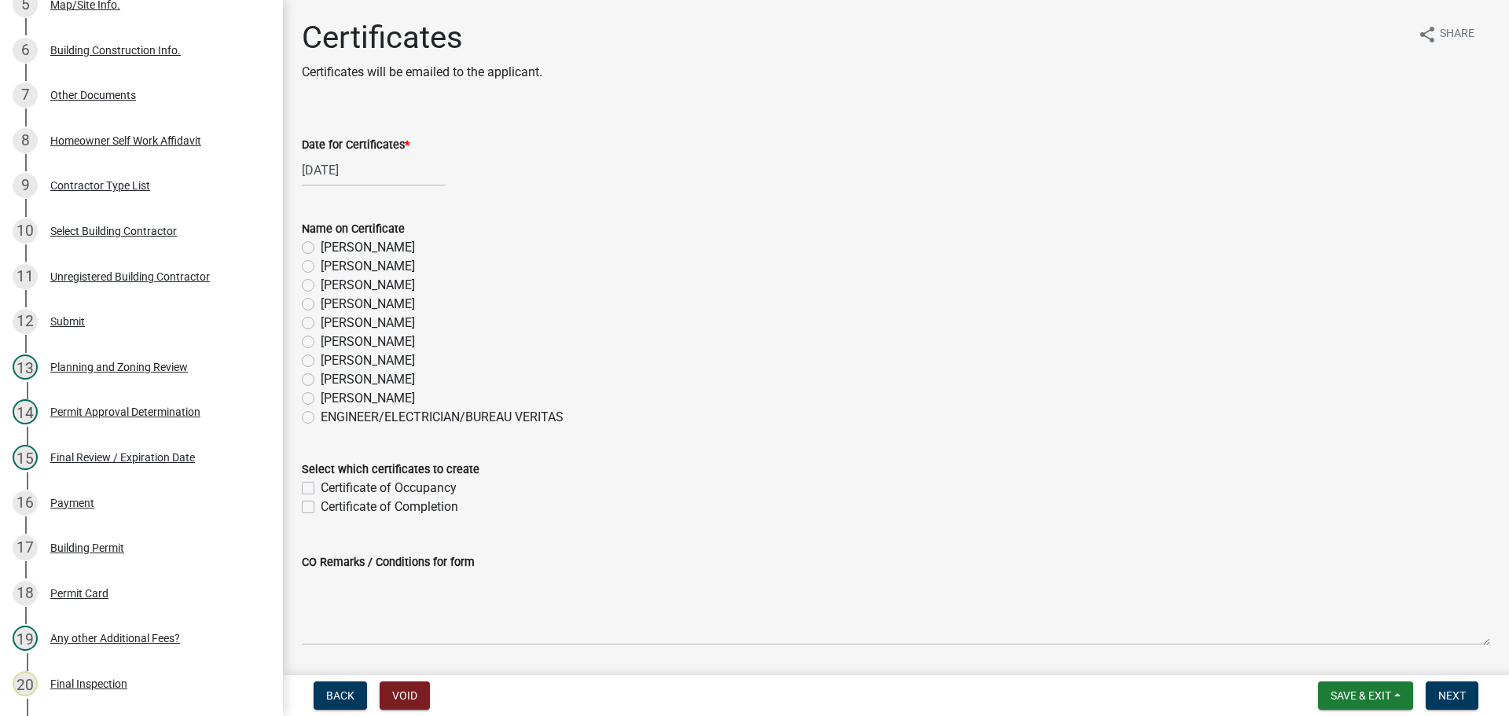
click at [321, 306] on label "[PERSON_NAME]" at bounding box center [368, 304] width 94 height 19
click at [321, 305] on input "[PERSON_NAME]" at bounding box center [326, 300] width 10 height 10
radio input "true"
click at [321, 490] on label "Certificate of Occupancy" at bounding box center [389, 488] width 136 height 19
click at [321, 489] on input "Certificate of Occupancy" at bounding box center [326, 484] width 10 height 10
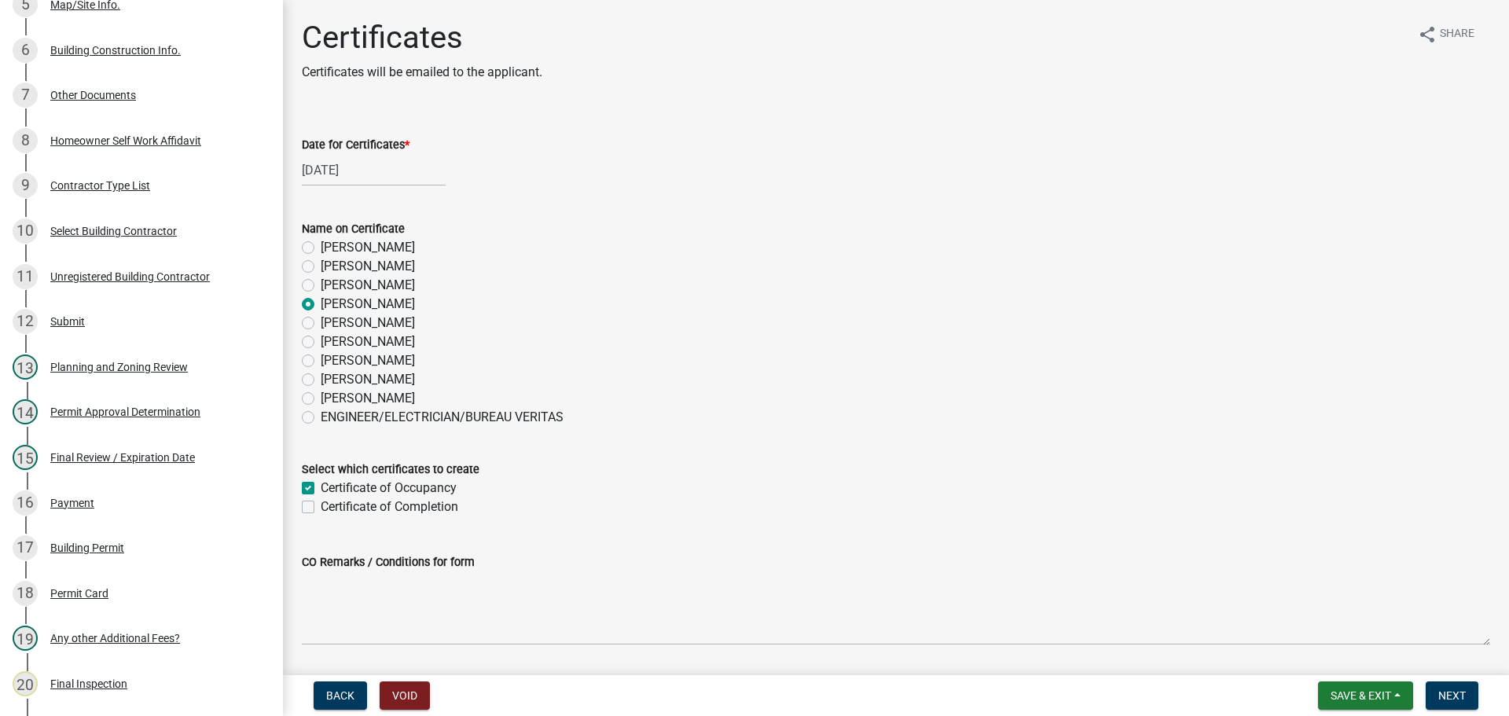
checkbox input "true"
checkbox input "false"
click at [1461, 701] on span "Next" at bounding box center [1452, 695] width 28 height 13
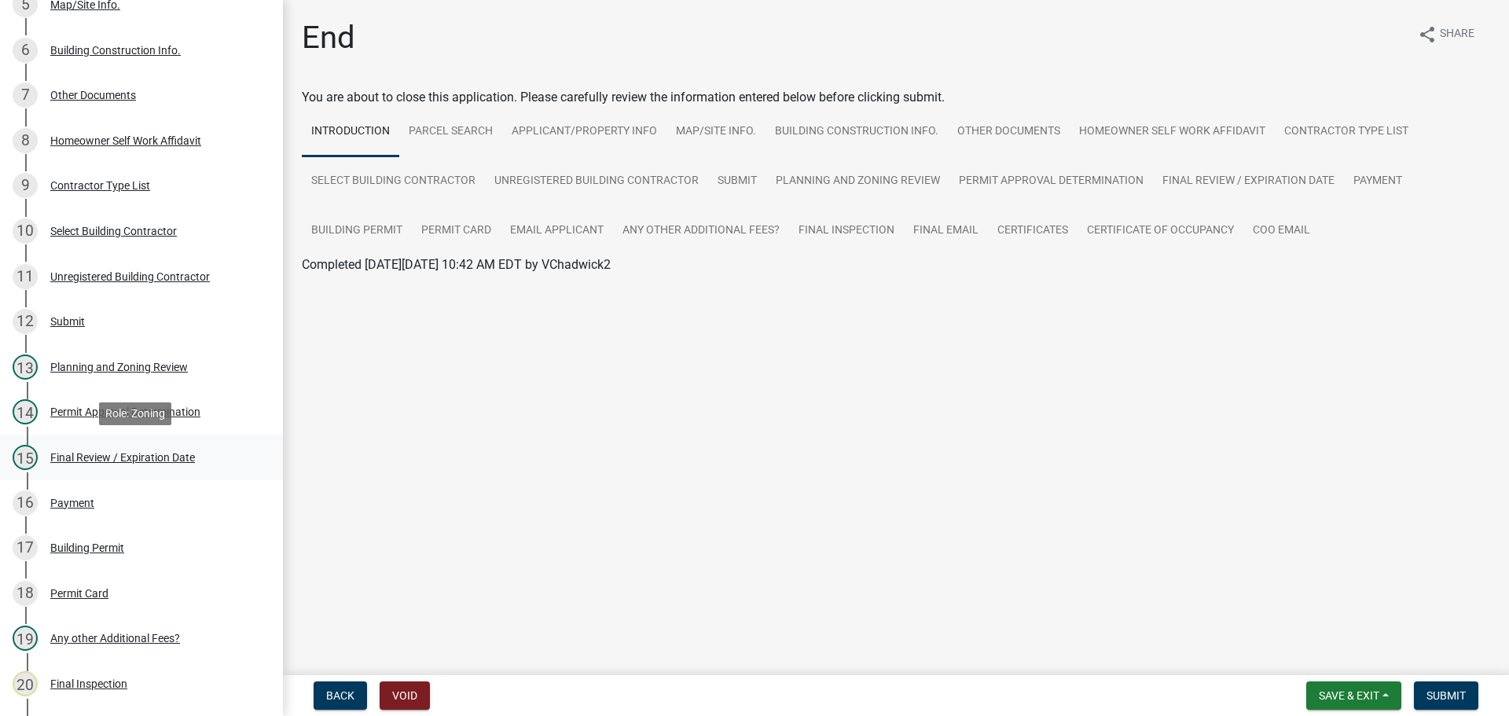
click at [160, 454] on div "Final Review / Expiration Date" at bounding box center [122, 457] width 145 height 11
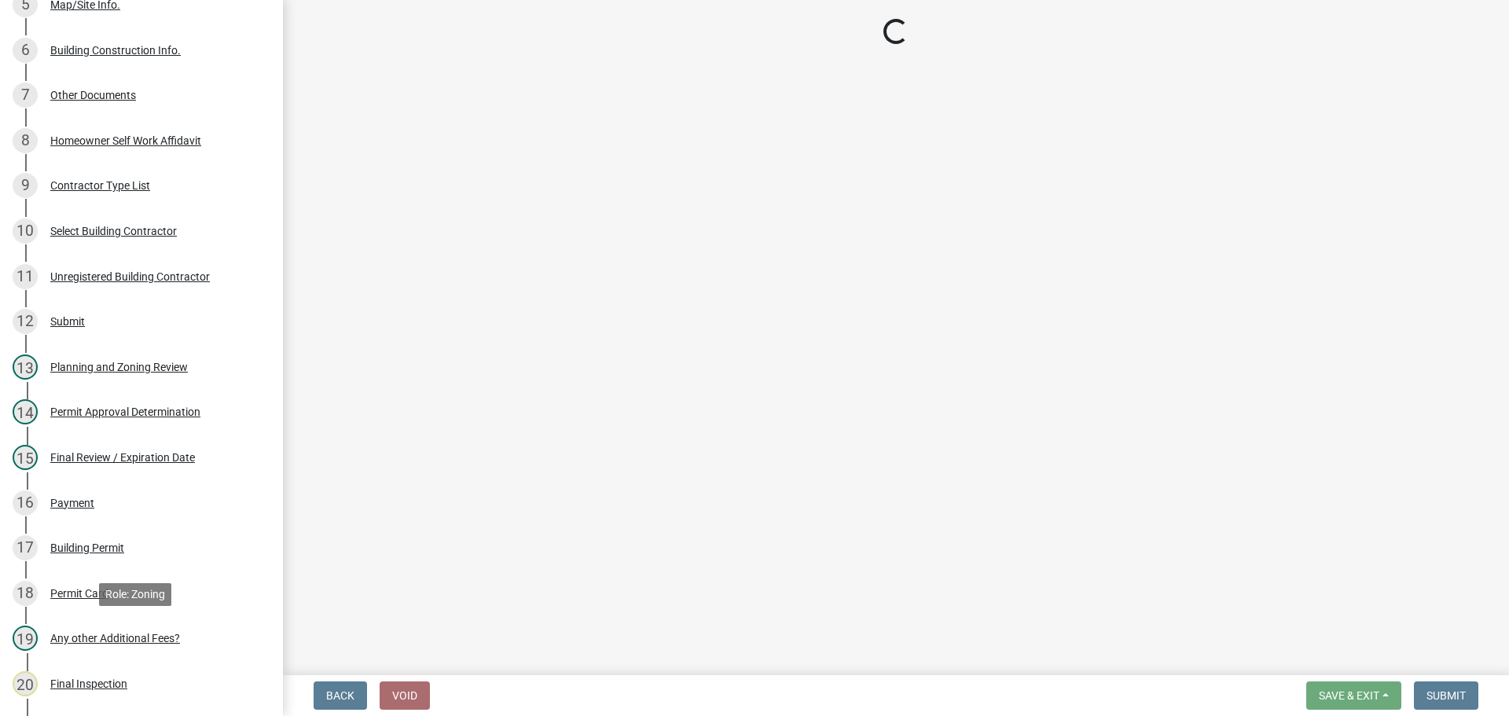
select select "b44f7338-8171-40f4-83dd-b8ba3065c966"
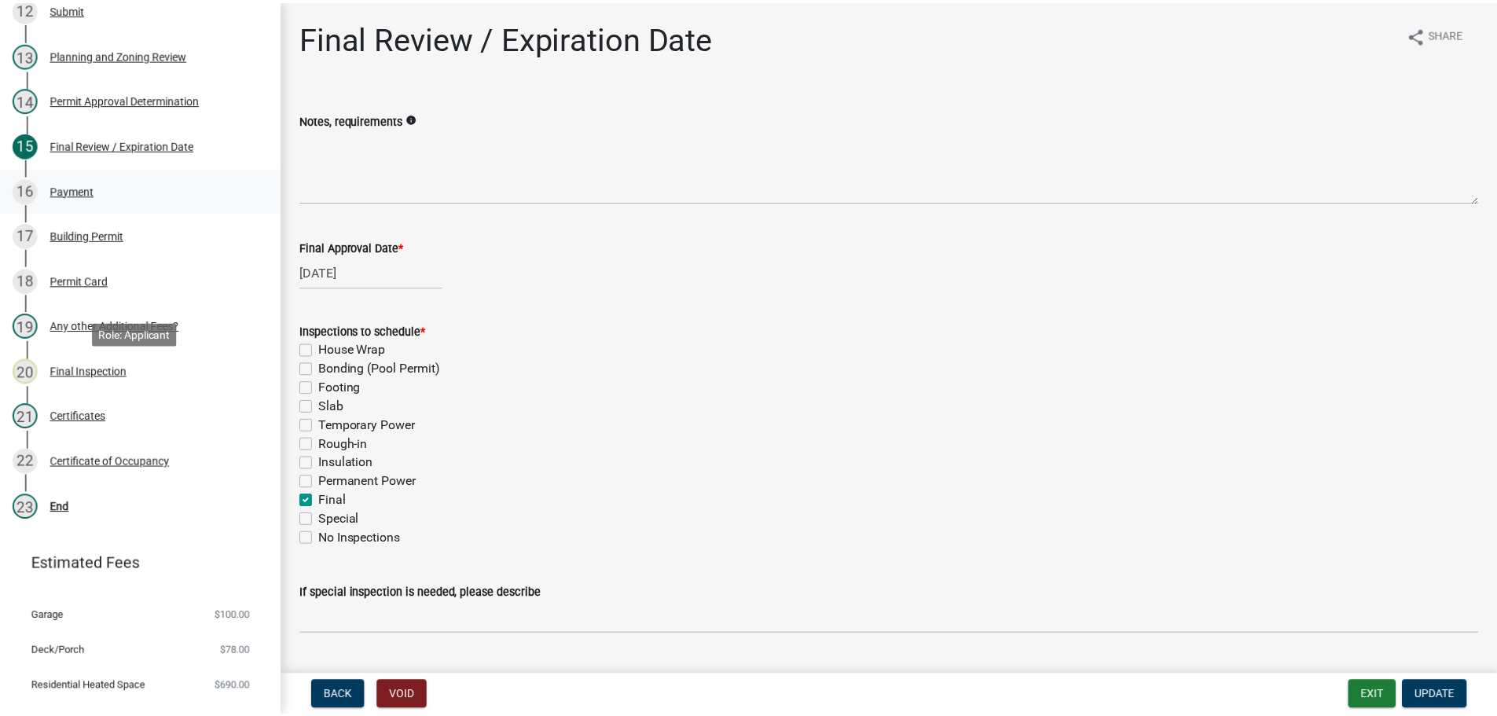
scroll to position [786, 0]
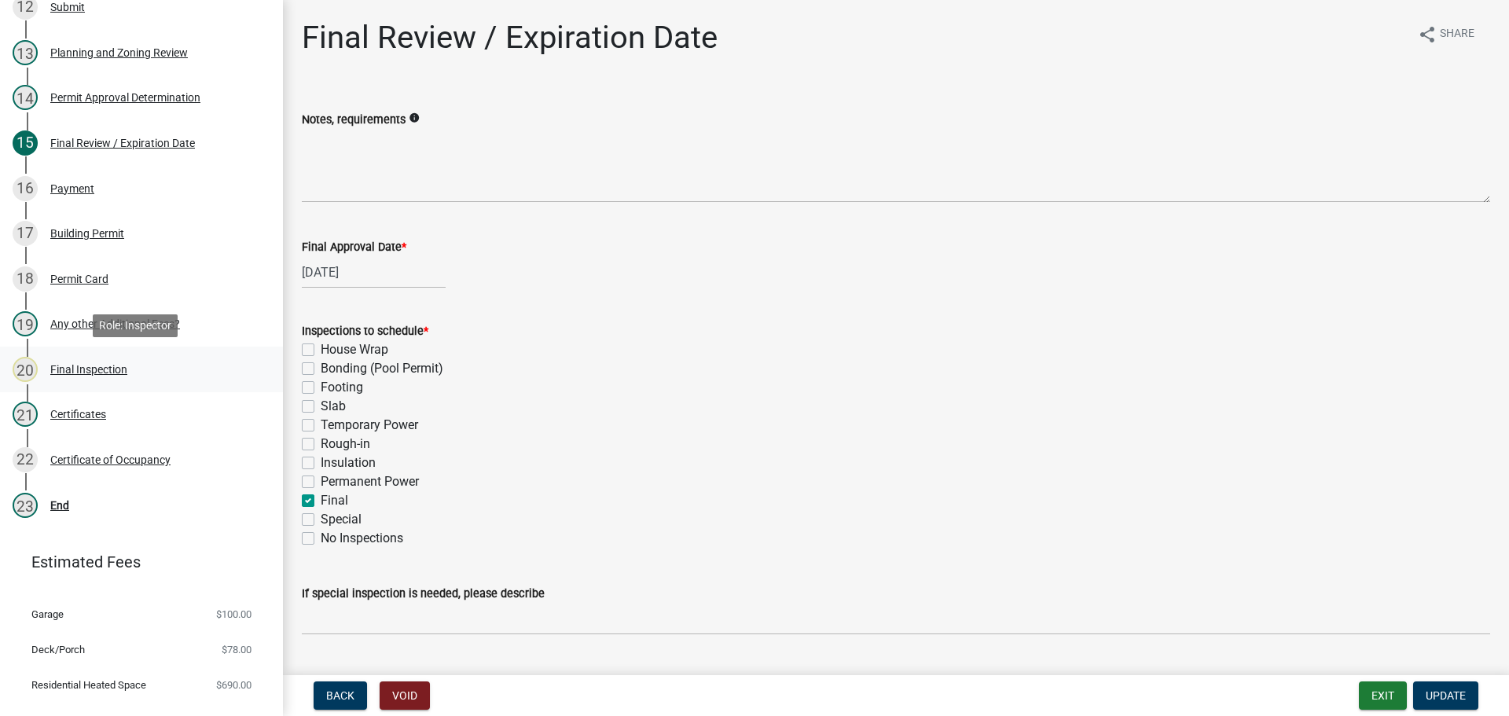
click at [91, 358] on div "20 Final Inspection" at bounding box center [135, 369] width 245 height 25
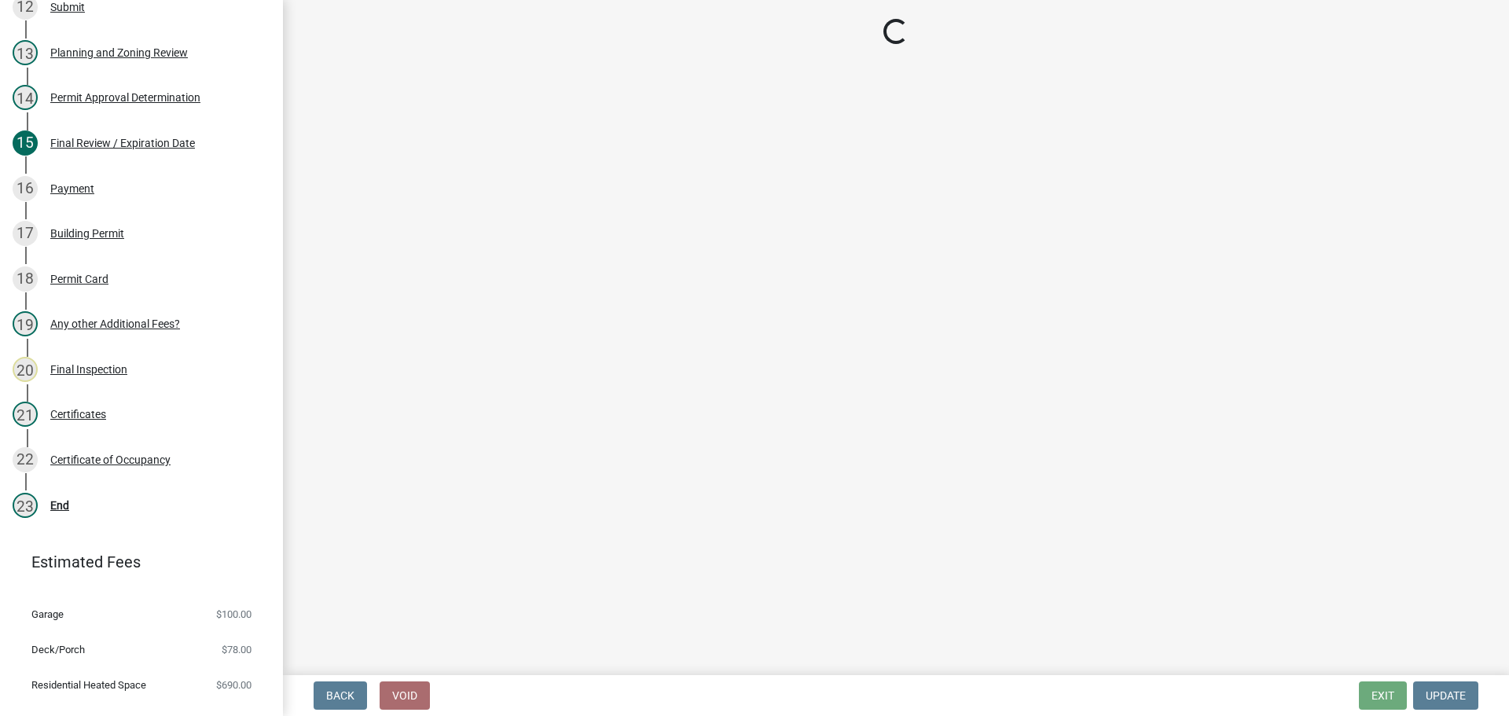
select select "895eead6-d784-4fdc-a4a3-66a9075c153d"
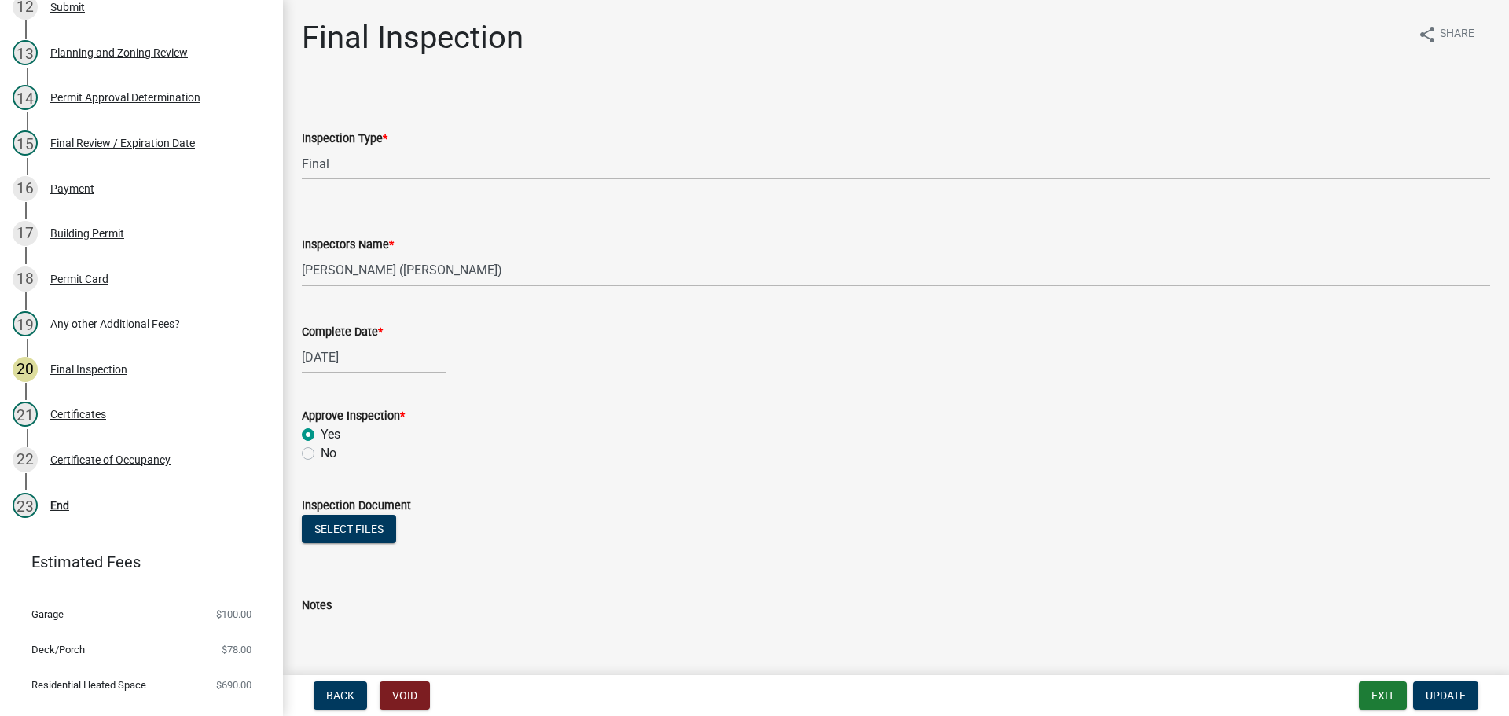
click at [379, 265] on select "Select Item... khenson (Karen Henson) j.bouhl (Joe Bouhl) Engineer / Electricia…" at bounding box center [896, 270] width 1188 height 32
select select "7c10ce63-ccfd-4257-ac60-a1c0b24e7b7a"
click at [302, 254] on select "Select Item... khenson (Karen Henson) j.bouhl (Joe Bouhl) Engineer / Electricia…" at bounding box center [896, 270] width 1188 height 32
click at [1439, 692] on span "Update" at bounding box center [1446, 695] width 40 height 13
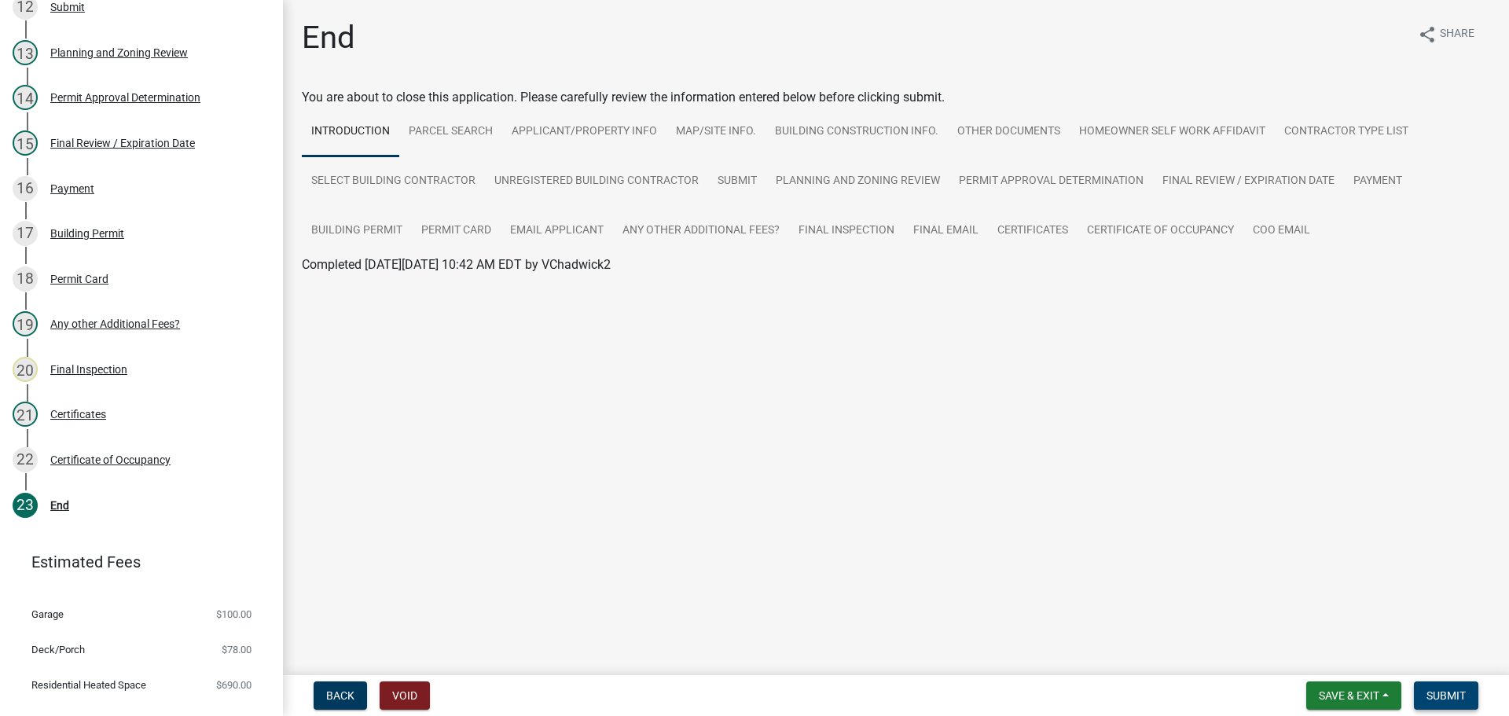
click at [1441, 696] on span "Submit" at bounding box center [1446, 695] width 39 height 13
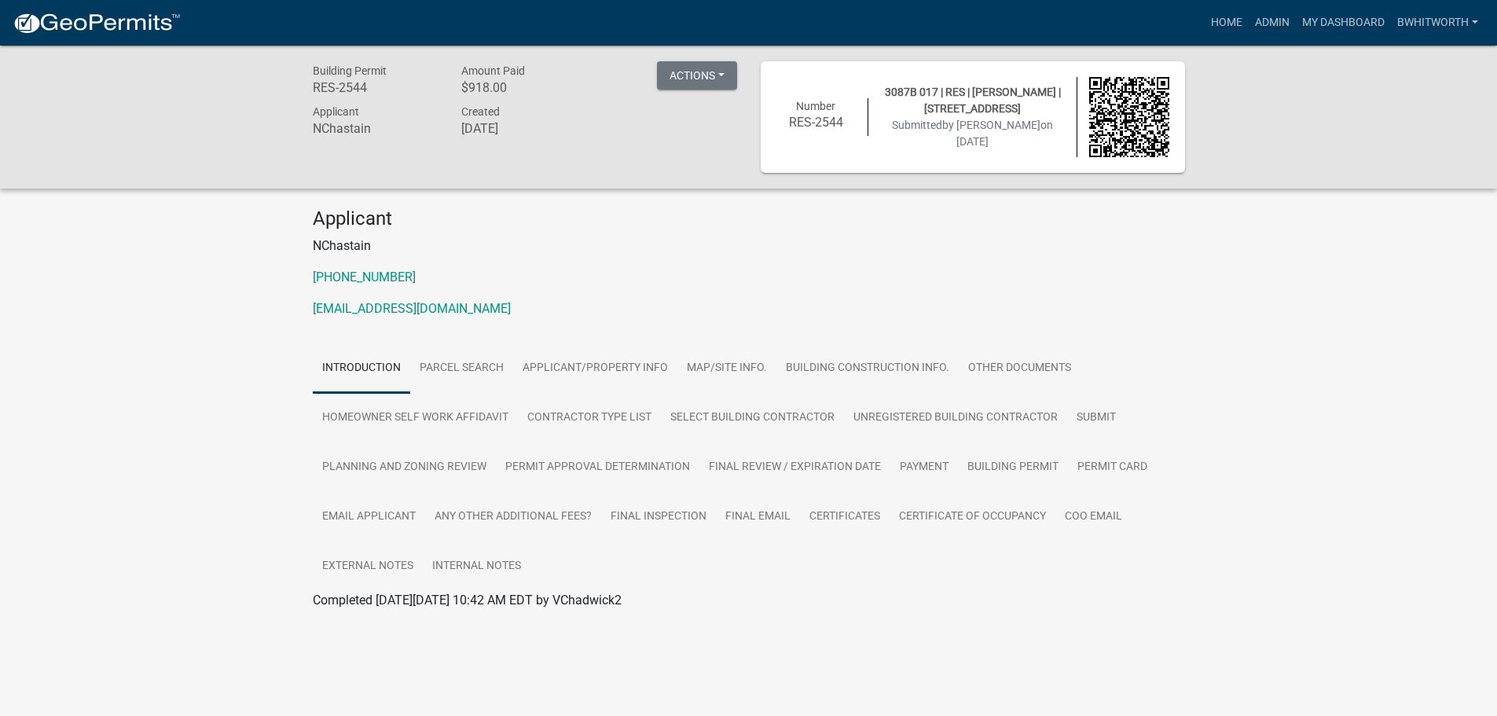
scroll to position [46, 0]
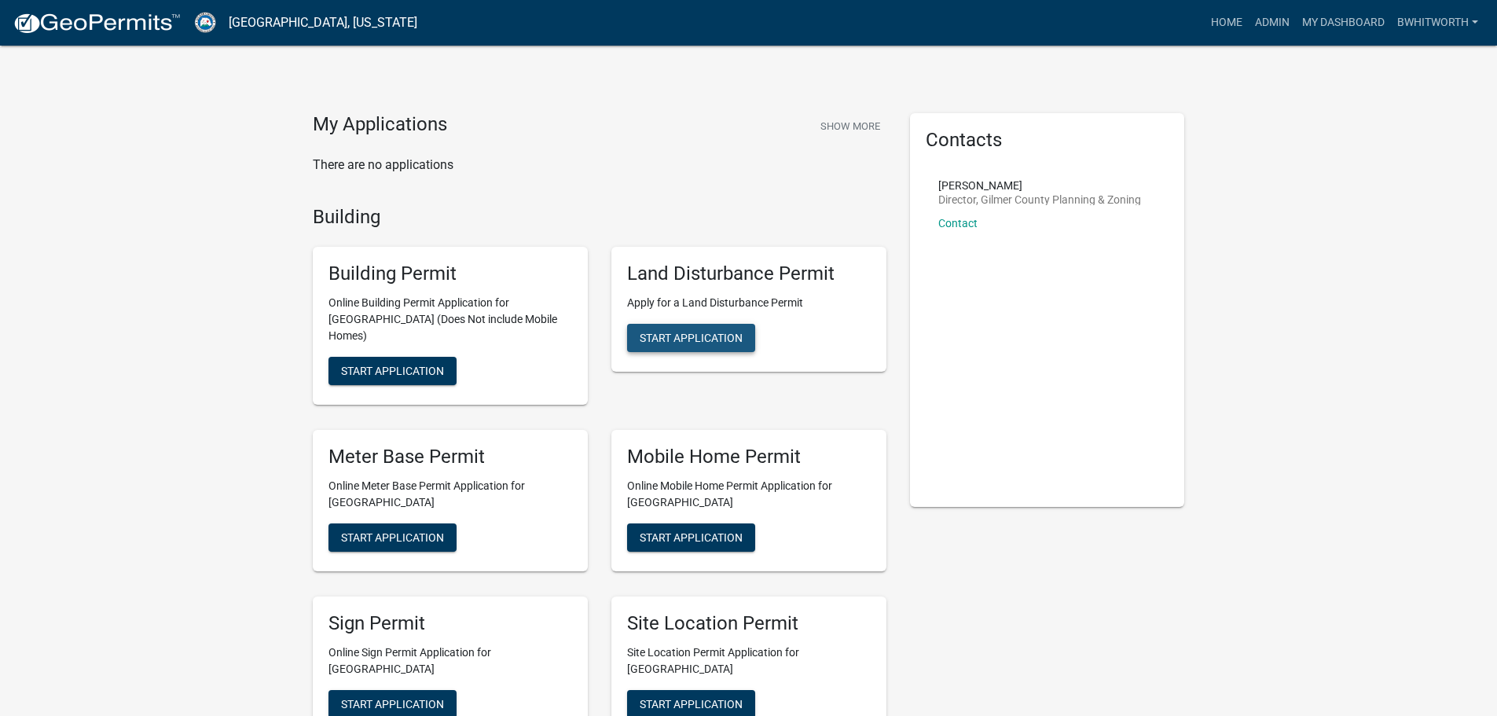
click at [696, 332] on span "Start Application" at bounding box center [691, 338] width 103 height 13
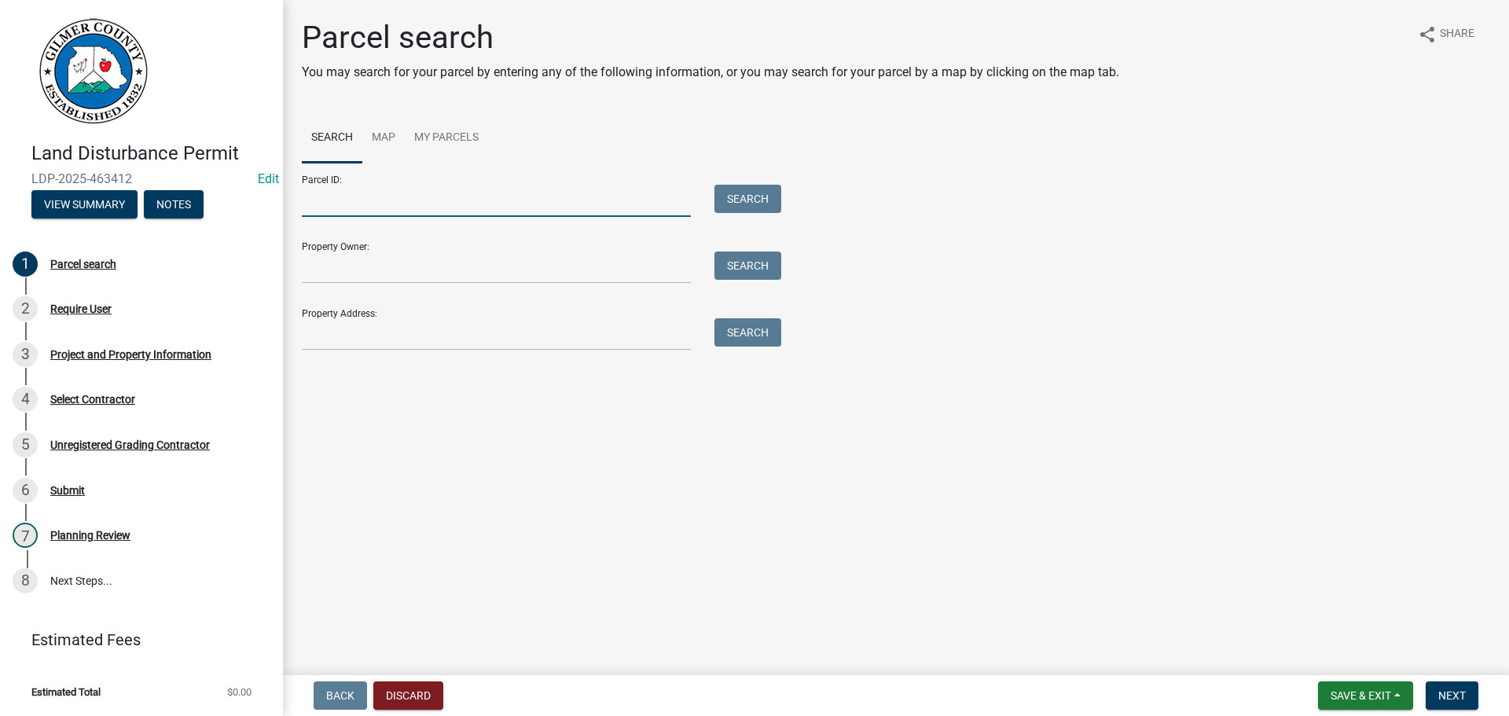
click at [402, 203] on input "Parcel ID:" at bounding box center [496, 201] width 389 height 32
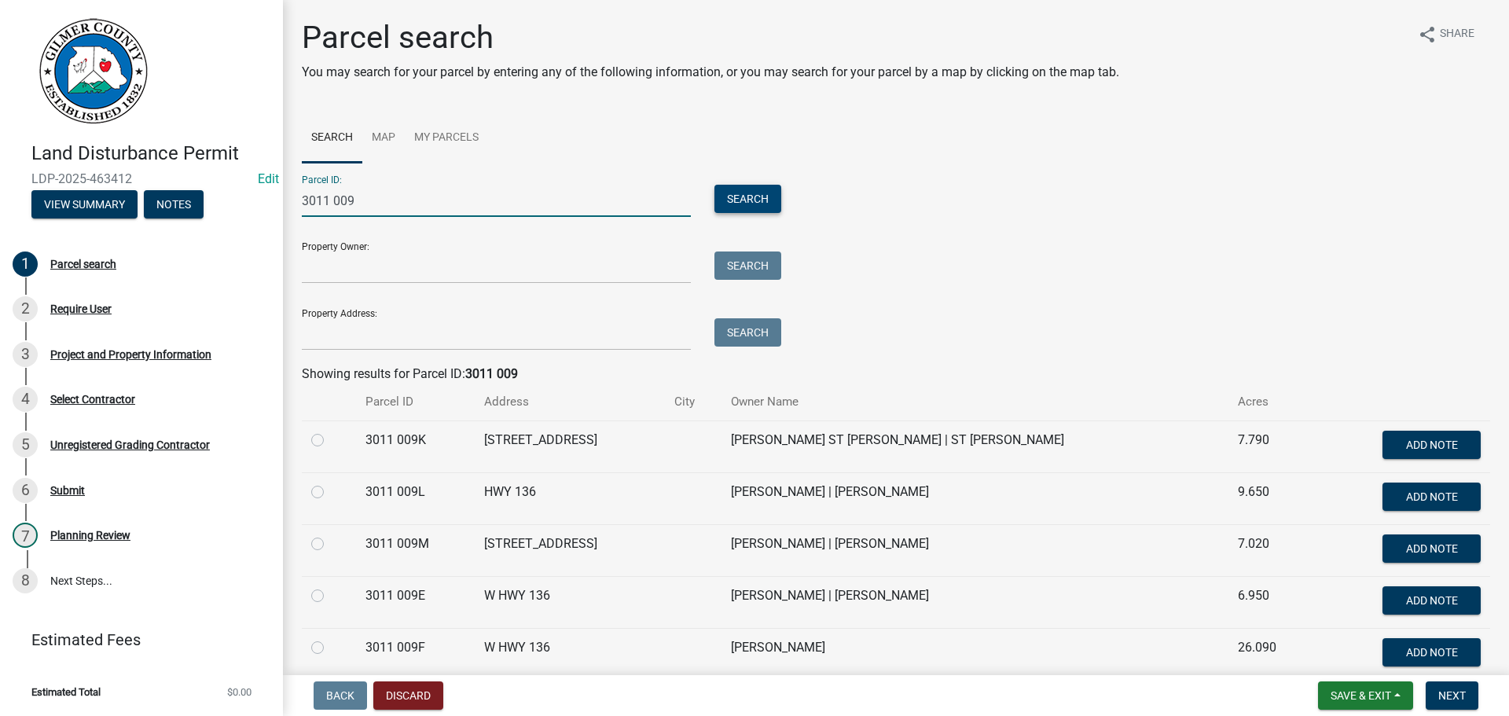
type input "3011 009"
click at [738, 194] on button "Search" at bounding box center [747, 199] width 67 height 28
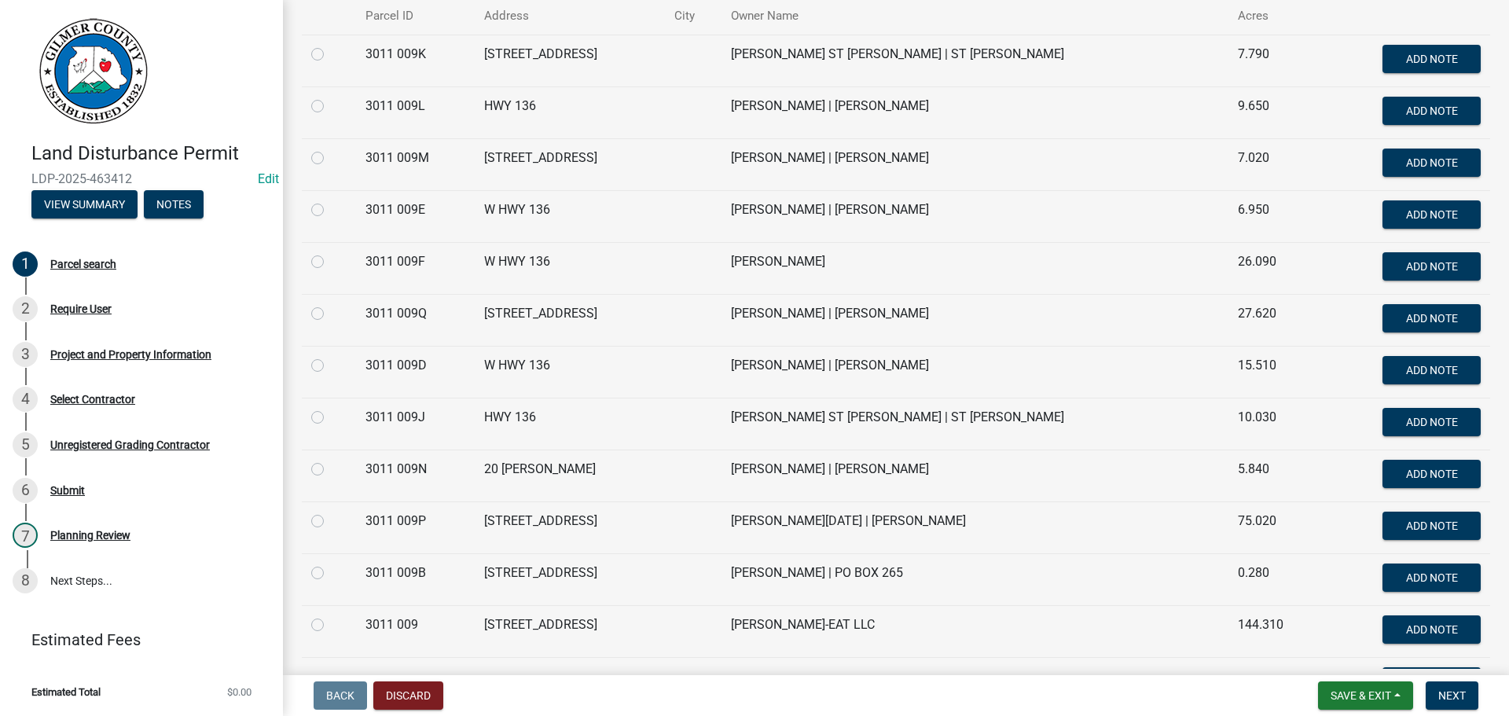
scroll to position [472, 0]
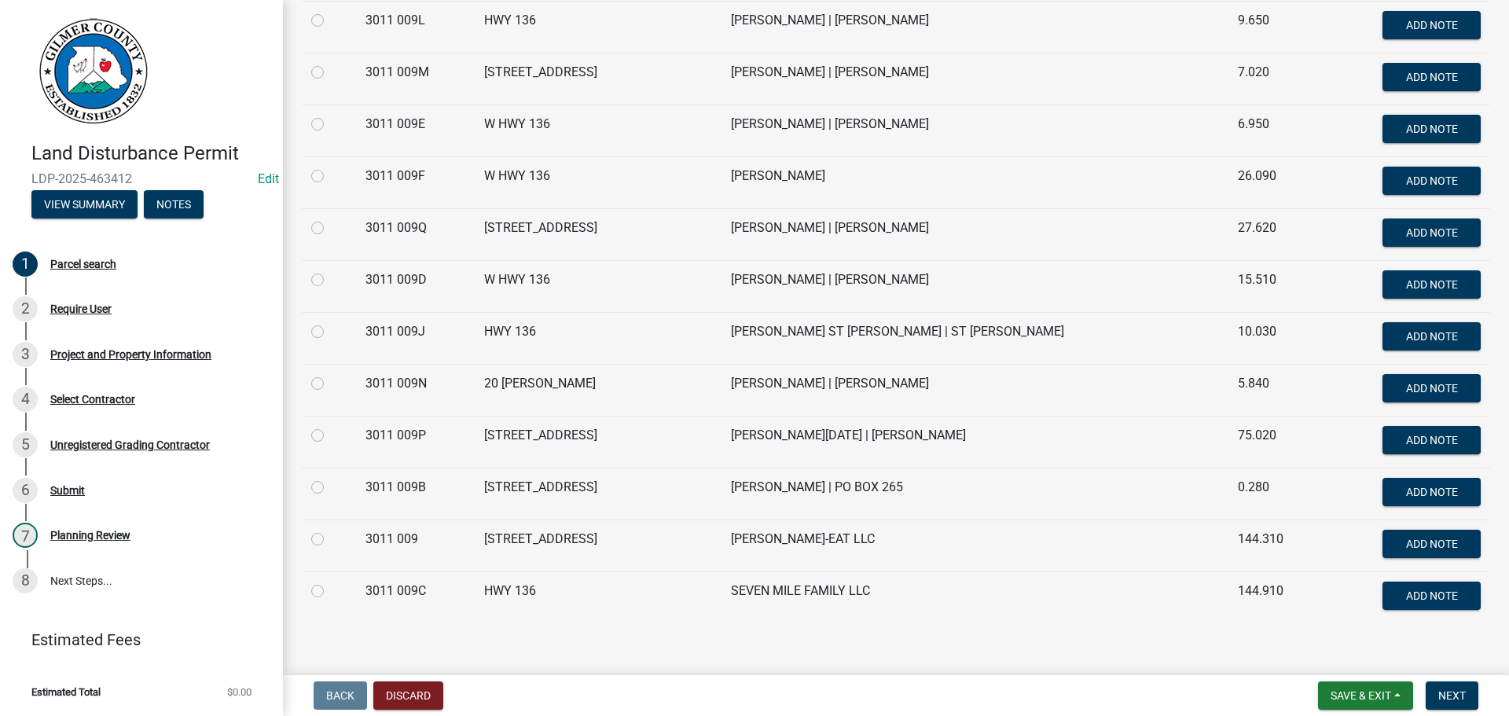
click at [330, 530] on label at bounding box center [330, 530] width 0 height 0
click at [330, 540] on 009 "radio" at bounding box center [335, 535] width 10 height 10
radio 009 "true"
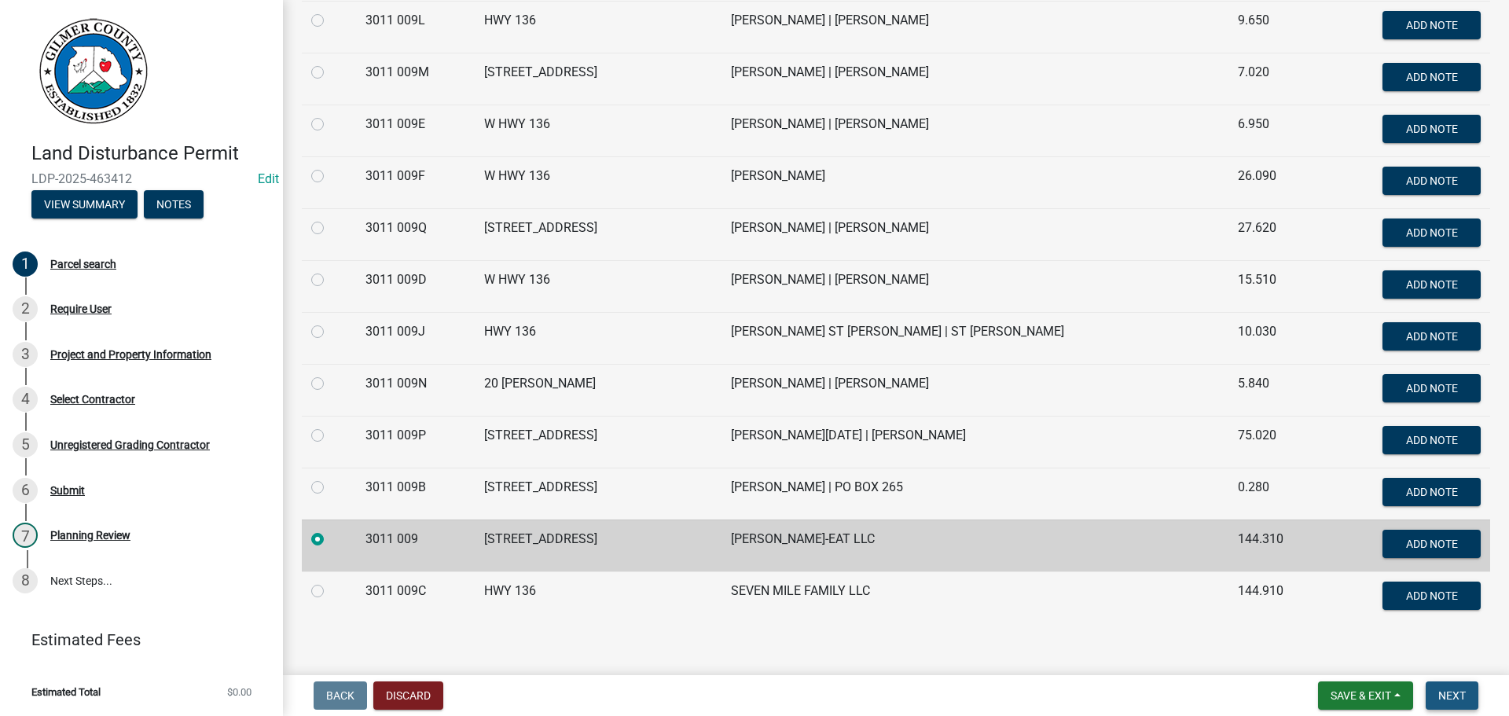
click at [1457, 697] on span "Next" at bounding box center [1452, 695] width 28 height 13
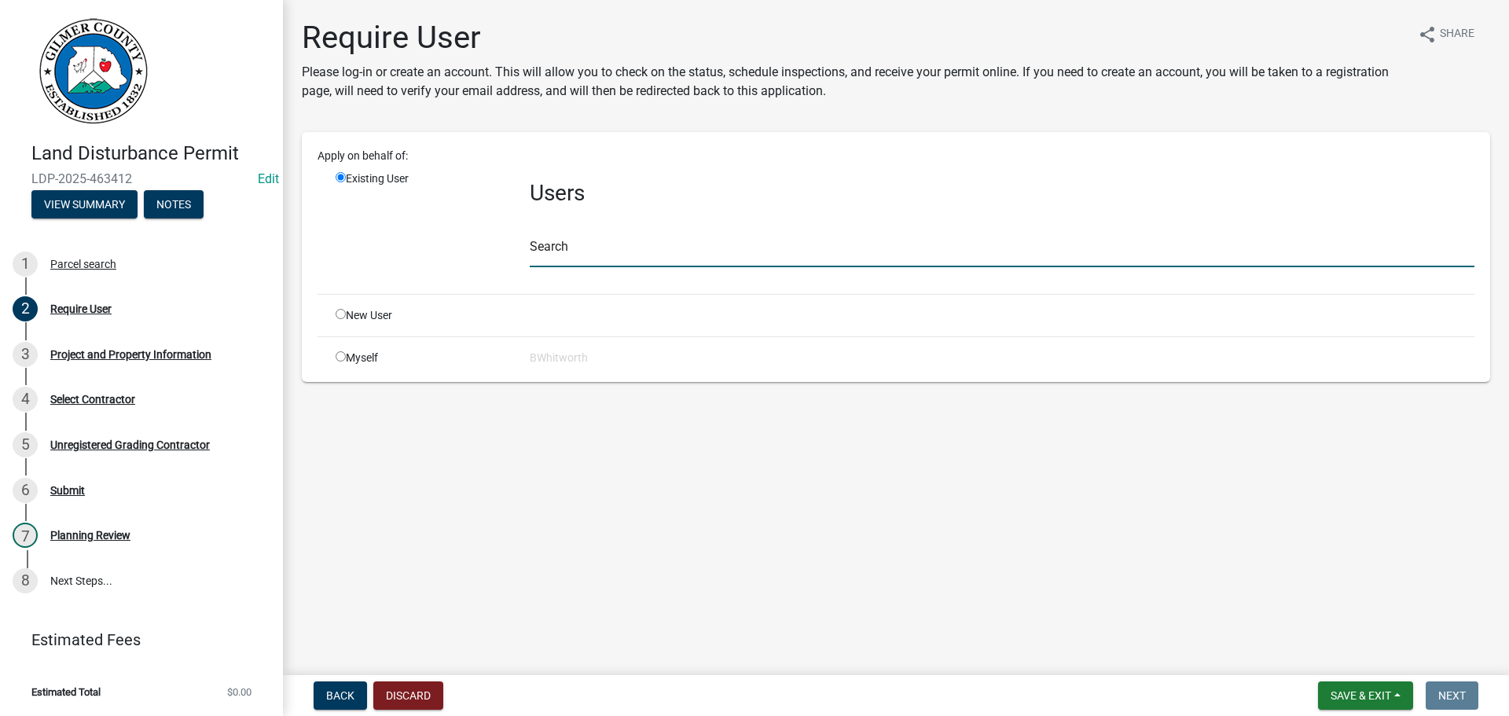
click at [669, 245] on input "text" at bounding box center [1002, 251] width 945 height 32
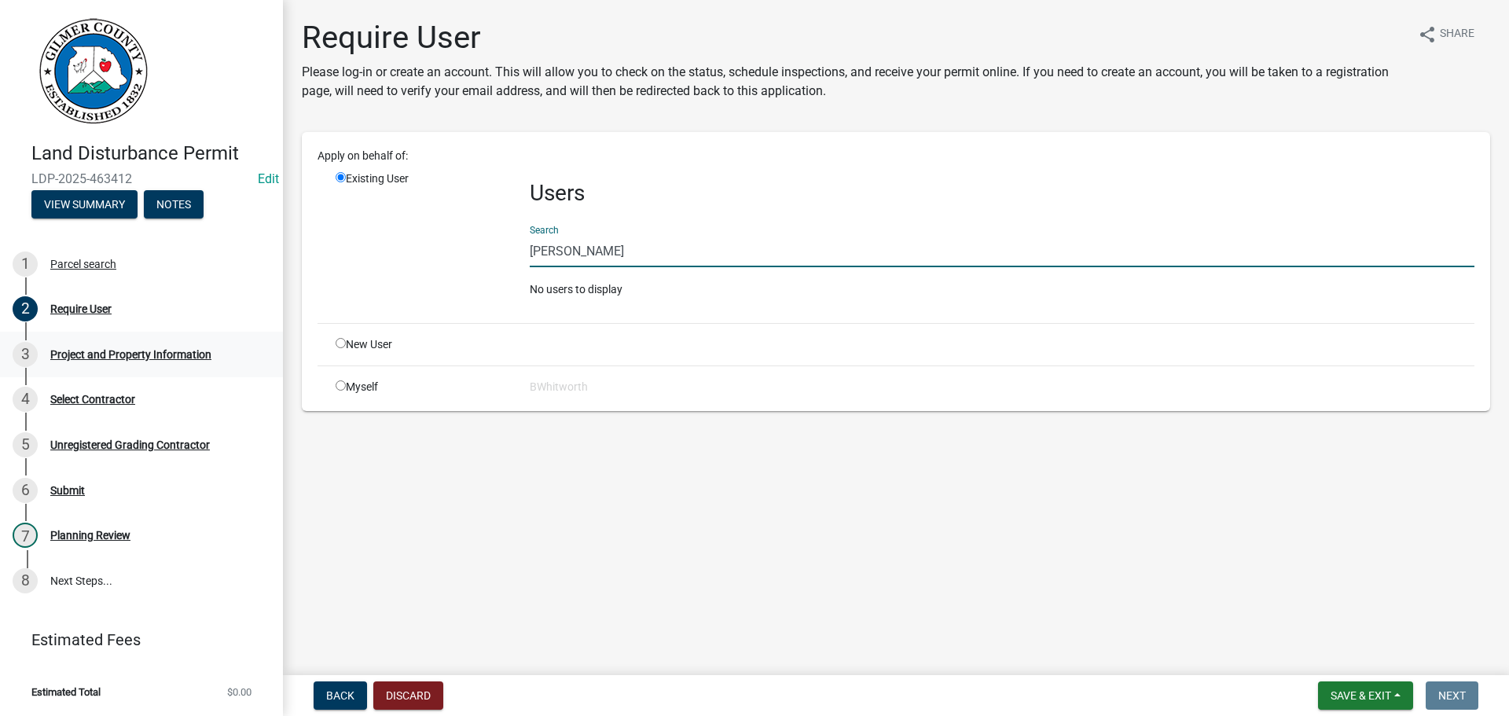
type input "[PERSON_NAME]"
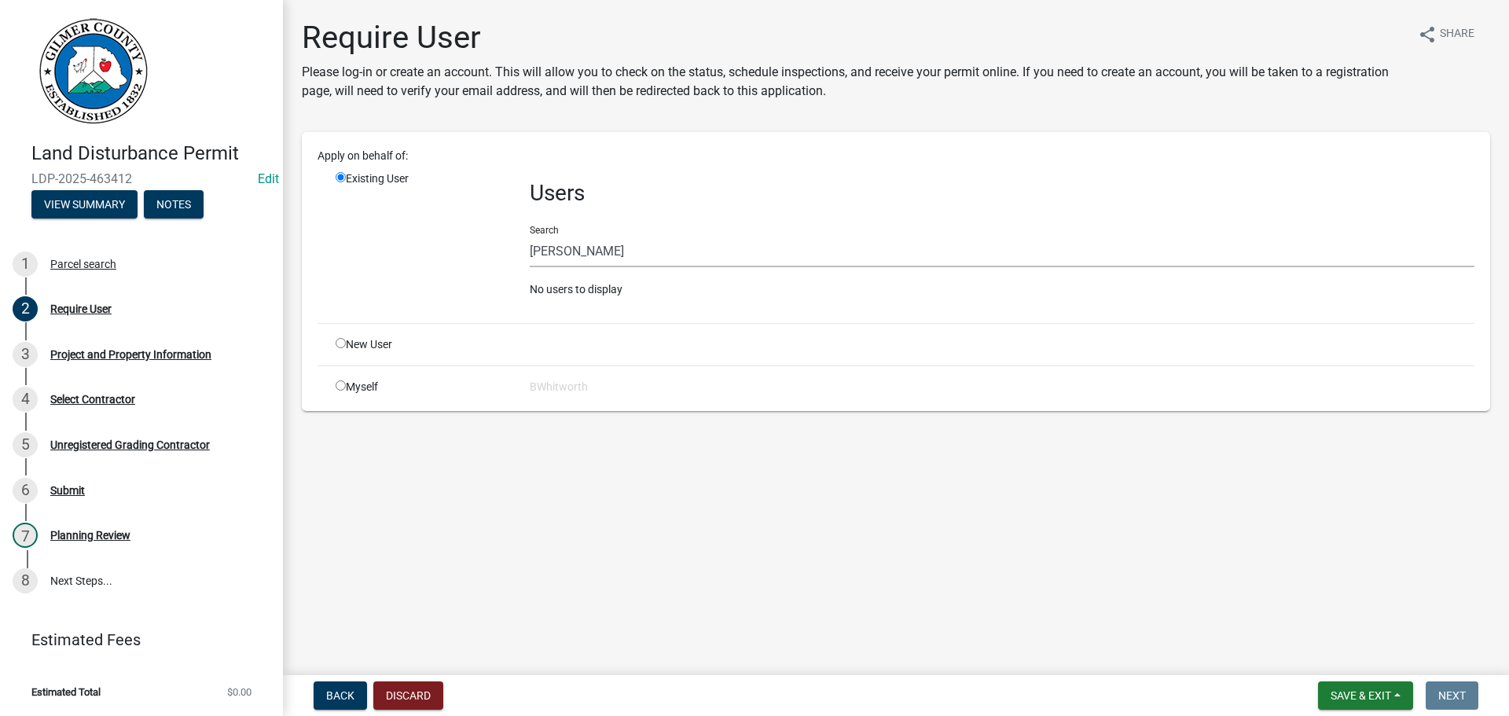
click at [340, 343] on input "radio" at bounding box center [341, 343] width 10 height 10
radio input "true"
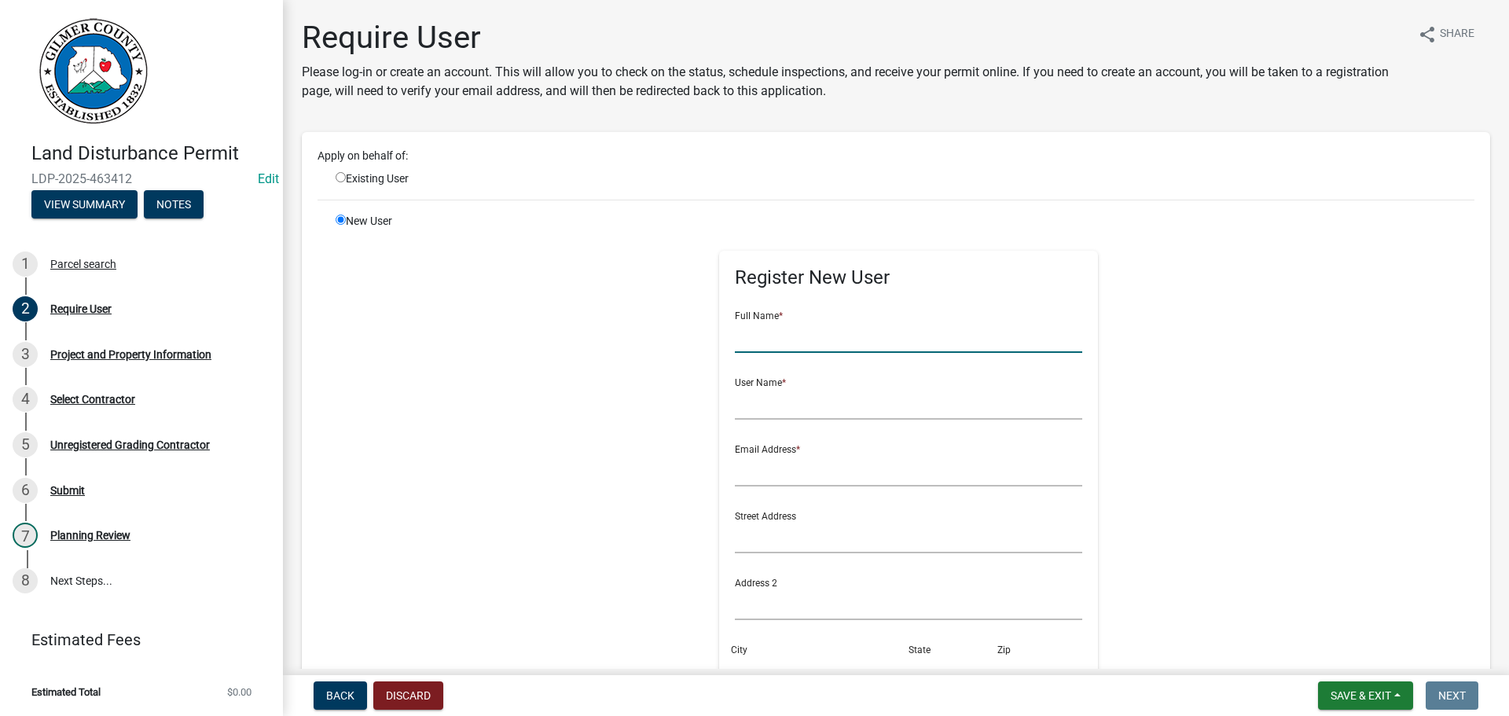
click at [768, 345] on input "text" at bounding box center [909, 337] width 348 height 32
click at [338, 180] on input "radio" at bounding box center [341, 177] width 10 height 10
radio input "true"
radio input "false"
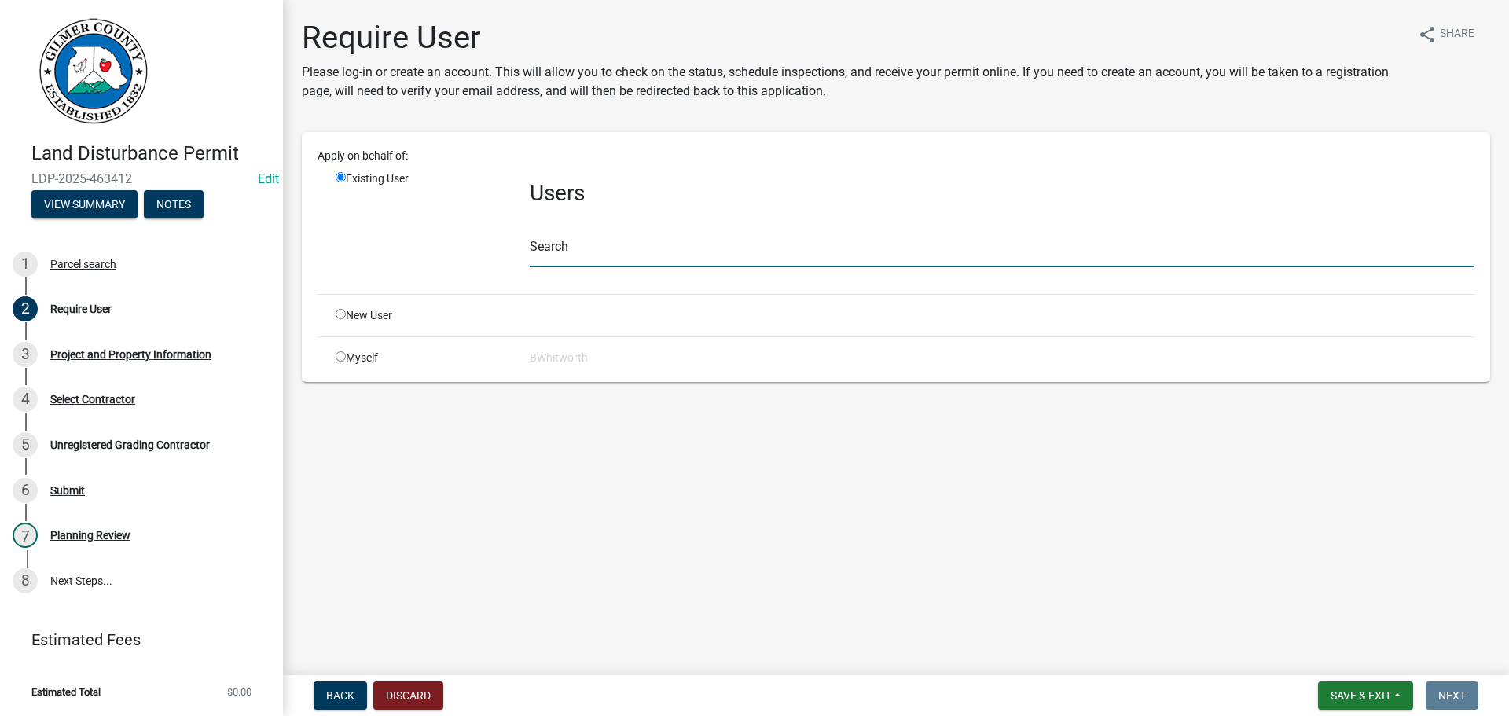
click at [637, 241] on input "text" at bounding box center [1002, 251] width 945 height 32
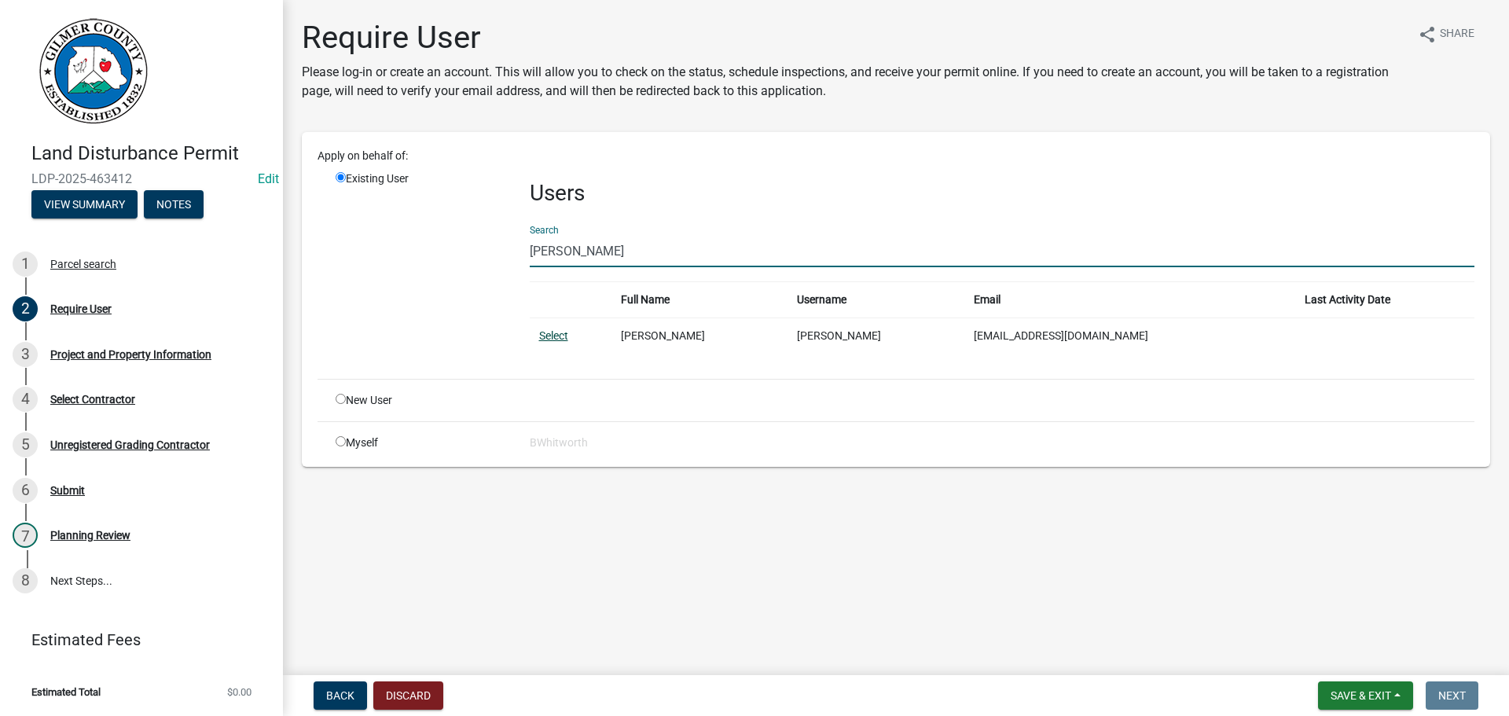
type input "[PERSON_NAME]"
click at [554, 335] on link "Select" at bounding box center [553, 335] width 29 height 13
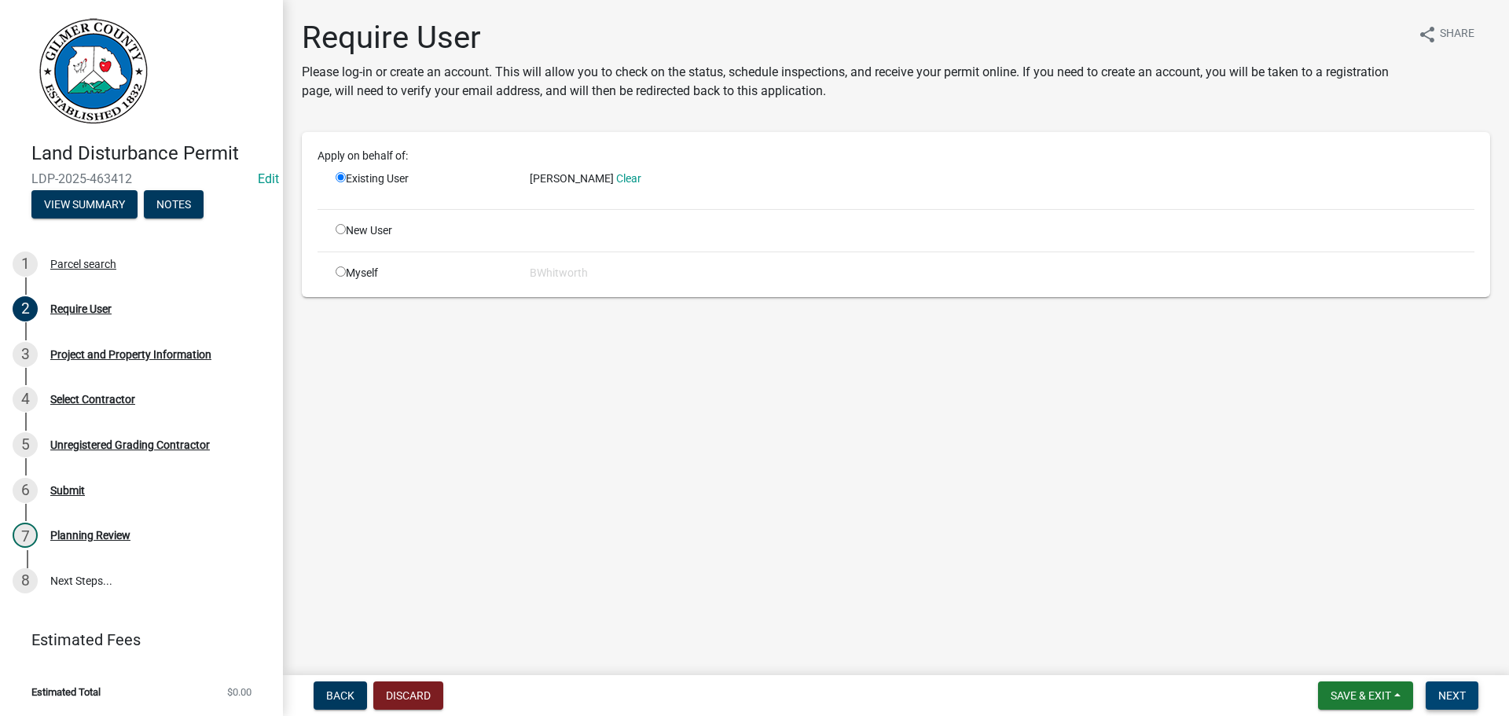
click at [1455, 694] on span "Next" at bounding box center [1452, 695] width 28 height 13
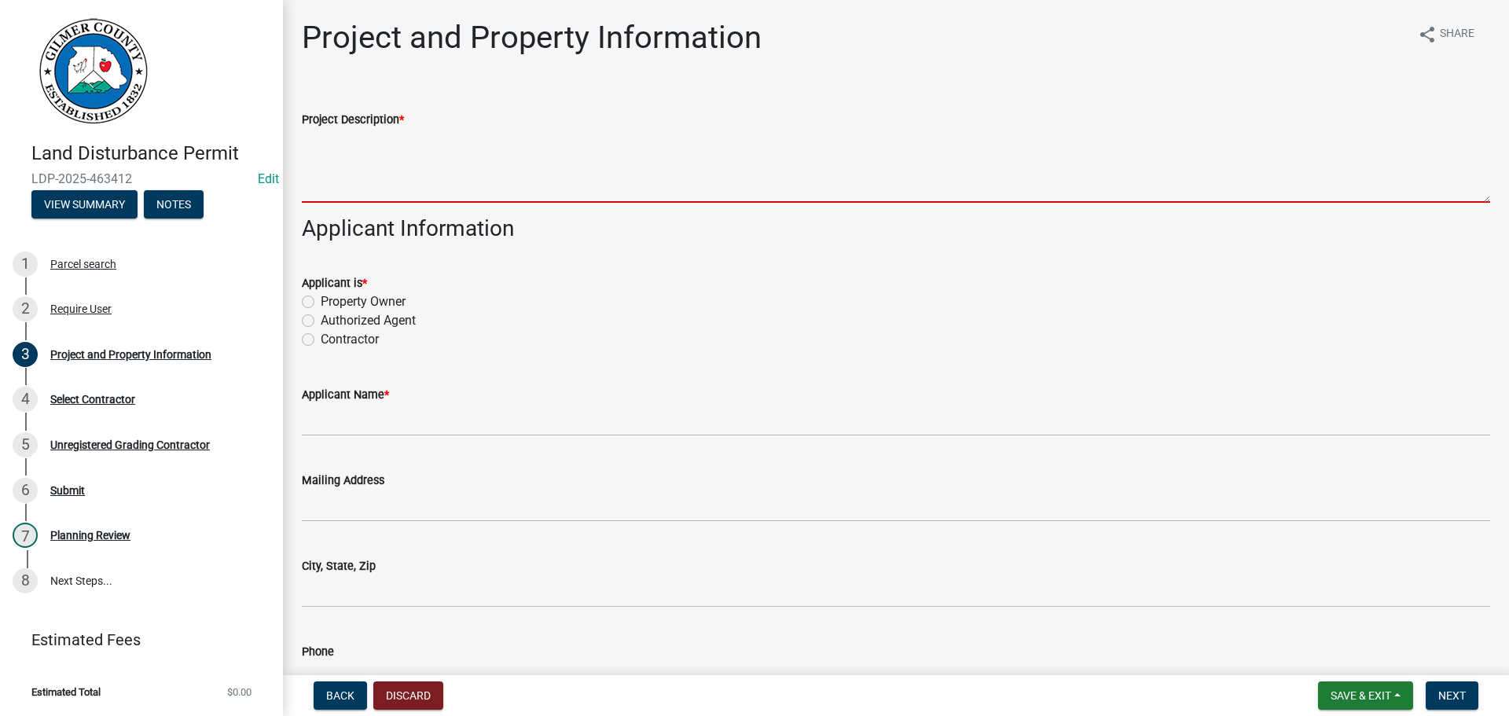
click at [363, 163] on textarea "Project Description *" at bounding box center [896, 166] width 1188 height 74
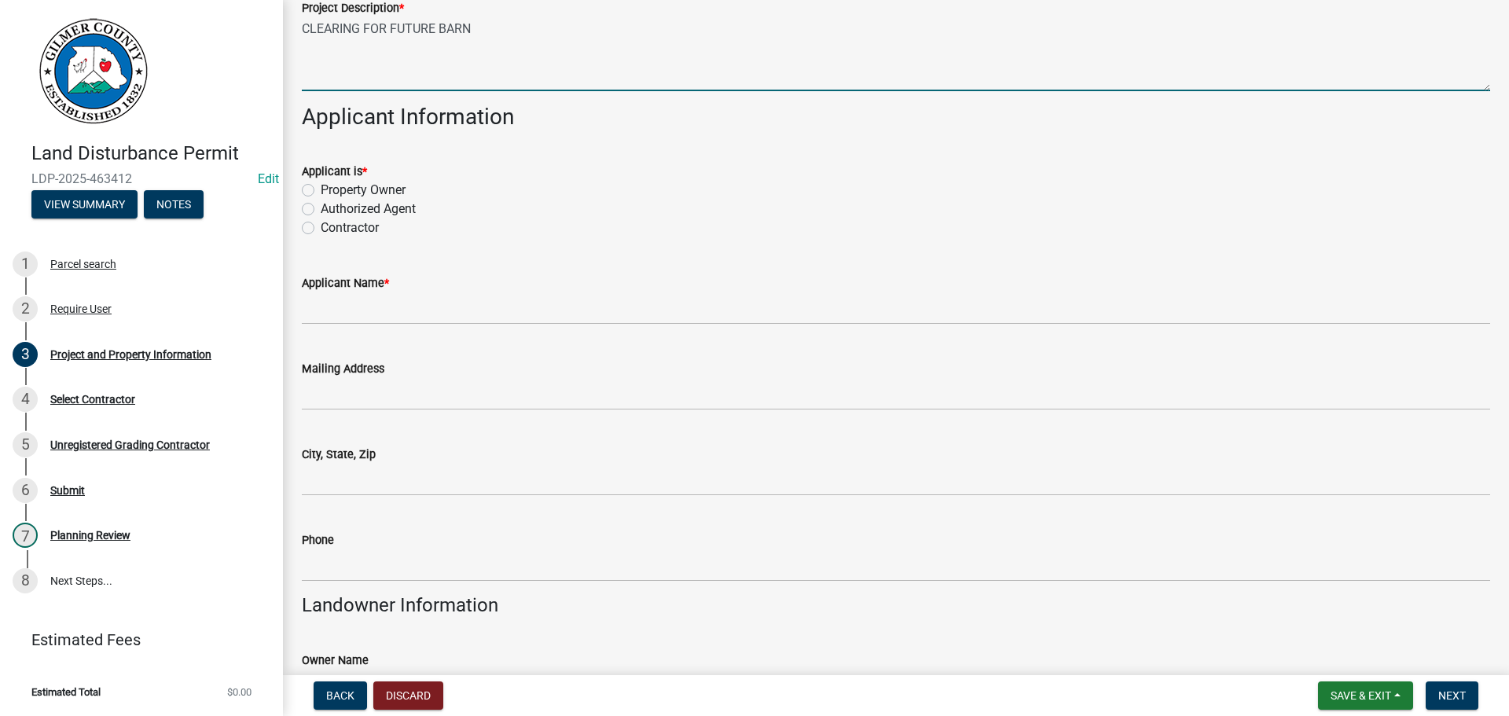
scroll to position [157, 0]
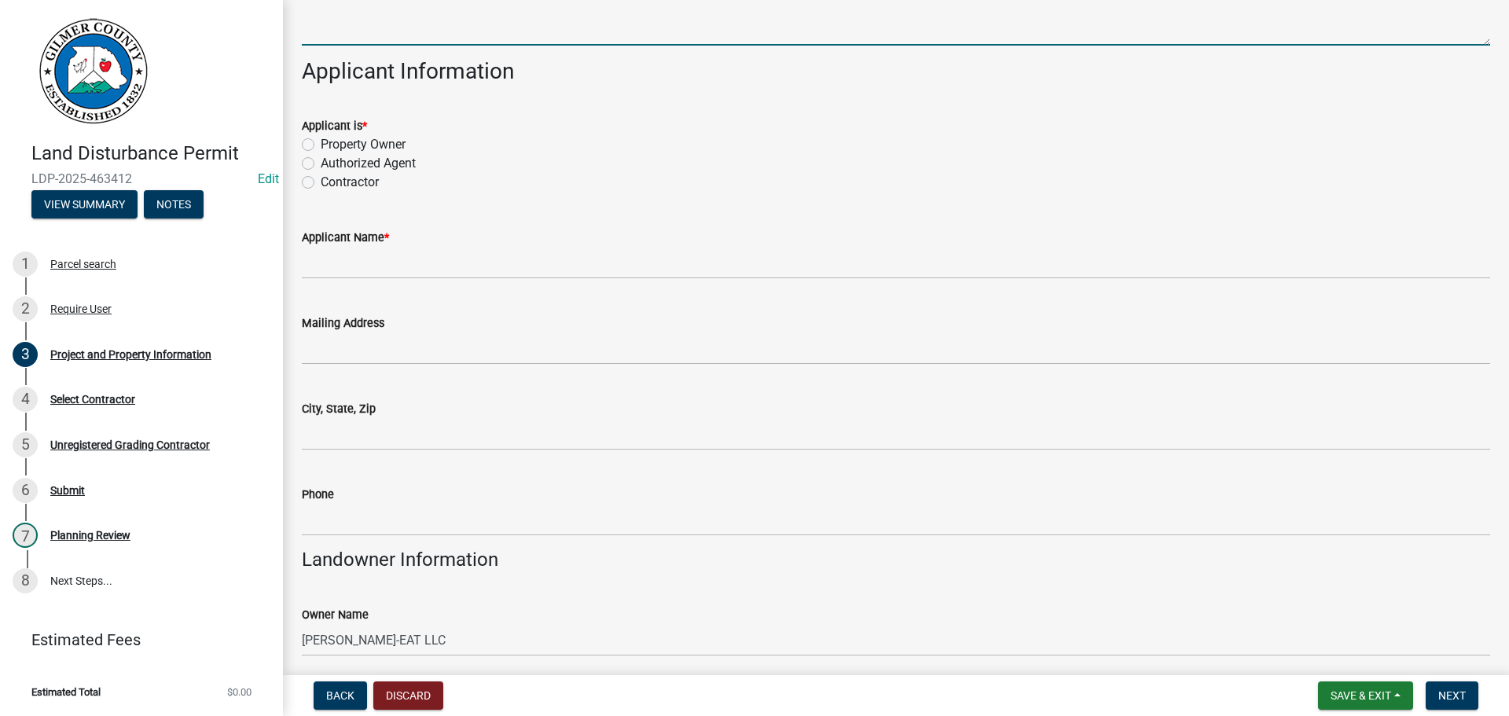
type textarea "CLEARING FOR FUTURE BARN"
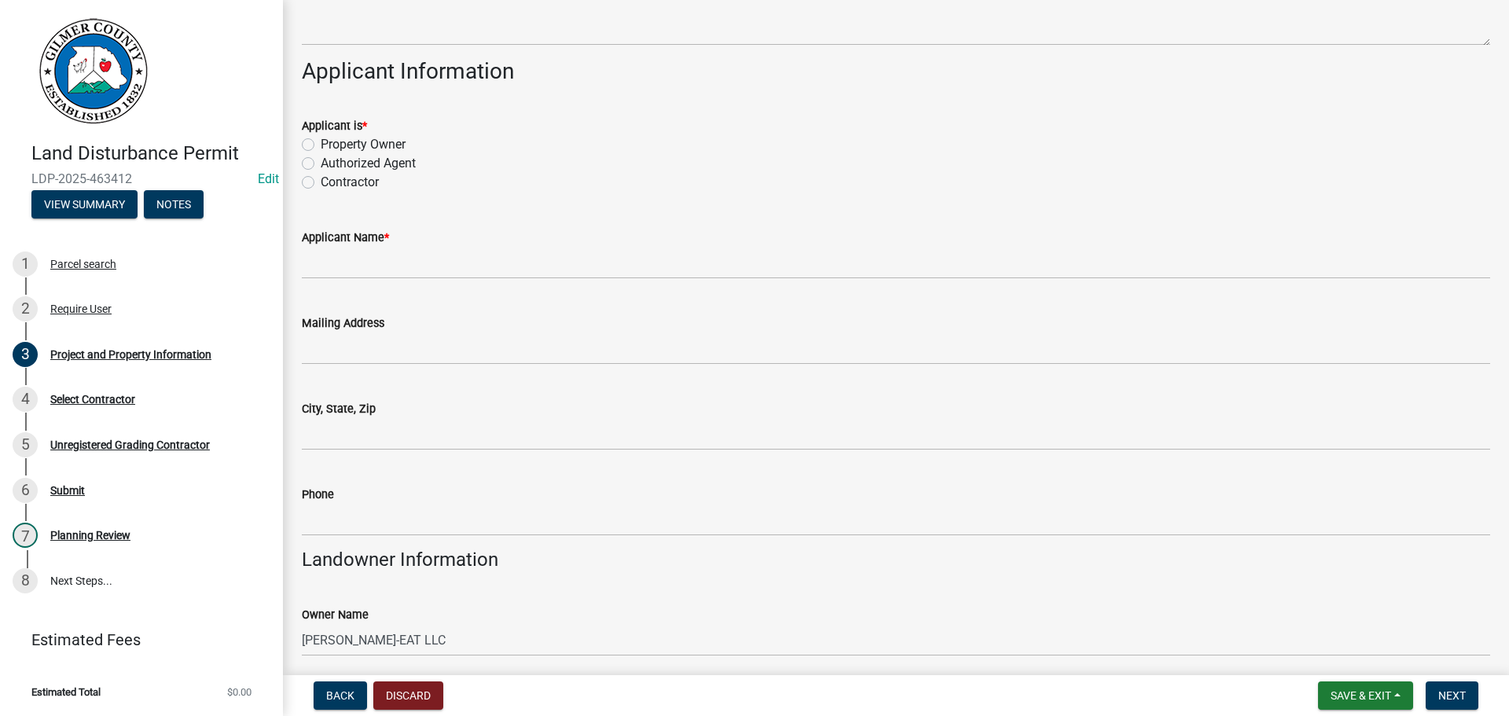
click at [321, 184] on label "Contractor" at bounding box center [350, 182] width 58 height 19
click at [321, 183] on input "Contractor" at bounding box center [326, 178] width 10 height 10
radio input "true"
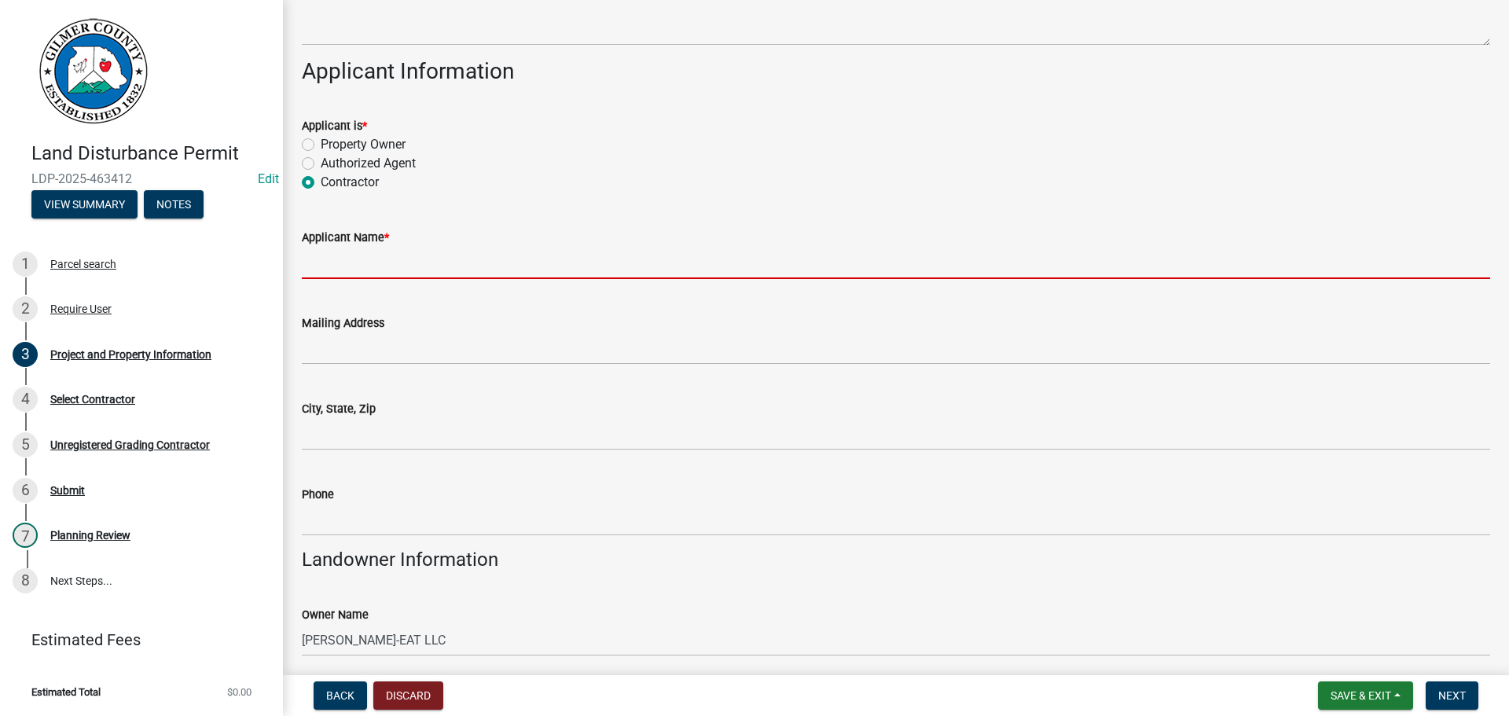
click at [364, 263] on input "Applicant Name *" at bounding box center [896, 263] width 1188 height 32
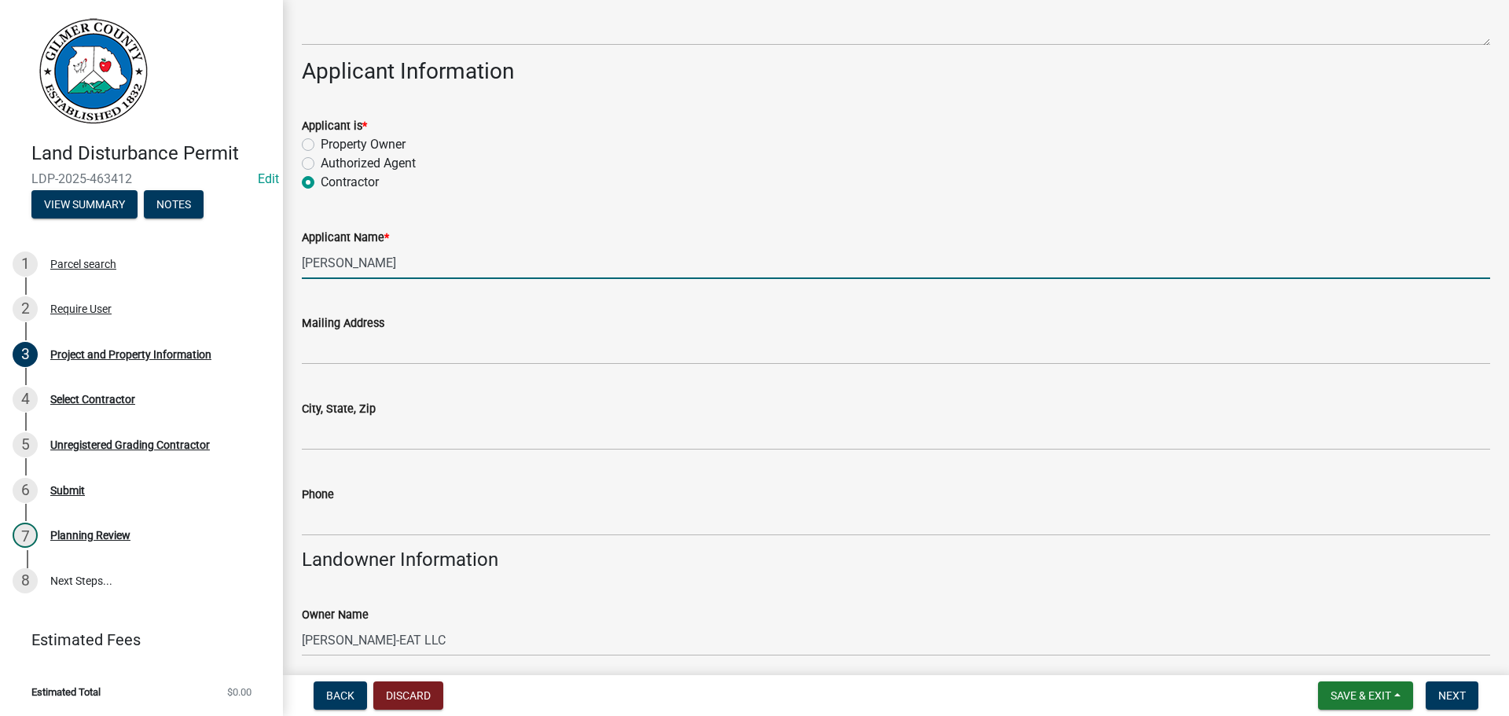
type input "[PERSON_NAME]"
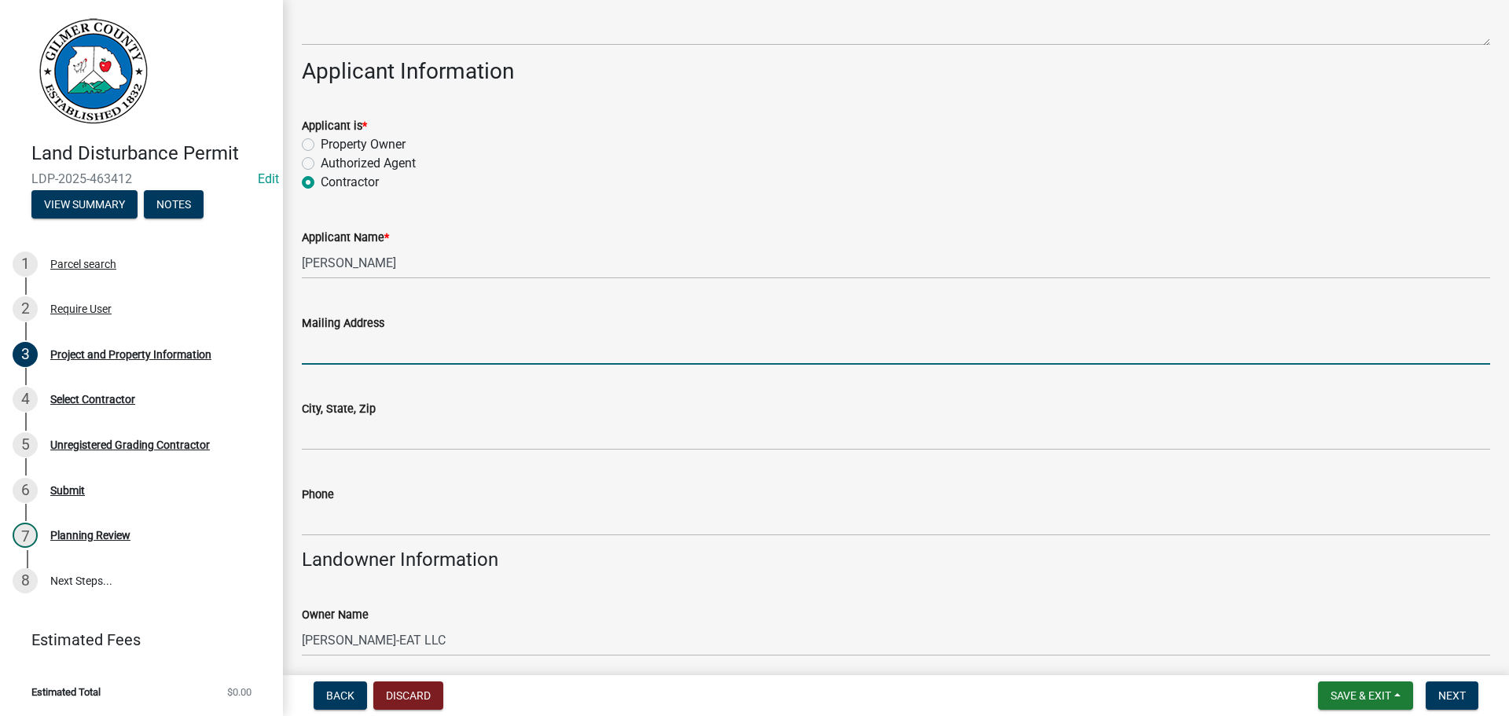
click at [394, 338] on input "Mailing Address" at bounding box center [896, 348] width 1188 height 32
click at [379, 347] on input "SHADY [PERSON_NAME]" at bounding box center [896, 348] width 1188 height 32
type input "[GEOGRAPHIC_DATA]"
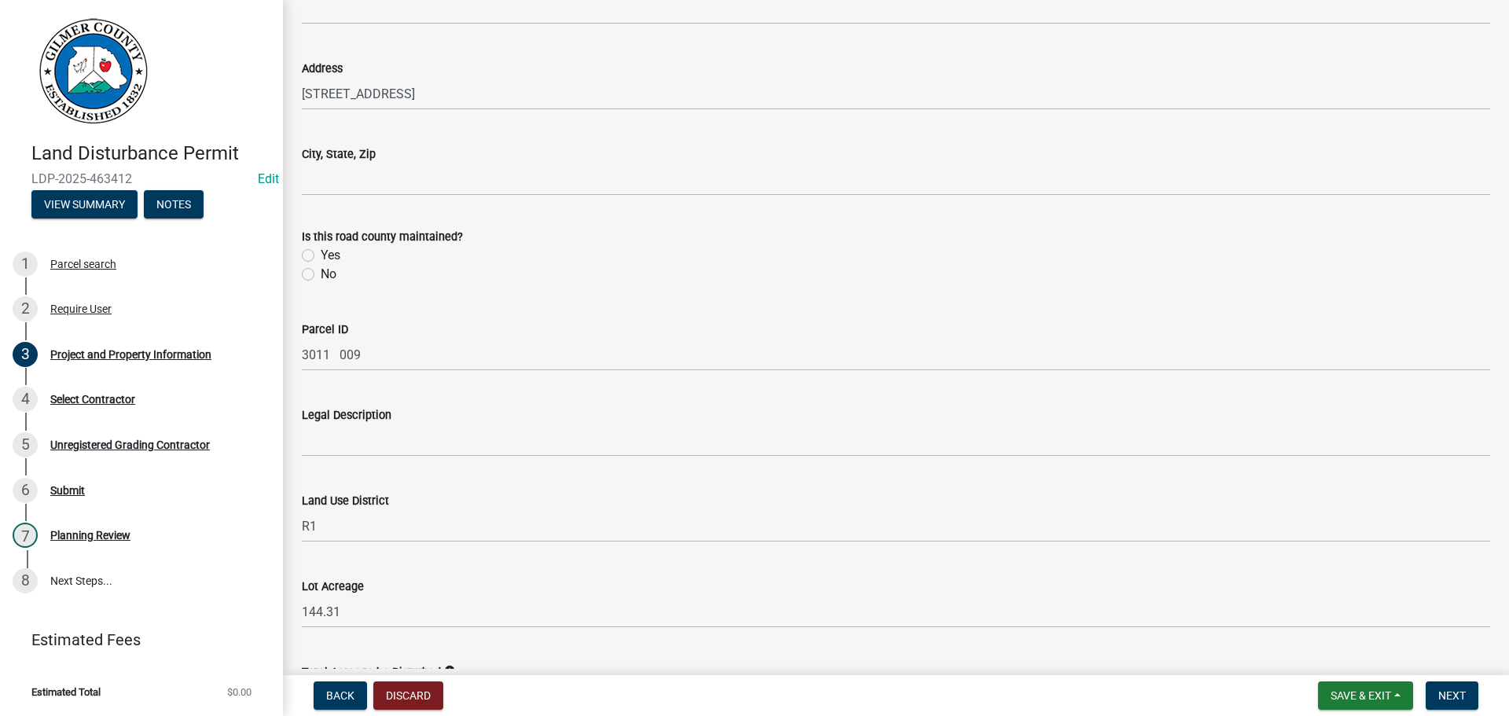
scroll to position [1572, 0]
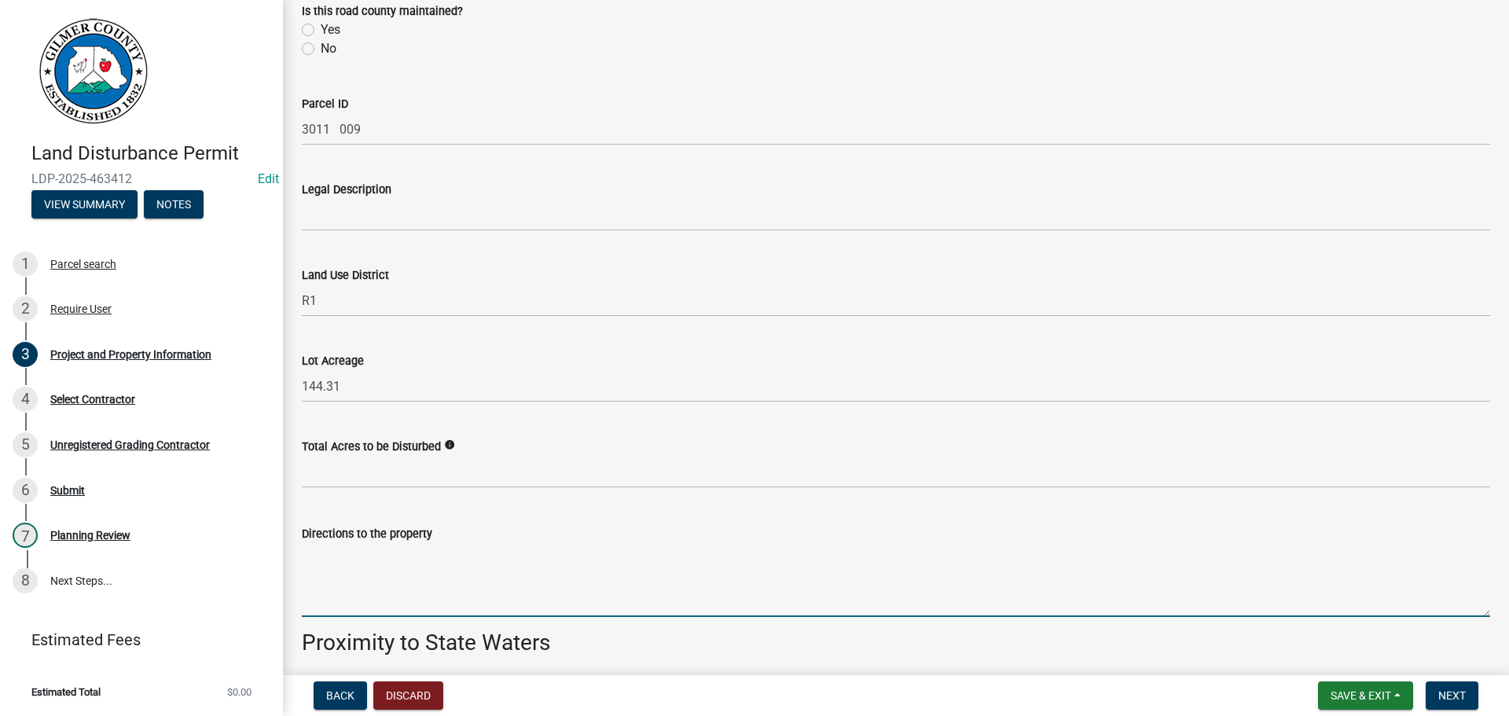
paste textarea "382, RT ON 136, LT ON [GEOGRAPHIC_DATA] SITE ON RT BEFORE YOU REACH [GEOGRAPHIC…"
click at [597, 553] on textarea "382, RT ON 136, LT ON [GEOGRAPHIC_DATA] SITE ON RT BEFORE YOU REACH [GEOGRAPHIC…" at bounding box center [896, 580] width 1188 height 74
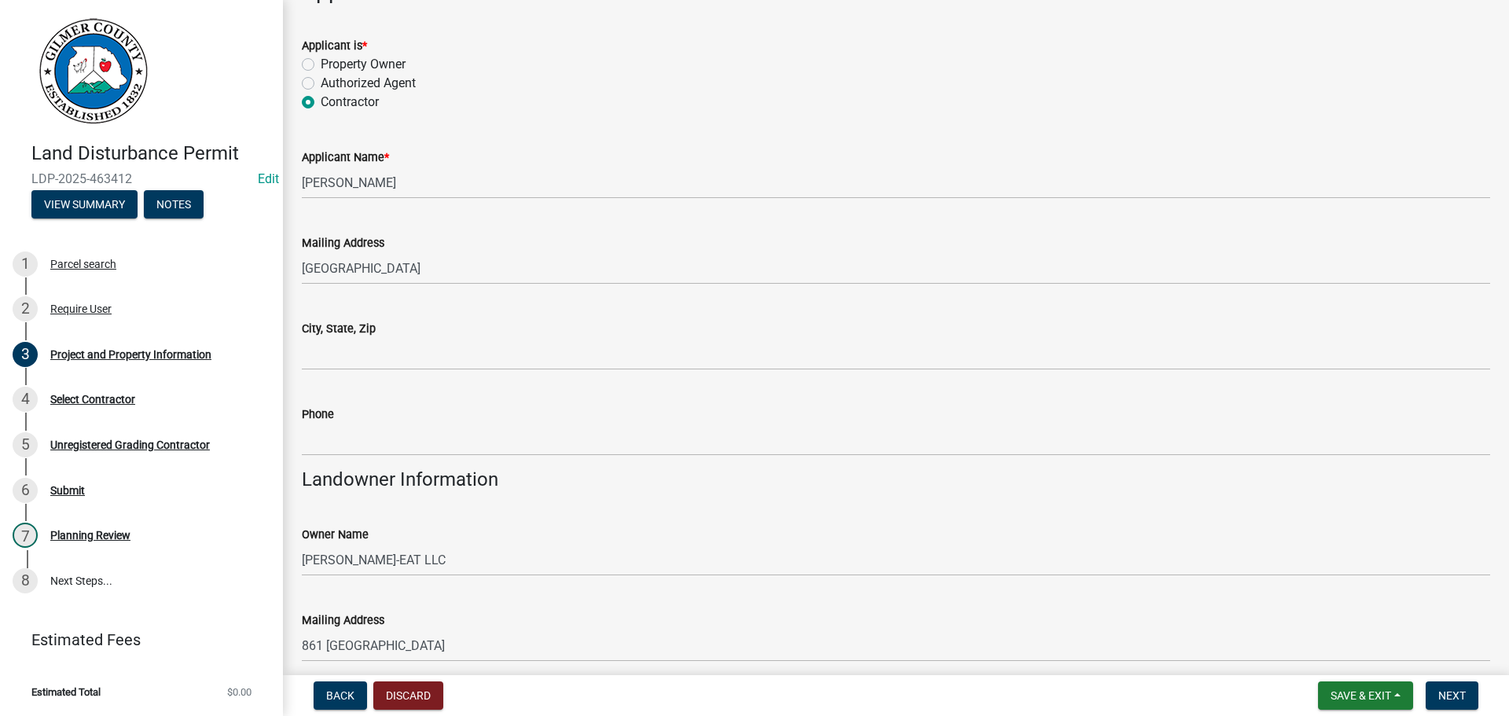
scroll to position [236, 0]
type textarea "382, RT ON 136, LT ON [GEOGRAPHIC_DATA] SITE ON LT @ [STREET_ADDRESS] BEFORE YO…"
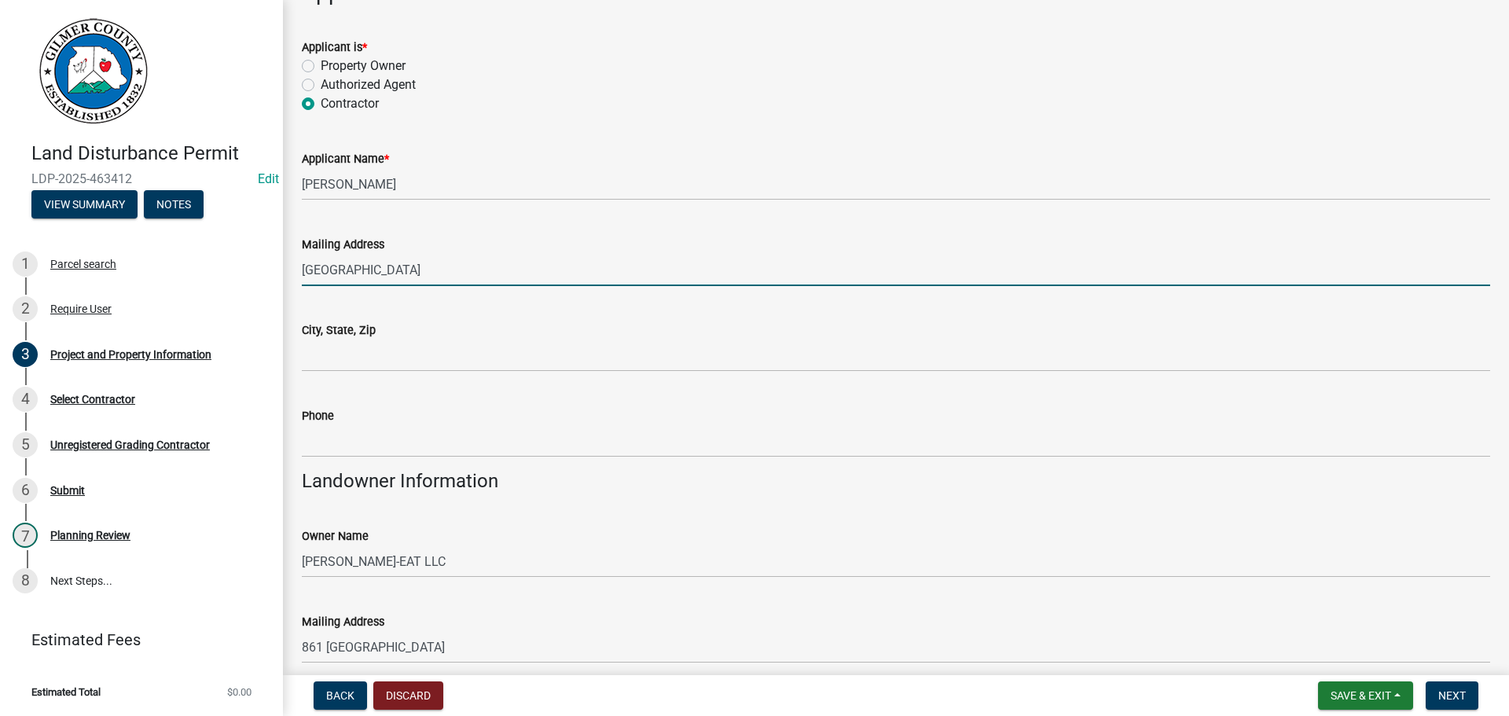
click at [303, 266] on input "[GEOGRAPHIC_DATA]" at bounding box center [896, 270] width 1188 height 32
type input "[STREET_ADDRESS]"
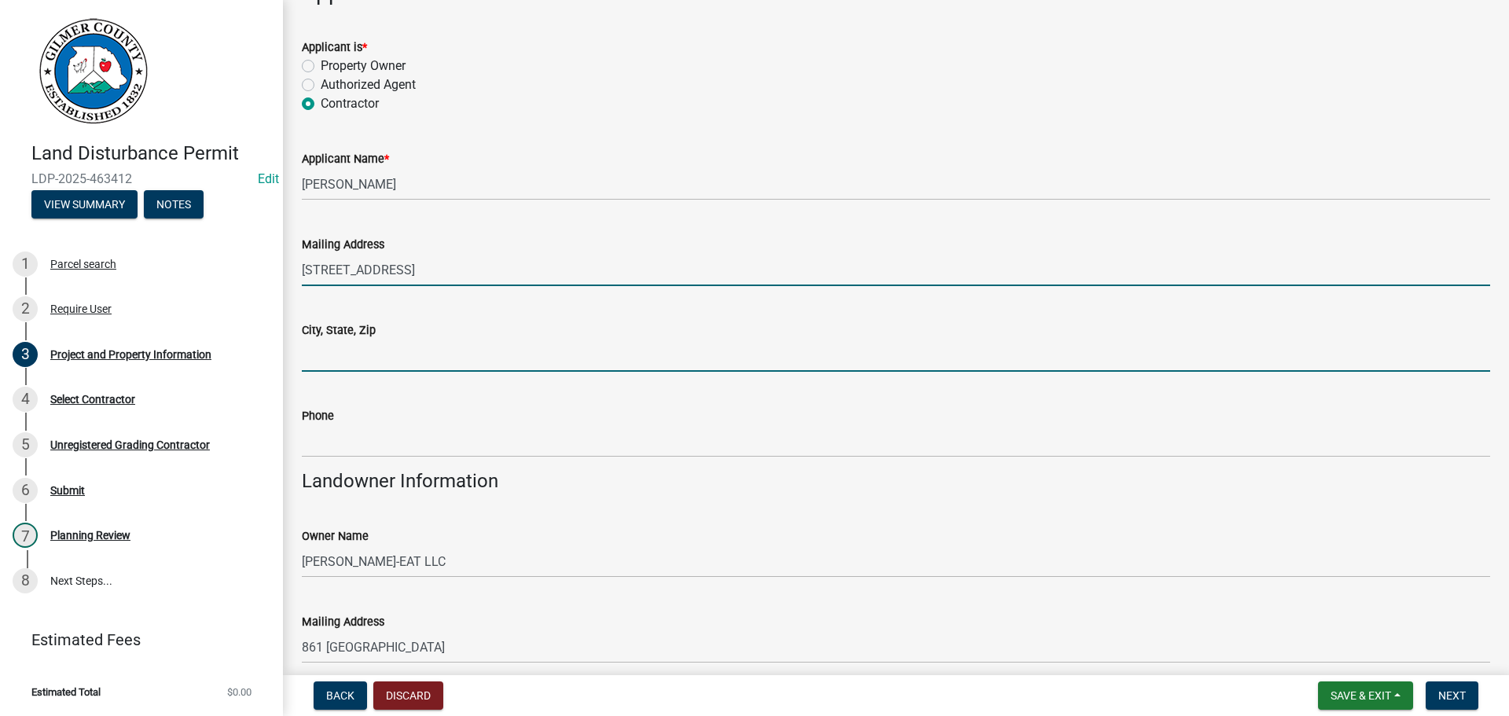
click at [366, 359] on input "City, State, Zip" at bounding box center [896, 356] width 1188 height 32
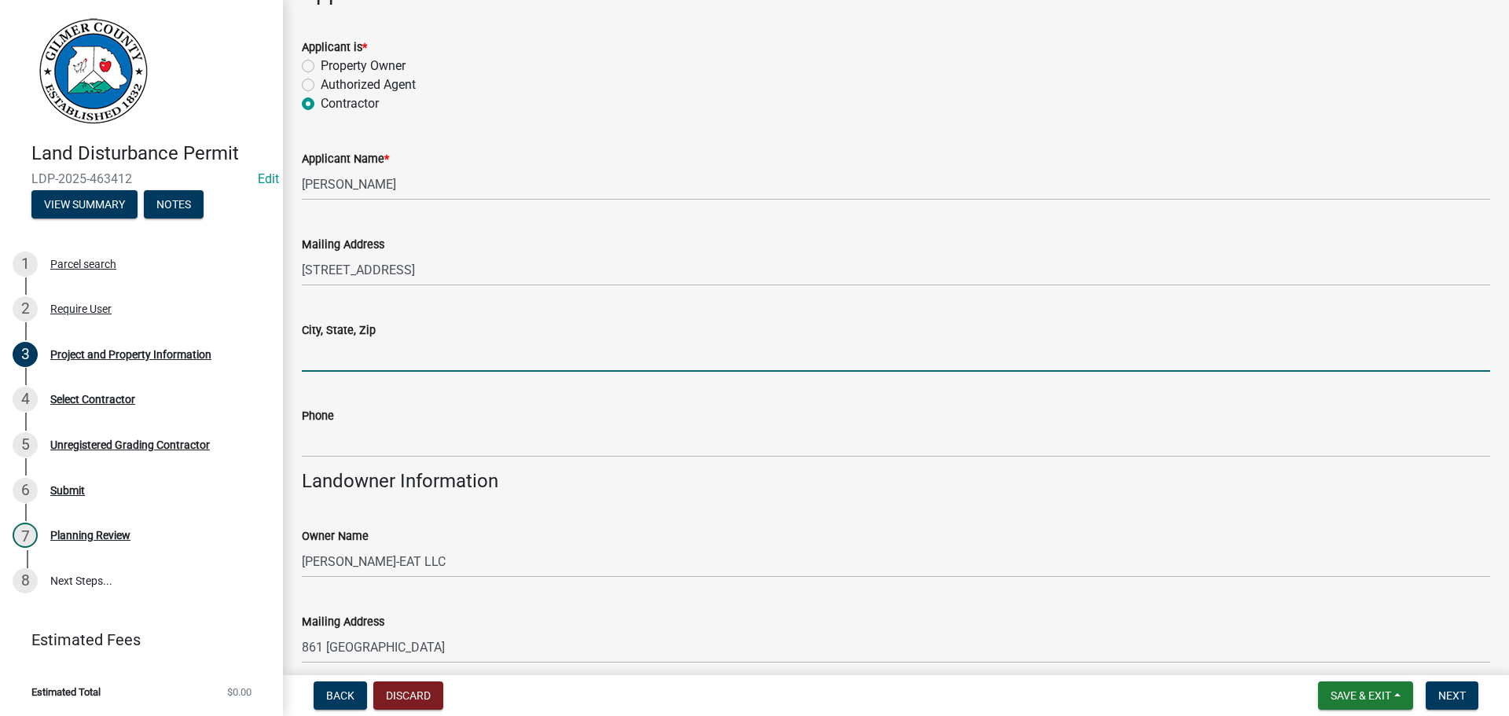
type input "Ellijay Ga 30540"
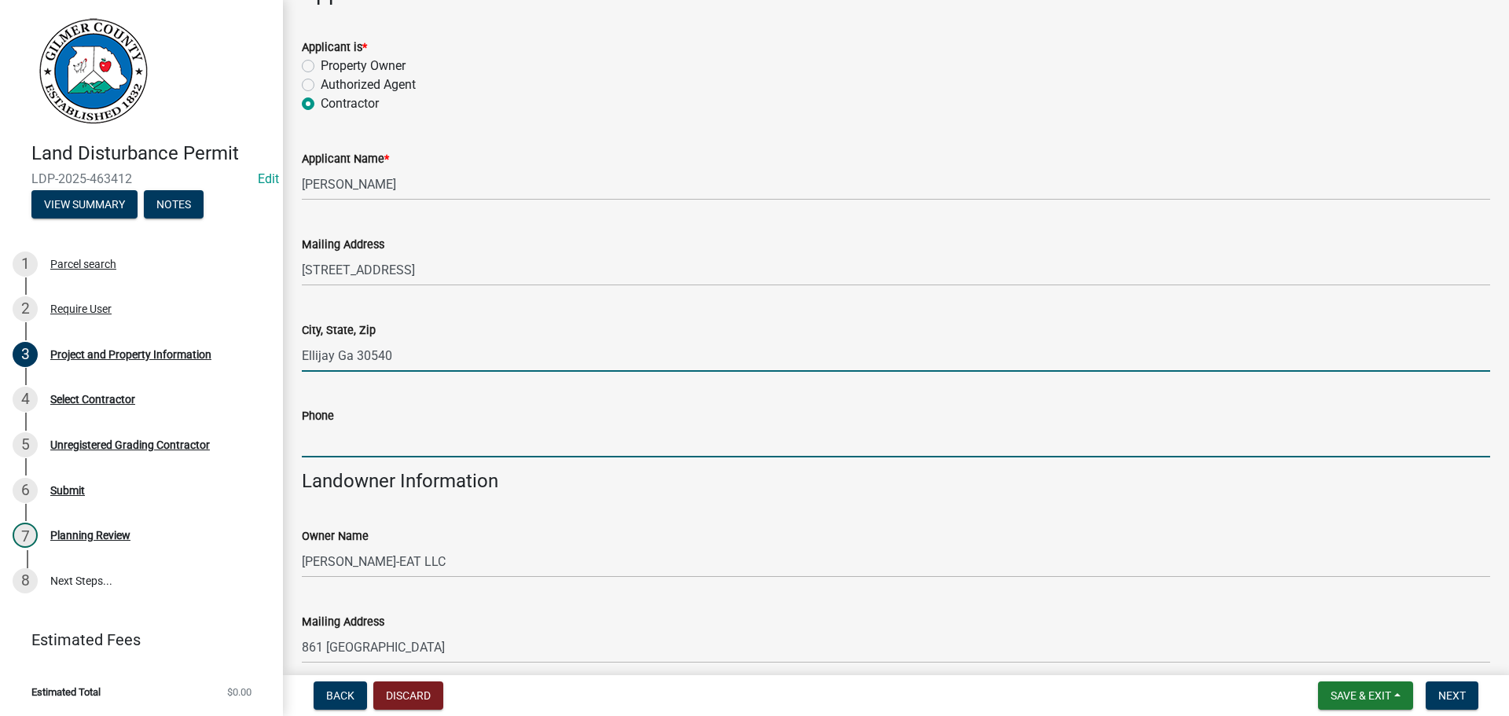
click at [363, 436] on input "Phone" at bounding box center [896, 441] width 1188 height 32
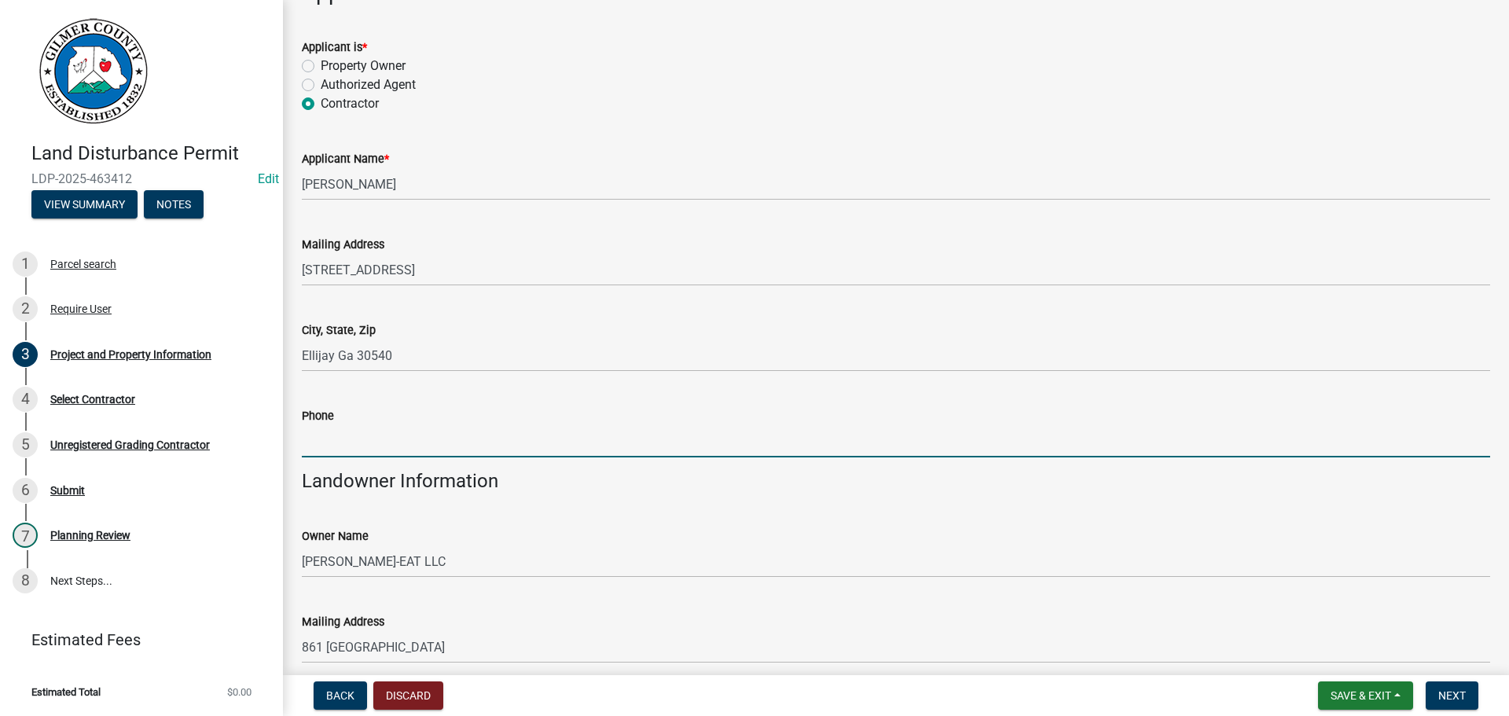
click at [310, 442] on input "Phone" at bounding box center [896, 441] width 1188 height 32
paste input "[PHONE_NUMBER]"
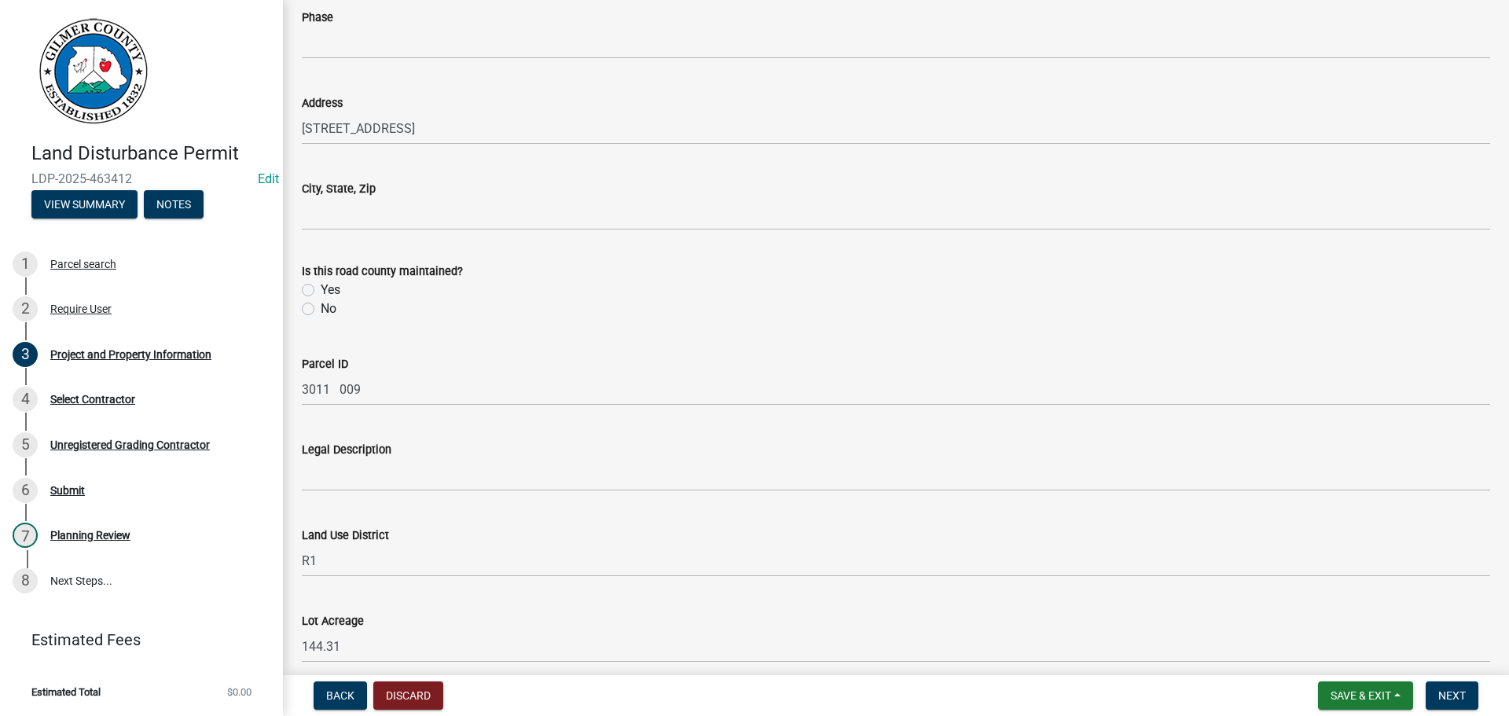
scroll to position [1336, 0]
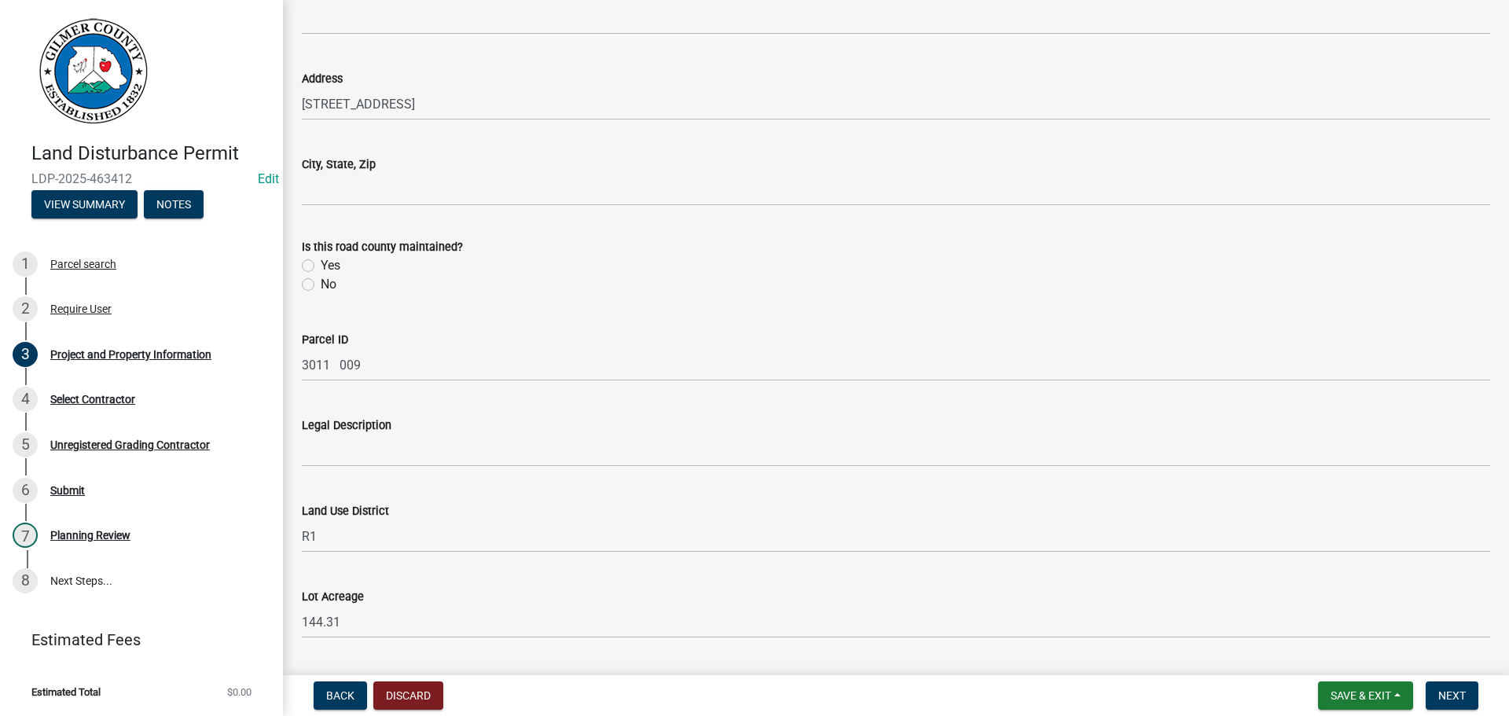
type input "[PHONE_NUMBER]"
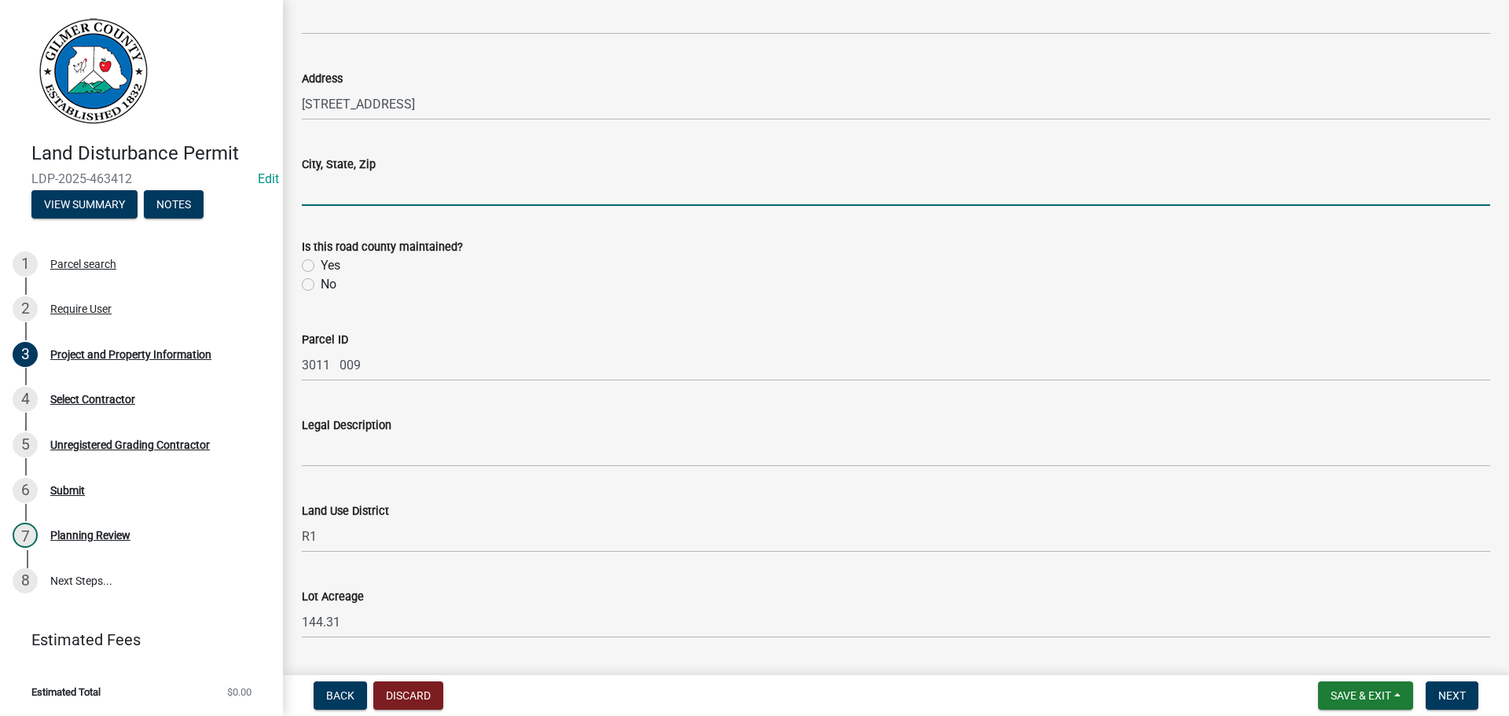
click at [409, 180] on input "City, State, Zip" at bounding box center [896, 190] width 1188 height 32
type input "ELLIJAY GA 30540"
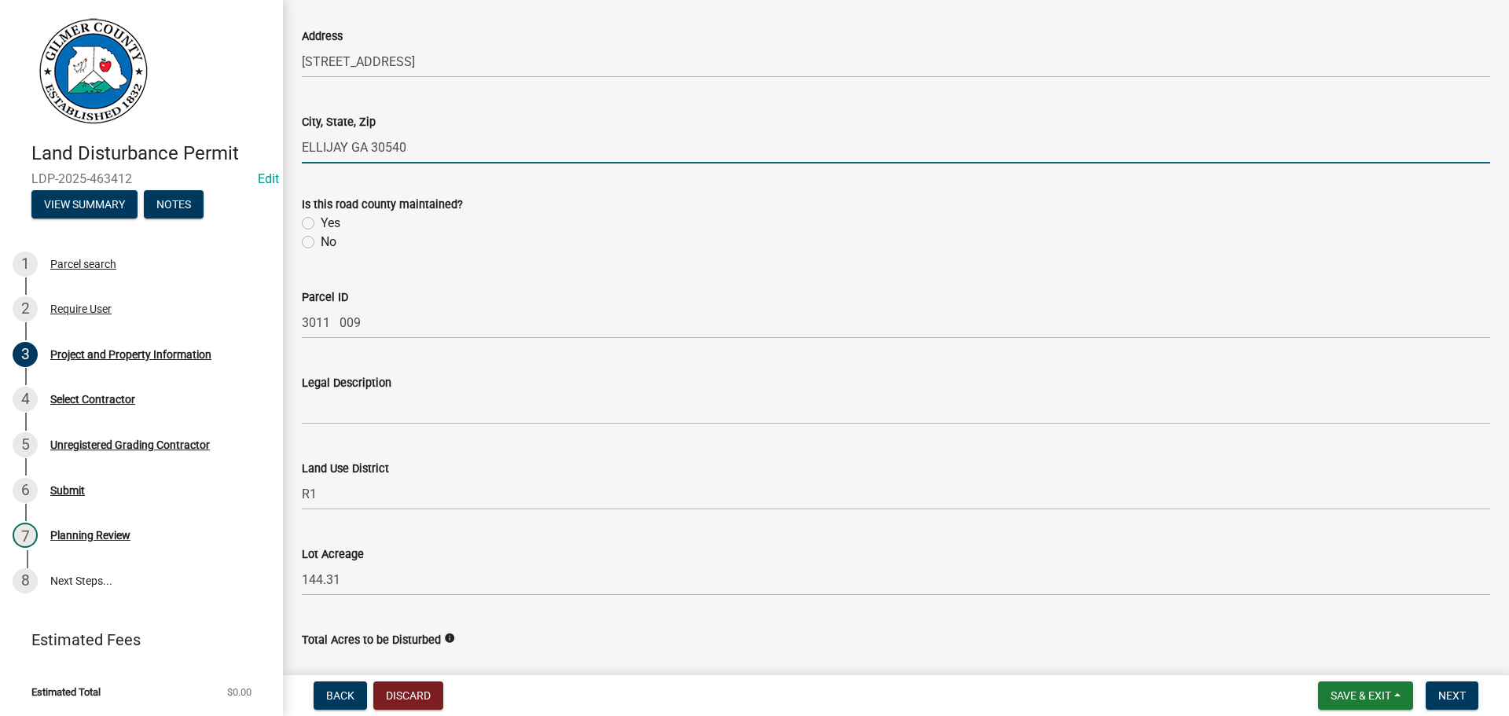
scroll to position [1415, 0]
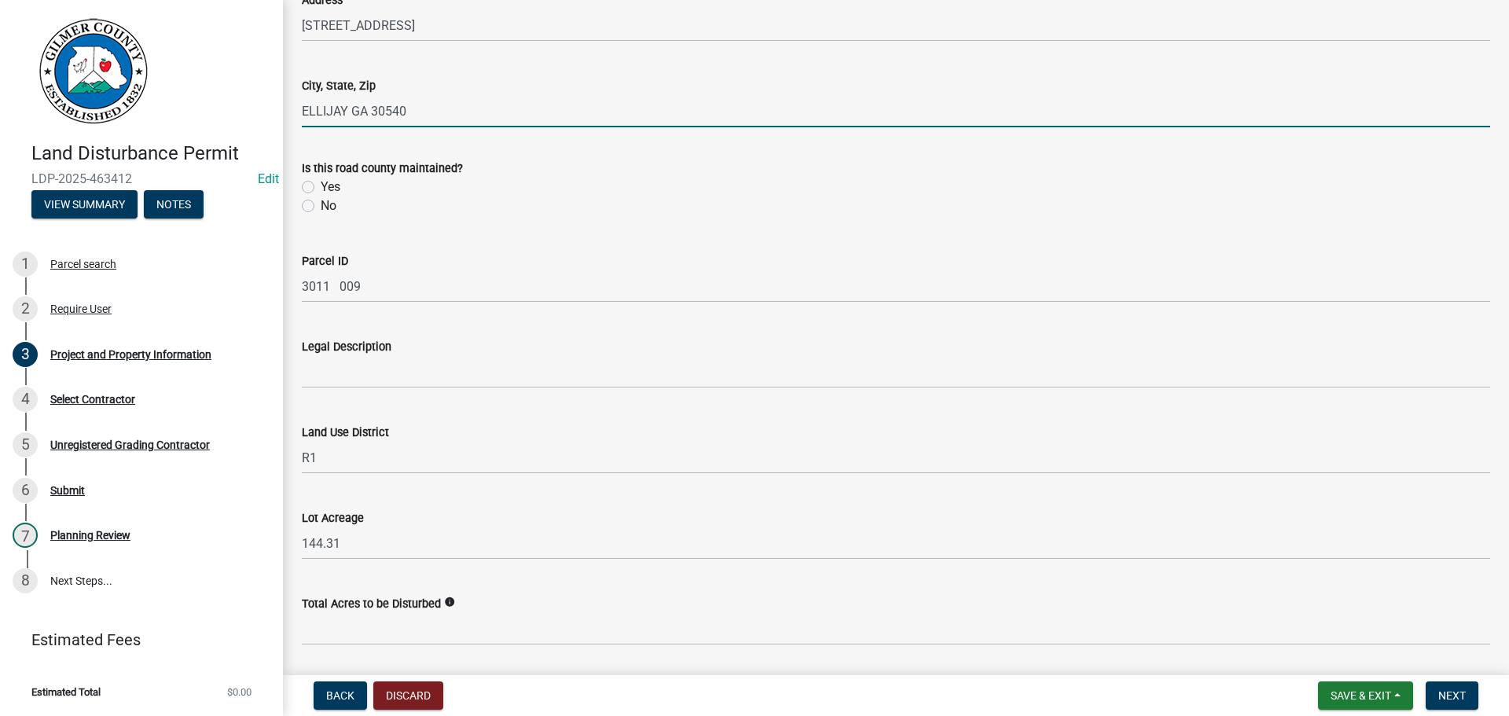
click at [321, 188] on label "Yes" at bounding box center [331, 187] width 20 height 19
click at [321, 188] on input "Yes" at bounding box center [326, 183] width 10 height 10
radio input "true"
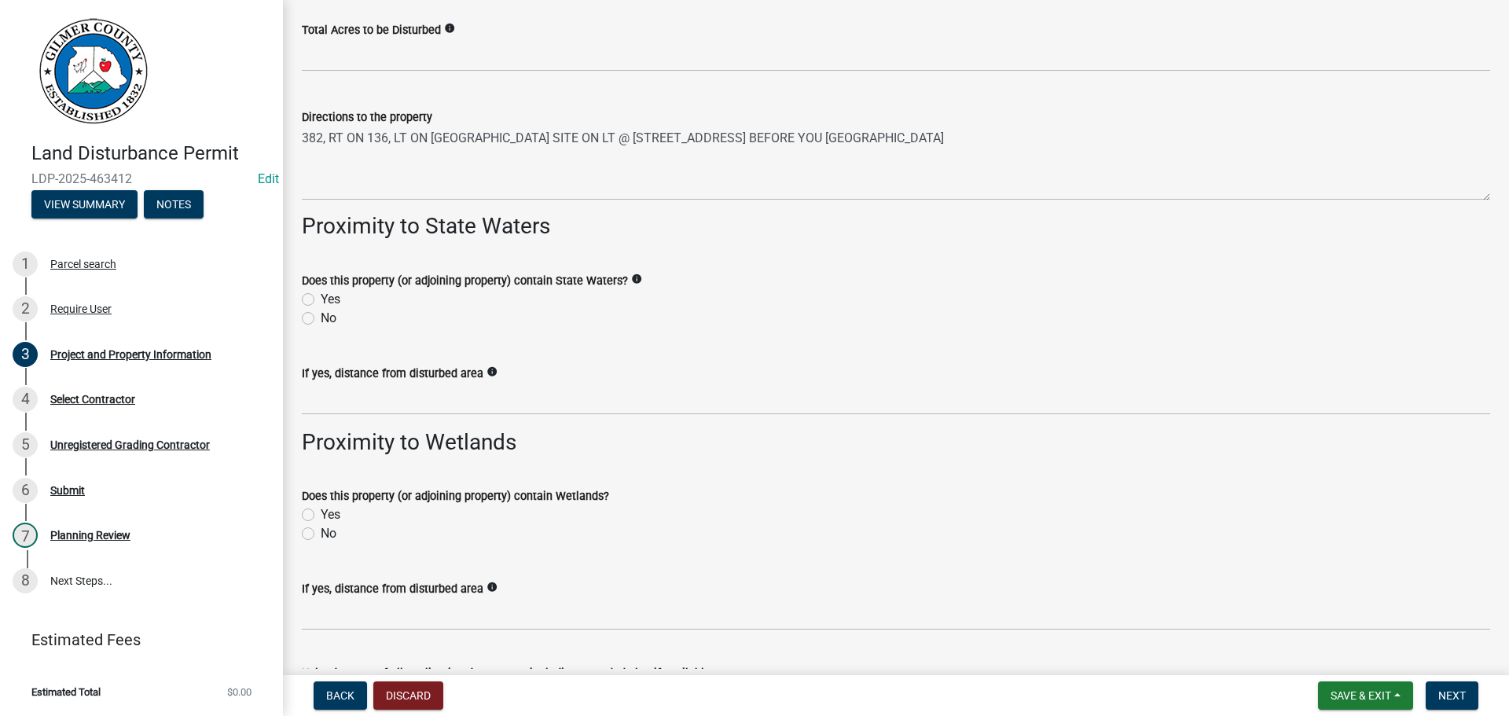
scroll to position [2141, 0]
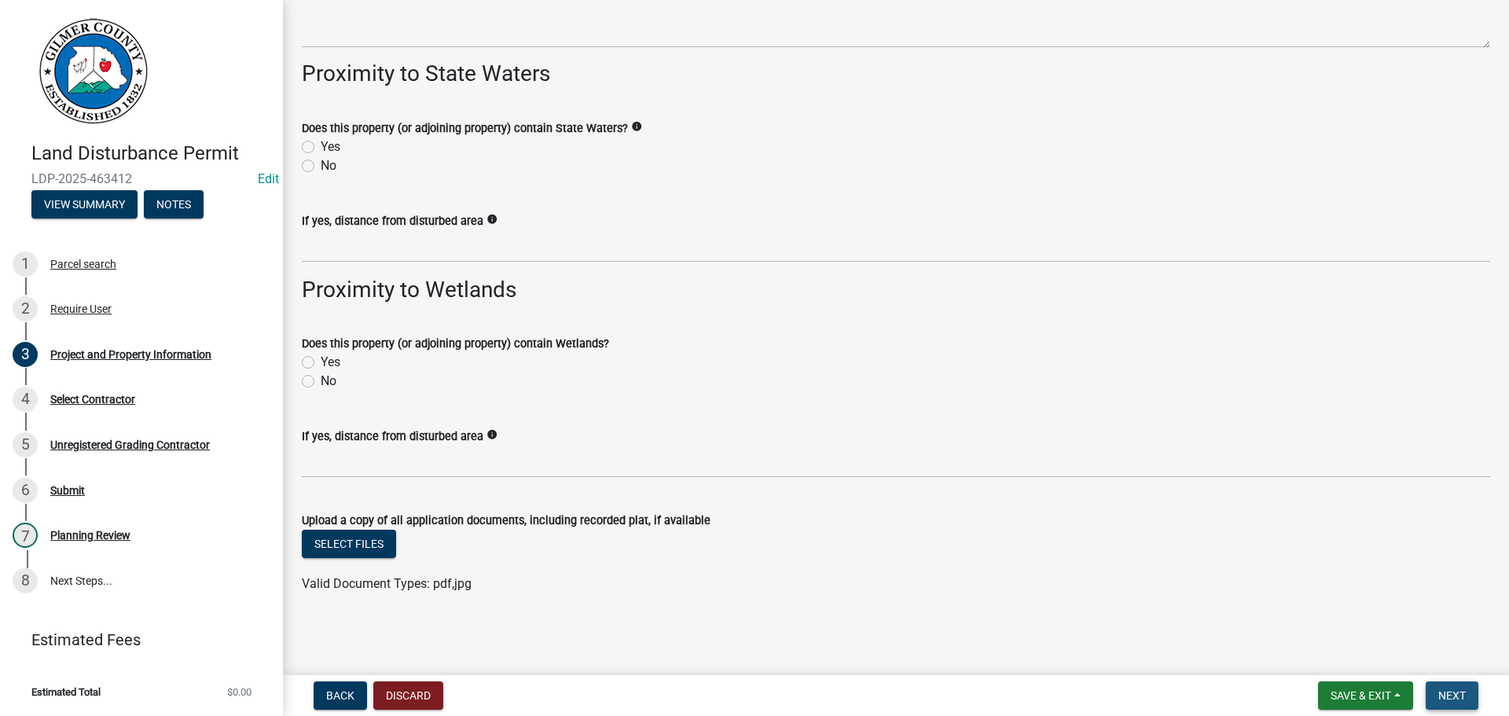
click at [1447, 685] on button "Next" at bounding box center [1452, 695] width 53 height 28
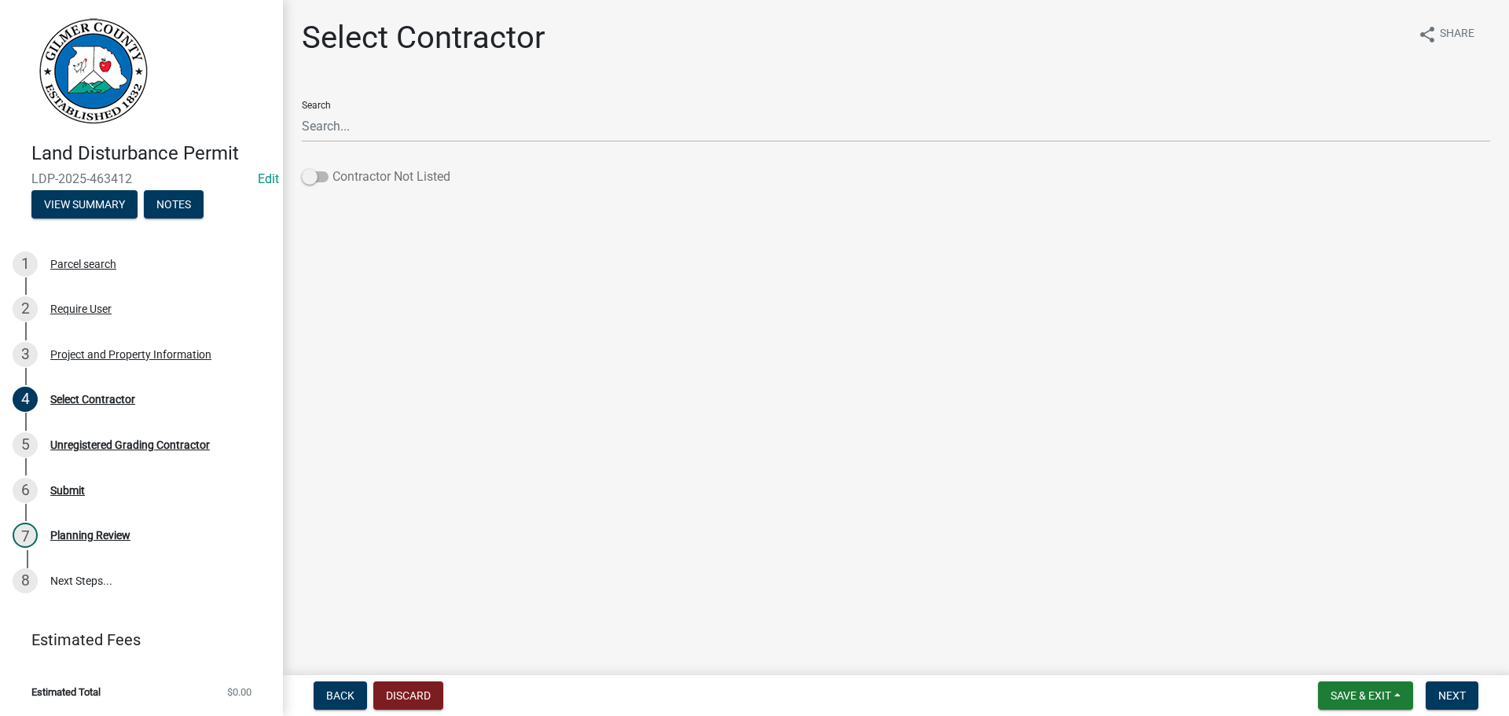
click at [314, 174] on span at bounding box center [315, 176] width 27 height 11
click at [332, 167] on input "Contractor Not Listed" at bounding box center [332, 167] width 0 height 0
click at [1450, 686] on button "Next" at bounding box center [1452, 695] width 53 height 28
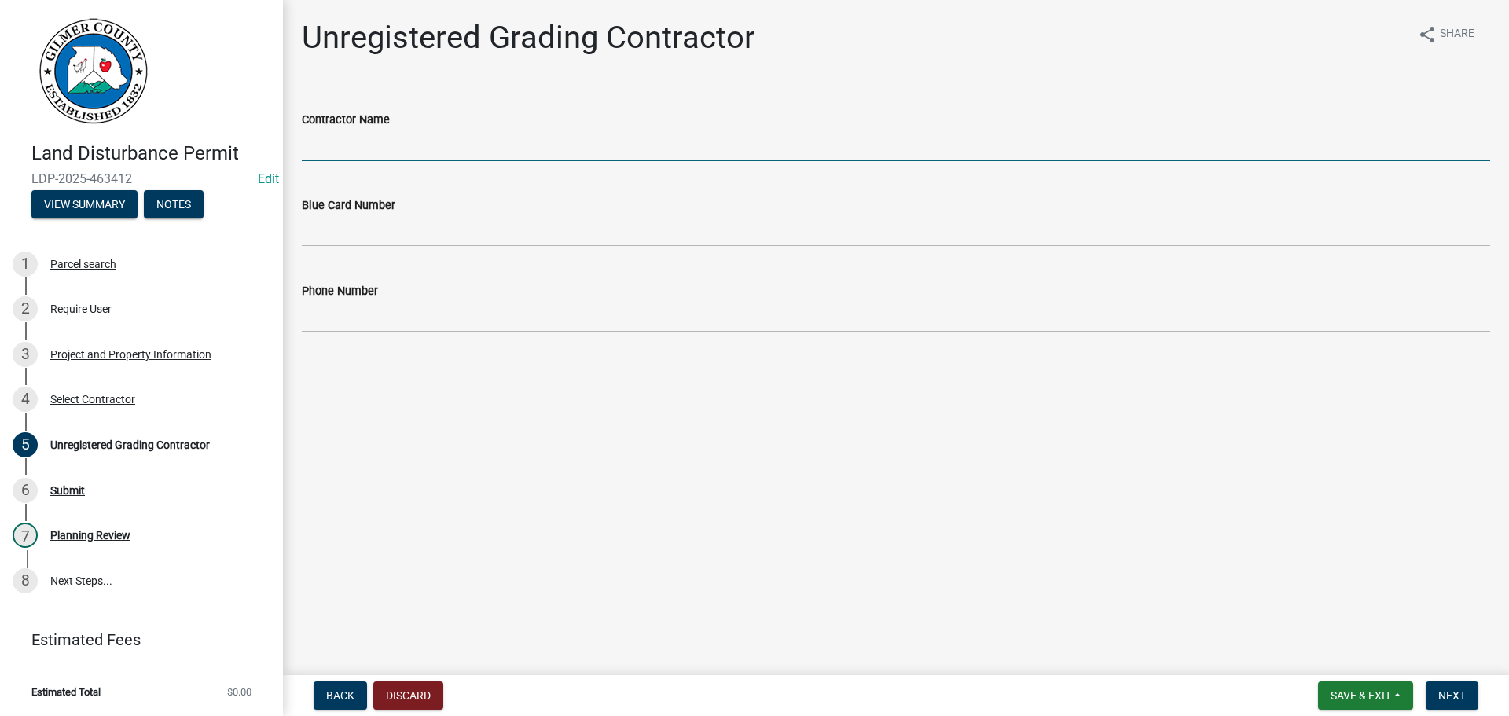
click at [387, 142] on input "Contractor Name" at bounding box center [896, 145] width 1188 height 32
type input "[PERSON_NAME]"
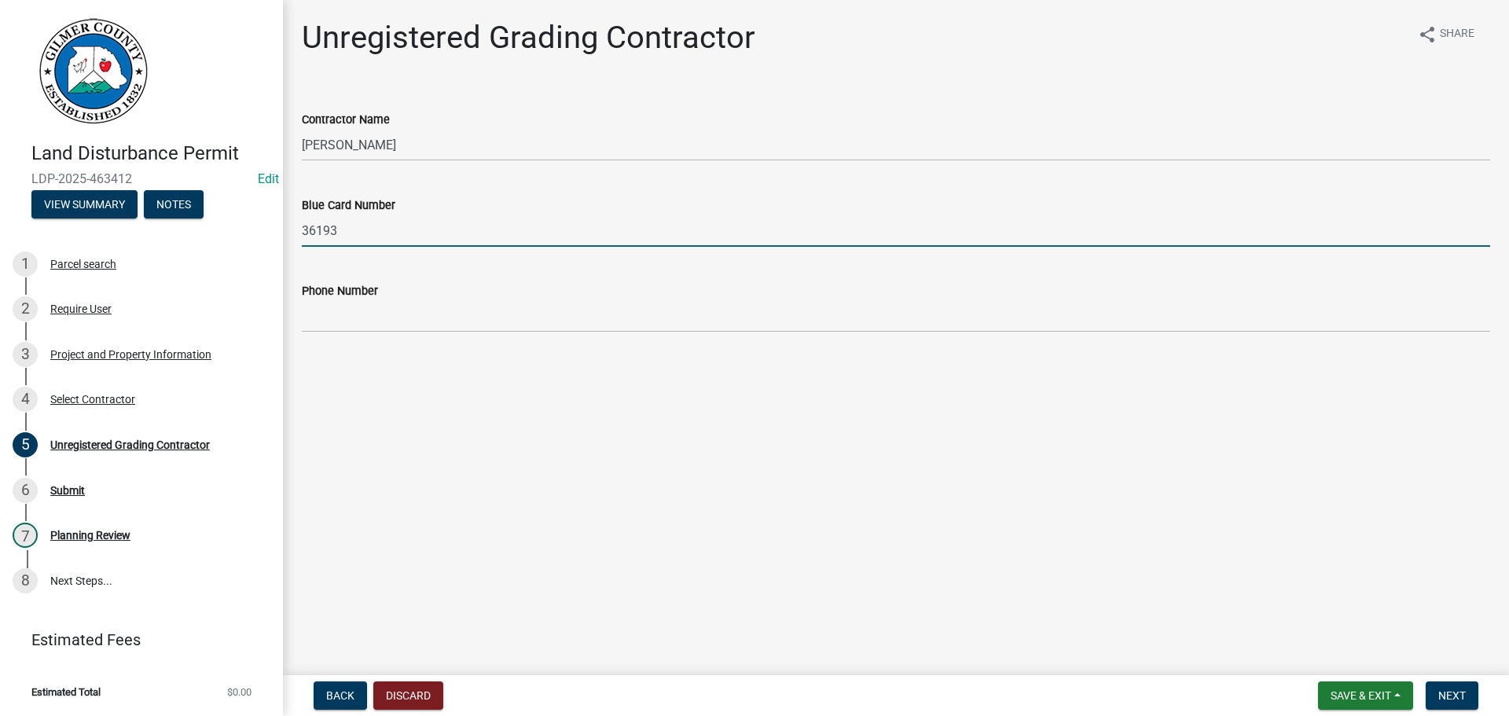
type input "36193"
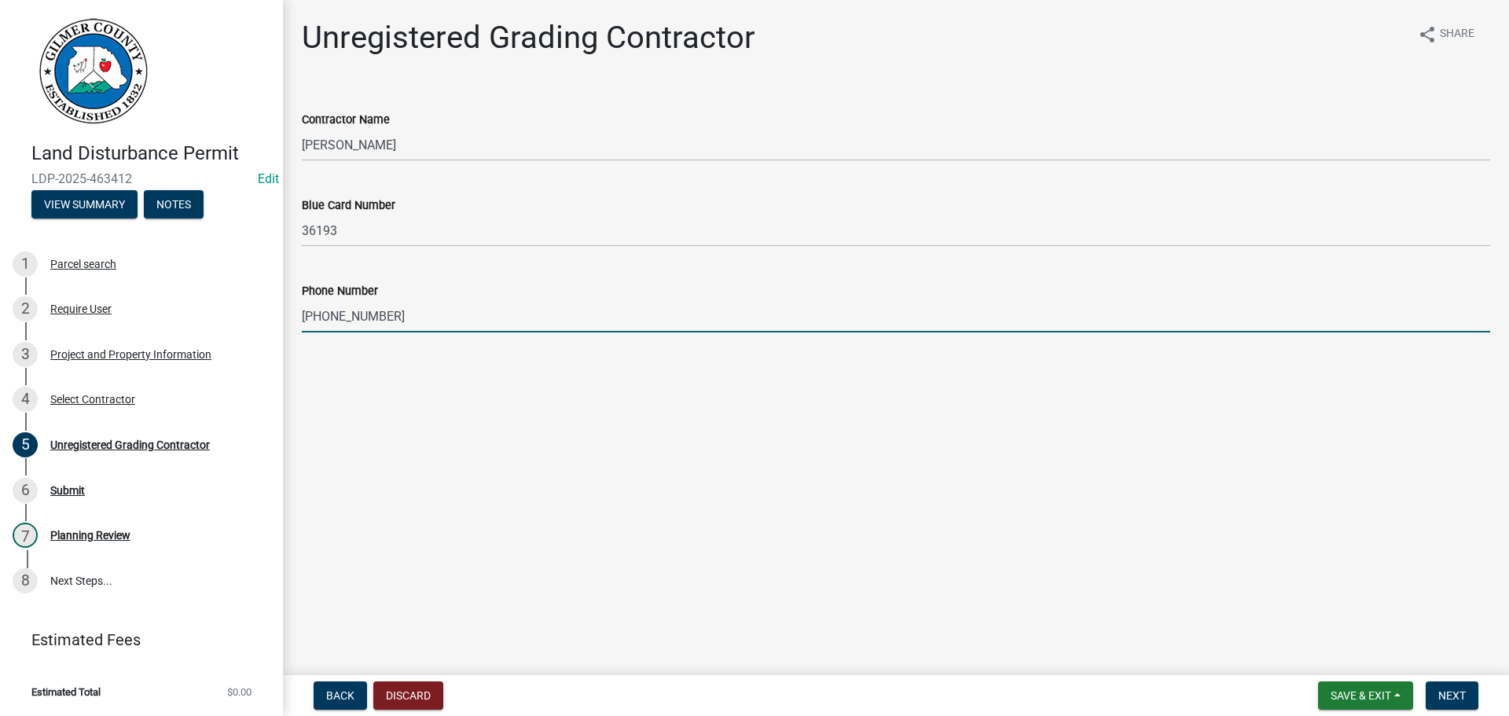
type input "[PHONE_NUMBER]"
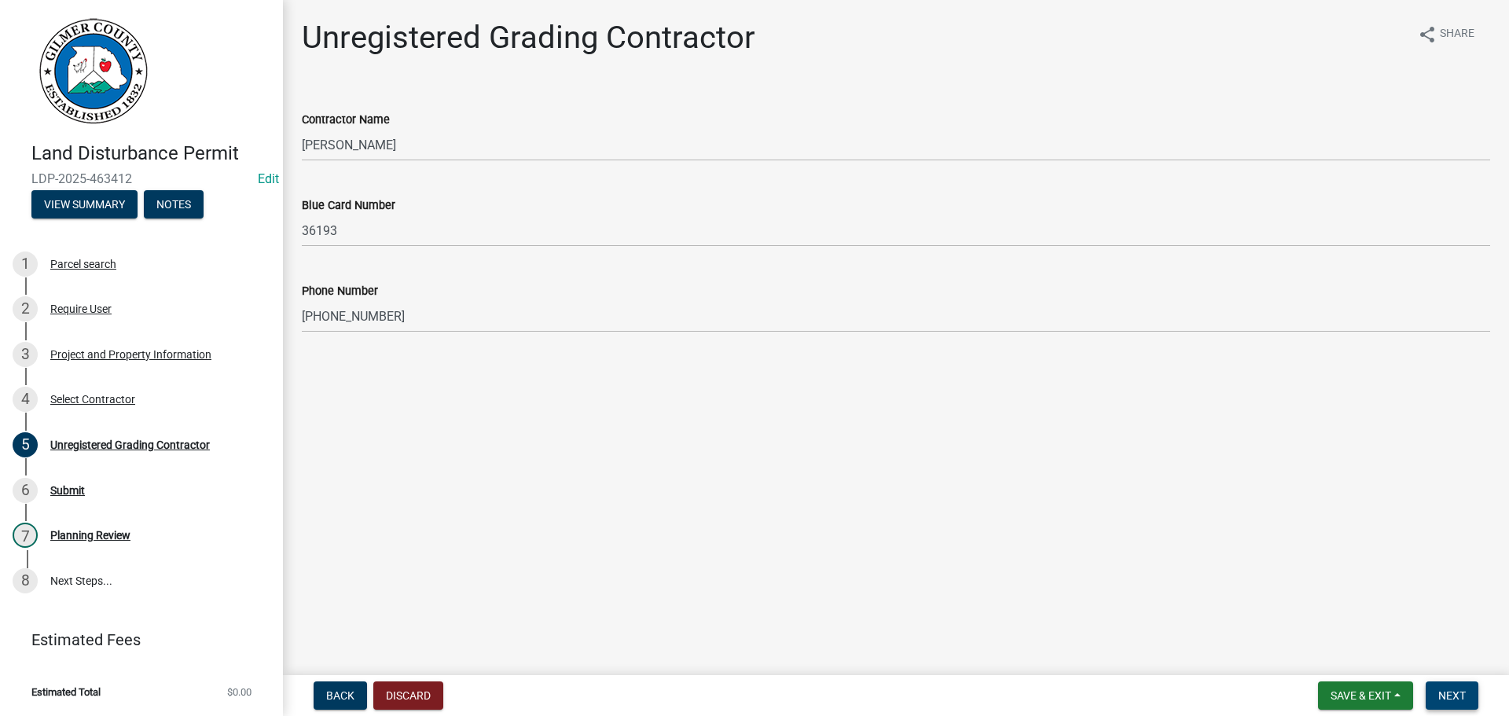
click at [1441, 703] on button "Next" at bounding box center [1452, 695] width 53 height 28
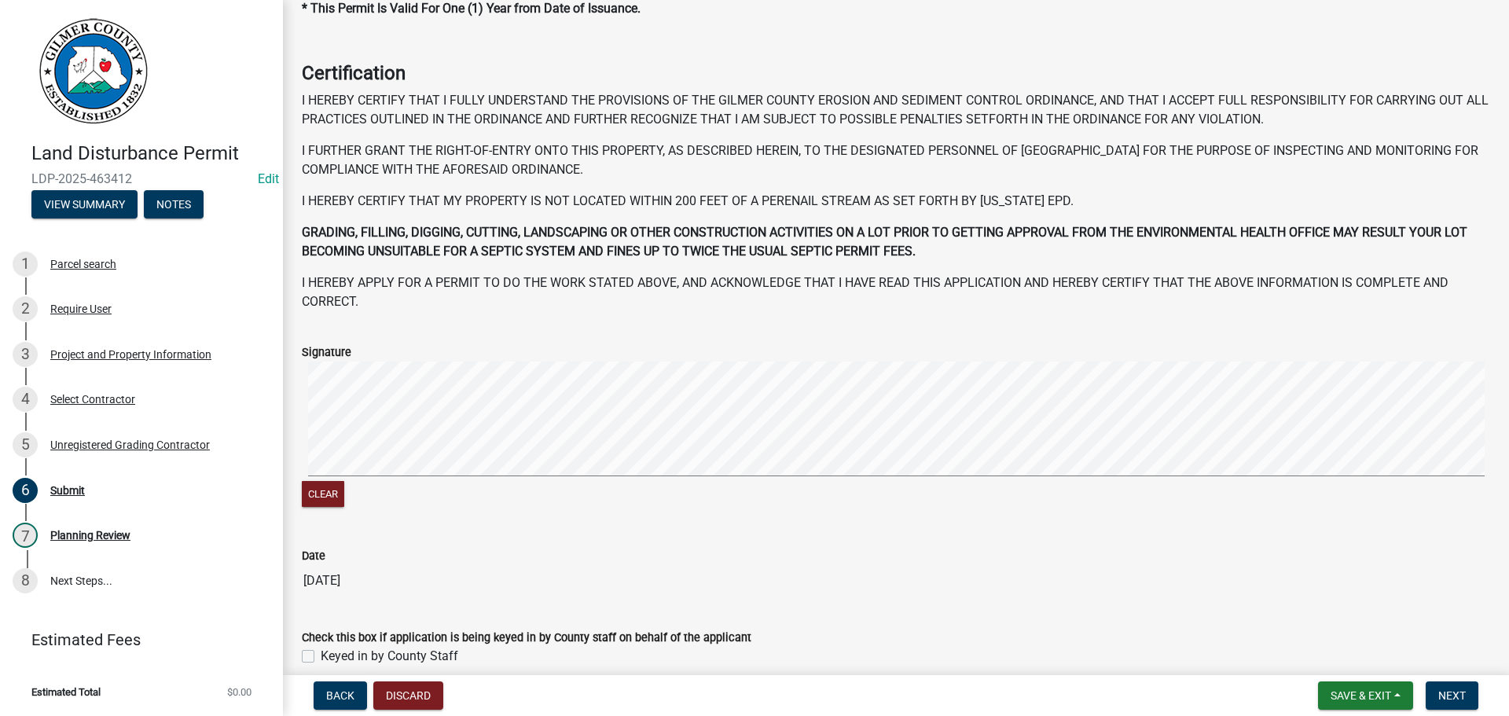
scroll to position [161, 0]
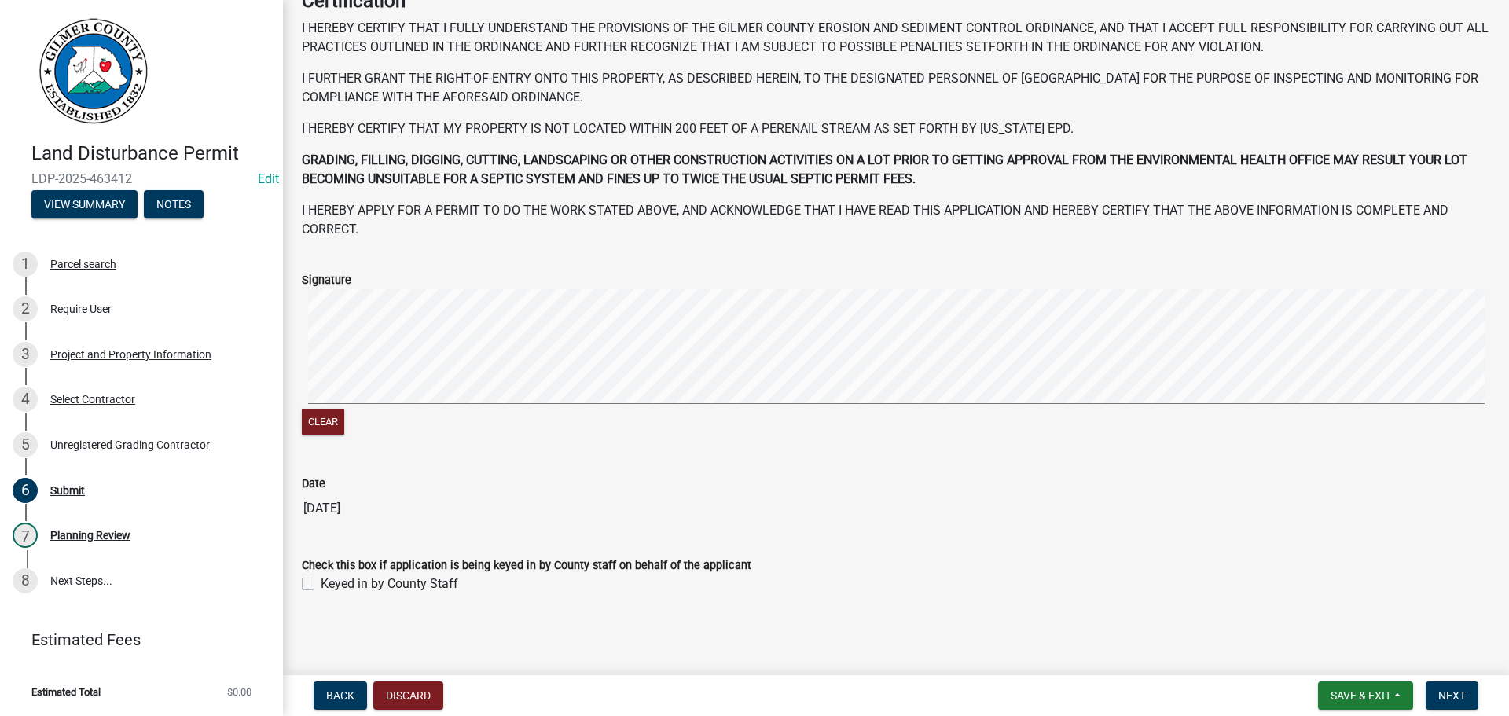
drag, startPoint x: 307, startPoint y: 583, endPoint x: 578, endPoint y: 633, distance: 276.4
click at [321, 583] on label "Keyed in by County Staff" at bounding box center [390, 584] width 138 height 19
click at [321, 583] on input "Keyed in by County Staff" at bounding box center [326, 580] width 10 height 10
checkbox input "true"
click at [1454, 685] on button "Next" at bounding box center [1452, 695] width 53 height 28
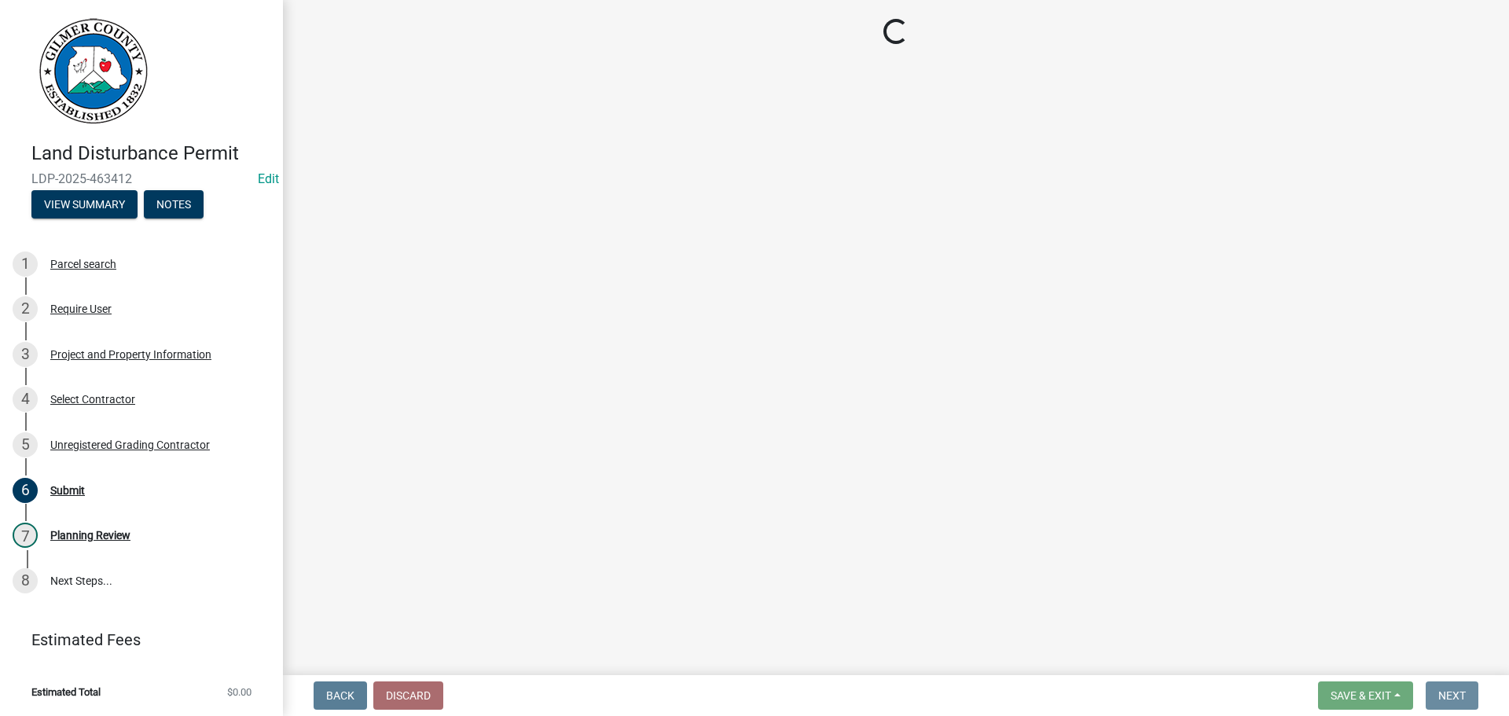
scroll to position [0, 0]
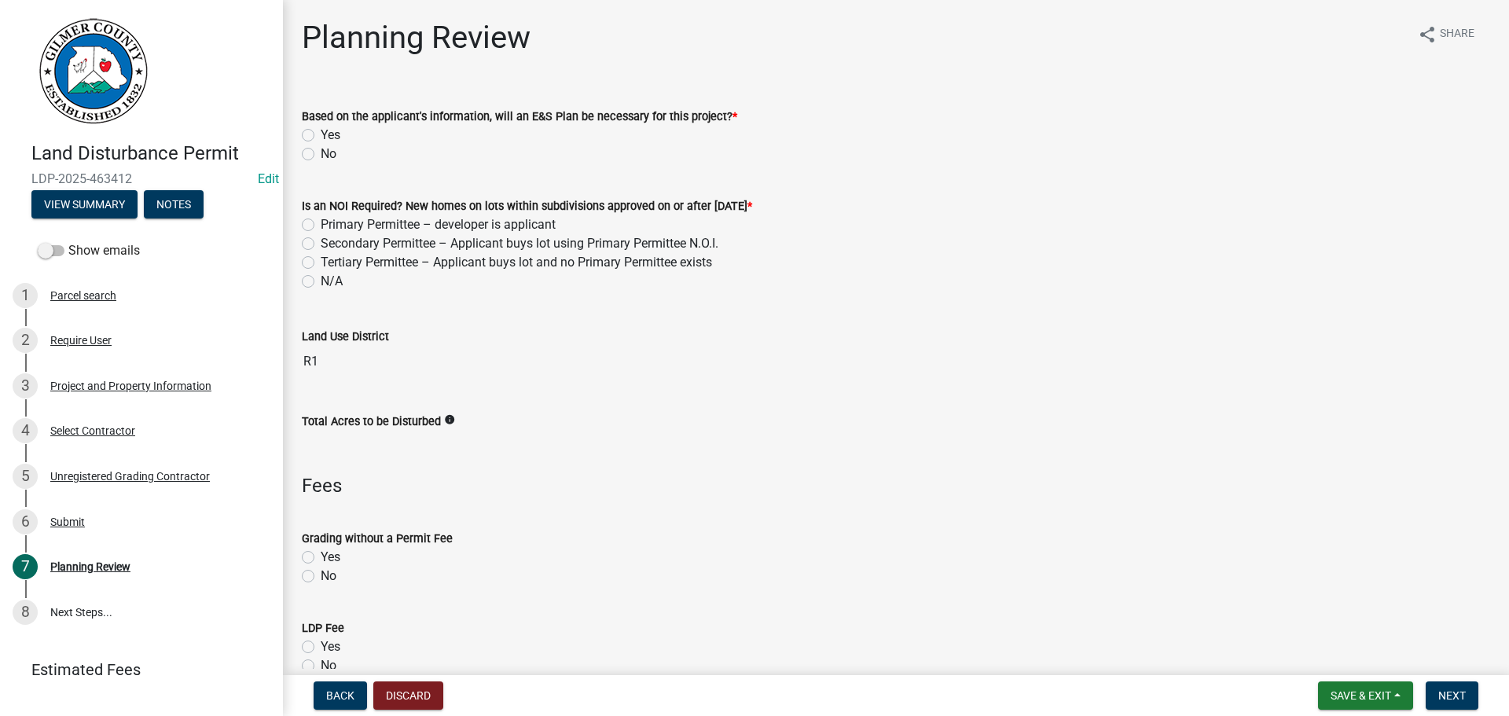
click at [321, 152] on label "No" at bounding box center [329, 154] width 16 height 19
click at [321, 152] on input "No" at bounding box center [326, 150] width 10 height 10
radio input "true"
click at [321, 280] on label "N/A" at bounding box center [332, 281] width 22 height 19
click at [321, 280] on input "N/A" at bounding box center [326, 277] width 10 height 10
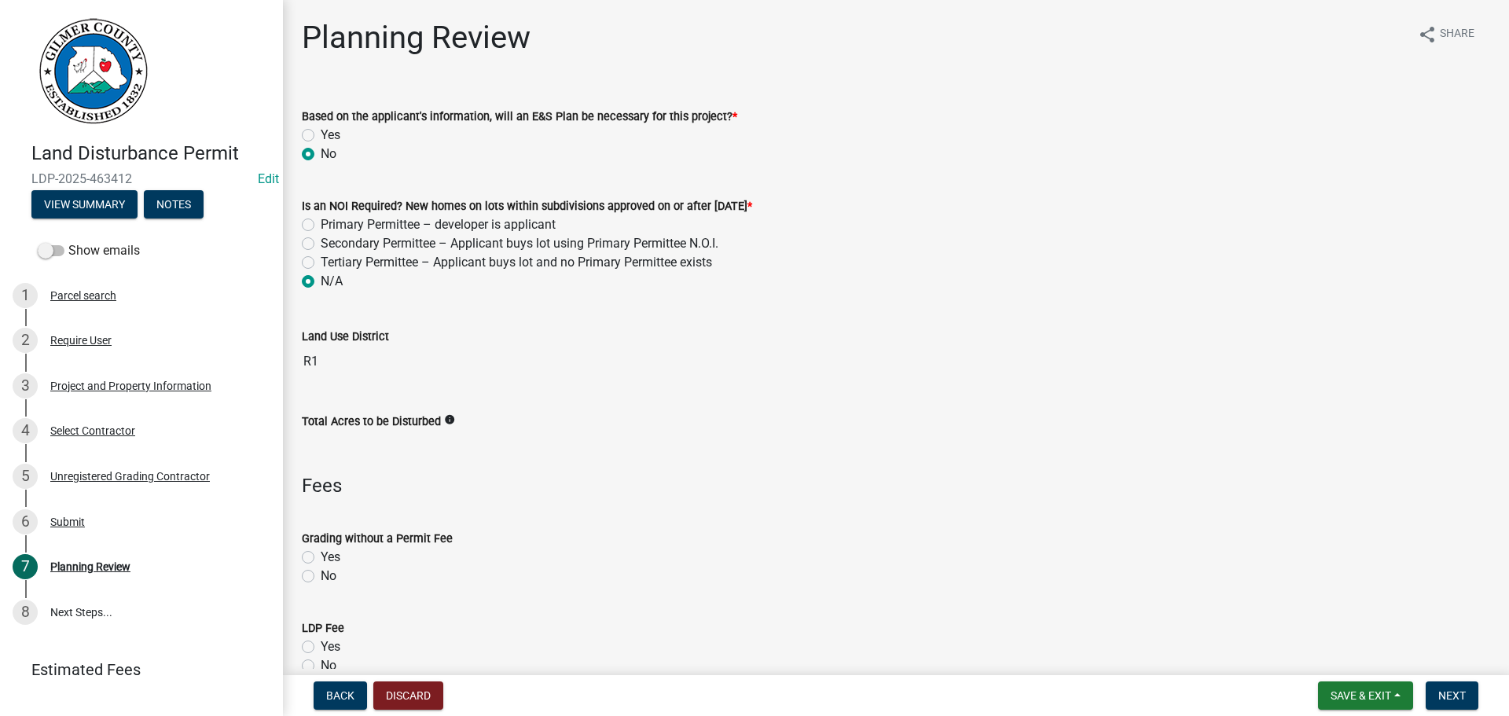
radio input "true"
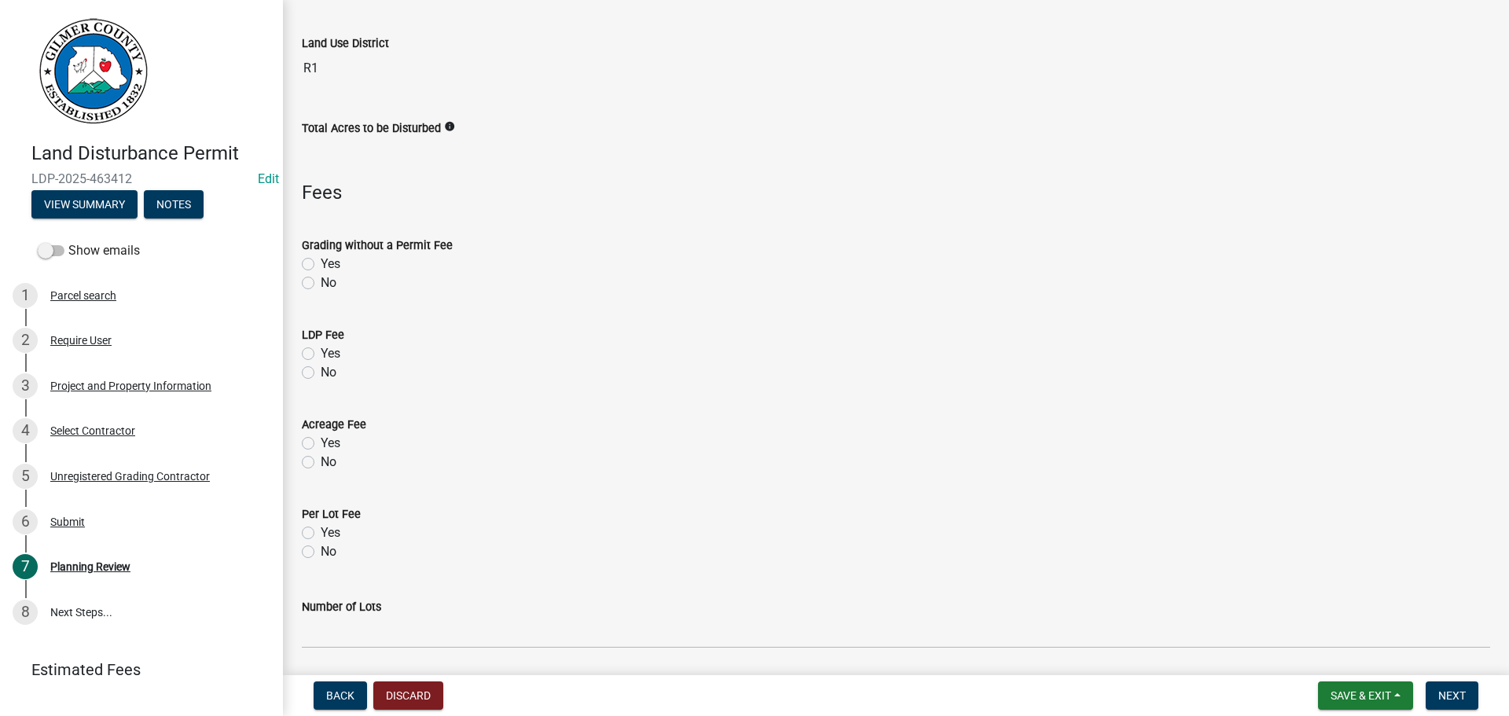
scroll to position [314, 0]
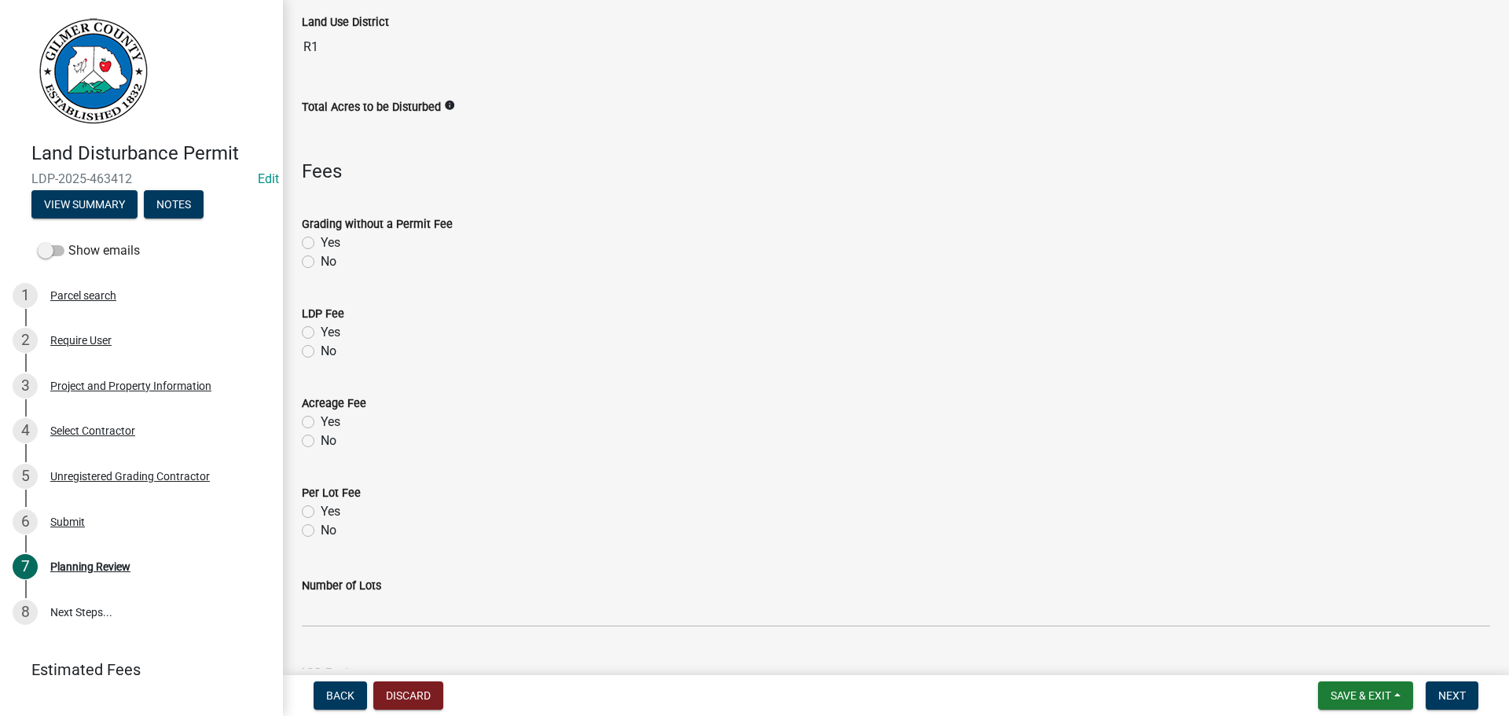
click at [321, 331] on label "Yes" at bounding box center [331, 332] width 20 height 19
click at [321, 331] on input "Yes" at bounding box center [326, 328] width 10 height 10
radio input "true"
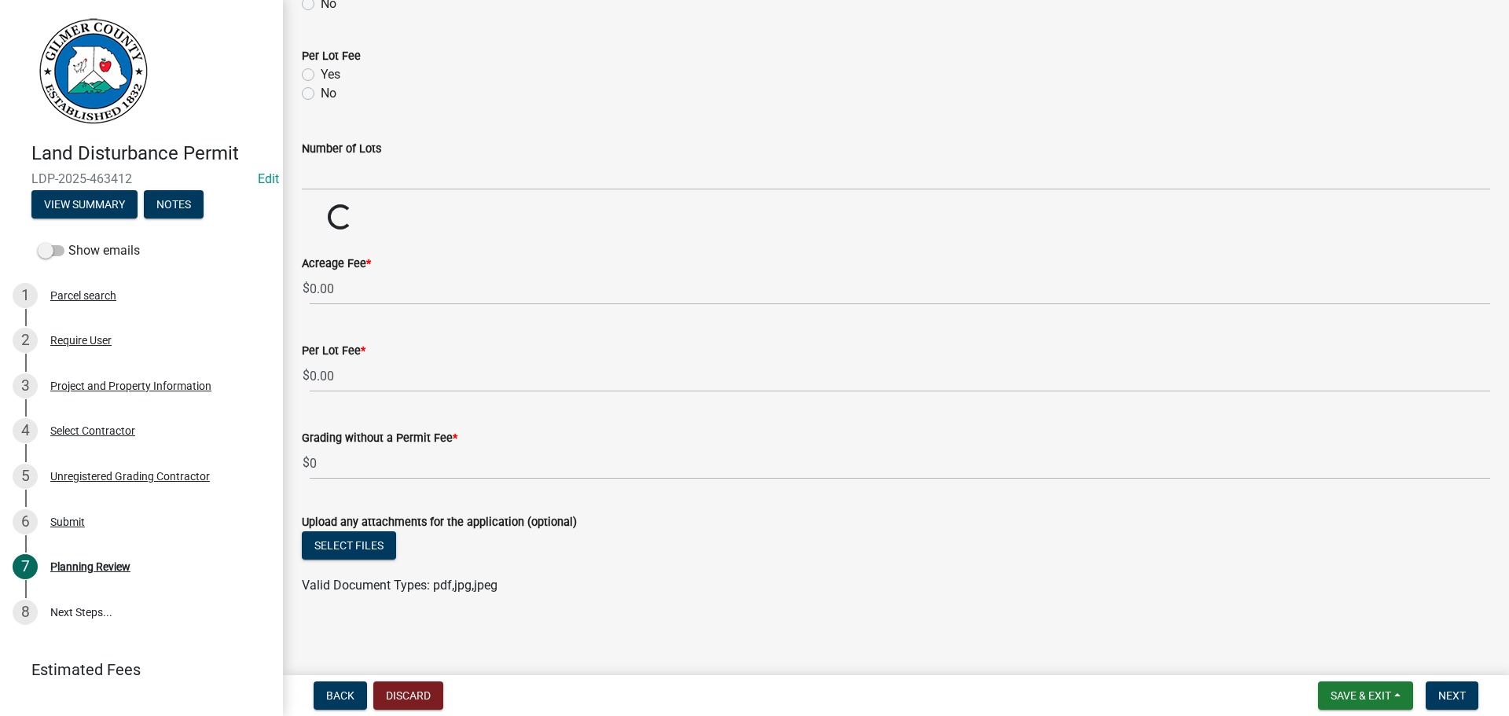
scroll to position [753, 0]
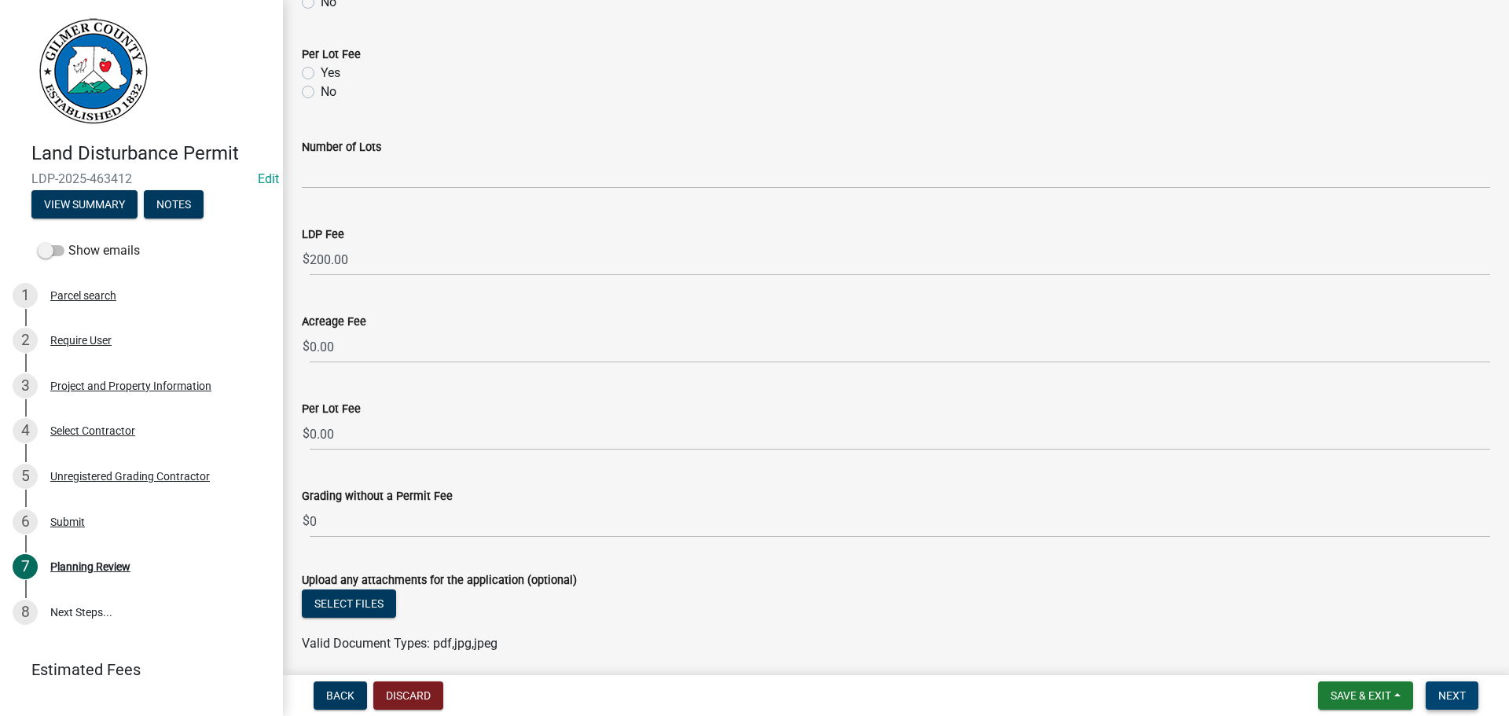
click at [1450, 701] on span "Next" at bounding box center [1452, 695] width 28 height 13
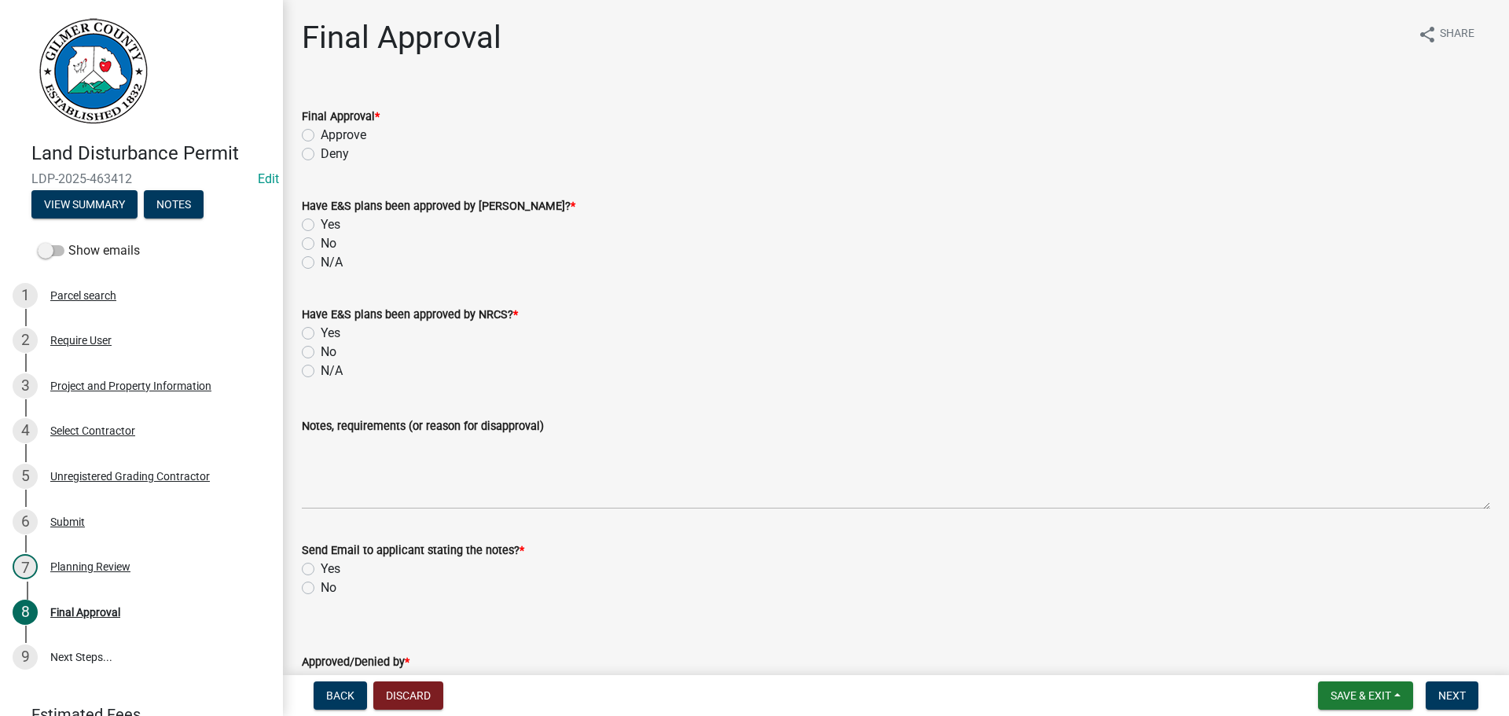
click at [321, 131] on label "Approve" at bounding box center [344, 135] width 46 height 19
click at [321, 131] on input "Approve" at bounding box center [326, 131] width 10 height 10
radio input "true"
click at [321, 261] on label "N/A" at bounding box center [332, 262] width 22 height 19
click at [321, 261] on input "N/A" at bounding box center [326, 258] width 10 height 10
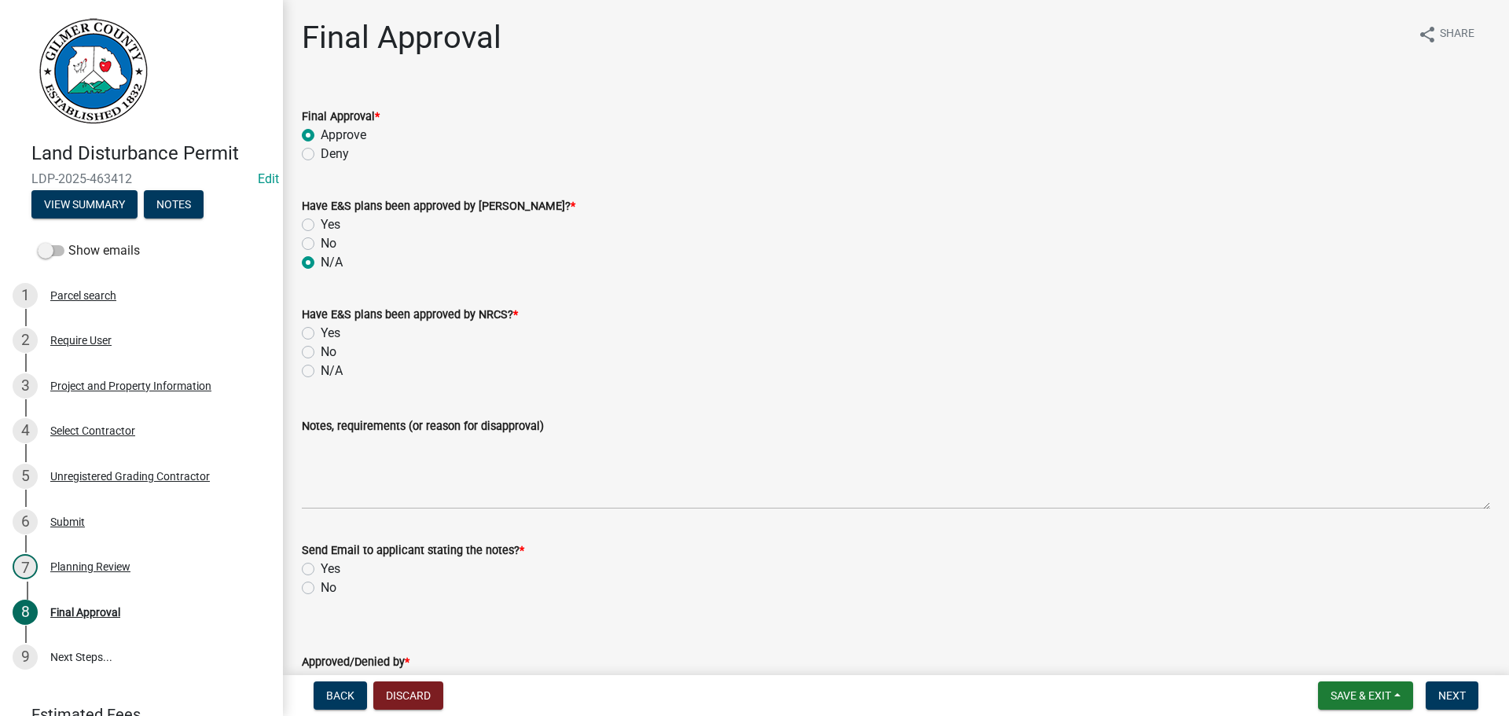
radio input "true"
click at [321, 372] on label "N/A" at bounding box center [332, 371] width 22 height 19
click at [321, 372] on input "N/A" at bounding box center [326, 367] width 10 height 10
radio input "true"
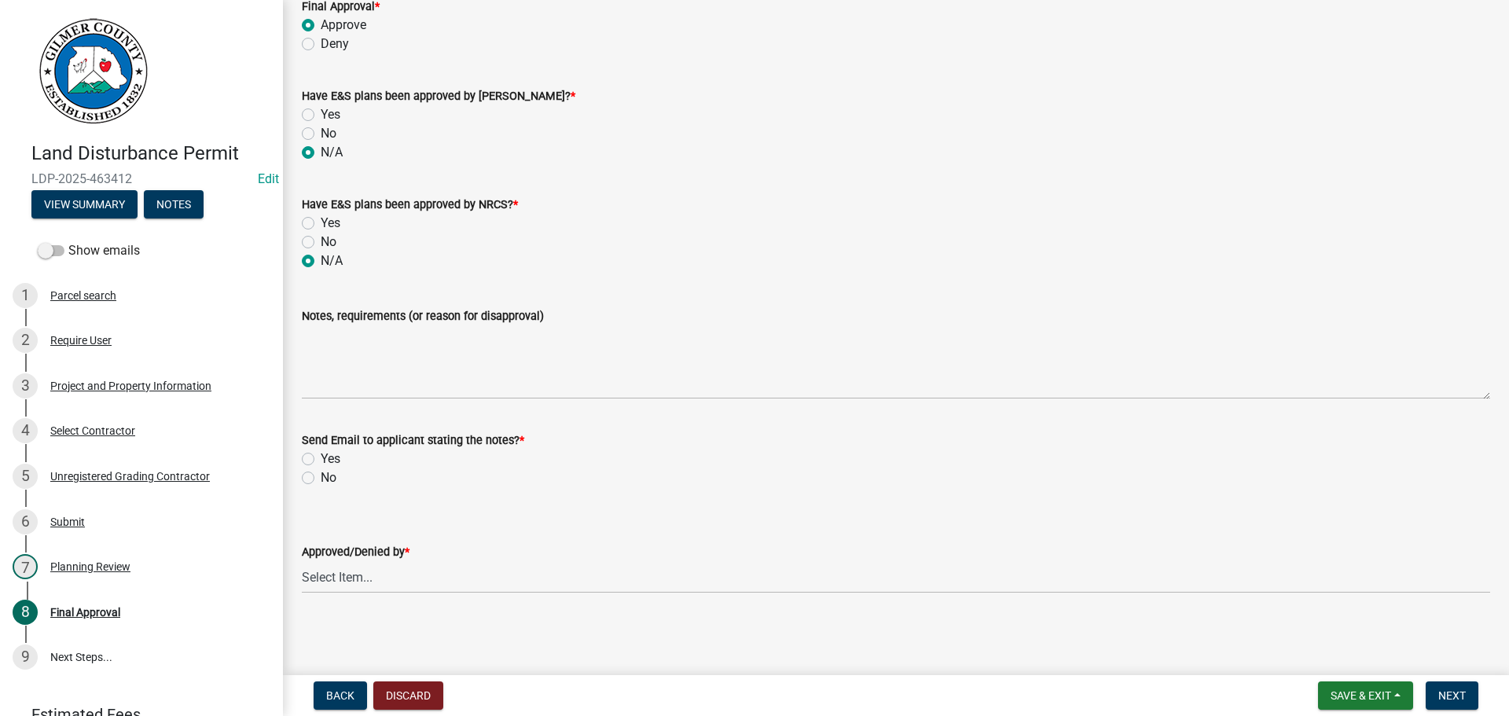
click at [321, 478] on label "No" at bounding box center [329, 477] width 16 height 19
click at [321, 478] on input "No" at bounding box center [326, 473] width 10 height 10
radio input "true"
click at [356, 578] on select "Select Item... [PERSON_NAME] [PERSON_NAME] [PERSON_NAME] [PERSON_NAME] [PERSON_…" at bounding box center [896, 577] width 1188 height 32
click at [302, 561] on select "Select Item... [PERSON_NAME] [PERSON_NAME] [PERSON_NAME] [PERSON_NAME] [PERSON_…" at bounding box center [896, 577] width 1188 height 32
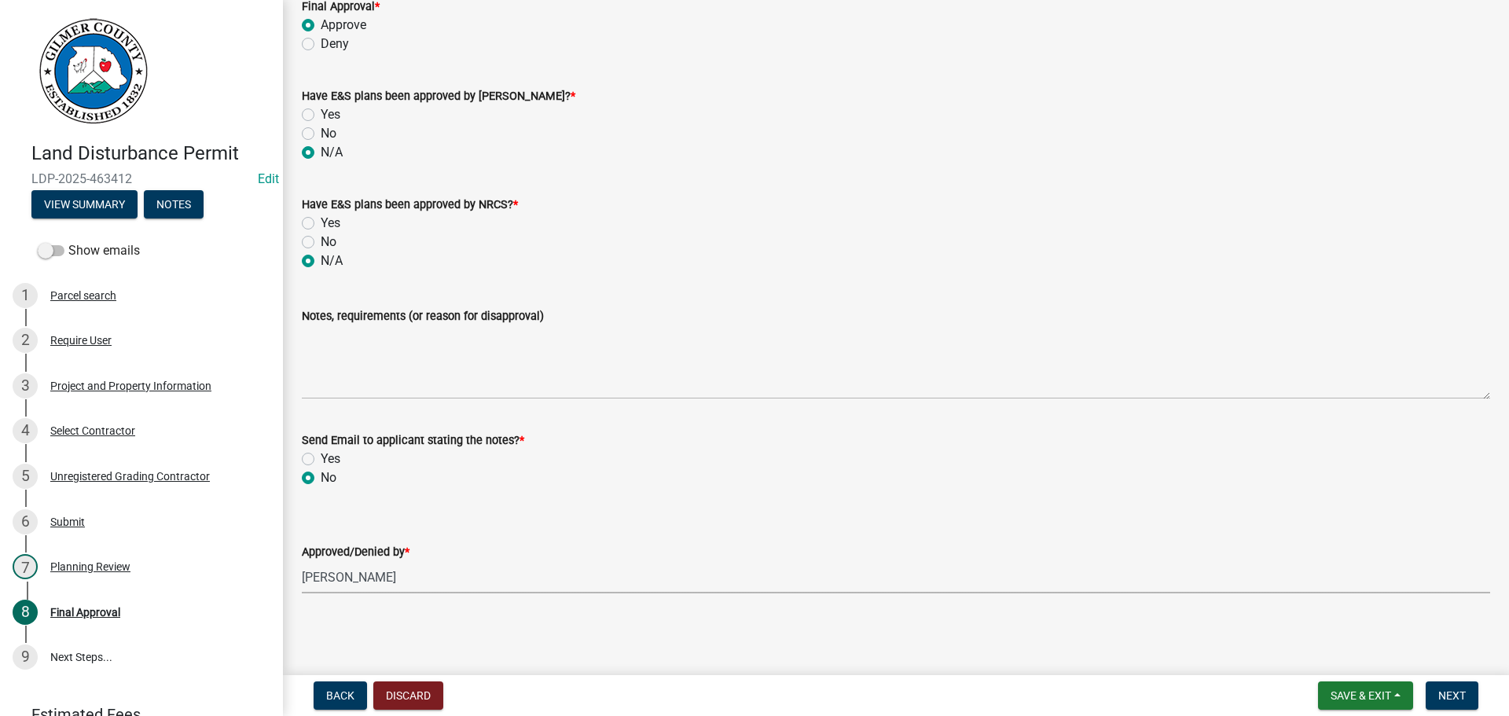
select select "f66b4cef-93c9-440c-84d8-a2c8d35cb7c1"
click at [1458, 692] on span "Next" at bounding box center [1452, 695] width 28 height 13
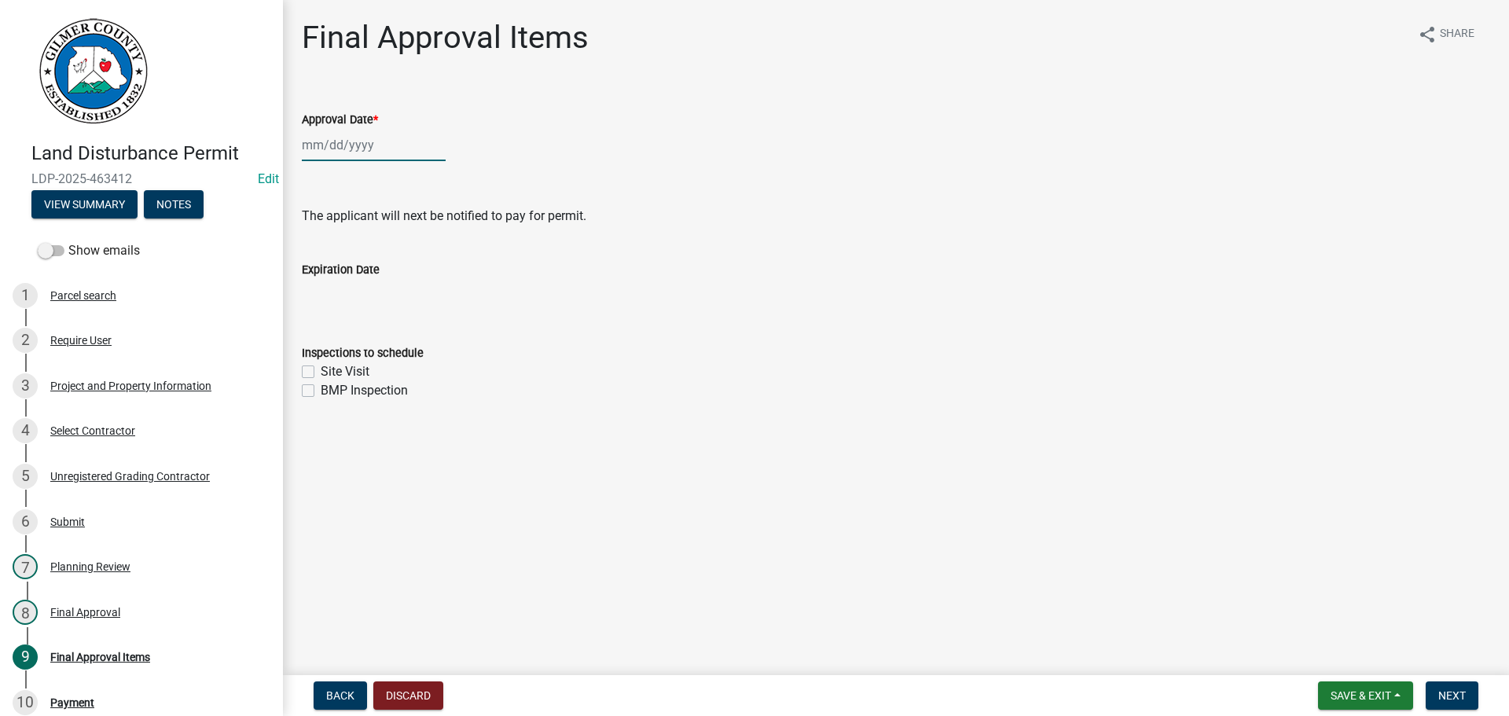
click at [340, 134] on div at bounding box center [374, 145] width 144 height 32
select select "8"
select select "2025"
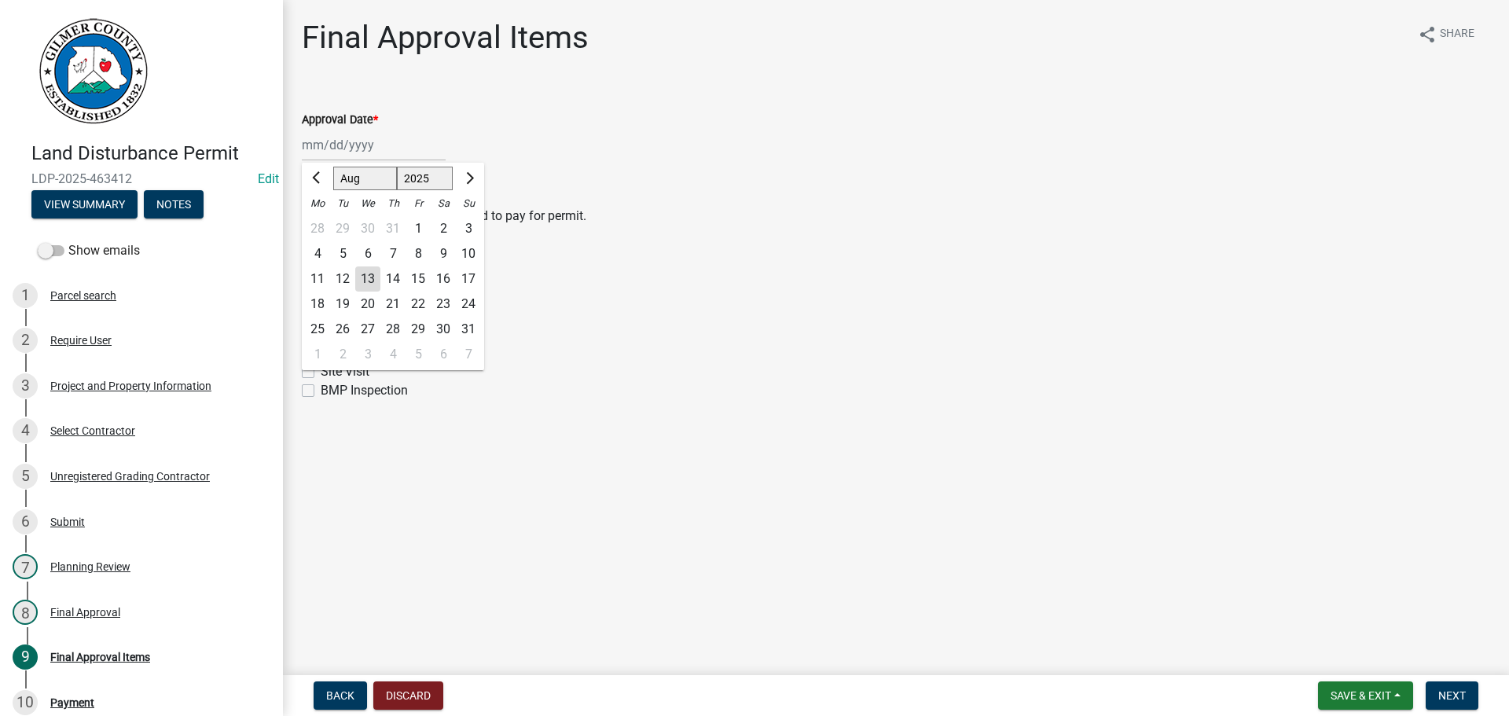
click at [376, 278] on div "13" at bounding box center [367, 278] width 25 height 25
type input "[DATE]"
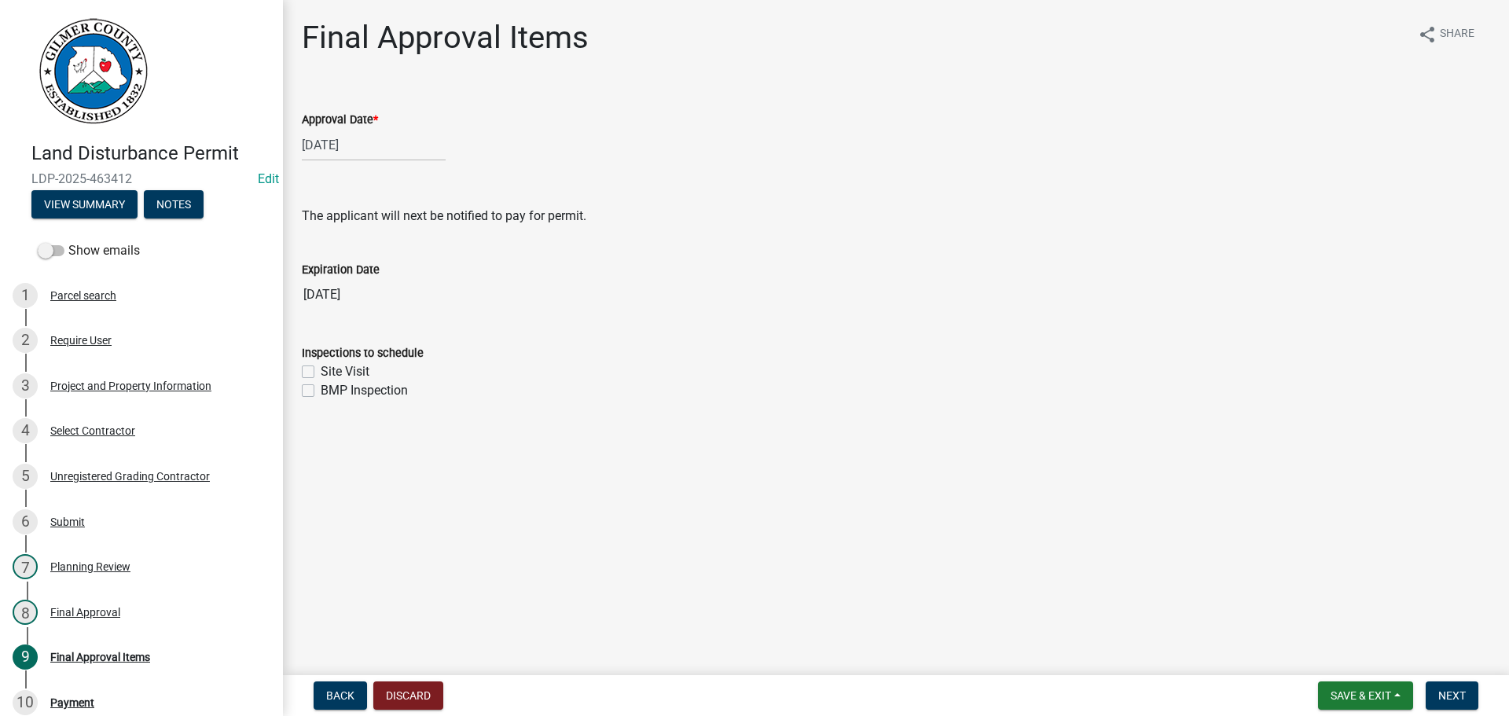
click at [309, 313] on wm-data-entity-input "Expiration Date [DATE]" at bounding box center [896, 281] width 1188 height 86
click at [321, 369] on label "Site Visit" at bounding box center [345, 371] width 49 height 19
click at [321, 369] on input "Site Visit" at bounding box center [326, 367] width 10 height 10
checkbox input "true"
click at [321, 391] on label "BMP Inspection" at bounding box center [364, 390] width 87 height 19
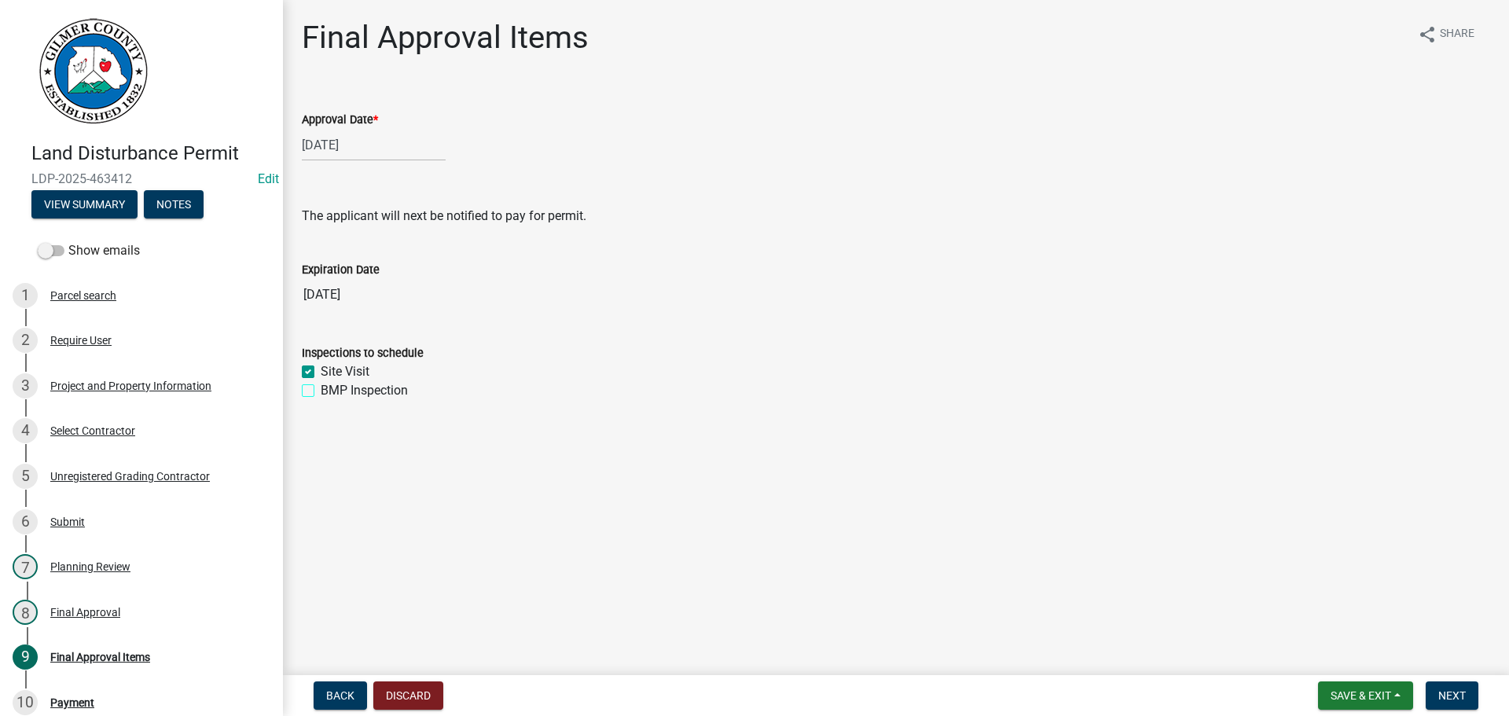
click at [321, 391] on input "BMP Inspection" at bounding box center [326, 386] width 10 height 10
checkbox input "true"
click at [1436, 690] on button "Next" at bounding box center [1452, 695] width 53 height 28
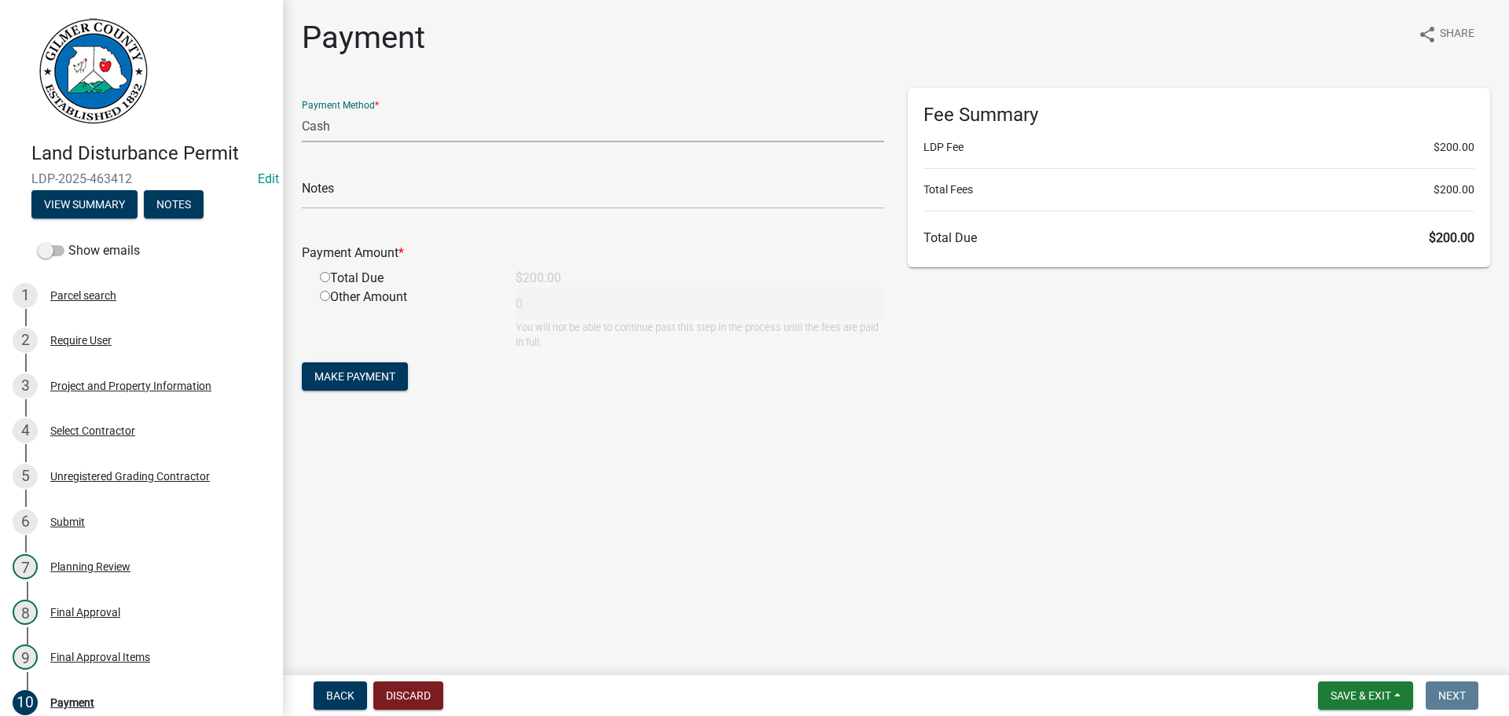
click at [465, 132] on select "Credit Card POS Check Cash" at bounding box center [593, 126] width 582 height 32
select select "1: 0"
click at [302, 110] on select "Credit Card POS Check Cash" at bounding box center [593, 126] width 582 height 32
click at [397, 190] on input "text" at bounding box center [593, 193] width 582 height 32
type input "1190"
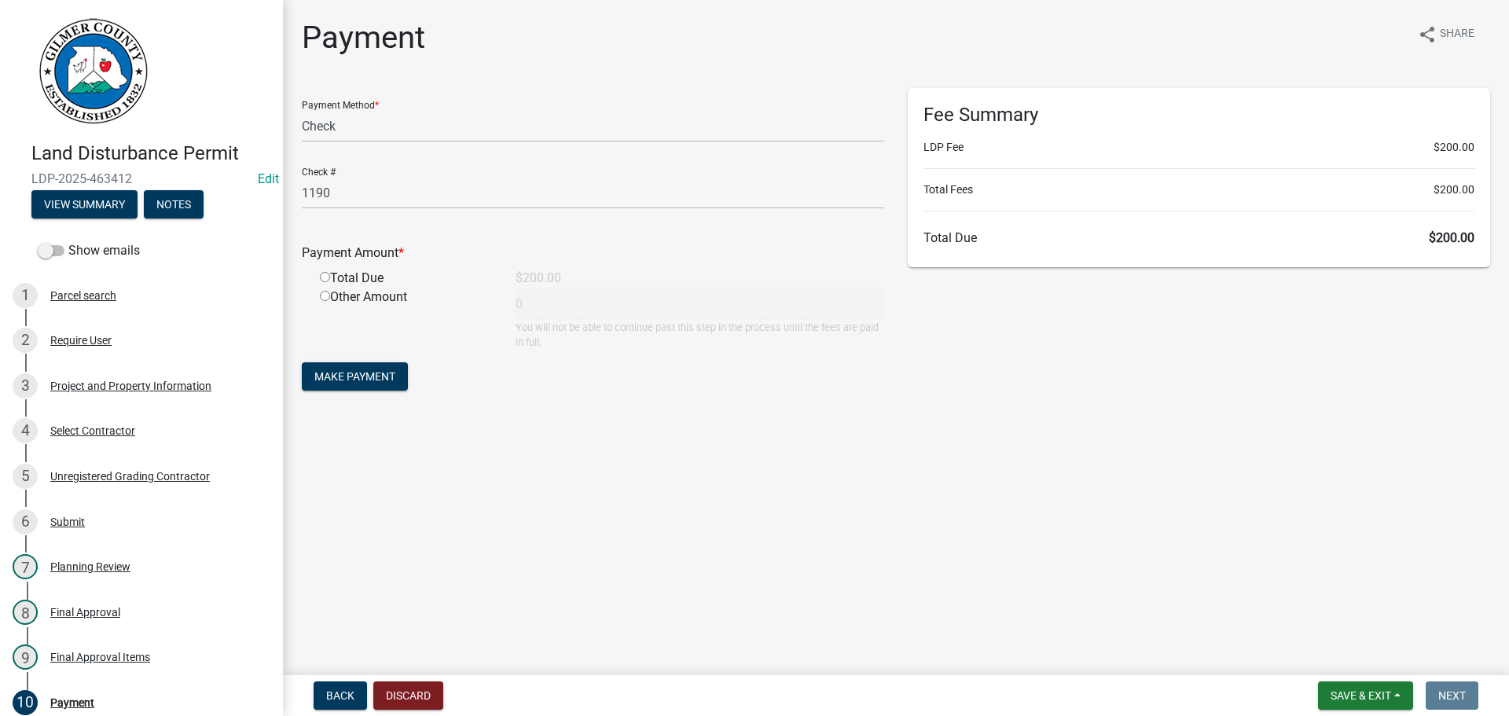
click at [321, 276] on input "radio" at bounding box center [325, 277] width 10 height 10
radio input "true"
type input "200"
click at [340, 373] on span "Make Payment" at bounding box center [354, 376] width 81 height 13
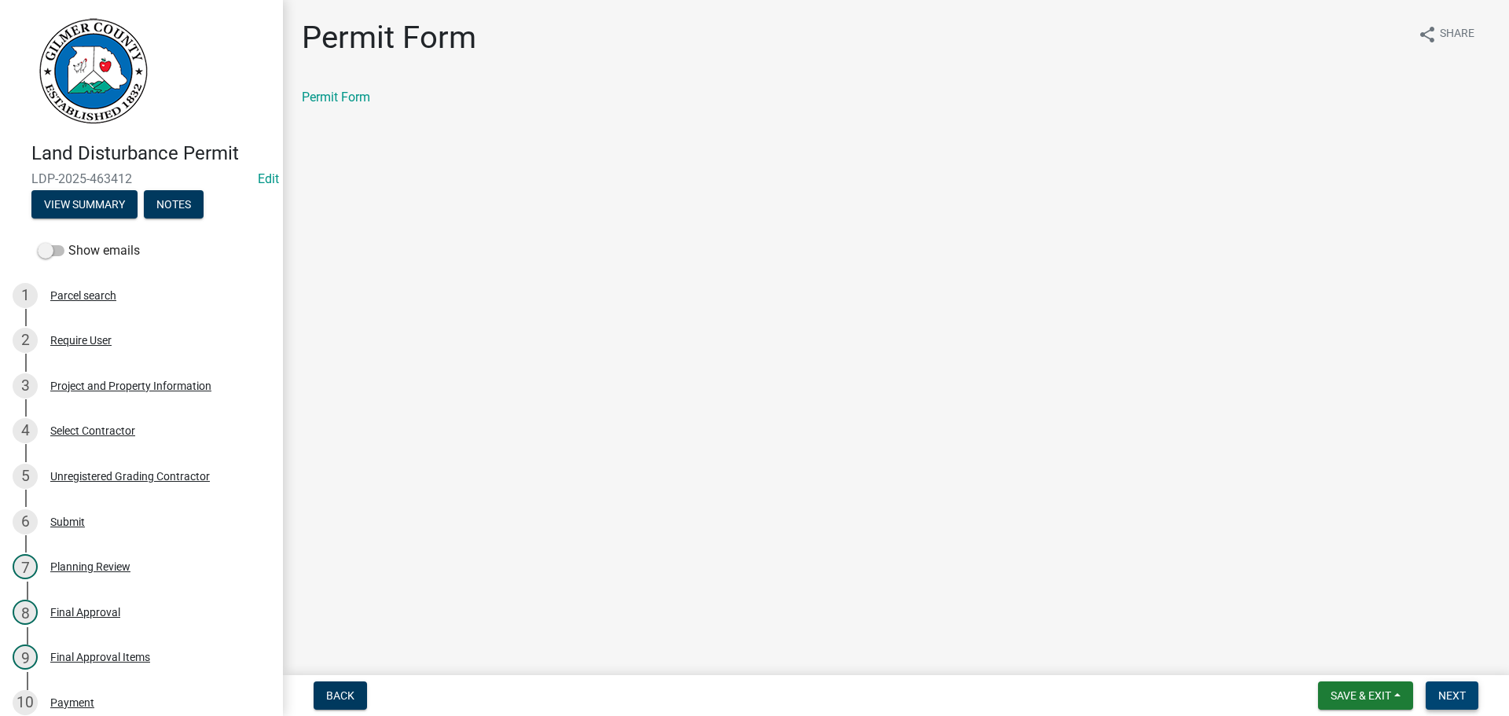
click at [1449, 697] on span "Next" at bounding box center [1452, 695] width 28 height 13
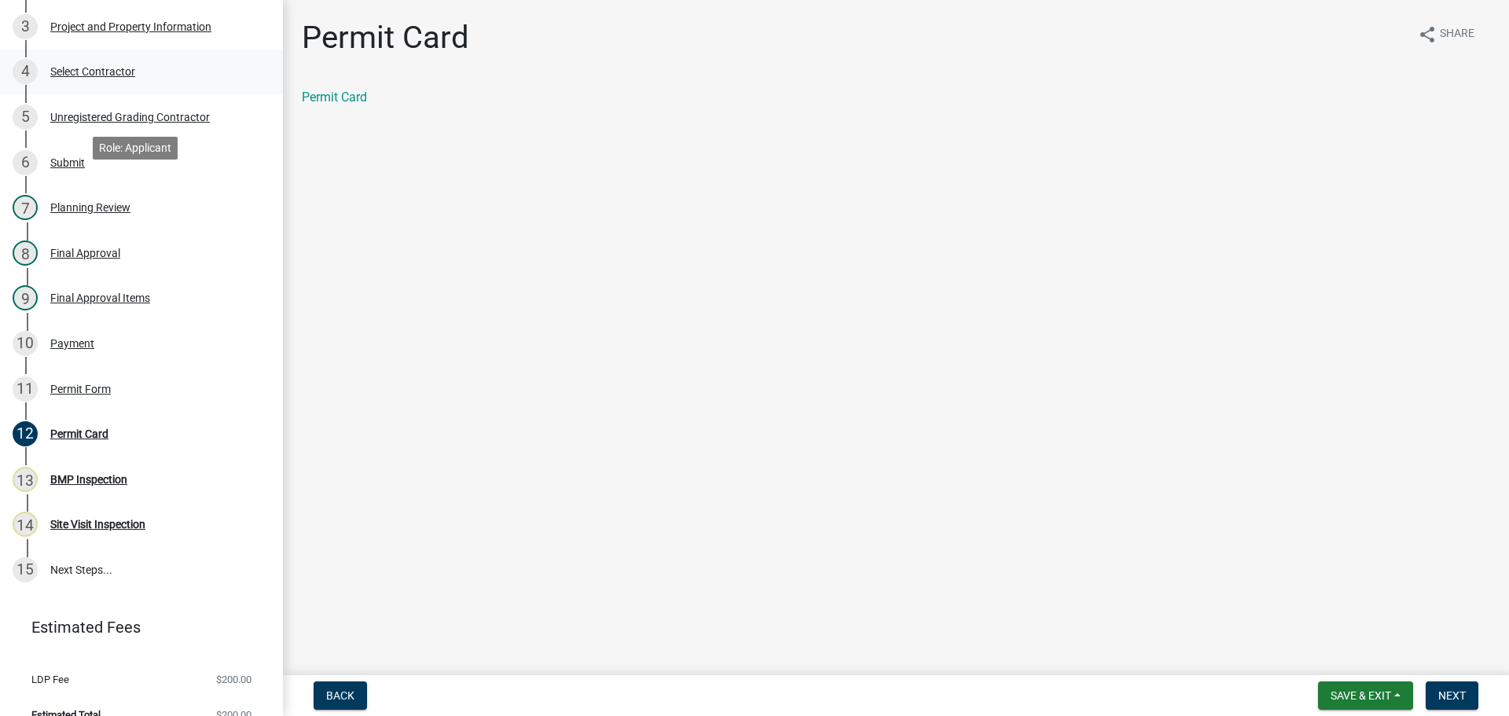
scroll to position [382, 0]
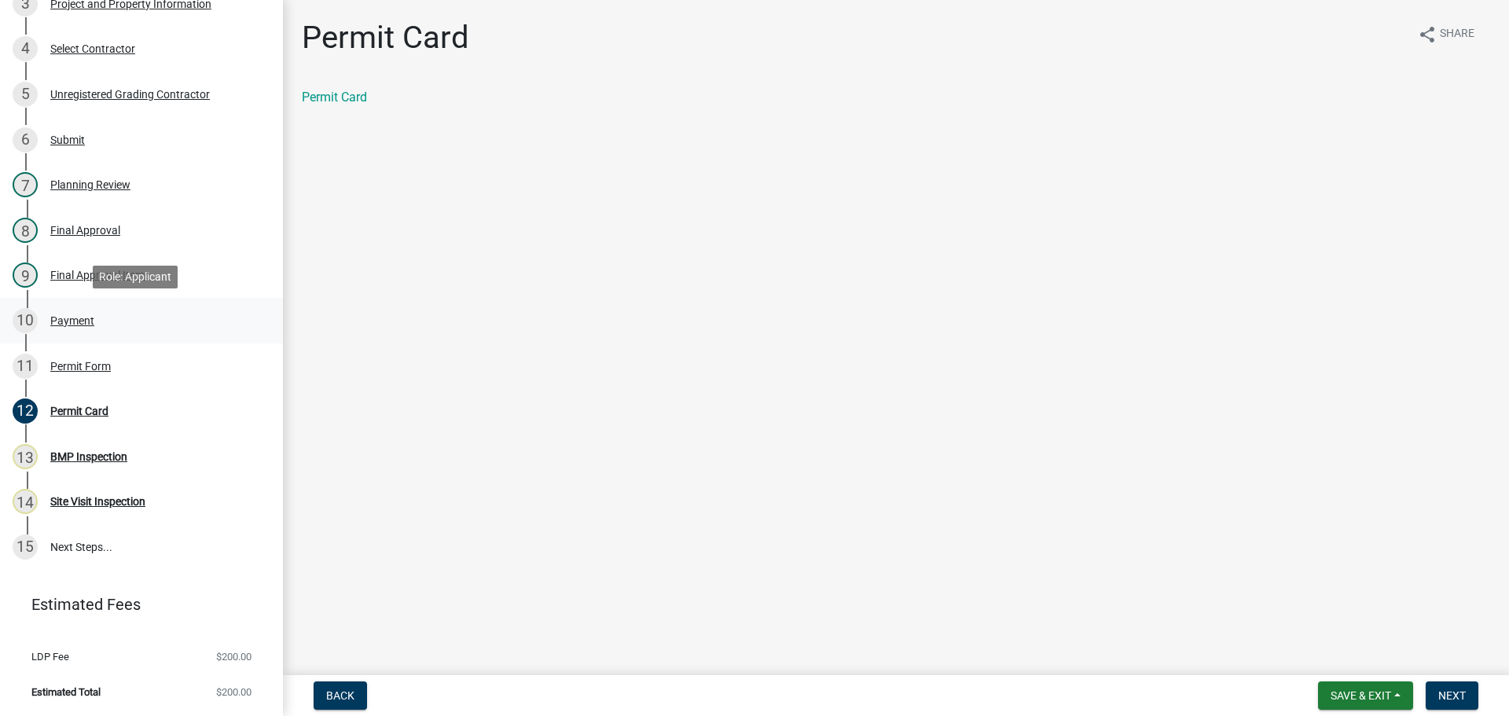
click at [76, 313] on div "10 Payment" at bounding box center [135, 320] width 245 height 25
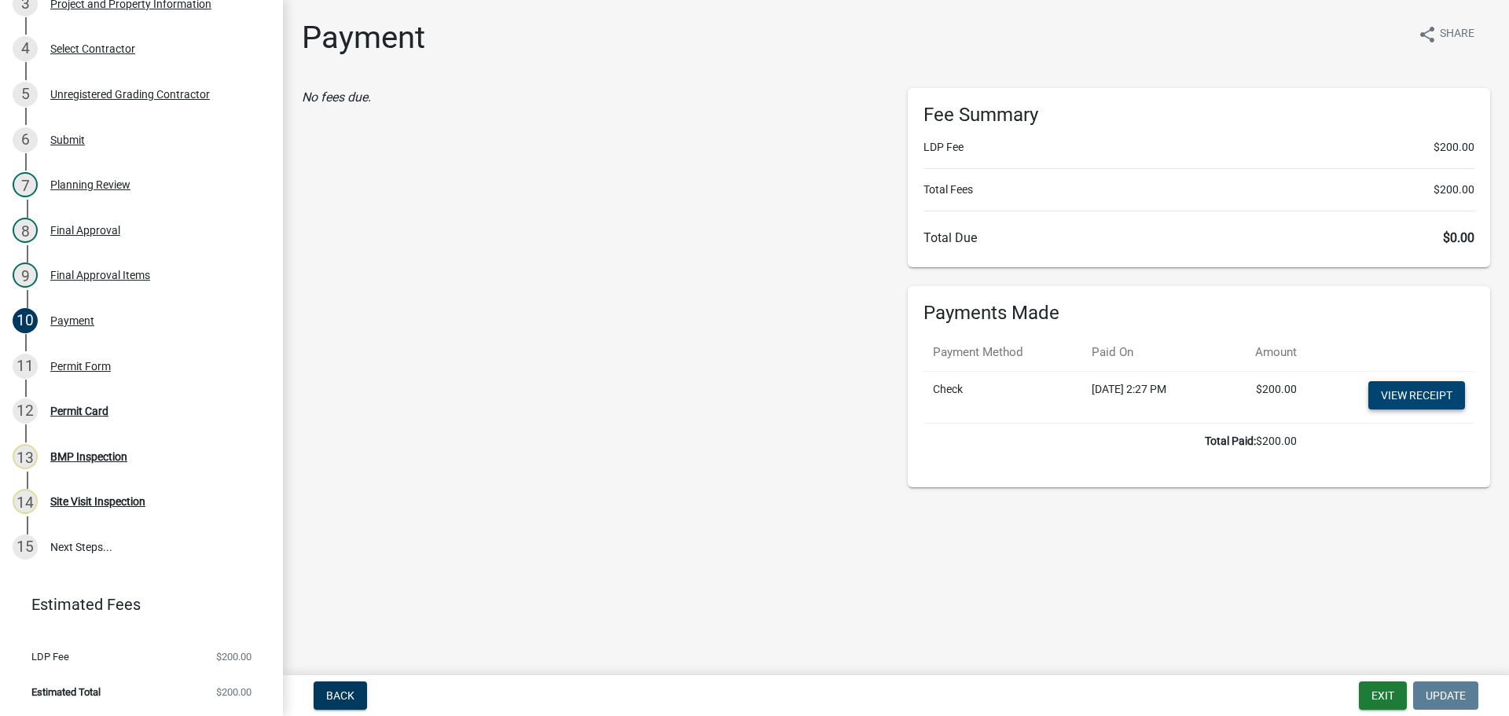
click at [1424, 397] on link "View receipt" at bounding box center [1416, 395] width 97 height 28
drag, startPoint x: 72, startPoint y: 365, endPoint x: 128, endPoint y: 377, distance: 57.2
click at [72, 365] on div "Permit Form" at bounding box center [80, 366] width 61 height 11
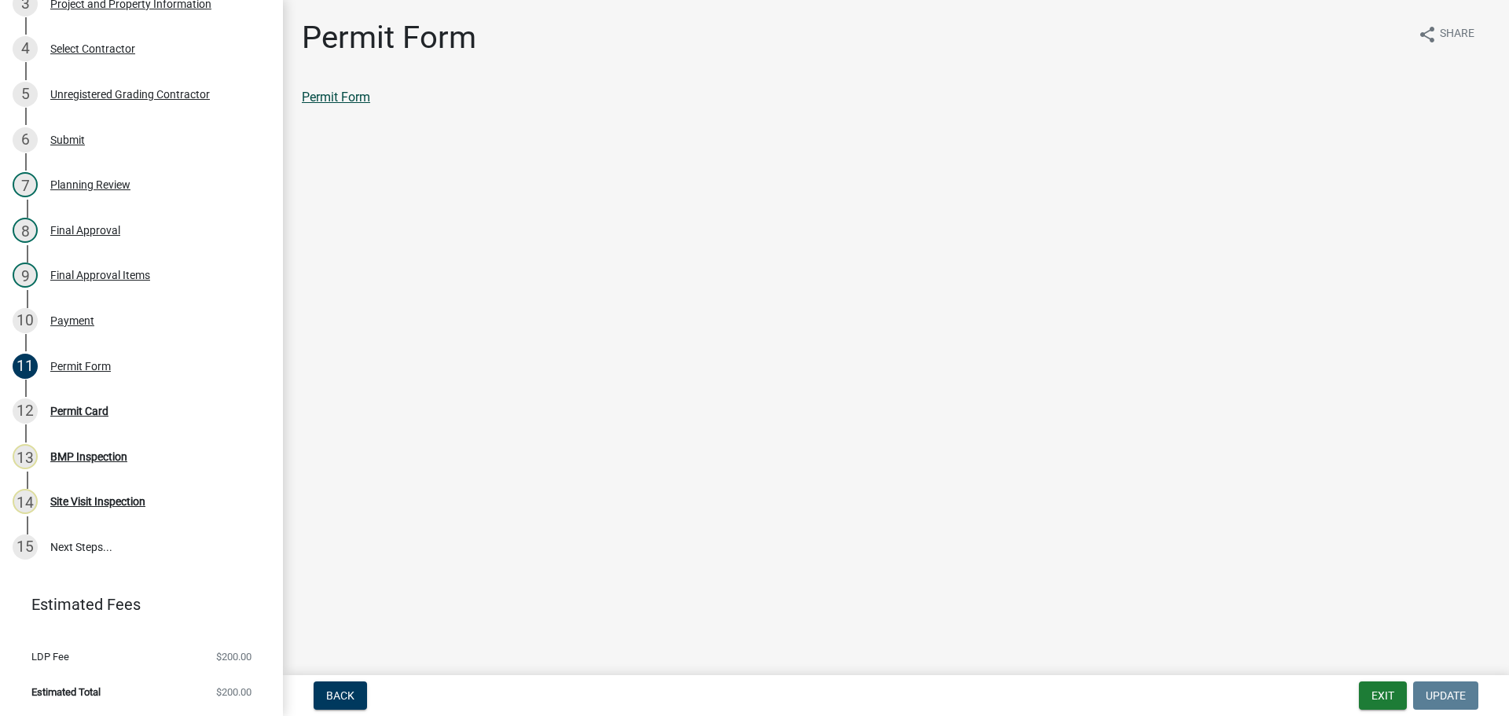
click at [317, 97] on link "Permit Form" at bounding box center [336, 97] width 68 height 15
click at [61, 403] on div "12 Permit Card" at bounding box center [135, 410] width 245 height 25
click at [342, 94] on link "Permit Card" at bounding box center [334, 97] width 65 height 15
